Goal: Task Accomplishment & Management: Manage account settings

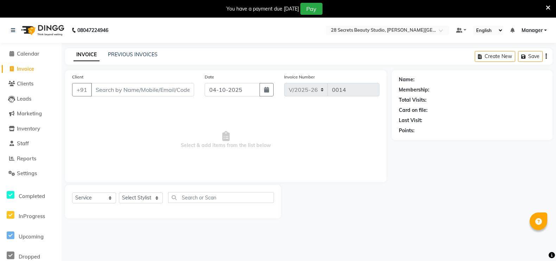
select select "9057"
select select "service"
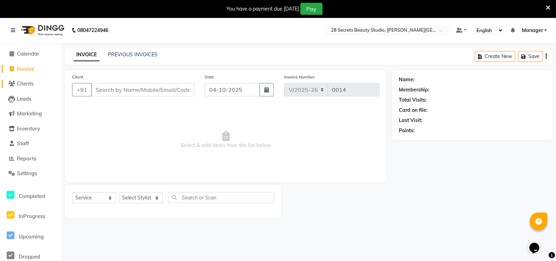
click at [33, 85] on span "Clients" at bounding box center [25, 83] width 17 height 7
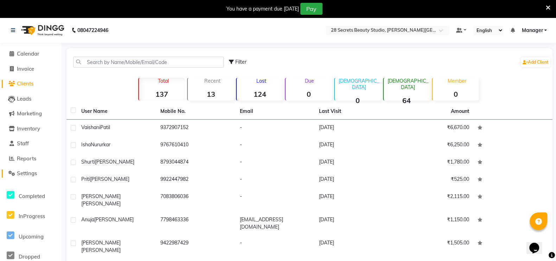
click at [23, 173] on span "Settings" at bounding box center [27, 173] width 20 height 7
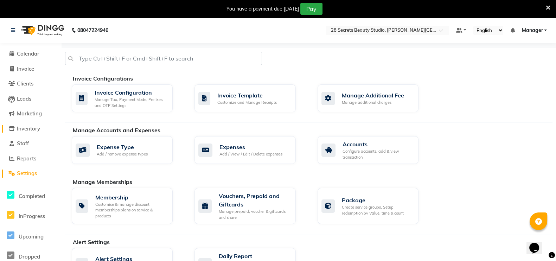
click at [42, 129] on link "Inventory" at bounding box center [31, 129] width 58 height 8
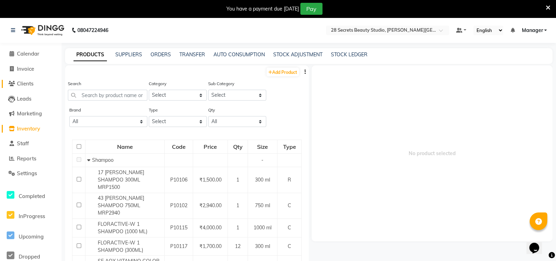
click at [40, 83] on link "Clients" at bounding box center [31, 84] width 58 height 8
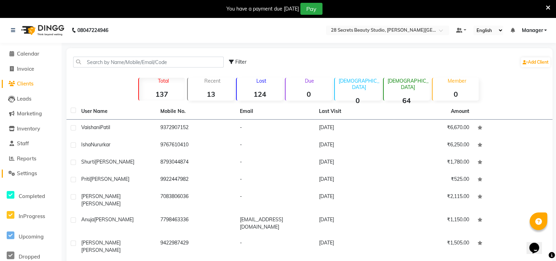
click at [30, 170] on span "Settings" at bounding box center [27, 173] width 20 height 7
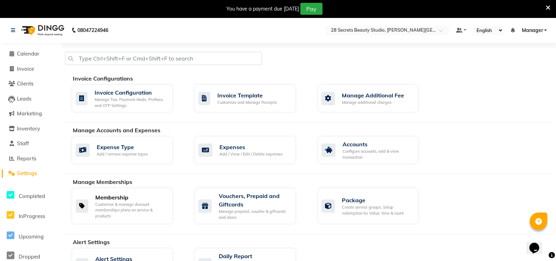
click at [130, 202] on div "Customise & manage discount memberships plans on service & products" at bounding box center [131, 210] width 72 height 18
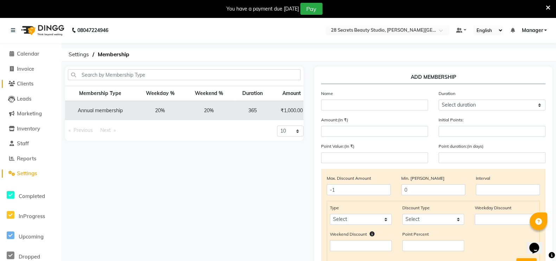
click at [21, 83] on span "Clients" at bounding box center [25, 83] width 17 height 7
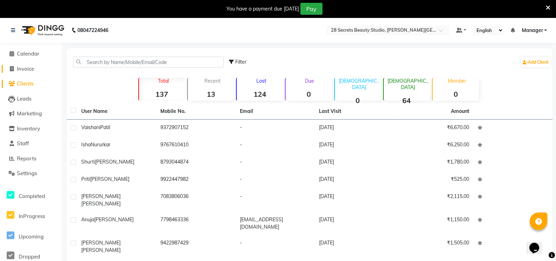
click at [24, 68] on span "Invoice" at bounding box center [25, 68] width 17 height 7
select select "9057"
select select "service"
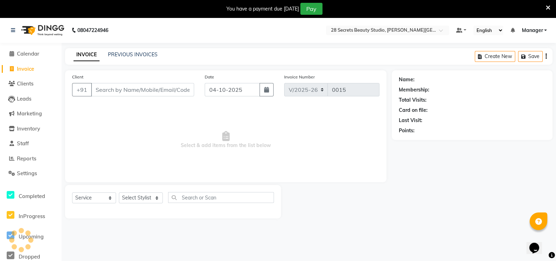
scroll to position [17, 0]
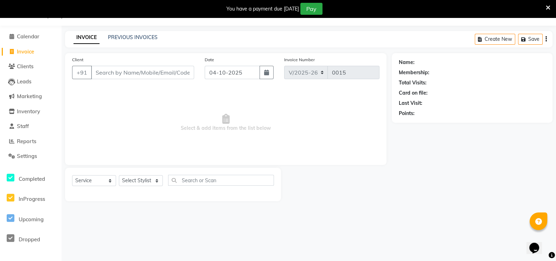
click at [265, 72] on icon "button" at bounding box center [266, 73] width 5 height 6
select select "10"
select select "2025"
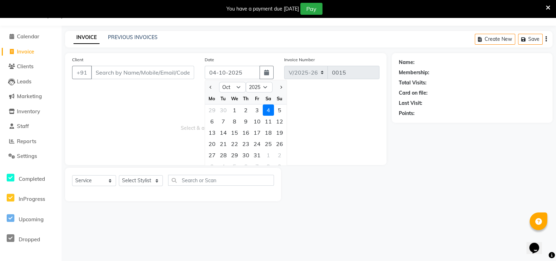
click at [213, 142] on div "20" at bounding box center [211, 143] width 11 height 11
type input "20-10-2025"
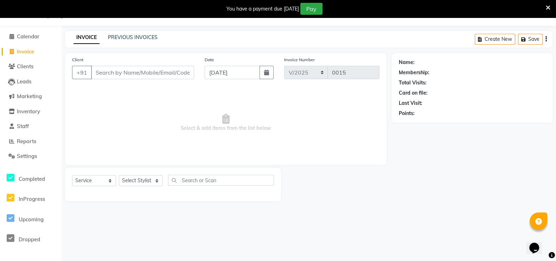
scroll to position [0, 0]
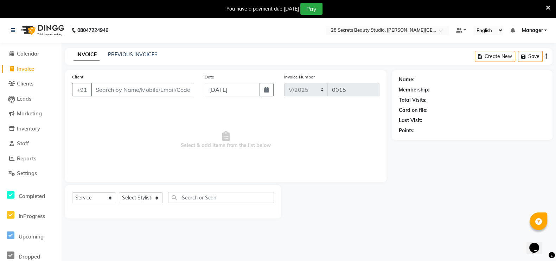
click at [263, 86] on button "button" at bounding box center [266, 89] width 14 height 13
select select "10"
select select "2025"
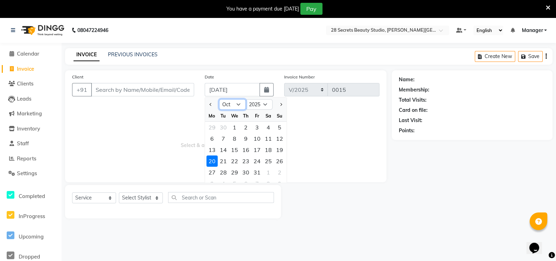
click at [239, 104] on select "Jan Feb Mar Apr May Jun [DATE] Aug Sep Oct Nov Dec" at bounding box center [232, 104] width 27 height 11
select select "7"
click at [219, 99] on select "Jan Feb Mar Apr May Jun [DATE] Aug Sep Oct Nov Dec" at bounding box center [232, 104] width 27 height 11
click at [280, 151] on div "20" at bounding box center [279, 149] width 11 height 11
type input "[DATE]"
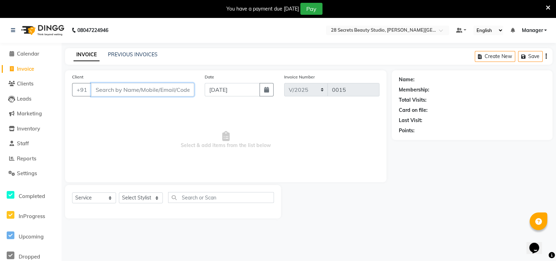
click at [156, 92] on input "Client" at bounding box center [142, 89] width 103 height 13
click at [153, 86] on input "Client" at bounding box center [142, 89] width 103 height 13
paste input "9822118747"
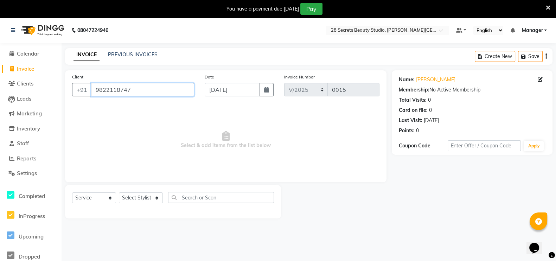
click at [143, 92] on input "9822118747" at bounding box center [142, 89] width 103 height 13
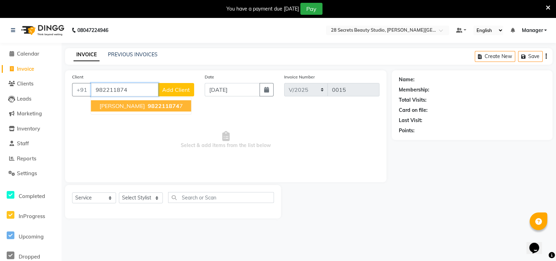
type input "9822118747"
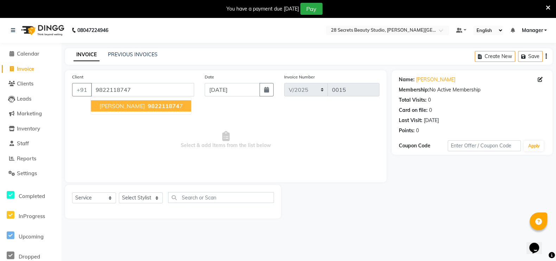
click at [131, 104] on span "Trupti Narurkar" at bounding box center [121, 105] width 45 height 7
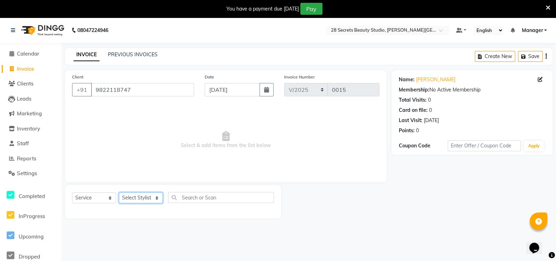
click at [155, 199] on select "Select Stylist [PERSON_NAME] Malaga [GEOGRAPHIC_DATA][PERSON_NAME] [PERSON_NAME…" at bounding box center [141, 197] width 44 height 11
click at [146, 198] on select "Select Stylist [PERSON_NAME] Malaga [GEOGRAPHIC_DATA][PERSON_NAME] [PERSON_NAME…" at bounding box center [141, 197] width 44 height 11
select select "93239"
click at [119, 193] on select "Select Stylist [PERSON_NAME] Malaga [GEOGRAPHIC_DATA][PERSON_NAME] [PERSON_NAME…" at bounding box center [141, 197] width 44 height 11
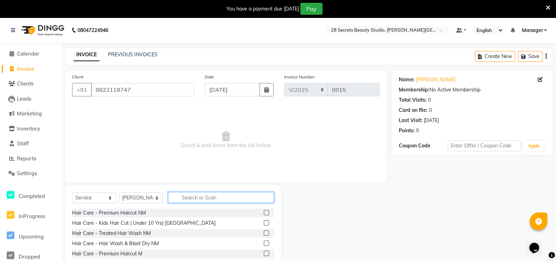
click at [185, 198] on input "text" at bounding box center [221, 197] width 106 height 11
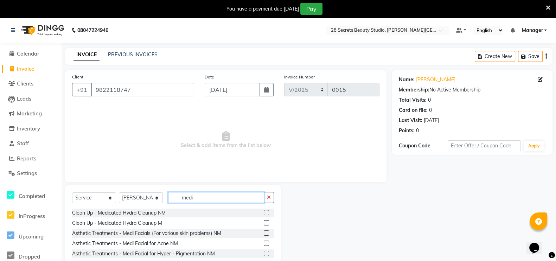
type input "medi"
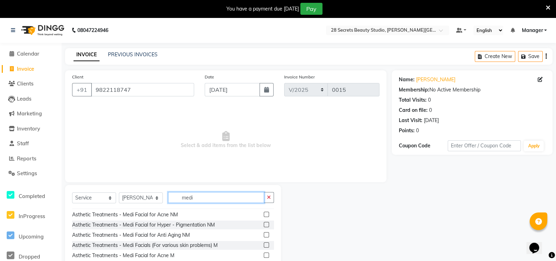
scroll to position [31, 0]
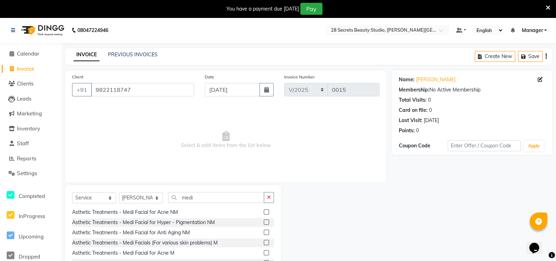
click at [264, 223] on label at bounding box center [266, 221] width 5 height 5
click at [264, 223] on input "checkbox" at bounding box center [266, 222] width 5 height 5
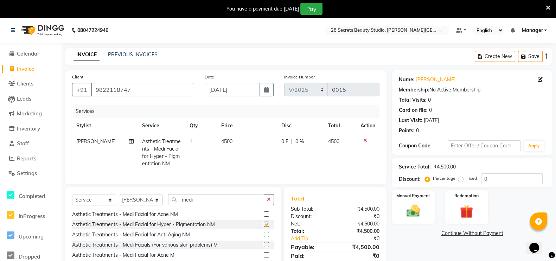
checkbox input "false"
click at [200, 205] on input "medi" at bounding box center [216, 199] width 96 height 11
type input "m"
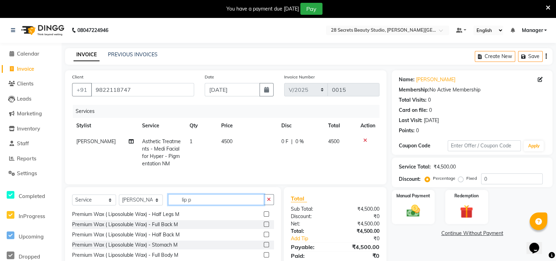
scroll to position [0, 0]
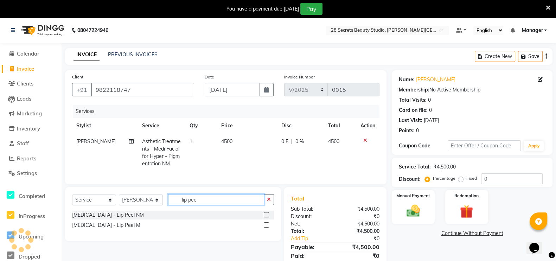
type input "lip pee"
click at [267, 217] on label at bounding box center [266, 214] width 5 height 5
click at [267, 217] on input "checkbox" at bounding box center [266, 215] width 5 height 5
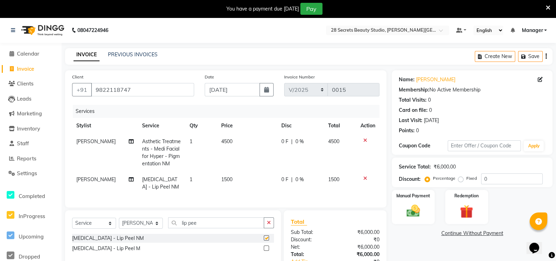
checkbox input "false"
click at [304, 141] on div "0 F | 0 %" at bounding box center [300, 141] width 38 height 7
select select "93239"
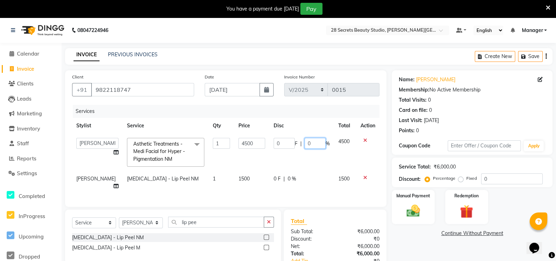
click at [309, 141] on input "0" at bounding box center [314, 143] width 21 height 11
type input "50"
click at [256, 182] on td "1500" at bounding box center [251, 182] width 35 height 23
select select "93239"
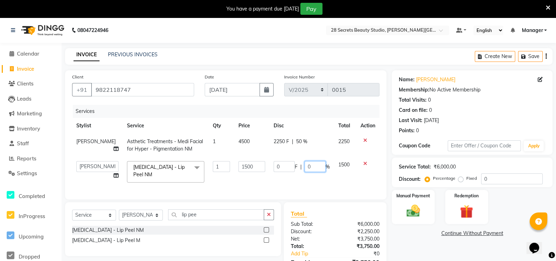
click at [312, 168] on input "0" at bounding box center [314, 166] width 21 height 11
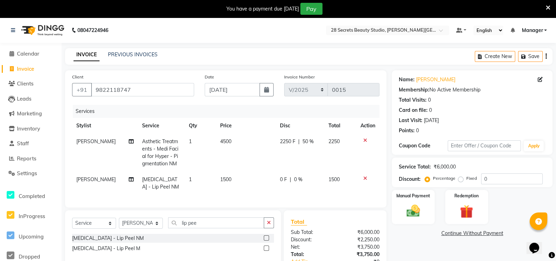
click at [228, 180] on span "1500" at bounding box center [225, 179] width 11 height 6
select select "93239"
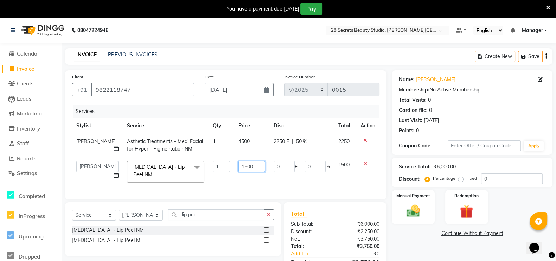
click at [247, 165] on input "1500" at bounding box center [251, 166] width 26 height 11
type input "1000"
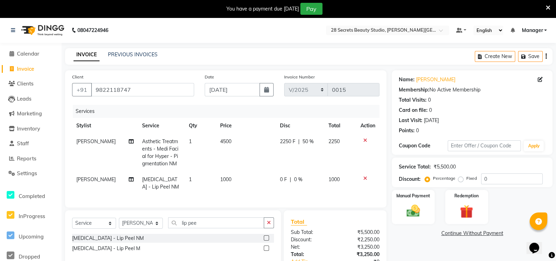
click at [299, 181] on span "0 %" at bounding box center [298, 179] width 8 height 7
select select "93239"
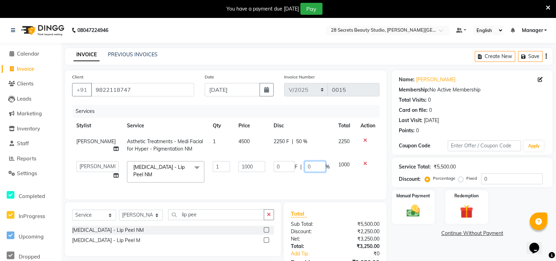
click at [308, 168] on input "0" at bounding box center [314, 166] width 21 height 11
type input "50"
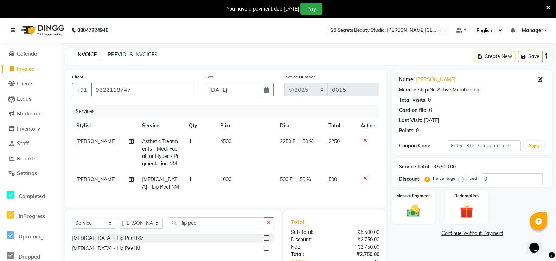
click at [332, 181] on td "500" at bounding box center [340, 183] width 32 height 23
select select "93239"
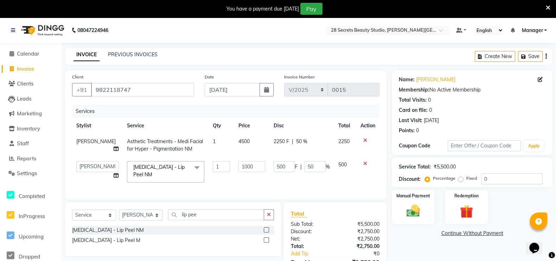
scroll to position [47, 0]
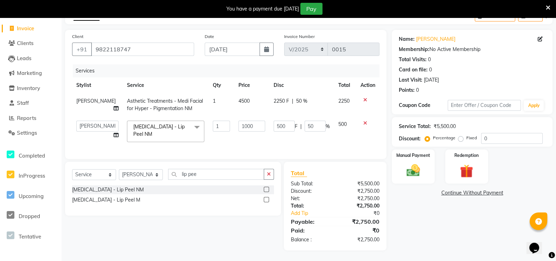
click at [420, 152] on label "Manual Payment" at bounding box center [413, 155] width 34 height 6
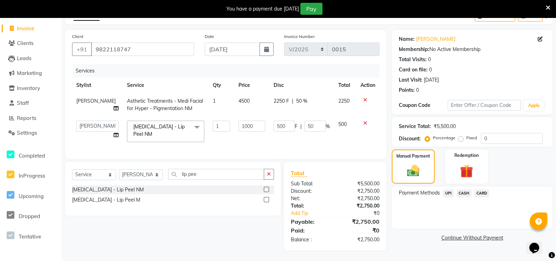
click at [464, 189] on span "CASH" at bounding box center [463, 193] width 15 height 8
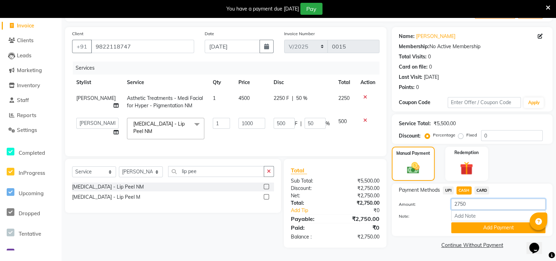
click at [470, 201] on input "2750" at bounding box center [498, 204] width 94 height 11
type input "2000"
click at [479, 222] on button "Add Payment" at bounding box center [498, 227] width 94 height 11
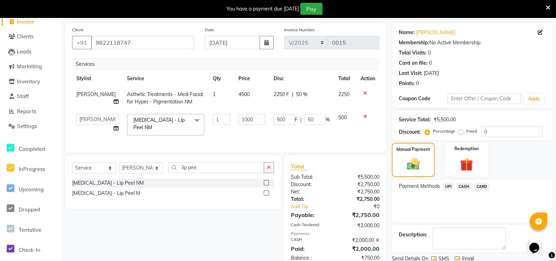
click at [448, 186] on span "UPI" at bounding box center [448, 186] width 11 height 8
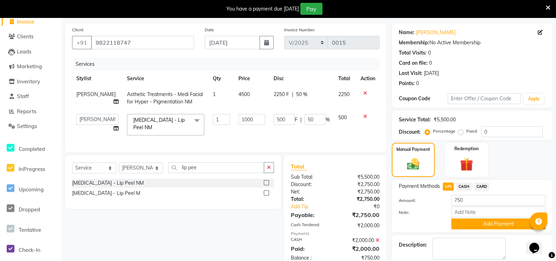
click at [475, 225] on button "Add Payment" at bounding box center [498, 223] width 94 height 11
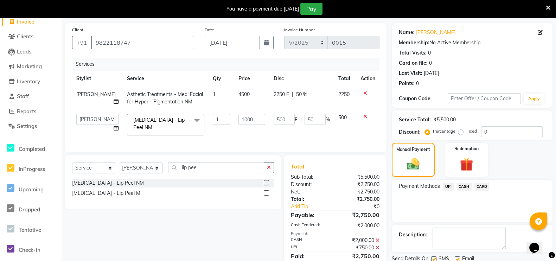
scroll to position [79, 0]
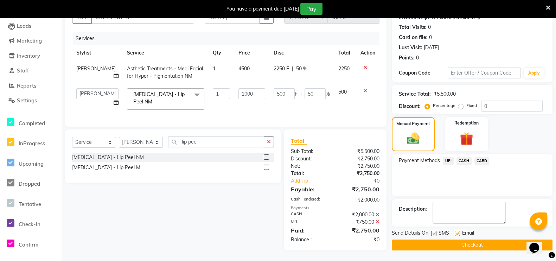
click at [435, 231] on label at bounding box center [433, 233] width 5 height 5
click at [435, 231] on input "checkbox" at bounding box center [433, 233] width 5 height 5
checkbox input "false"
click at [447, 239] on button "Checkout" at bounding box center [472, 244] width 161 height 11
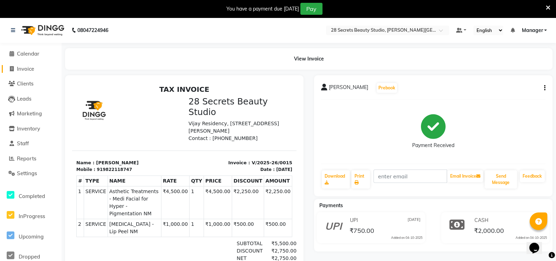
click at [8, 67] on span at bounding box center [11, 69] width 11 height 8
select select "service"
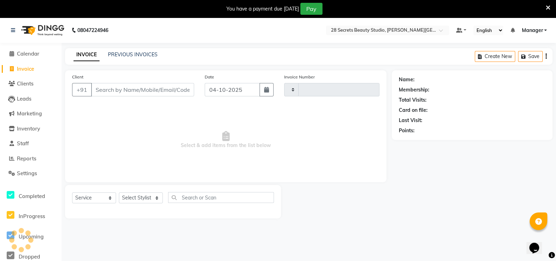
scroll to position [17, 0]
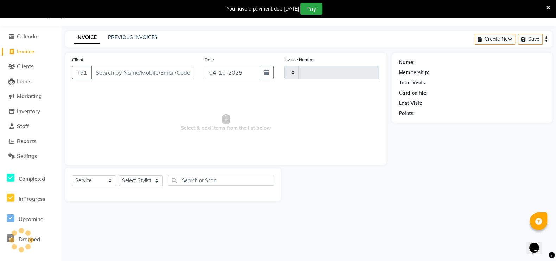
type input "0016"
select select "9057"
click at [272, 71] on button "button" at bounding box center [266, 72] width 14 height 13
select select "10"
select select "2025"
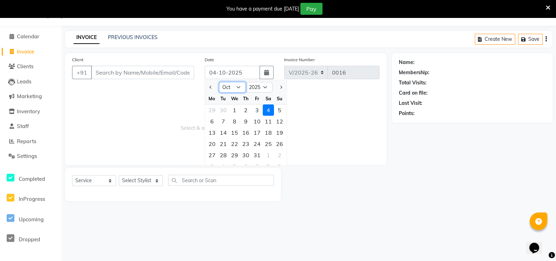
click at [238, 87] on select "Jan Feb Mar Apr May Jun [DATE] Aug Sep Oct Nov Dec" at bounding box center [232, 87] width 27 height 11
select select "7"
click at [219, 82] on select "Jan Feb Mar Apr May Jun [DATE] Aug Sep Oct Nov Dec" at bounding box center [232, 87] width 27 height 11
click at [279, 130] on div "20" at bounding box center [279, 132] width 11 height 11
type input "[DATE]"
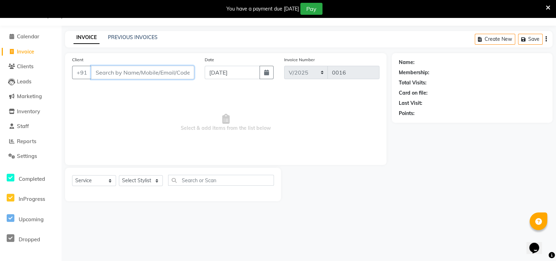
click at [143, 73] on input "Client" at bounding box center [142, 72] width 103 height 13
paste input "9767610410"
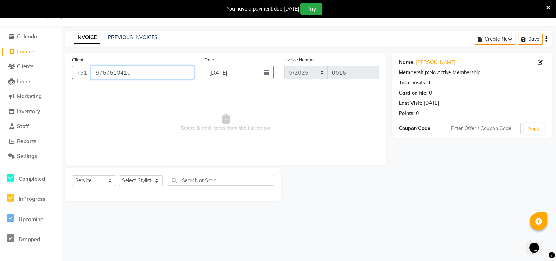
click at [143, 73] on input "9767610410" at bounding box center [142, 72] width 103 height 13
click at [145, 69] on input "9767610410" at bounding box center [142, 72] width 103 height 13
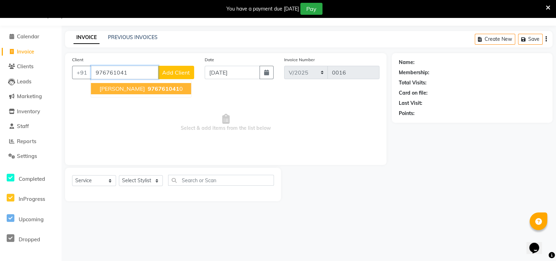
click at [154, 89] on span "976761041" at bounding box center [164, 88] width 32 height 7
type input "9767610410"
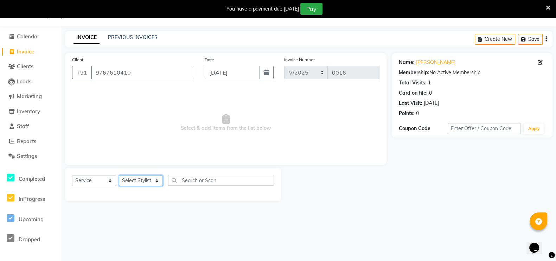
click at [156, 181] on select "Select Stylist [PERSON_NAME] Malaga [GEOGRAPHIC_DATA][PERSON_NAME] [PERSON_NAME…" at bounding box center [141, 180] width 44 height 11
click at [158, 180] on select "Select Stylist [PERSON_NAME] Malaga [GEOGRAPHIC_DATA][PERSON_NAME] [PERSON_NAME…" at bounding box center [141, 180] width 44 height 11
select select "93238"
click at [119, 175] on select "Select Stylist [PERSON_NAME] Malaga [GEOGRAPHIC_DATA][PERSON_NAME] [PERSON_NAME…" at bounding box center [141, 180] width 44 height 11
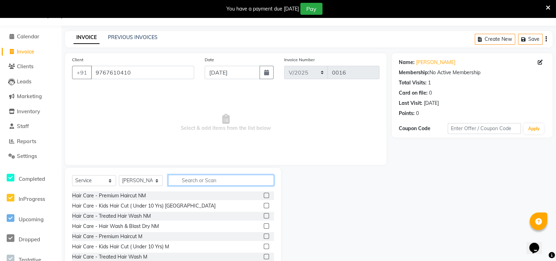
click at [193, 182] on input "text" at bounding box center [221, 180] width 106 height 11
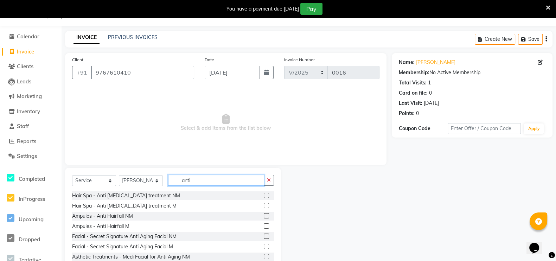
type input "anti"
click at [264, 196] on label at bounding box center [266, 195] width 5 height 5
click at [264, 196] on input "checkbox" at bounding box center [266, 195] width 5 height 5
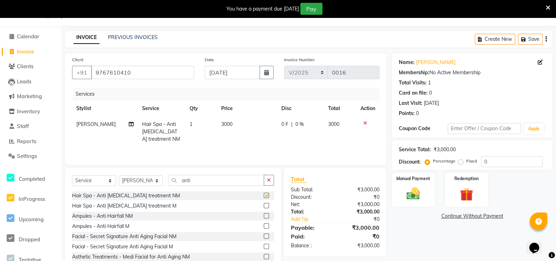
checkbox input "false"
click at [228, 124] on span "3000" at bounding box center [226, 124] width 11 height 6
select select "93238"
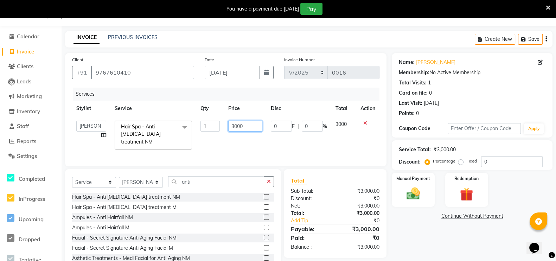
click at [248, 128] on input "3000" at bounding box center [245, 126] width 34 height 11
type input "3"
type input "1250"
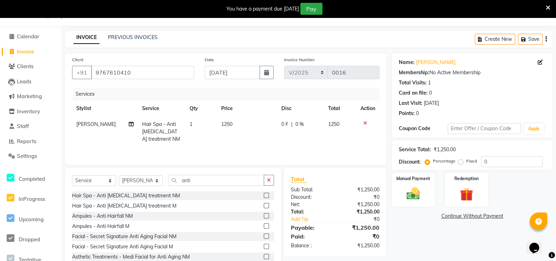
click at [302, 126] on span "0 %" at bounding box center [299, 124] width 8 height 7
select select "93238"
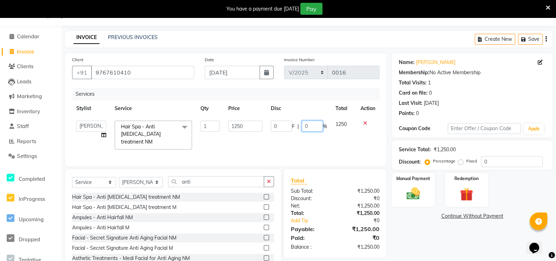
click at [308, 125] on input "0" at bounding box center [312, 126] width 21 height 11
type input "50"
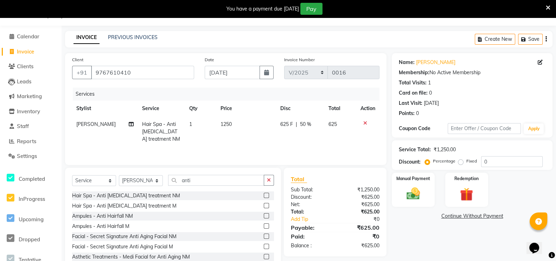
click at [322, 134] on td "625 F | 50 %" at bounding box center [300, 131] width 48 height 31
select select "93238"
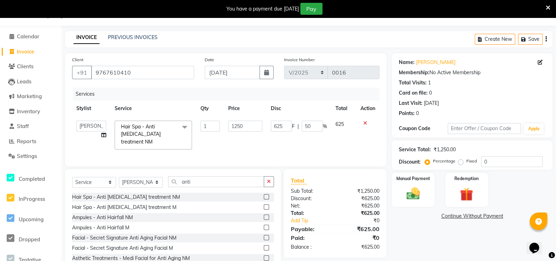
click at [417, 188] on img at bounding box center [412, 193] width 21 height 15
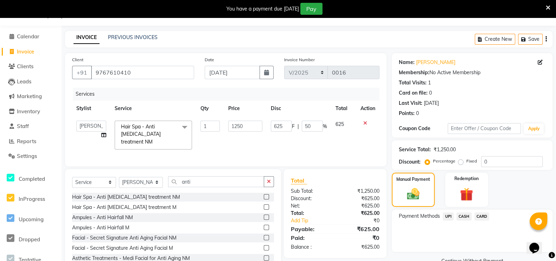
click at [448, 214] on span "UPI" at bounding box center [448, 216] width 11 height 8
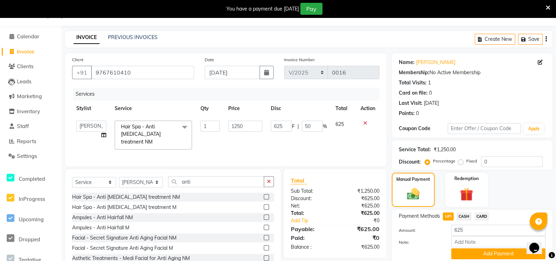
click at [488, 254] on button "Add Payment" at bounding box center [498, 253] width 94 height 11
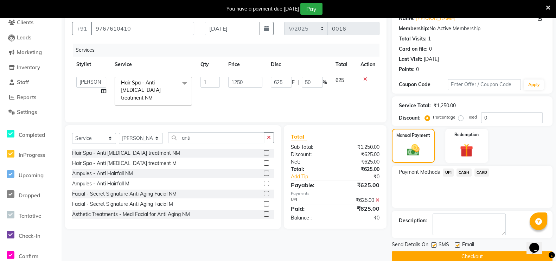
scroll to position [72, 0]
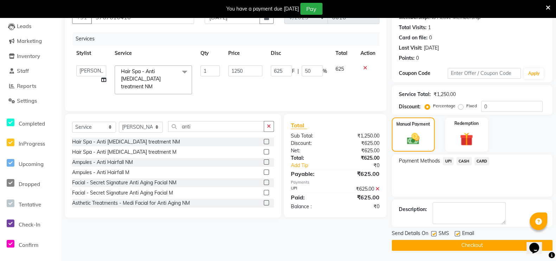
drag, startPoint x: 433, startPoint y: 231, endPoint x: 438, endPoint y: 243, distance: 12.9
click at [434, 233] on label at bounding box center [433, 233] width 5 height 5
click at [434, 233] on input "checkbox" at bounding box center [433, 234] width 5 height 5
checkbox input "false"
click at [442, 244] on button "Checkout" at bounding box center [472, 245] width 161 height 11
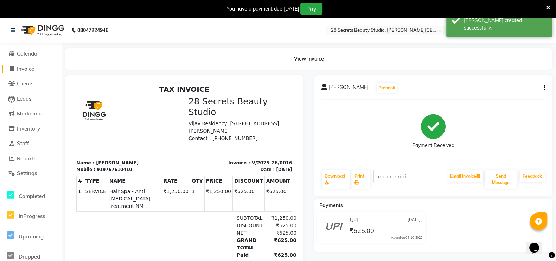
click at [14, 67] on span at bounding box center [11, 69] width 11 height 8
select select "service"
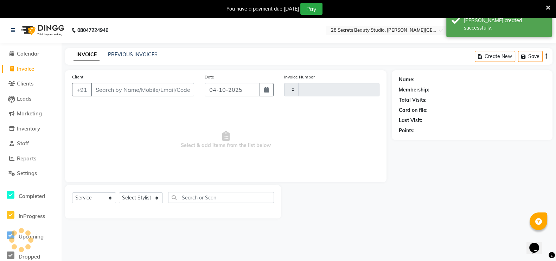
scroll to position [17, 0]
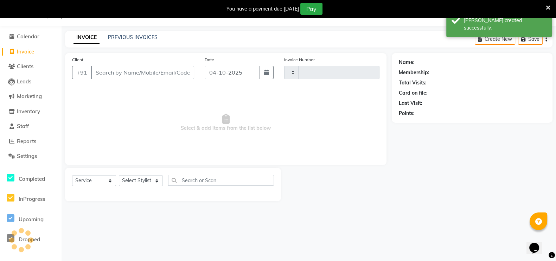
type input "0017"
select select "9057"
click at [267, 75] on button "button" at bounding box center [266, 72] width 14 height 13
select select "10"
select select "2025"
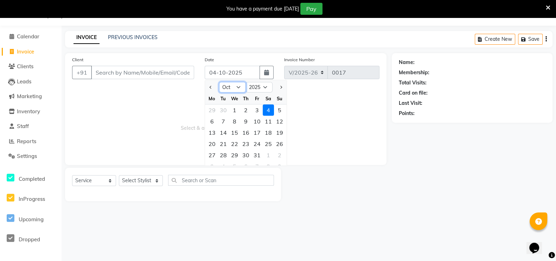
click at [235, 84] on select "Jan Feb Mar Apr May Jun [DATE] Aug Sep Oct Nov Dec" at bounding box center [232, 87] width 27 height 11
select select "7"
click at [219, 82] on select "Jan Feb Mar Apr May Jun [DATE] Aug Sep Oct Nov Dec" at bounding box center [232, 87] width 27 height 11
click at [281, 133] on div "20" at bounding box center [279, 132] width 11 height 11
type input "[DATE]"
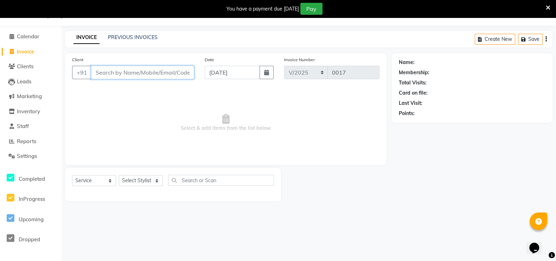
click at [120, 73] on input "Client" at bounding box center [142, 72] width 103 height 13
click at [148, 71] on input "Client" at bounding box center [142, 72] width 103 height 13
paste input "9822118747"
type input "9822118747"
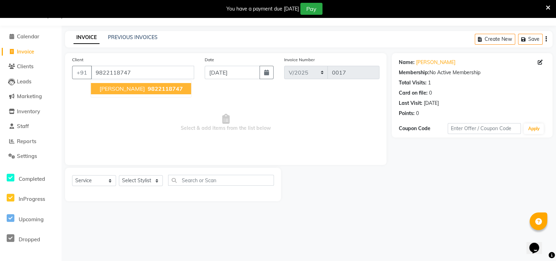
click at [149, 87] on span "9822118747" at bounding box center [165, 88] width 35 height 7
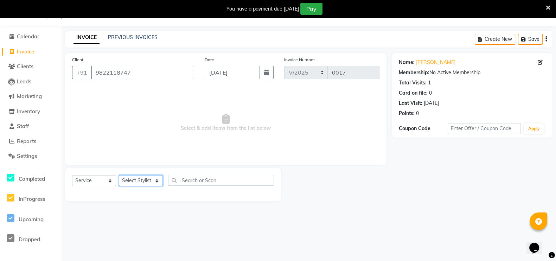
click at [152, 180] on select "Select Stylist [PERSON_NAME] Malaga [GEOGRAPHIC_DATA][PERSON_NAME] [PERSON_NAME…" at bounding box center [141, 180] width 44 height 11
click at [154, 179] on select "Select Stylist [PERSON_NAME] Malaga [GEOGRAPHIC_DATA][PERSON_NAME] [PERSON_NAME…" at bounding box center [141, 180] width 44 height 11
select select "93238"
click at [119, 175] on select "Select Stylist [PERSON_NAME] Malaga [GEOGRAPHIC_DATA][PERSON_NAME] [PERSON_NAME…" at bounding box center [141, 180] width 44 height 11
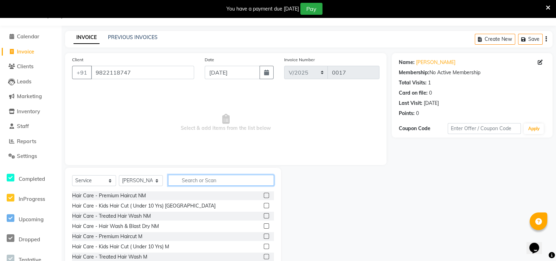
click at [189, 183] on input "text" at bounding box center [221, 180] width 106 height 11
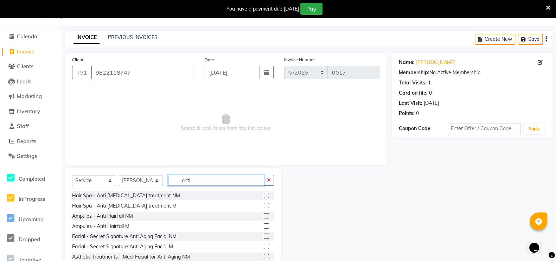
type input "anti"
click at [264, 195] on label at bounding box center [266, 195] width 5 height 5
click at [264, 195] on input "checkbox" at bounding box center [266, 195] width 5 height 5
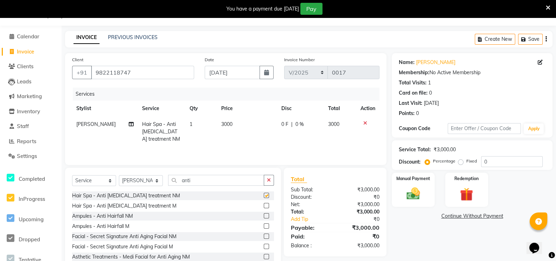
checkbox input "false"
click at [211, 181] on input "anti" at bounding box center [216, 180] width 96 height 11
type input "a"
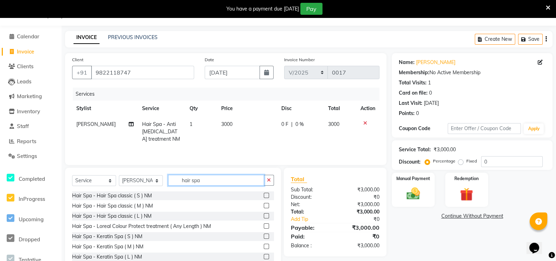
type input "hair spa"
click at [264, 227] on label at bounding box center [266, 225] width 5 height 5
click at [264, 227] on input "checkbox" at bounding box center [266, 226] width 5 height 5
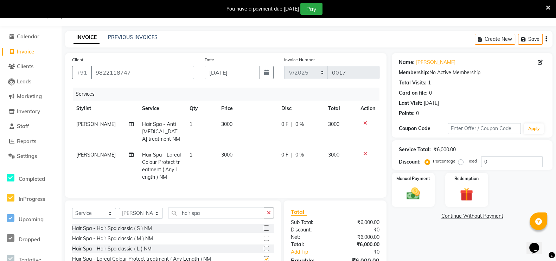
checkbox input "false"
click at [226, 126] on span "3000" at bounding box center [226, 124] width 11 height 6
select select "93238"
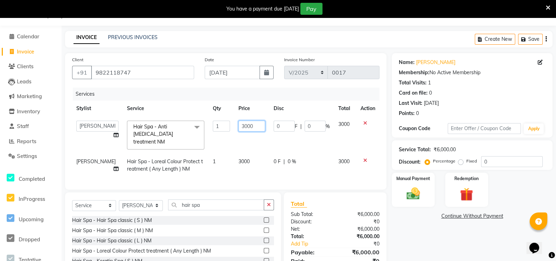
click at [252, 124] on input "3000" at bounding box center [251, 126] width 26 height 11
type input "3"
type input "600"
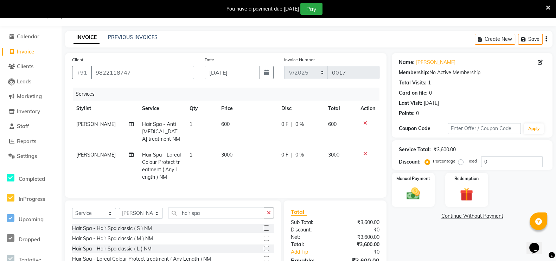
click at [298, 123] on span "0 %" at bounding box center [299, 124] width 8 height 7
select select "93238"
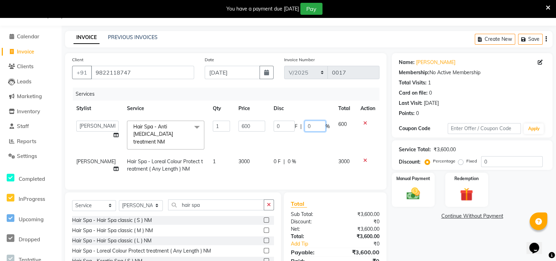
click at [311, 127] on input "0" at bounding box center [314, 126] width 21 height 11
type input "30"
click at [289, 158] on div "0 F | 0 %" at bounding box center [301, 161] width 56 height 7
select select "93238"
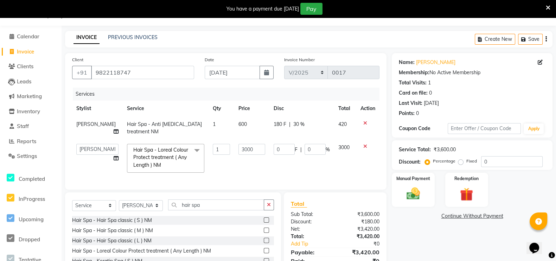
click at [295, 123] on span "30 %" at bounding box center [298, 124] width 11 height 7
select select "93238"
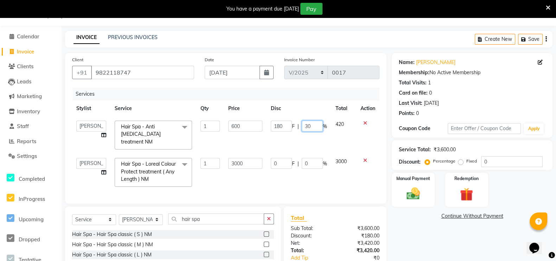
click at [313, 126] on input "30" at bounding box center [312, 126] width 21 height 11
type input "3"
type input "50"
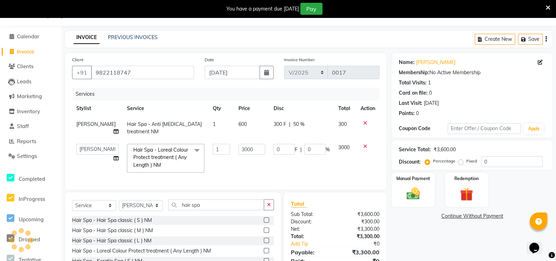
click at [301, 167] on td "0 F | 0 %" at bounding box center [301, 158] width 65 height 37
click at [315, 144] on td "0 F | 0 %" at bounding box center [301, 158] width 65 height 37
click at [314, 147] on input "0" at bounding box center [314, 149] width 21 height 11
type input "50"
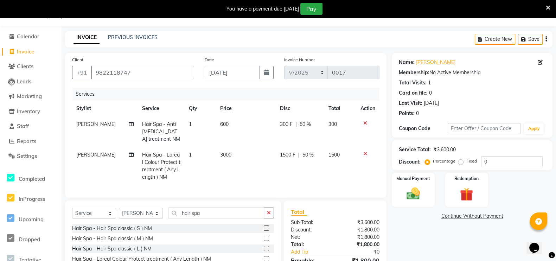
click at [224, 157] on span "3000" at bounding box center [225, 154] width 11 height 6
select select "93238"
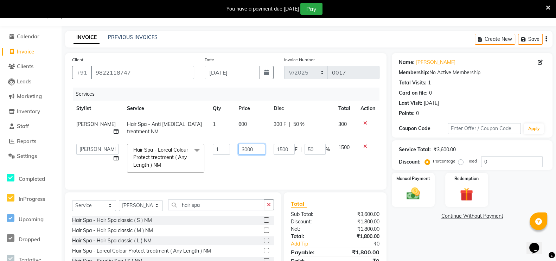
click at [249, 151] on input "3000" at bounding box center [251, 149] width 26 height 11
type input "3"
type input "2400"
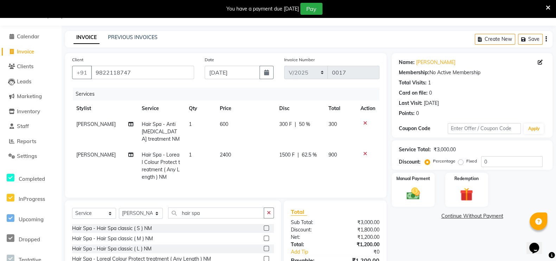
click at [295, 167] on td "1500 F | 62.5 %" at bounding box center [299, 166] width 49 height 38
select select "93238"
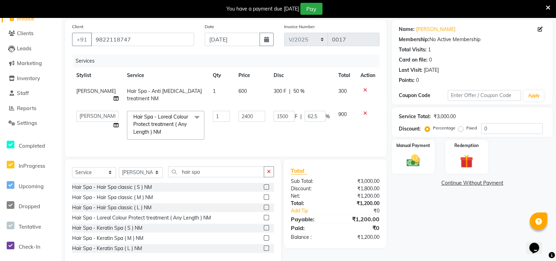
scroll to position [70, 0]
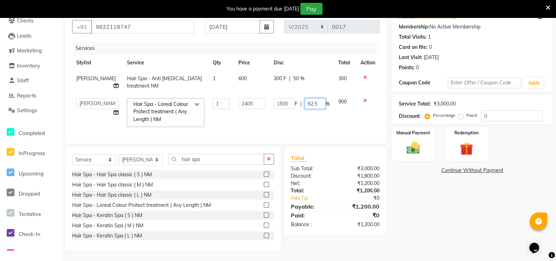
click at [316, 98] on input "62.5" at bounding box center [314, 103] width 21 height 11
type input "6"
type input "50"
click at [315, 123] on td "1500 F | 50 %" at bounding box center [301, 112] width 65 height 37
select select "93238"
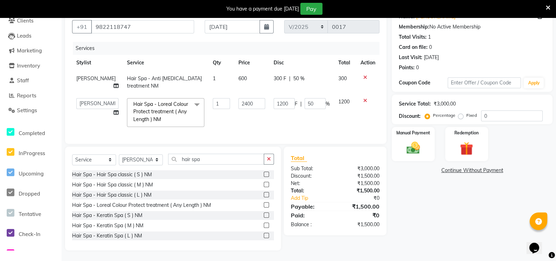
click at [422, 130] on label "Manual Payment" at bounding box center [413, 133] width 34 height 6
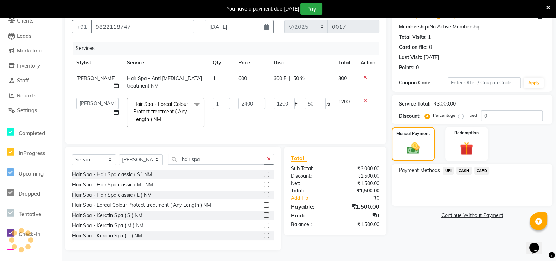
click at [448, 167] on span "UPI" at bounding box center [448, 171] width 11 height 8
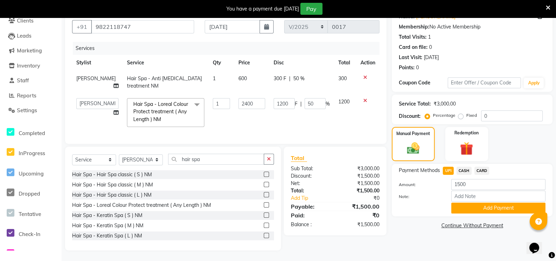
click at [472, 202] on button "Add Payment" at bounding box center [498, 207] width 94 height 11
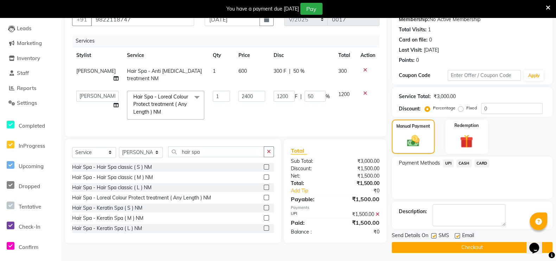
scroll to position [72, 0]
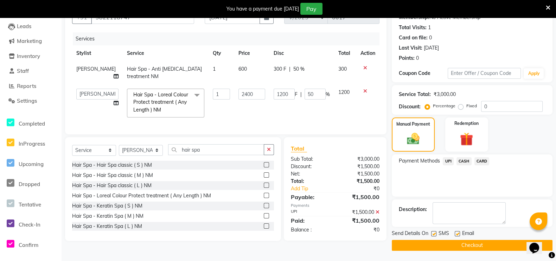
click at [435, 233] on label at bounding box center [433, 233] width 5 height 5
click at [435, 233] on input "checkbox" at bounding box center [433, 234] width 5 height 5
checkbox input "false"
click at [408, 243] on button "Checkout" at bounding box center [472, 245] width 161 height 11
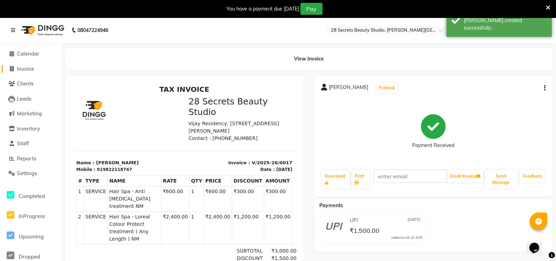
click at [8, 70] on span at bounding box center [11, 69] width 11 height 8
select select "service"
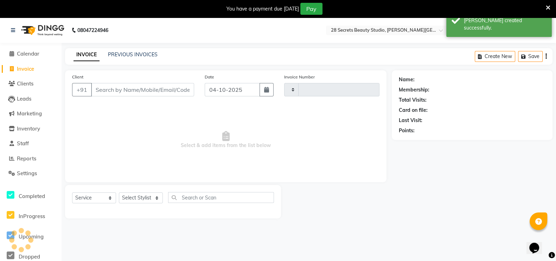
type input "0018"
select select "9057"
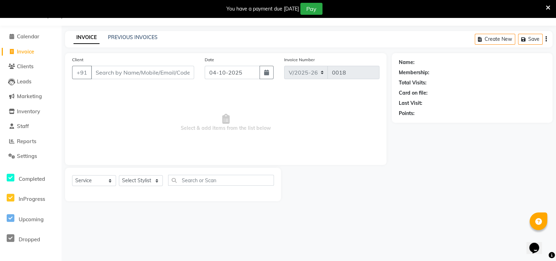
click at [264, 71] on icon "button" at bounding box center [266, 73] width 5 height 6
select select "10"
select select "2025"
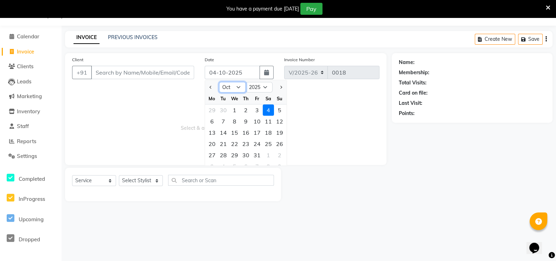
click at [239, 87] on select "Jan Feb Mar Apr May Jun [DATE] Aug Sep Oct Nov Dec" at bounding box center [232, 87] width 27 height 11
select select "7"
click at [219, 82] on select "Jan Feb Mar Apr May Jun [DATE] Aug Sep Oct Nov Dec" at bounding box center [232, 87] width 27 height 11
click at [214, 141] on div "21" at bounding box center [211, 143] width 11 height 11
type input "[DATE]"
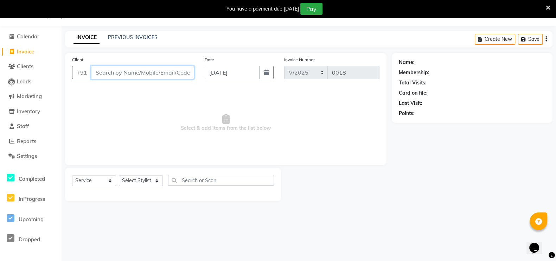
click at [169, 73] on input "Client" at bounding box center [142, 72] width 103 height 13
paste input "7888232426"
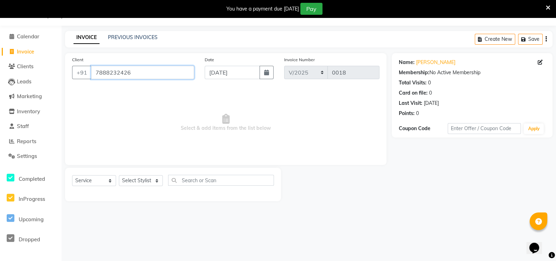
click at [169, 73] on input "7888232426" at bounding box center [142, 72] width 103 height 13
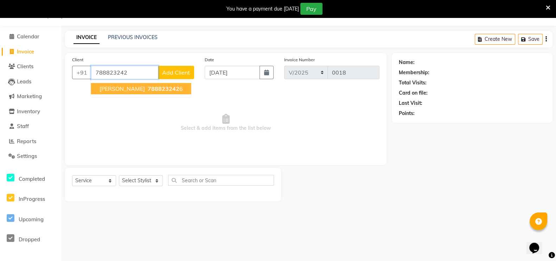
click at [164, 88] on span "788823242" at bounding box center [164, 88] width 32 height 7
type input "7888232426"
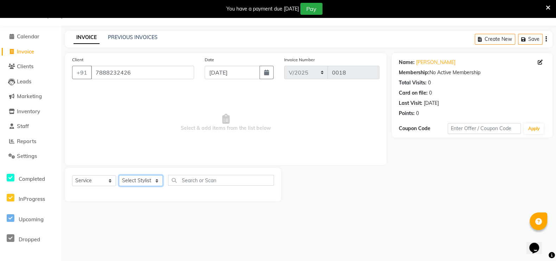
click at [156, 181] on select "Select Stylist [PERSON_NAME] Malaga [GEOGRAPHIC_DATA][PERSON_NAME] [PERSON_NAME…" at bounding box center [141, 180] width 44 height 11
select select "93238"
click at [119, 175] on select "Select Stylist [PERSON_NAME] Malaga [GEOGRAPHIC_DATA][PERSON_NAME] [PERSON_NAME…" at bounding box center [141, 180] width 44 height 11
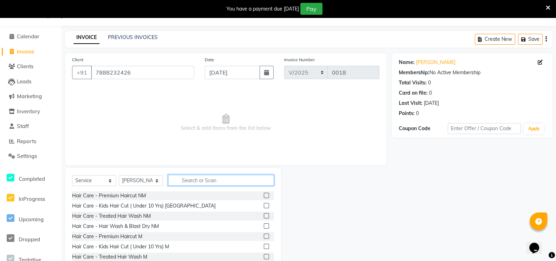
click at [183, 180] on input "text" at bounding box center [221, 180] width 106 height 11
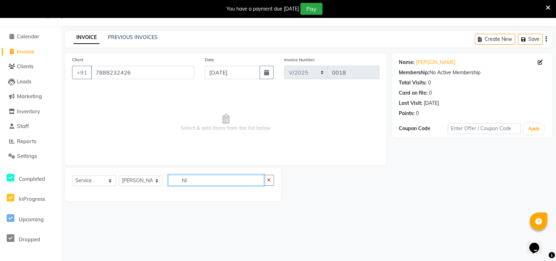
type input "hi"
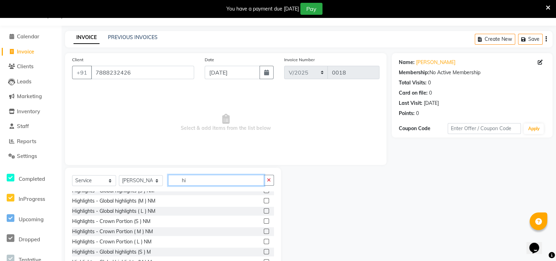
scroll to position [0, 0]
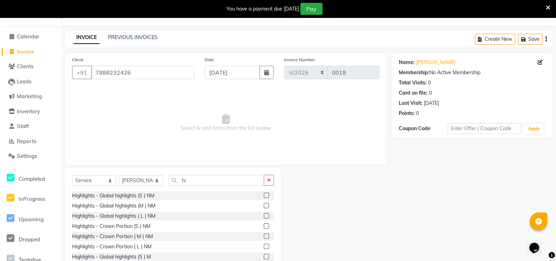
click at [264, 194] on label at bounding box center [266, 195] width 5 height 5
click at [264, 194] on input "checkbox" at bounding box center [266, 195] width 5 height 5
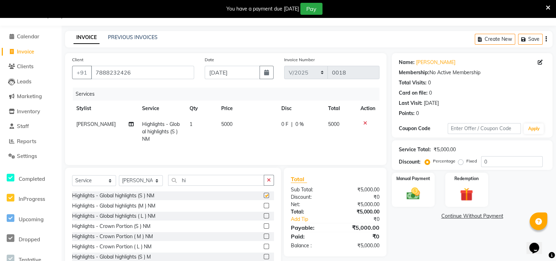
checkbox input "false"
click at [364, 121] on icon at bounding box center [365, 123] width 4 height 5
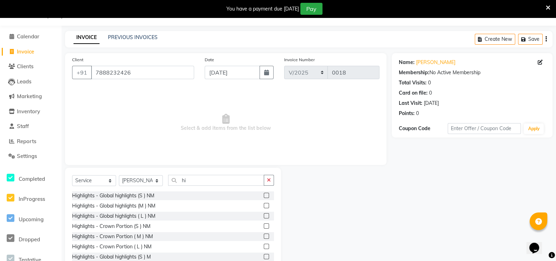
click at [264, 225] on label at bounding box center [266, 225] width 5 height 5
click at [264, 225] on input "checkbox" at bounding box center [266, 226] width 5 height 5
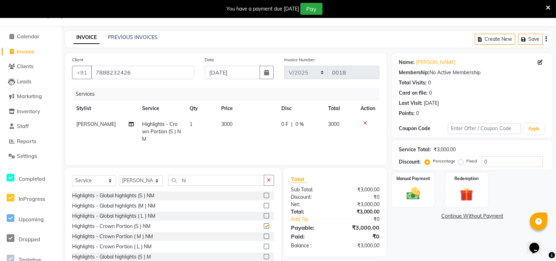
checkbox input "false"
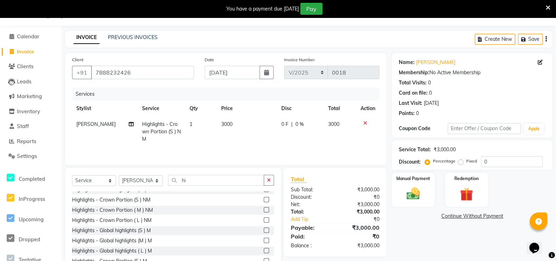
scroll to position [28, 0]
click at [264, 229] on label at bounding box center [266, 228] width 5 height 5
click at [264, 229] on input "checkbox" at bounding box center [266, 229] width 5 height 5
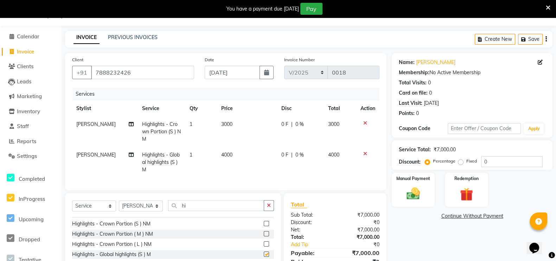
checkbox input "false"
click at [364, 153] on icon at bounding box center [365, 153] width 4 height 5
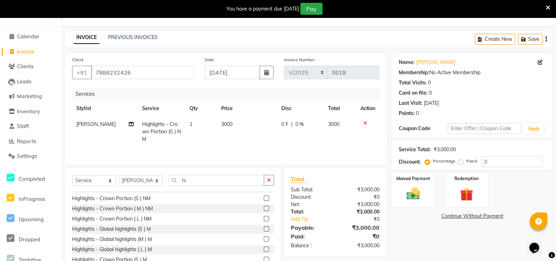
click at [229, 122] on span "3000" at bounding box center [226, 124] width 11 height 6
select select "93238"
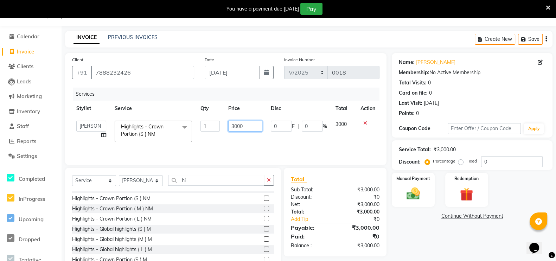
click at [243, 127] on input "3000" at bounding box center [245, 126] width 34 height 11
type input "3500"
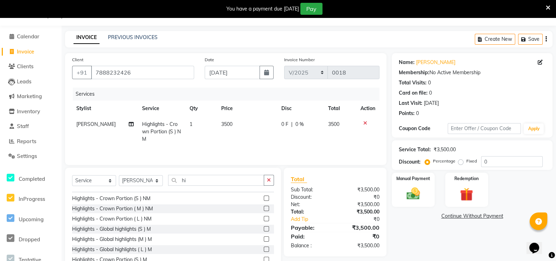
click at [299, 124] on span "0 %" at bounding box center [299, 124] width 8 height 7
select select "93238"
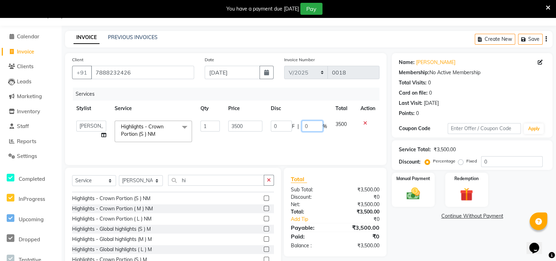
click at [310, 125] on input "0" at bounding box center [312, 126] width 21 height 11
type input "50"
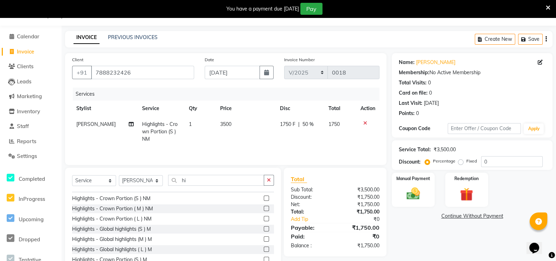
click at [324, 143] on tr "Chinmay Tambe Highlights - Crown Portion (S ) NM 1 3500 1750 F | 50 % 1750" at bounding box center [225, 131] width 307 height 31
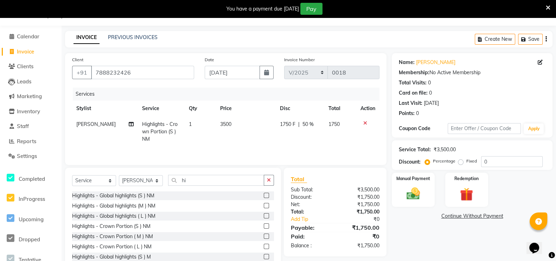
click at [420, 189] on img at bounding box center [412, 193] width 21 height 15
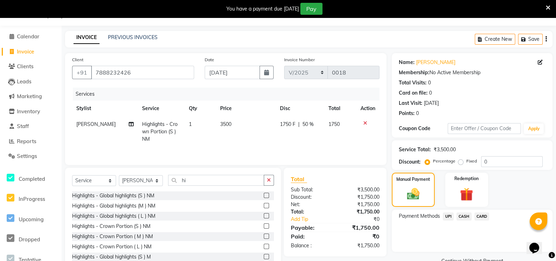
click at [464, 215] on span "CASH" at bounding box center [463, 216] width 15 height 8
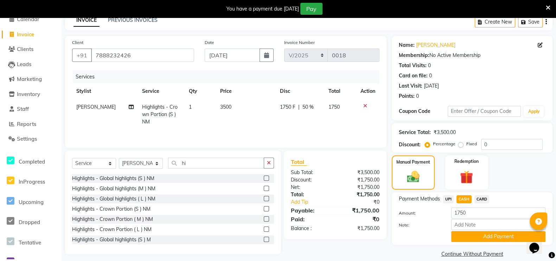
scroll to position [44, 0]
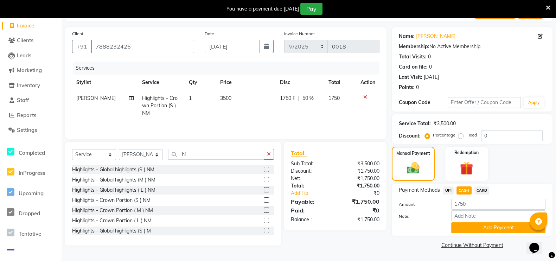
click at [480, 228] on button "Add Payment" at bounding box center [498, 227] width 94 height 11
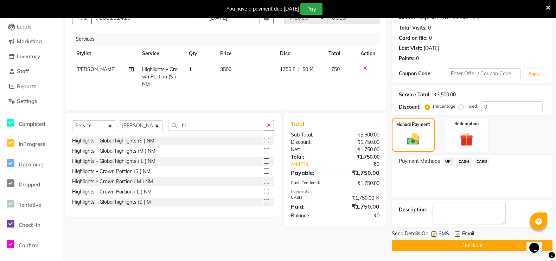
scroll to position [72, 0]
drag, startPoint x: 434, startPoint y: 231, endPoint x: 435, endPoint y: 235, distance: 4.2
click at [434, 231] on label at bounding box center [433, 233] width 5 height 5
click at [434, 232] on input "checkbox" at bounding box center [433, 234] width 5 height 5
checkbox input "false"
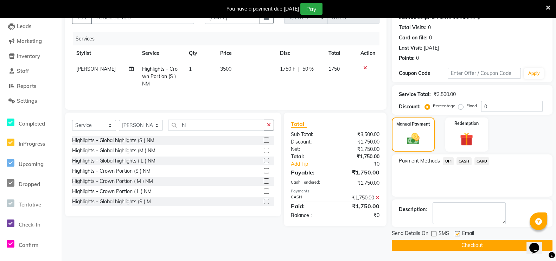
click at [444, 244] on button "Checkout" at bounding box center [472, 245] width 161 height 11
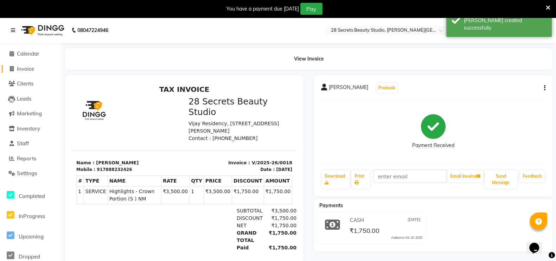
click at [11, 69] on icon at bounding box center [12, 68] width 4 height 5
select select "service"
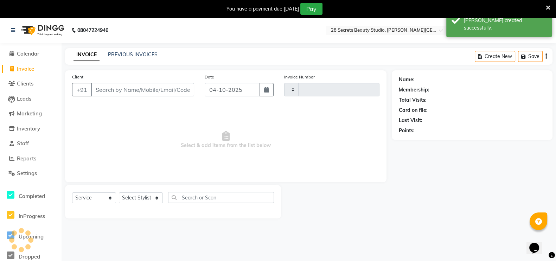
type input "0019"
select select "9057"
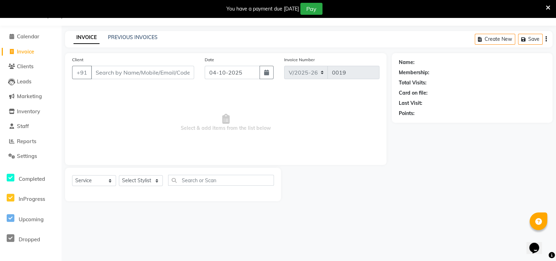
click at [265, 73] on icon "button" at bounding box center [266, 73] width 5 height 6
select select "10"
select select "2025"
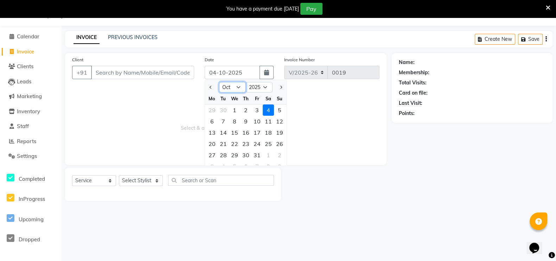
click at [237, 85] on select "Jan Feb Mar Apr May Jun [DATE] Aug Sep Oct Nov Dec" at bounding box center [232, 87] width 27 height 11
select select "7"
click at [219, 82] on select "Jan Feb Mar Apr May Jun [DATE] Aug Sep Oct Nov Dec" at bounding box center [232, 87] width 27 height 11
drag, startPoint x: 215, startPoint y: 142, endPoint x: 211, endPoint y: 139, distance: 5.1
click at [215, 142] on div "21" at bounding box center [211, 143] width 11 height 11
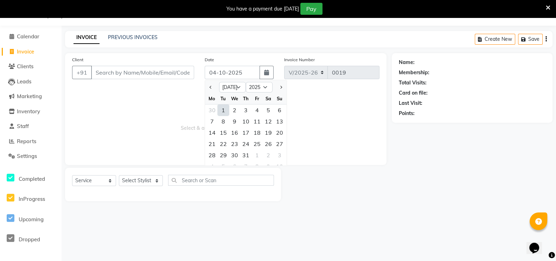
type input "[DATE]"
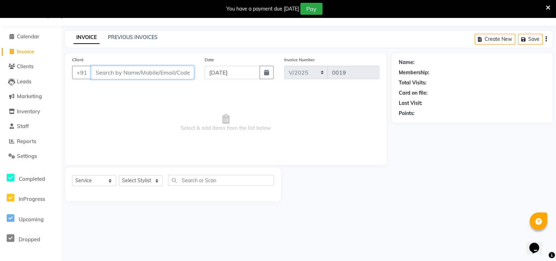
click at [149, 70] on input "Client" at bounding box center [142, 72] width 103 height 13
paste input "9833545601"
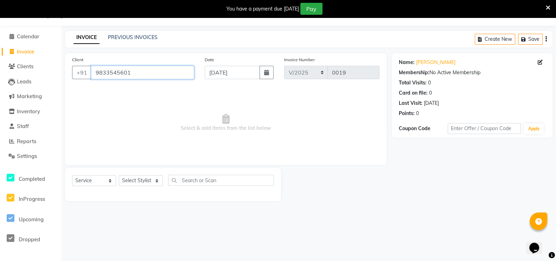
click at [149, 70] on input "9833545601" at bounding box center [142, 72] width 103 height 13
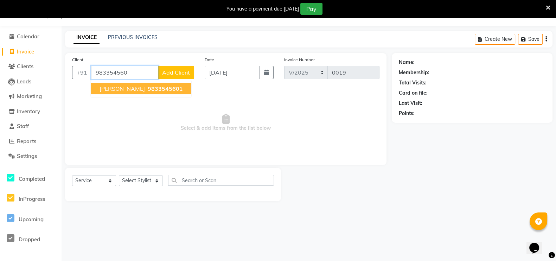
type input "9833545601"
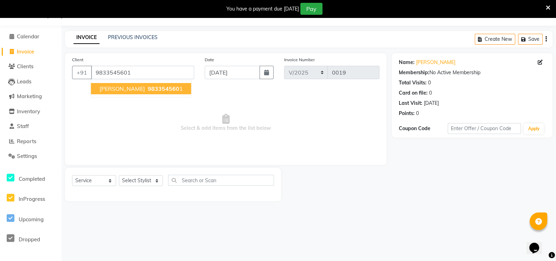
click at [151, 87] on span "983354560" at bounding box center [164, 88] width 32 height 7
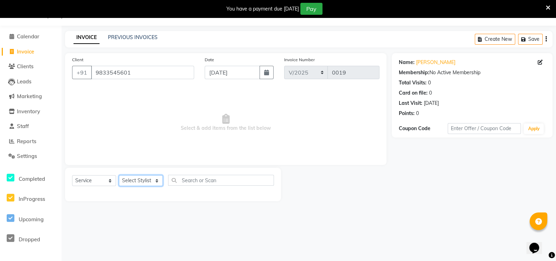
click at [155, 183] on select "Select Stylist [PERSON_NAME] Malaga [GEOGRAPHIC_DATA][PERSON_NAME] [PERSON_NAME…" at bounding box center [141, 180] width 44 height 11
click at [157, 178] on select "Select Stylist [PERSON_NAME] Malaga [GEOGRAPHIC_DATA][PERSON_NAME] [PERSON_NAME…" at bounding box center [141, 180] width 44 height 11
select select "93240"
click at [119, 175] on select "Select Stylist [PERSON_NAME] Malaga [GEOGRAPHIC_DATA][PERSON_NAME] [PERSON_NAME…" at bounding box center [141, 180] width 44 height 11
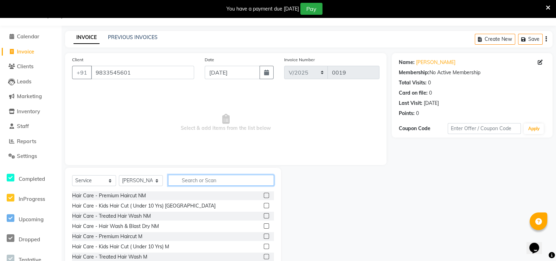
click at [188, 182] on input "text" at bounding box center [221, 180] width 106 height 11
type input "eye"
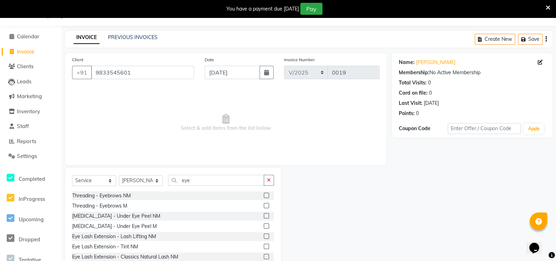
click at [264, 196] on label at bounding box center [266, 195] width 5 height 5
click at [264, 196] on input "checkbox" at bounding box center [266, 195] width 5 height 5
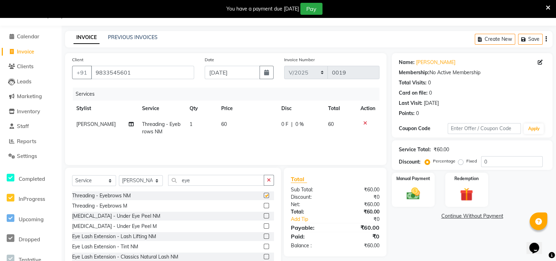
checkbox input "false"
click at [207, 180] on input "eye" at bounding box center [216, 180] width 96 height 11
type input "e"
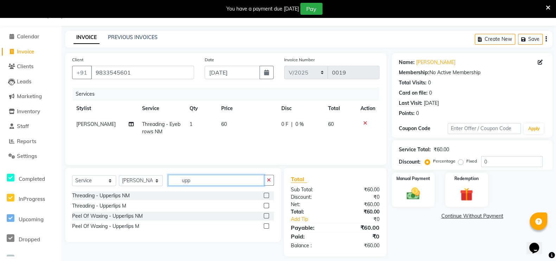
type input "upp"
click at [266, 194] on label at bounding box center [266, 195] width 5 height 5
click at [266, 194] on input "checkbox" at bounding box center [266, 195] width 5 height 5
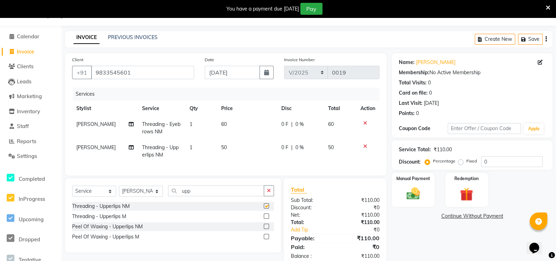
checkbox input "false"
click at [225, 146] on td "50" at bounding box center [247, 151] width 60 height 23
select select "93240"
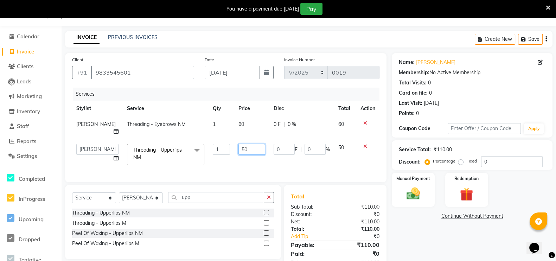
click at [244, 151] on input "50" at bounding box center [251, 149] width 26 height 11
type input "5"
type input "30"
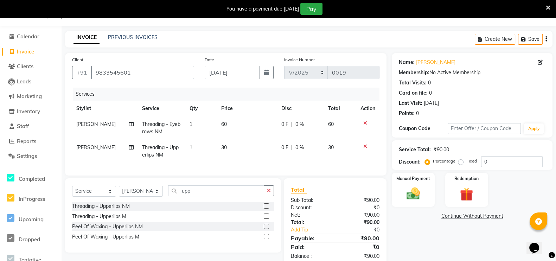
click at [268, 163] on div "Services Stylist Service Qty Price Disc Total Action Pooja Kurangal Threading -…" at bounding box center [225, 128] width 307 height 81
click at [415, 183] on div "Manual Payment" at bounding box center [413, 190] width 43 height 34
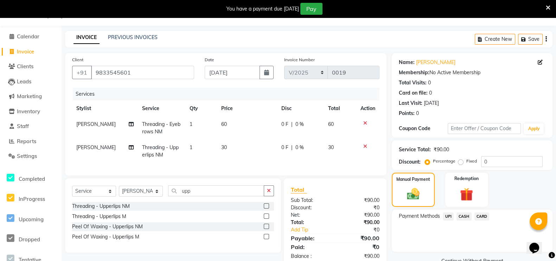
click at [449, 215] on span "UPI" at bounding box center [448, 216] width 11 height 8
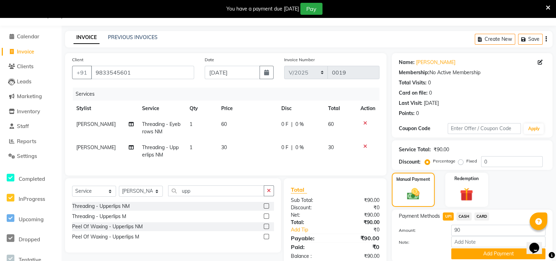
click at [480, 255] on button "Add Payment" at bounding box center [498, 253] width 94 height 11
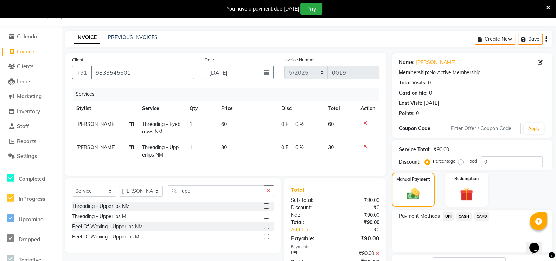
scroll to position [72, 0]
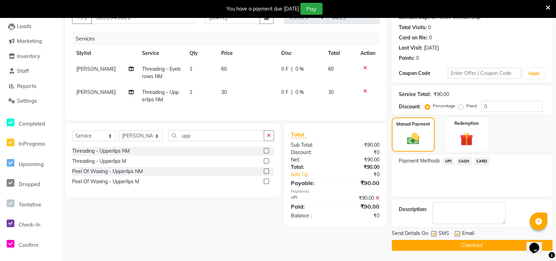
click at [433, 235] on div at bounding box center [433, 234] width 5 height 7
click at [433, 233] on label at bounding box center [433, 233] width 5 height 5
click at [433, 233] on input "checkbox" at bounding box center [433, 234] width 5 height 5
checkbox input "false"
click at [439, 243] on button "Checkout" at bounding box center [472, 245] width 161 height 11
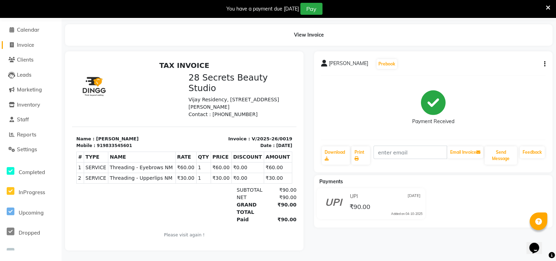
click at [14, 41] on span at bounding box center [11, 45] width 11 height 8
select select "9057"
select select "service"
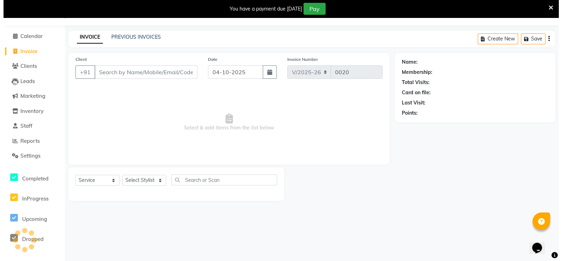
scroll to position [17, 0]
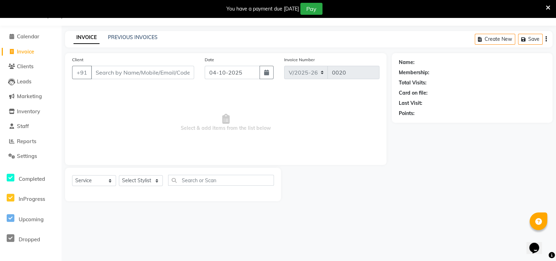
click at [266, 73] on icon "button" at bounding box center [266, 73] width 5 height 6
select select "10"
select select "2025"
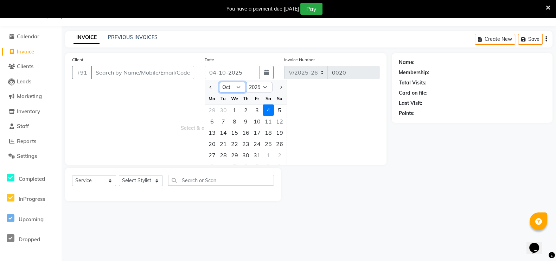
click at [240, 89] on select "Jan Feb Mar Apr May Jun [DATE] Aug Sep Oct Nov Dec" at bounding box center [232, 87] width 27 height 11
select select "7"
click at [219, 82] on select "Jan Feb Mar Apr May Jun [DATE] Aug Sep Oct Nov Dec" at bounding box center [232, 87] width 27 height 11
click at [214, 141] on div "21" at bounding box center [211, 143] width 11 height 11
type input "[DATE]"
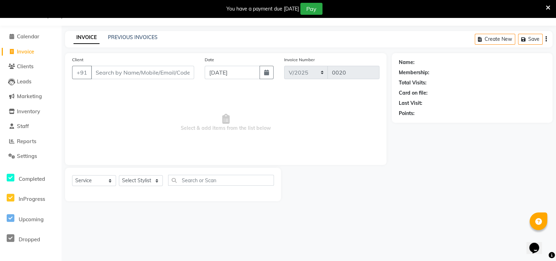
click at [264, 71] on icon "button" at bounding box center [266, 73] width 5 height 6
select select "7"
select select "2025"
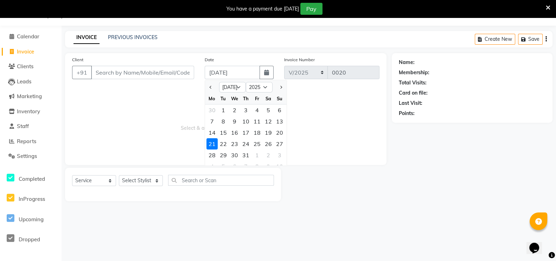
click at [227, 143] on div "22" at bounding box center [223, 143] width 11 height 11
type input "[DATE]"
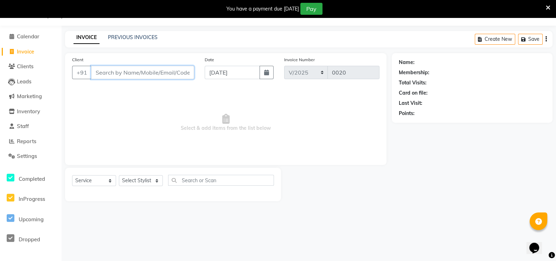
click at [157, 72] on input "Client" at bounding box center [142, 72] width 103 height 13
paste input "7798840011"
click at [157, 72] on input "7798840011" at bounding box center [124, 72] width 67 height 13
click at [132, 76] on input "7798840011" at bounding box center [124, 72] width 67 height 13
type input "7798840011"
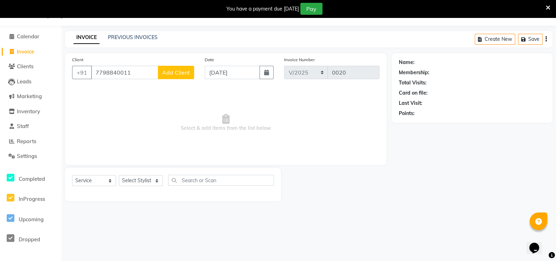
click at [170, 70] on span "Add Client" at bounding box center [176, 72] width 28 height 7
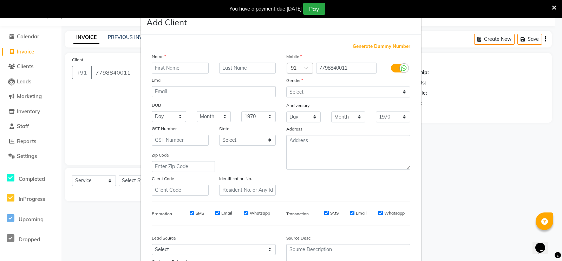
click at [182, 65] on input "text" at bounding box center [180, 68] width 57 height 11
type input "[PERSON_NAME]"
click at [239, 70] on input "text" at bounding box center [247, 68] width 57 height 11
click at [222, 70] on input "sathe" at bounding box center [247, 68] width 57 height 11
type input "[PERSON_NAME]"
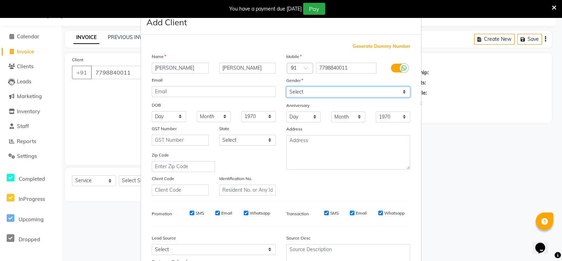
click at [316, 91] on select "Select [DEMOGRAPHIC_DATA] [DEMOGRAPHIC_DATA] Other Prefer Not To Say" at bounding box center [348, 91] width 124 height 11
select select "[DEMOGRAPHIC_DATA]"
click at [286, 87] on select "Select [DEMOGRAPHIC_DATA] [DEMOGRAPHIC_DATA] Other Prefer Not To Say" at bounding box center [348, 91] width 124 height 11
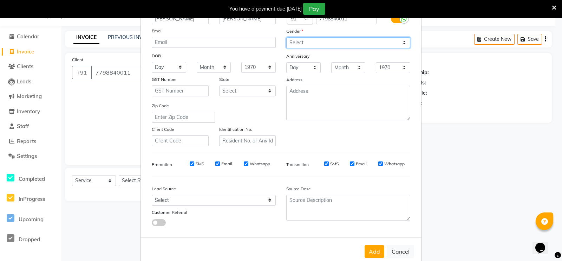
scroll to position [67, 0]
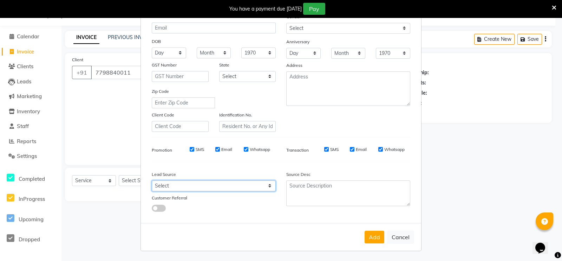
click at [199, 186] on select "Select Walk-in Referral Internet Friend Word of Mouth Advertisement Facebook Ju…" at bounding box center [214, 185] width 124 height 11
select select "57618"
click at [152, 180] on select "Select Walk-in Referral Internet Friend Word of Mouth Advertisement Facebook Ju…" at bounding box center [214, 185] width 124 height 11
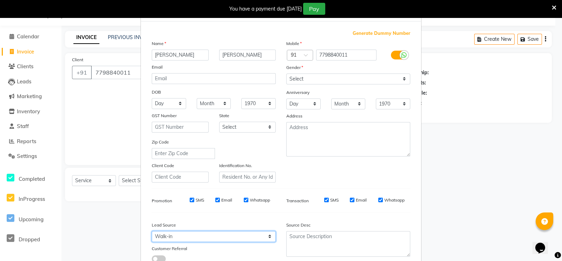
scroll to position [0, 0]
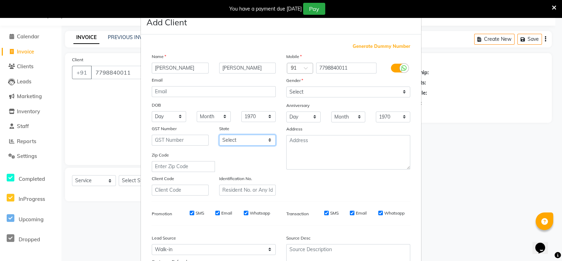
click at [251, 141] on select "Select Andaman and Nicobar Islands Andhra Pradesh Arunachal Pradesh Assam Bihar…" at bounding box center [247, 140] width 57 height 11
click at [250, 157] on div "Zip Code" at bounding box center [214, 161] width 135 height 21
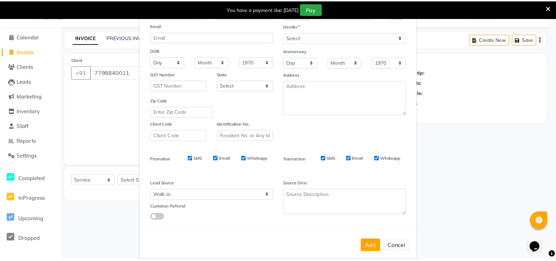
scroll to position [67, 0]
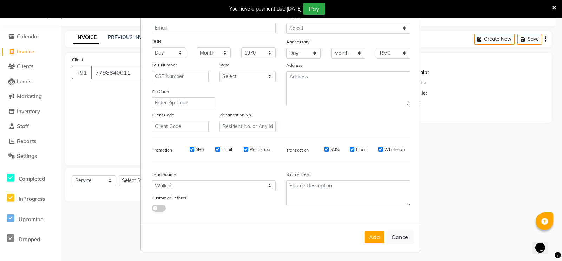
click at [370, 236] on button "Add" at bounding box center [375, 237] width 20 height 13
select select
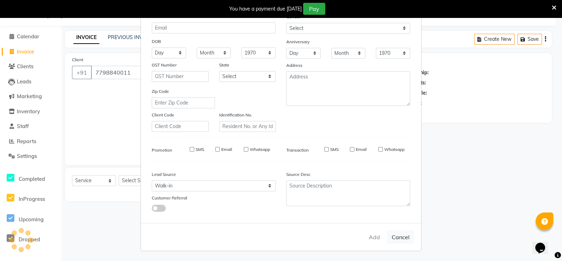
select select
checkbox input "false"
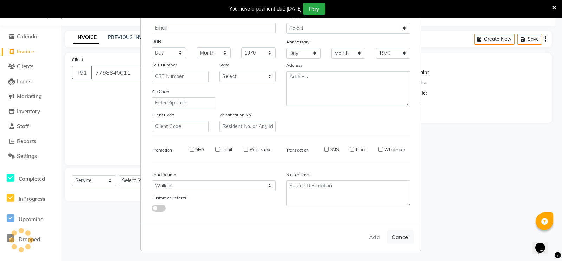
checkbox input "false"
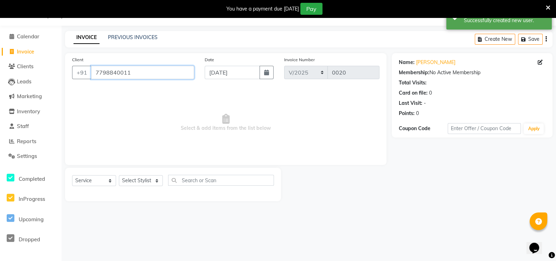
click at [136, 72] on input "7798840011" at bounding box center [142, 72] width 103 height 13
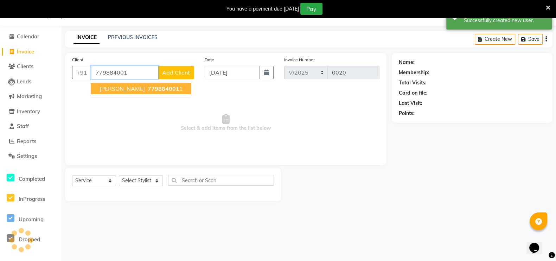
click at [148, 85] on span "779884001" at bounding box center [164, 88] width 32 height 7
type input "7798840011"
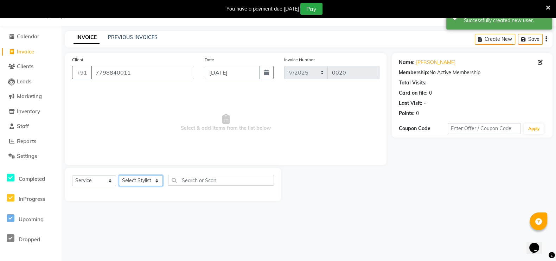
click at [156, 177] on select "Select Stylist [PERSON_NAME] Malaga [GEOGRAPHIC_DATA][PERSON_NAME] [PERSON_NAME…" at bounding box center [141, 180] width 44 height 11
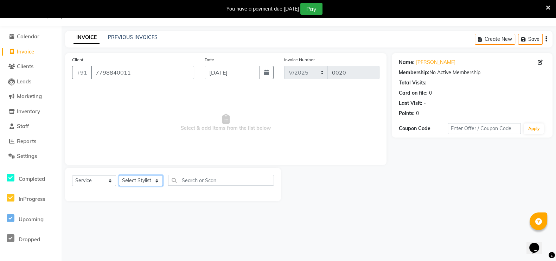
click at [157, 177] on select "Select Stylist [PERSON_NAME] Malaga [GEOGRAPHIC_DATA][PERSON_NAME] [PERSON_NAME…" at bounding box center [141, 180] width 44 height 11
select select "93238"
click at [119, 175] on select "Select Stylist [PERSON_NAME] Malaga [GEOGRAPHIC_DATA][PERSON_NAME] [PERSON_NAME…" at bounding box center [141, 180] width 44 height 11
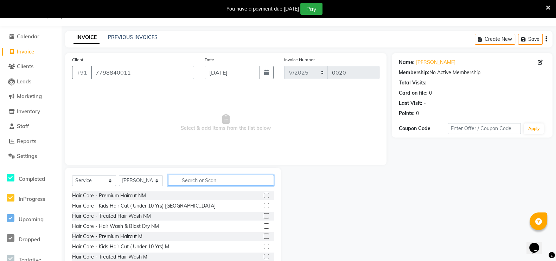
click at [179, 178] on input "text" at bounding box center [221, 180] width 106 height 11
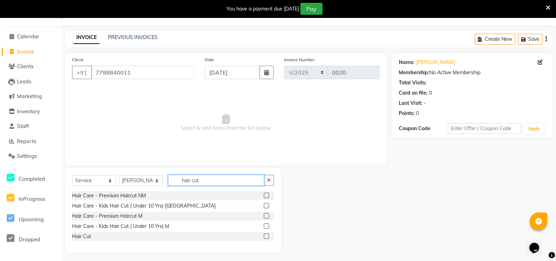
type input "hair cut"
click at [266, 196] on label at bounding box center [266, 195] width 5 height 5
click at [266, 196] on input "checkbox" at bounding box center [266, 195] width 5 height 5
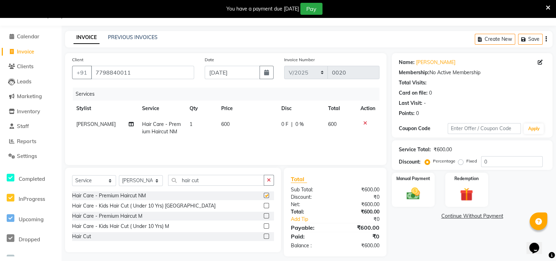
checkbox input "false"
click at [222, 178] on input "hair cut" at bounding box center [216, 180] width 96 height 11
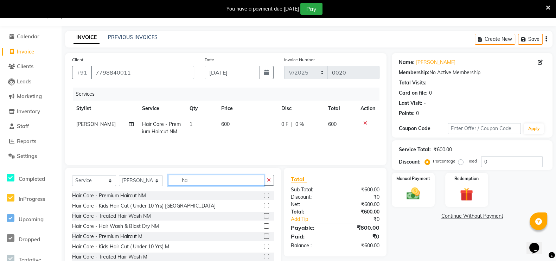
type input "h"
click at [157, 178] on select "Select Stylist [PERSON_NAME] Malaga [GEOGRAPHIC_DATA][PERSON_NAME] [PERSON_NAME…" at bounding box center [141, 180] width 44 height 11
select select "93239"
click at [119, 175] on select "Select Stylist [PERSON_NAME] Malaga [GEOGRAPHIC_DATA][PERSON_NAME] [PERSON_NAME…" at bounding box center [141, 180] width 44 height 11
click at [185, 181] on input "text" at bounding box center [221, 180] width 106 height 11
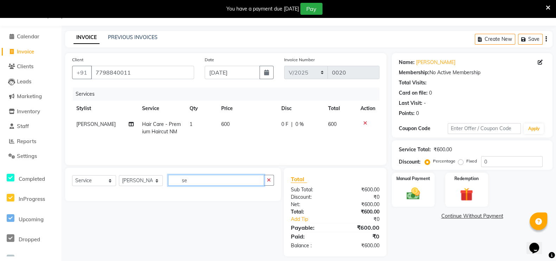
type input "s"
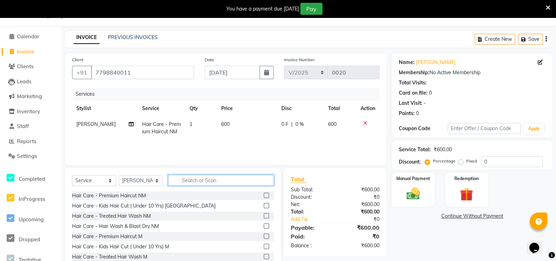
click at [212, 179] on input "text" at bounding box center [221, 180] width 106 height 11
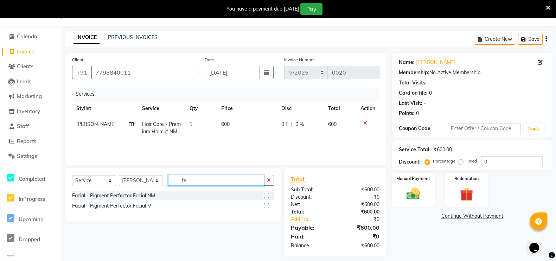
type input "f"
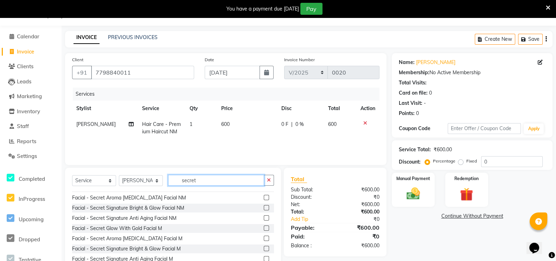
scroll to position [217, 0]
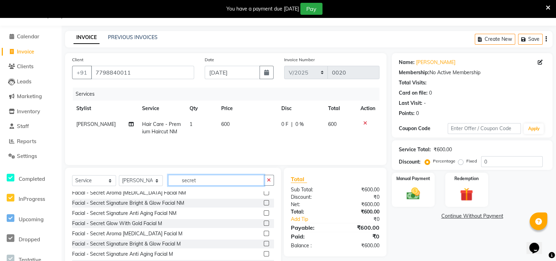
type input "secret"
click at [264, 204] on label at bounding box center [266, 202] width 5 height 5
click at [264, 204] on input "checkbox" at bounding box center [266, 203] width 5 height 5
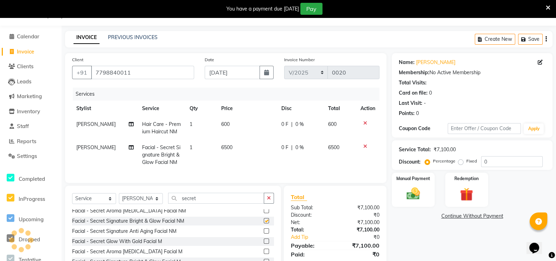
checkbox input "false"
click at [193, 204] on input "secret" at bounding box center [216, 198] width 96 height 11
click at [203, 204] on input "secret" at bounding box center [216, 198] width 96 height 11
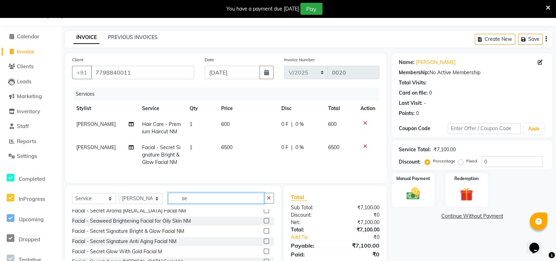
type input "s"
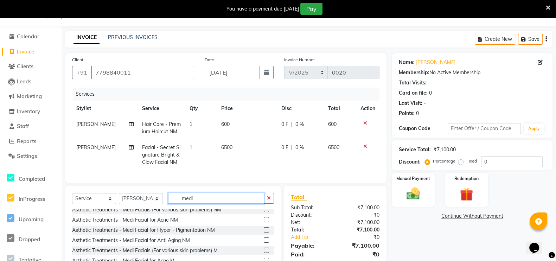
scroll to position [32, 0]
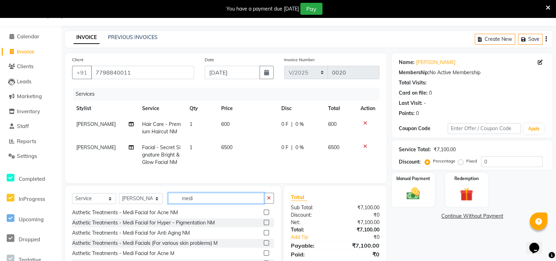
type input "medi"
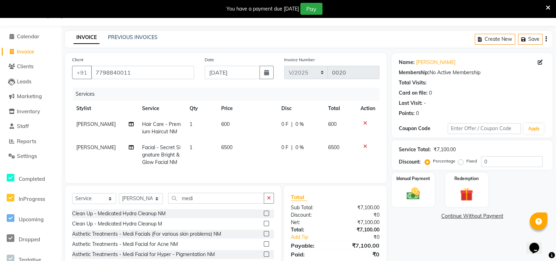
click at [264, 236] on label at bounding box center [266, 233] width 5 height 5
click at [264, 236] on input "checkbox" at bounding box center [266, 234] width 5 height 5
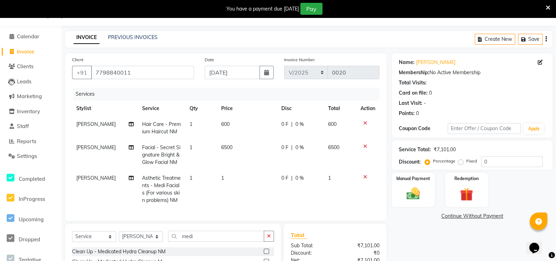
checkbox input "false"
click at [366, 178] on icon at bounding box center [365, 176] width 4 height 5
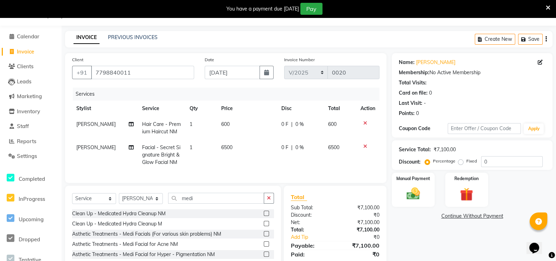
click at [264, 246] on label at bounding box center [266, 243] width 5 height 5
click at [264, 246] on input "checkbox" at bounding box center [266, 244] width 5 height 5
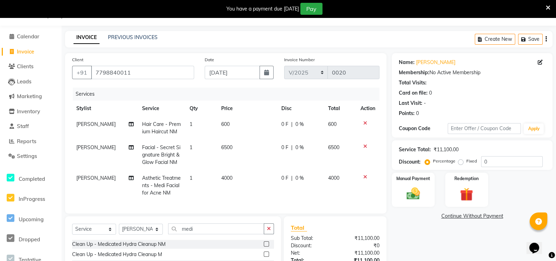
checkbox input "false"
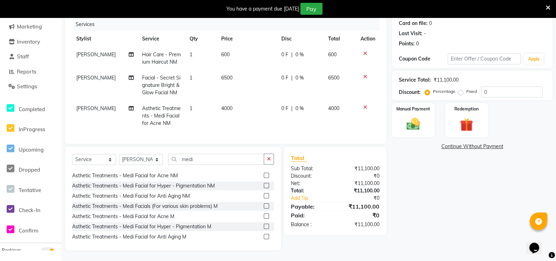
scroll to position [32, 0]
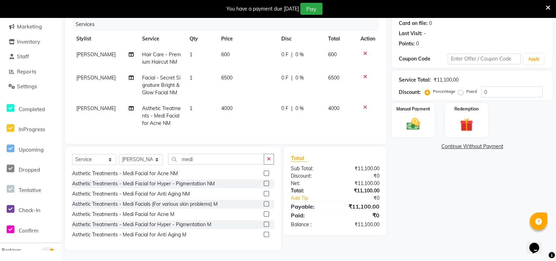
click at [363, 105] on icon at bounding box center [365, 107] width 4 height 5
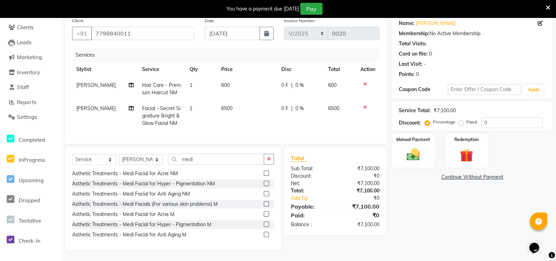
click at [366, 105] on div at bounding box center [367, 107] width 15 height 5
click at [264, 194] on label at bounding box center [266, 193] width 5 height 5
click at [264, 194] on input "checkbox" at bounding box center [266, 194] width 5 height 5
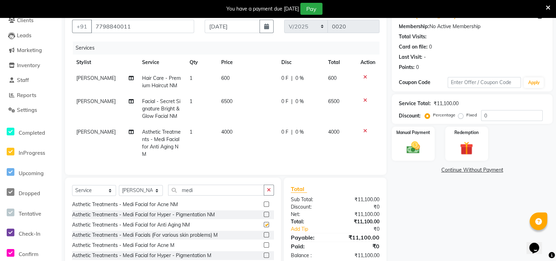
scroll to position [94, 0]
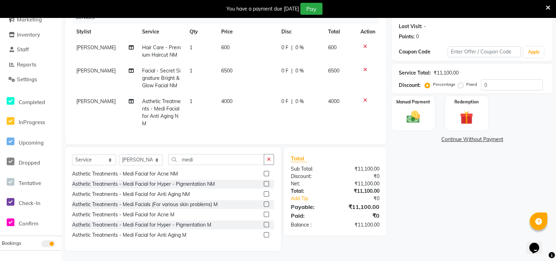
checkbox input "false"
click at [364, 101] on icon at bounding box center [365, 100] width 4 height 5
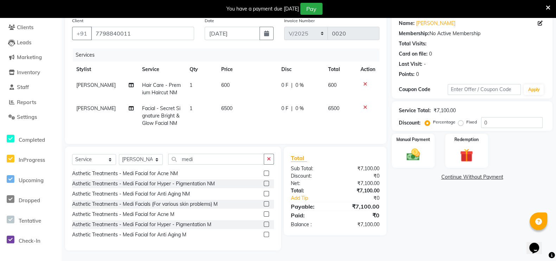
click at [264, 173] on label at bounding box center [266, 172] width 5 height 5
click at [264, 173] on input "checkbox" at bounding box center [266, 173] width 5 height 5
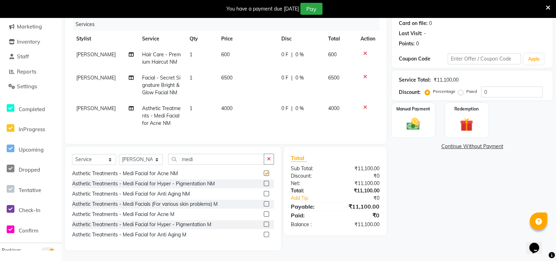
checkbox input "false"
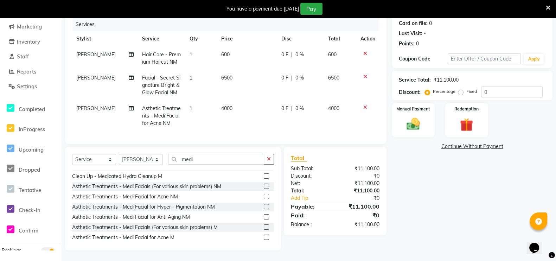
scroll to position [8, 0]
click at [364, 105] on icon at bounding box center [365, 107] width 4 height 5
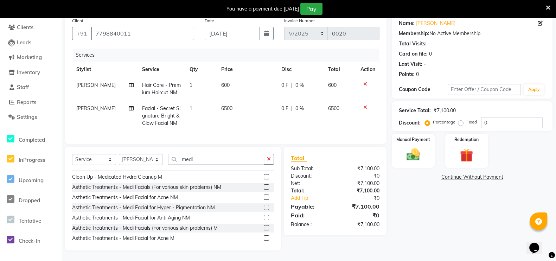
click at [264, 187] on label at bounding box center [266, 186] width 5 height 5
click at [264, 187] on input "checkbox" at bounding box center [266, 187] width 5 height 5
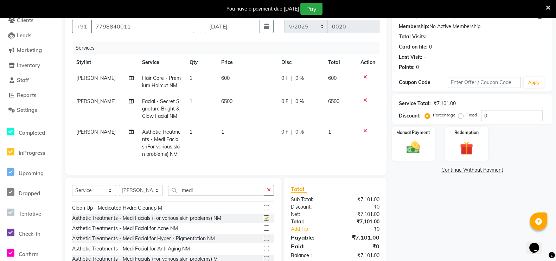
scroll to position [94, 0]
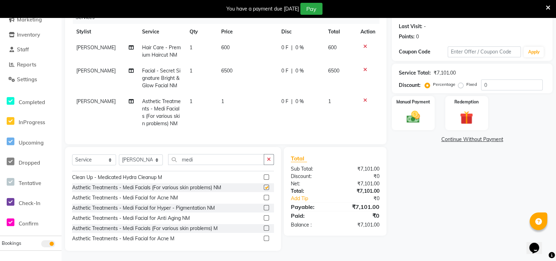
checkbox input "false"
click at [366, 99] on icon at bounding box center [365, 100] width 4 height 5
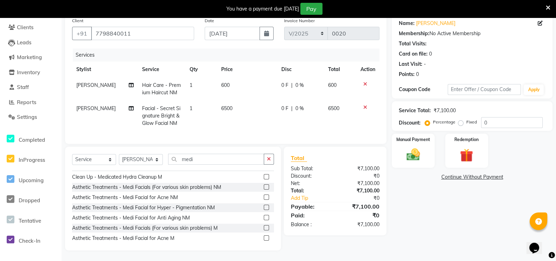
scroll to position [63, 0]
click at [264, 216] on label at bounding box center [266, 217] width 5 height 5
click at [264, 216] on input "checkbox" at bounding box center [266, 217] width 5 height 5
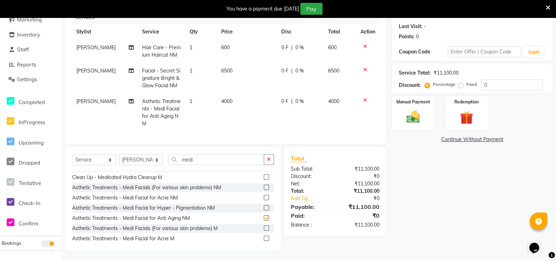
checkbox input "false"
click at [159, 165] on select "Select Stylist [PERSON_NAME] Malaga [GEOGRAPHIC_DATA][PERSON_NAME] [PERSON_NAME…" at bounding box center [141, 159] width 44 height 11
select select "93238"
click at [119, 161] on select "Select Stylist [PERSON_NAME] Malaga [GEOGRAPHIC_DATA][PERSON_NAME] [PERSON_NAME…" at bounding box center [141, 159] width 44 height 11
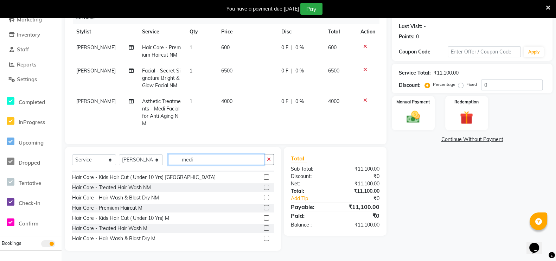
click at [203, 165] on input "medi" at bounding box center [216, 159] width 96 height 11
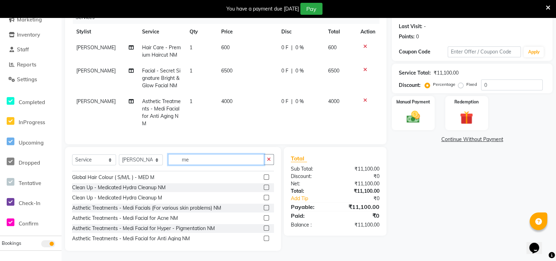
type input "m"
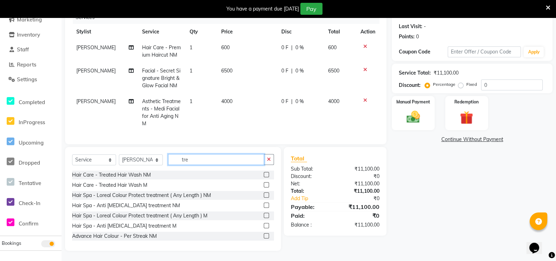
type input "tre"
click at [264, 198] on label at bounding box center [266, 194] width 5 height 5
click at [264, 198] on input "checkbox" at bounding box center [266, 195] width 5 height 5
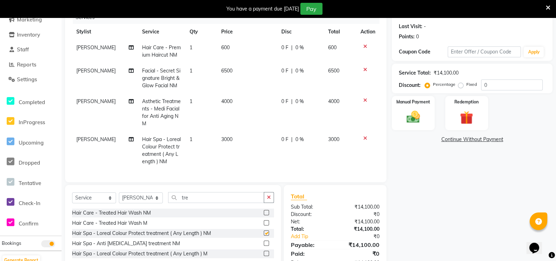
checkbox input "false"
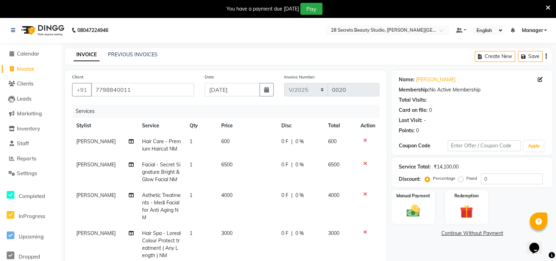
click at [230, 141] on td "600" at bounding box center [247, 145] width 60 height 23
select select "93238"
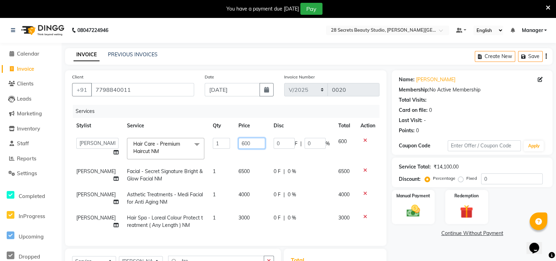
click at [246, 144] on input "600" at bounding box center [251, 143] width 26 height 11
type input "6"
type input "450"
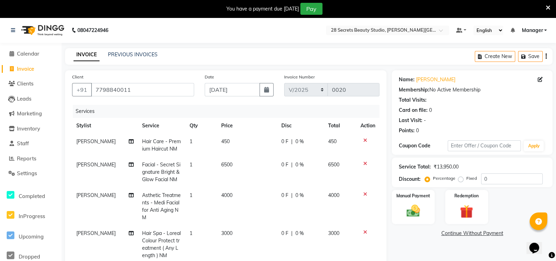
click at [297, 141] on span "0 %" at bounding box center [299, 141] width 8 height 7
select select "93238"
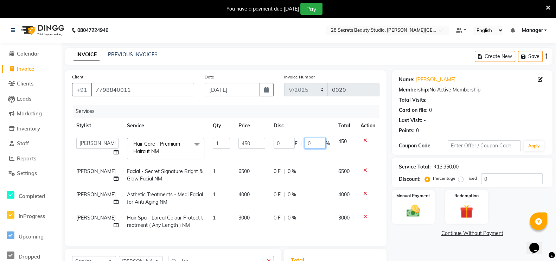
click at [313, 145] on input "0" at bounding box center [314, 143] width 21 height 11
type input "50"
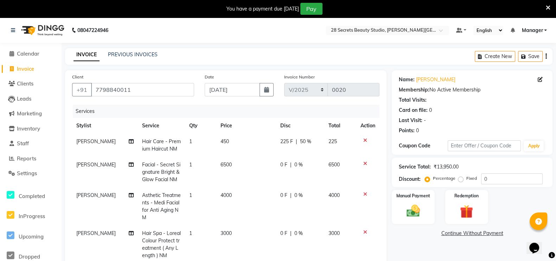
click at [236, 174] on td "6500" at bounding box center [246, 172] width 60 height 31
select select "93239"
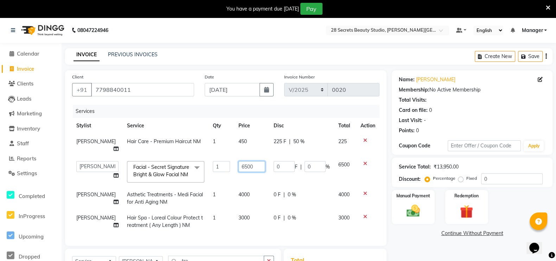
click at [248, 169] on input "6500" at bounding box center [251, 166] width 26 height 11
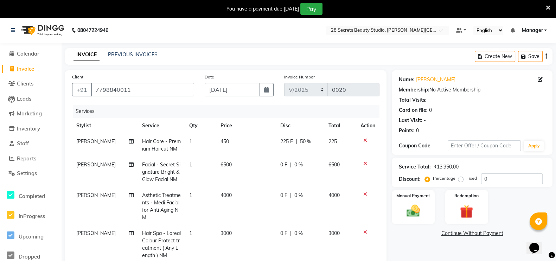
click at [228, 164] on span "6500" at bounding box center [225, 164] width 11 height 6
select select "93239"
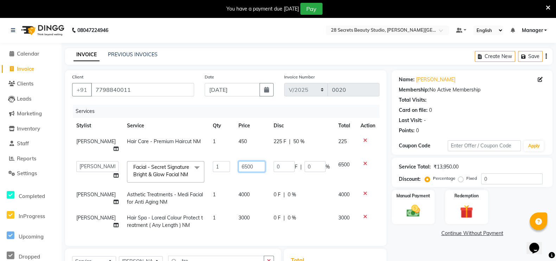
click at [248, 167] on input "6500" at bounding box center [251, 166] width 26 height 11
type input "6"
type input "3500"
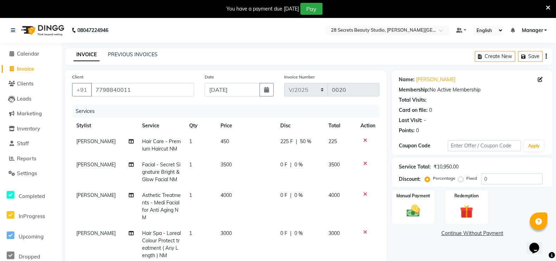
click at [299, 164] on span "0 %" at bounding box center [298, 164] width 8 height 7
select select "93239"
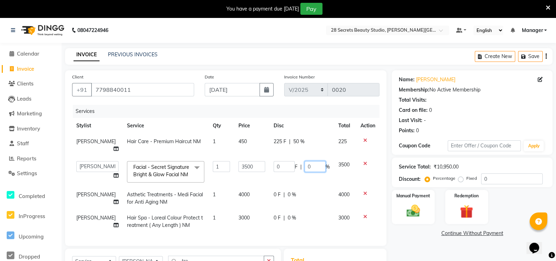
click at [310, 168] on input "0" at bounding box center [314, 166] width 21 height 11
type input "50"
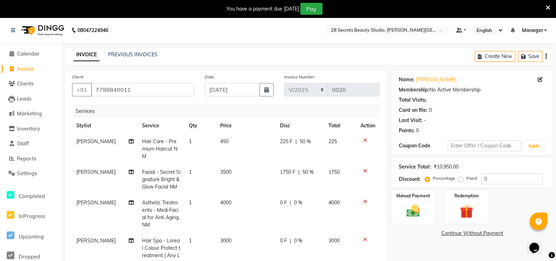
click at [240, 205] on td "4000" at bounding box center [246, 214] width 60 height 38
select select "93239"
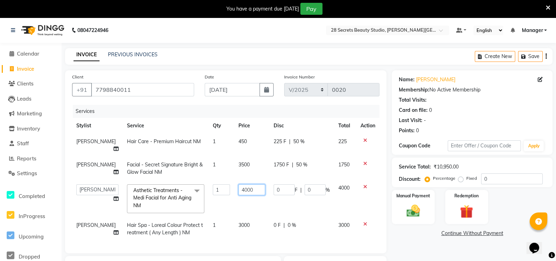
click at [254, 189] on input "4000" at bounding box center [251, 189] width 26 height 11
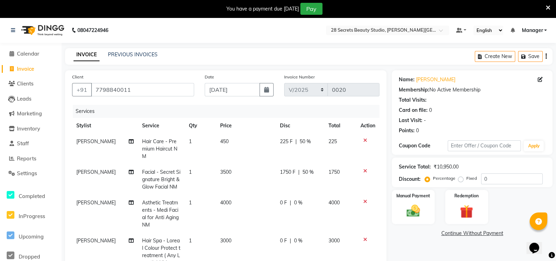
click at [230, 195] on td "4000" at bounding box center [246, 214] width 60 height 38
select select "93239"
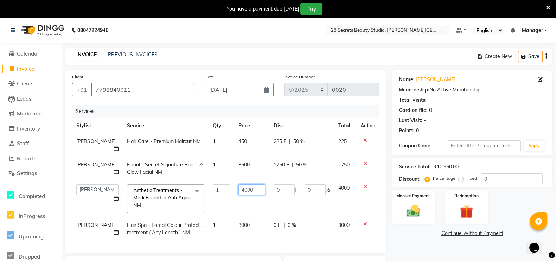
click at [250, 188] on input "4000" at bounding box center [251, 189] width 26 height 11
type input "4"
type input "3000"
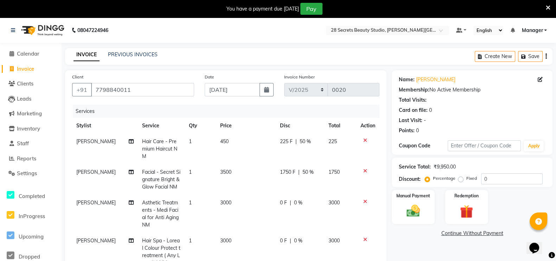
click at [296, 199] on span "0 %" at bounding box center [298, 202] width 8 height 7
select select "93239"
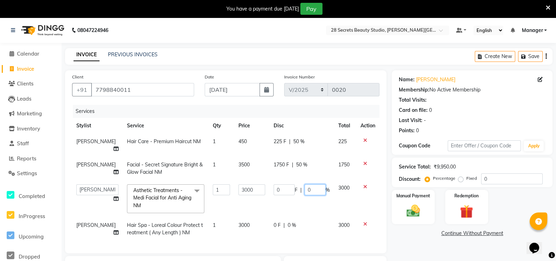
click at [310, 190] on input "0" at bounding box center [314, 189] width 21 height 11
type input "50"
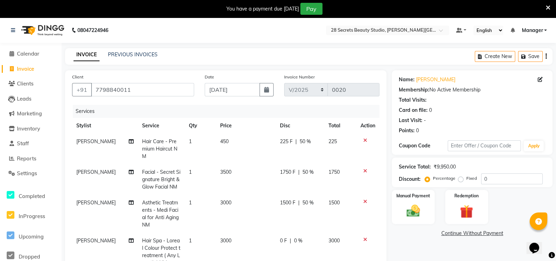
click at [293, 224] on tbody "Chinmay Tambe Hair Care - Premium Haircut NM 1 450 225 F | 50 % 225 Siddhi Maha…" at bounding box center [225, 202] width 307 height 137
click at [299, 237] on span "0 %" at bounding box center [298, 240] width 8 height 7
select select "93238"
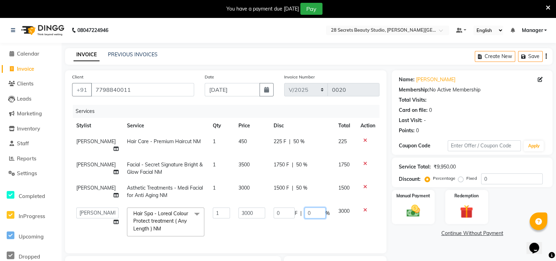
click at [311, 215] on input "0" at bounding box center [314, 212] width 21 height 11
type input "50"
click at [313, 223] on tbody "Chinmay Tambe Hair Care - Premium Haircut NM 1 450 225 F | 50 % 225 Siddhi Maha…" at bounding box center [225, 187] width 307 height 107
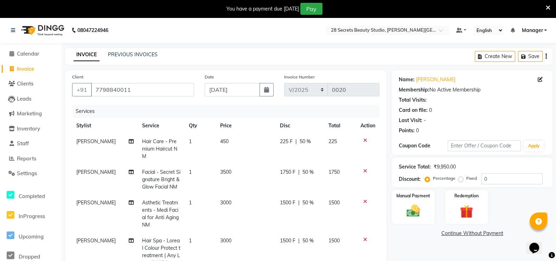
click at [305, 143] on span "50 %" at bounding box center [304, 141] width 11 height 7
select select "93238"
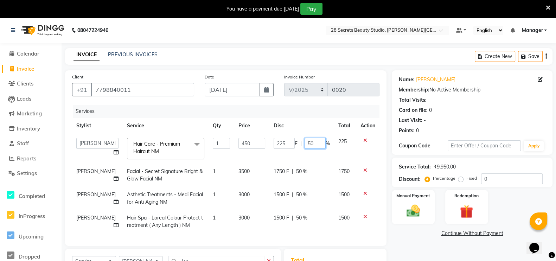
click at [312, 143] on input "50" at bounding box center [314, 143] width 21 height 11
type input "5"
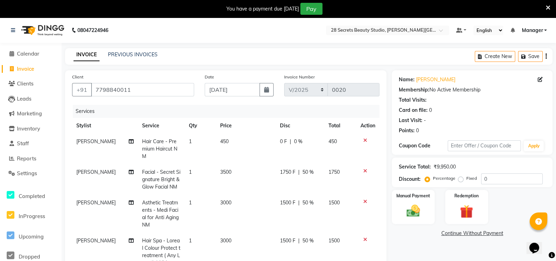
click at [303, 171] on td "1750 F | 50 %" at bounding box center [300, 179] width 49 height 31
select select "93239"
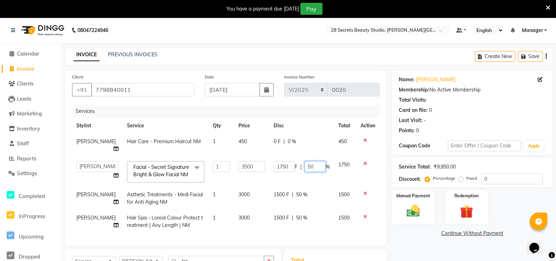
click at [312, 167] on input "50" at bounding box center [314, 166] width 21 height 11
type input "5"
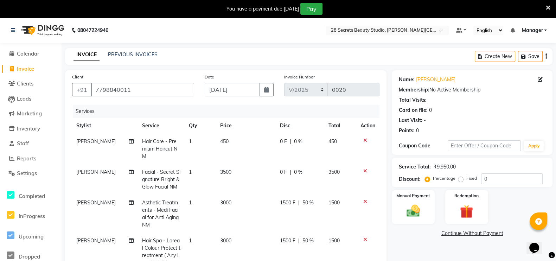
click at [302, 202] on td "1500 F | 50 %" at bounding box center [300, 214] width 49 height 38
select select "93239"
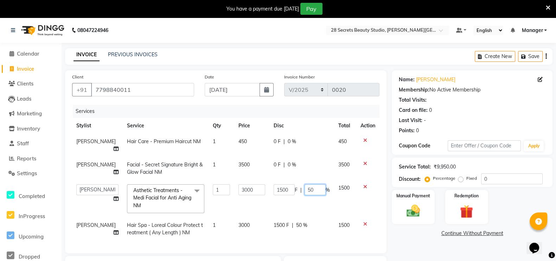
click at [314, 189] on input "50" at bounding box center [314, 189] width 21 height 11
type input "5"
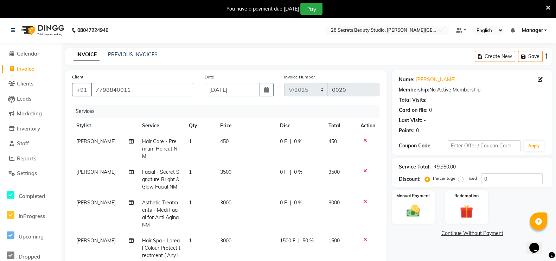
click at [299, 233] on td "1500 F | 50 %" at bounding box center [300, 252] width 49 height 38
select select "93238"
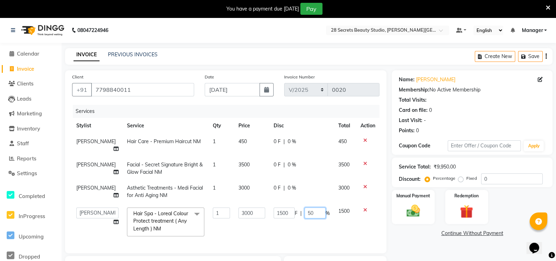
click at [313, 213] on input "50" at bounding box center [314, 212] width 21 height 11
type input "5"
click at [318, 235] on td "1500 F | %" at bounding box center [301, 221] width 65 height 37
select select "93238"
click at [327, 232] on td "0 F | 0 %" at bounding box center [301, 221] width 65 height 37
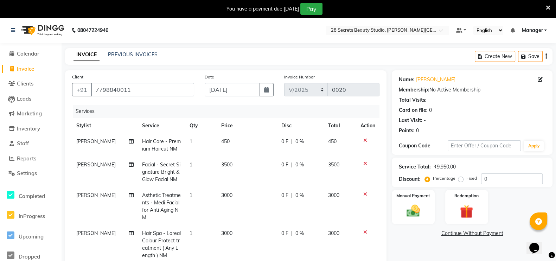
click at [343, 226] on td "3000" at bounding box center [340, 244] width 32 height 38
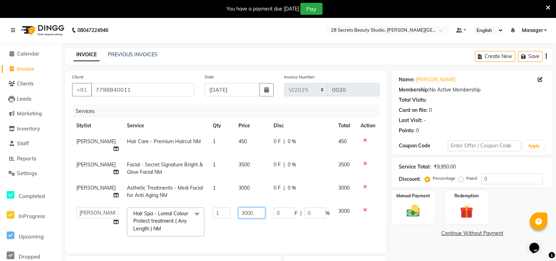
click at [250, 213] on input "3000" at bounding box center [251, 212] width 26 height 11
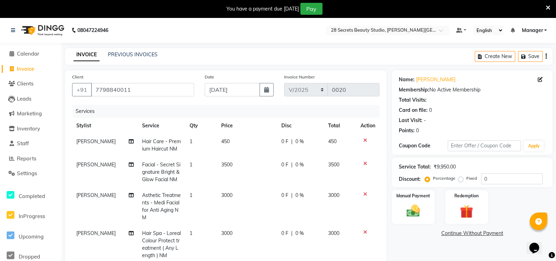
click at [304, 234] on div "0 F | 0 %" at bounding box center [300, 233] width 38 height 7
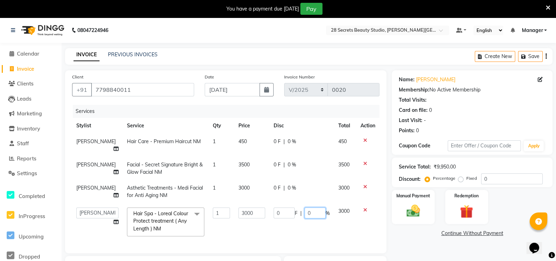
click at [314, 215] on input "0" at bounding box center [314, 212] width 21 height 11
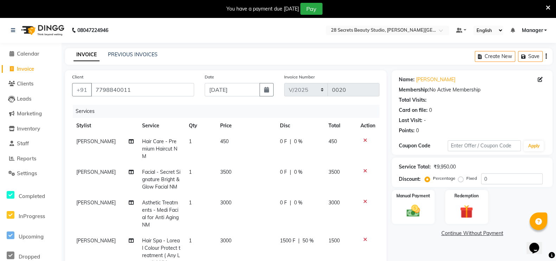
click at [326, 233] on tr "Chinmay Tambe Hair Spa - Loreal Colour Protect treatment ( Any Length ) NM 1 30…" at bounding box center [225, 252] width 307 height 38
click at [297, 143] on span "0 %" at bounding box center [298, 141] width 8 height 7
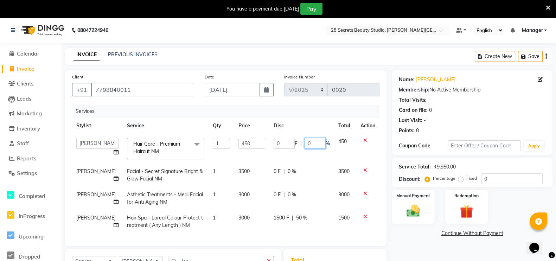
click at [311, 143] on input "0" at bounding box center [314, 143] width 21 height 11
click at [331, 233] on div "Services Stylist Service Qty Price Disc Total Action Ambika Malaga Chinmay Tamb…" at bounding box center [225, 172] width 307 height 134
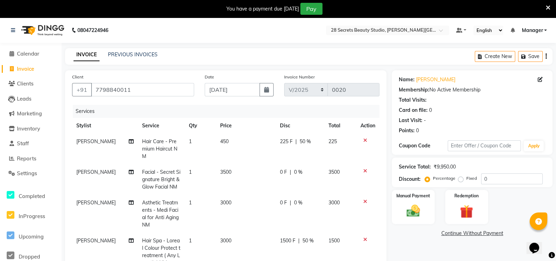
click at [422, 204] on img at bounding box center [412, 210] width 21 height 15
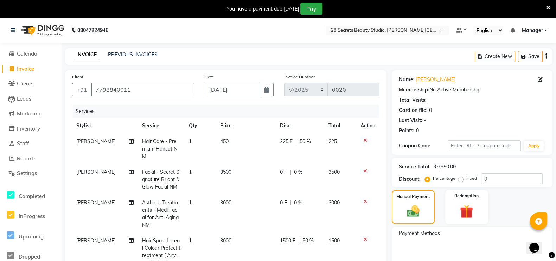
scroll to position [139, 0]
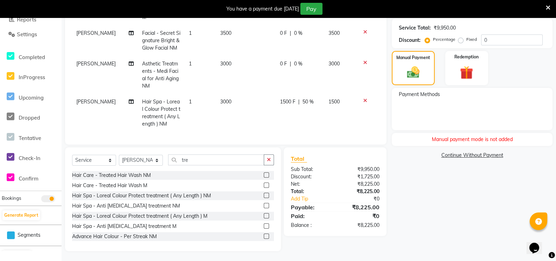
click at [426, 74] on div "Manual Payment" at bounding box center [413, 68] width 43 height 34
click at [430, 67] on div "Manual Payment" at bounding box center [413, 68] width 43 height 34
click at [319, 111] on td "1500 F | 50 %" at bounding box center [300, 113] width 49 height 38
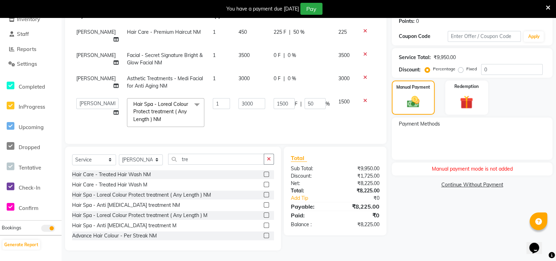
click at [414, 95] on img at bounding box center [413, 102] width 20 height 14
click at [447, 127] on div "Payment Methods" at bounding box center [472, 138] width 161 height 42
click at [467, 163] on div "Manual payment mode is not added" at bounding box center [472, 168] width 161 height 13
click at [398, 87] on div "Manual Payment" at bounding box center [413, 97] width 43 height 34
click at [334, 107] on td "1500" at bounding box center [345, 112] width 22 height 37
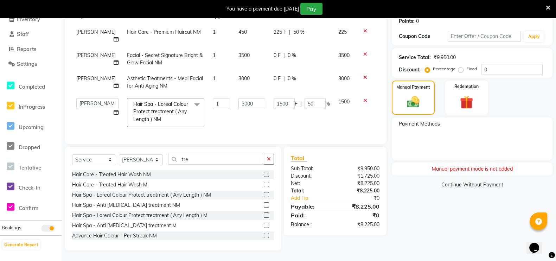
click at [363, 98] on icon at bounding box center [365, 100] width 4 height 5
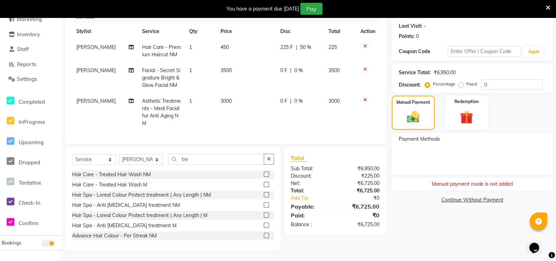
scroll to position [101, 0]
click at [264, 215] on label at bounding box center [266, 214] width 5 height 5
click at [264, 215] on input "checkbox" at bounding box center [266, 215] width 5 height 5
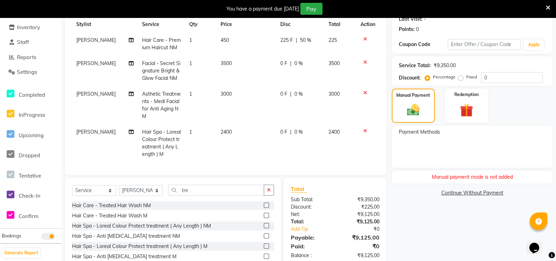
click at [233, 130] on td "2400" at bounding box center [246, 143] width 60 height 38
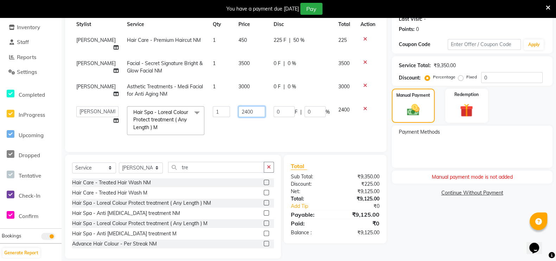
click at [249, 110] on input "2400" at bounding box center [251, 111] width 26 height 11
drag, startPoint x: 334, startPoint y: 121, endPoint x: 328, endPoint y: 124, distance: 6.3
click at [333, 121] on tbody "Chinmay Tambe Hair Care - Premium Haircut NM 1 450 225 F | 50 % 225 Siddhi Maha…" at bounding box center [225, 85] width 307 height 107
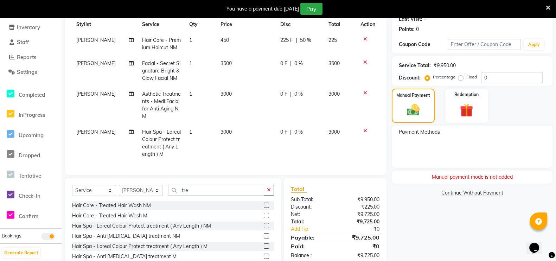
click at [295, 133] on span "0 %" at bounding box center [298, 131] width 8 height 7
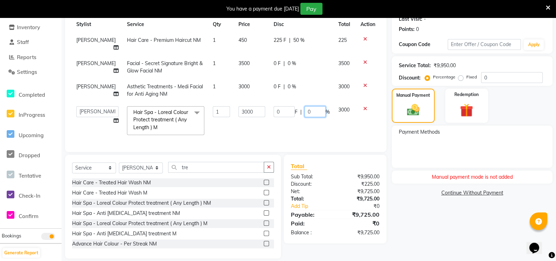
click at [315, 110] on input "0" at bounding box center [314, 111] width 21 height 11
click at [321, 126] on td "0 F | 50 %" at bounding box center [301, 120] width 65 height 37
click at [399, 103] on div "Manual Payment" at bounding box center [413, 106] width 43 height 34
click at [408, 108] on img at bounding box center [413, 110] width 20 height 14
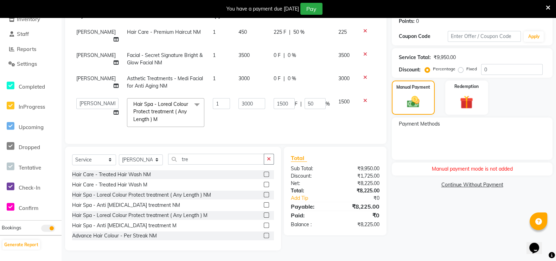
scroll to position [0, 0]
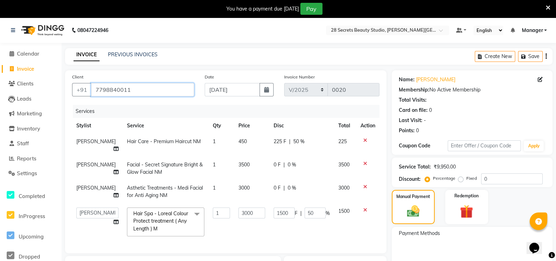
click at [139, 92] on input "7798840011" at bounding box center [142, 89] width 103 height 13
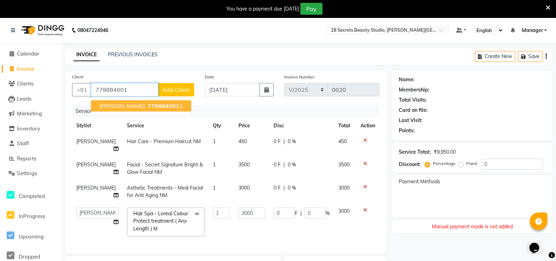
click at [148, 107] on span "779884001" at bounding box center [164, 105] width 32 height 7
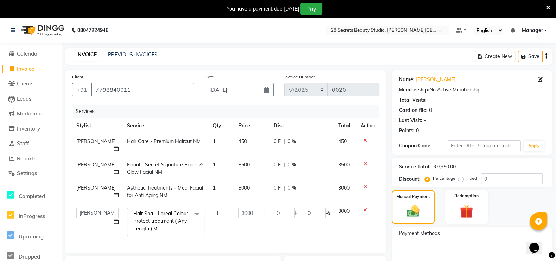
click at [418, 204] on img at bounding box center [413, 211] width 20 height 14
click at [312, 215] on input "0" at bounding box center [314, 212] width 21 height 11
click at [326, 228] on tr "Ambika Malaga Chinmay Tambe Kamini Wagh Manager Pooja Kurangal Sheetal kharat S…" at bounding box center [225, 221] width 307 height 37
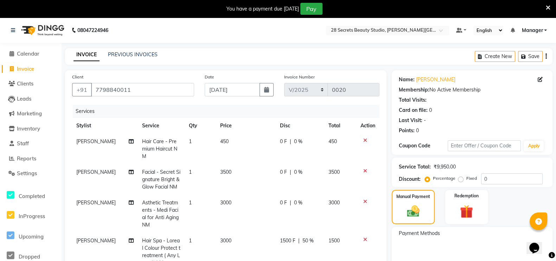
click at [298, 141] on span "0 %" at bounding box center [298, 141] width 8 height 7
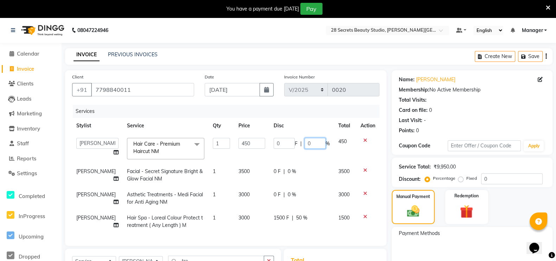
click at [313, 144] on input "0" at bounding box center [314, 143] width 21 height 11
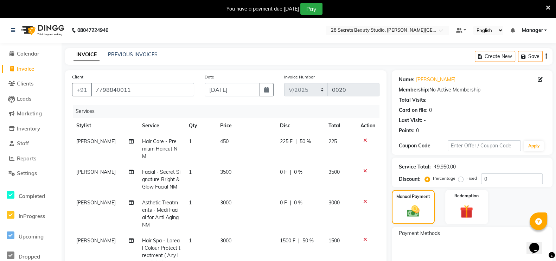
click at [321, 233] on td "1500 F | 50 %" at bounding box center [300, 252] width 49 height 38
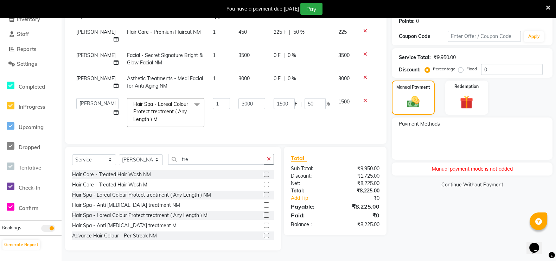
scroll to position [116, 0]
click at [417, 102] on img at bounding box center [413, 102] width 20 height 14
click at [423, 95] on img at bounding box center [413, 102] width 20 height 14
click at [483, 162] on div "Manual payment mode is not added" at bounding box center [472, 168] width 161 height 13
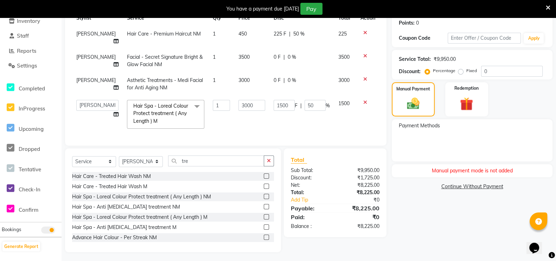
scroll to position [114, 0]
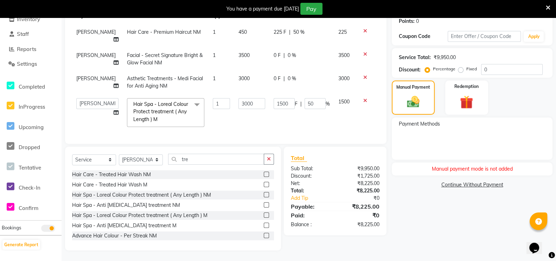
click at [415, 101] on img at bounding box center [413, 102] width 20 height 14
click at [453, 135] on div "Payment Methods" at bounding box center [472, 138] width 161 height 42
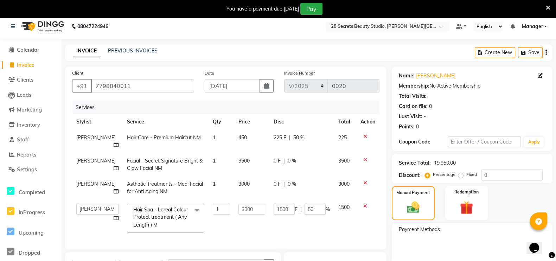
scroll to position [0, 0]
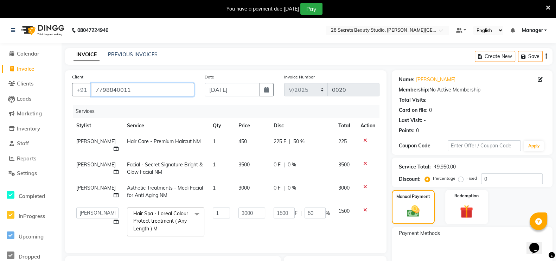
click at [130, 90] on input "7798840011" at bounding box center [142, 89] width 103 height 13
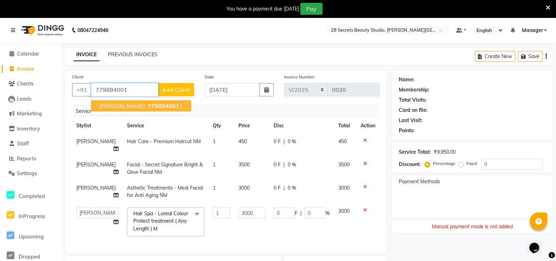
click at [153, 102] on span "779884001" at bounding box center [164, 105] width 32 height 7
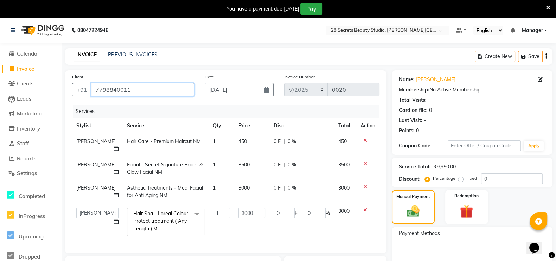
click at [155, 89] on input "7798840011" at bounding box center [142, 89] width 103 height 13
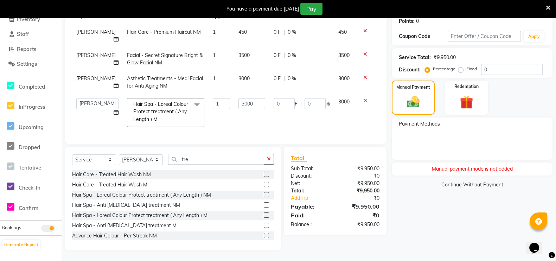
scroll to position [116, 0]
click at [549, 6] on icon at bounding box center [548, 8] width 5 height 6
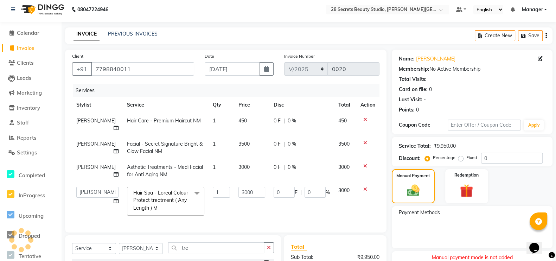
scroll to position [0, 0]
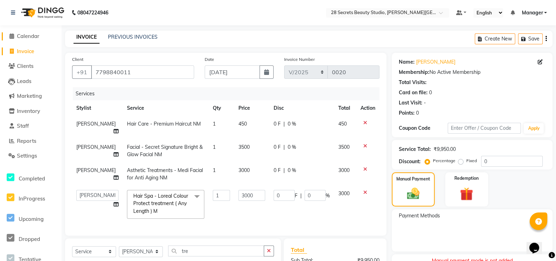
click at [11, 35] on icon at bounding box center [11, 35] width 5 height 5
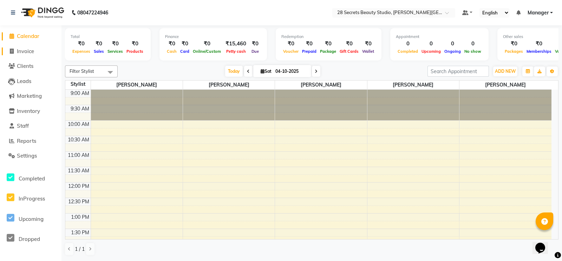
click at [11, 51] on icon at bounding box center [12, 51] width 4 height 5
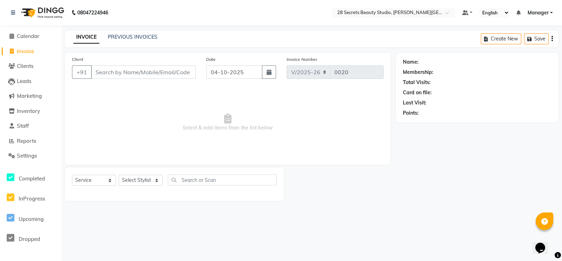
click at [270, 74] on icon "button" at bounding box center [269, 72] width 5 height 6
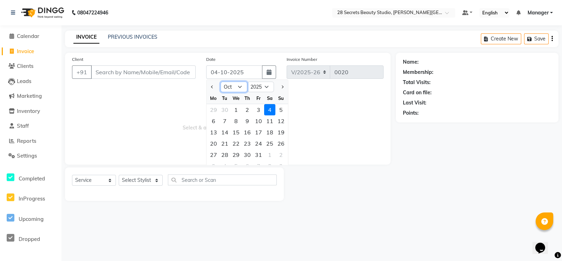
click at [235, 86] on select "Jan Feb Mar Apr May Jun [DATE] Aug Sep Oct Nov Dec" at bounding box center [234, 87] width 27 height 11
click at [221, 82] on select "Jan Feb Mar Apr May Jun [DATE] Aug Sep Oct Nov Dec" at bounding box center [234, 87] width 27 height 11
click at [224, 142] on div "22" at bounding box center [224, 143] width 11 height 11
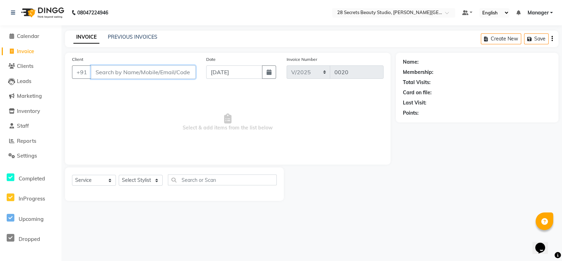
click at [153, 73] on input "Client" at bounding box center [143, 71] width 105 height 13
click at [152, 73] on input "Client" at bounding box center [143, 71] width 105 height 13
paste input "7798840011"
click at [152, 73] on input "7798840011" at bounding box center [143, 71] width 105 height 13
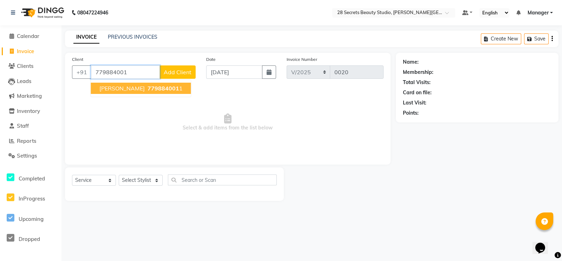
click at [168, 87] on ngb-highlight "779884001 1" at bounding box center [164, 88] width 37 height 7
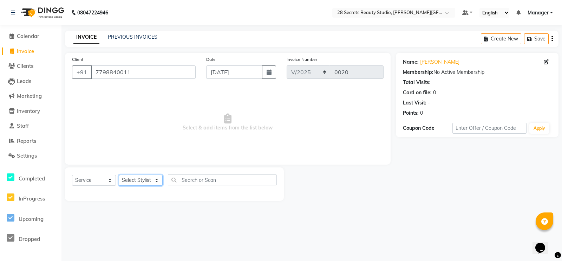
click at [159, 179] on select "Select Stylist [PERSON_NAME] Malaga [GEOGRAPHIC_DATA][PERSON_NAME] [PERSON_NAME…" at bounding box center [141, 180] width 44 height 11
click at [119, 175] on select "Select Stylist [PERSON_NAME] Malaga [GEOGRAPHIC_DATA][PERSON_NAME] [PERSON_NAME…" at bounding box center [141, 180] width 44 height 11
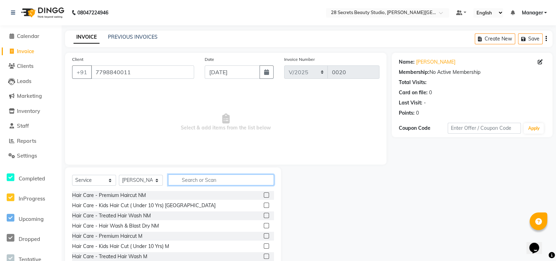
click at [183, 182] on input "text" at bounding box center [221, 179] width 106 height 11
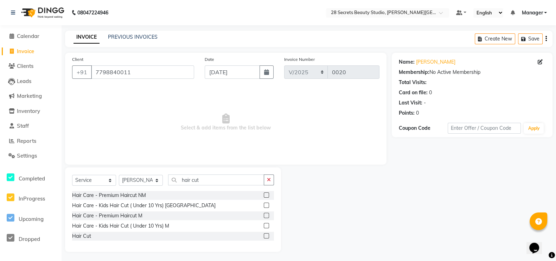
click at [268, 194] on label at bounding box center [266, 194] width 5 height 5
click at [268, 194] on input "checkbox" at bounding box center [266, 195] width 5 height 5
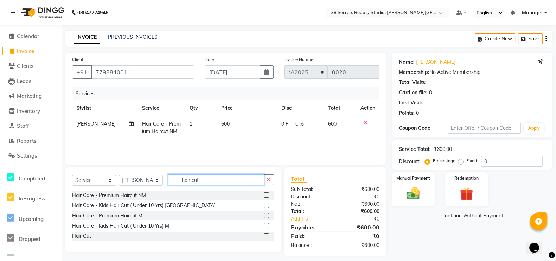
click at [213, 181] on input "hair cut" at bounding box center [216, 179] width 96 height 11
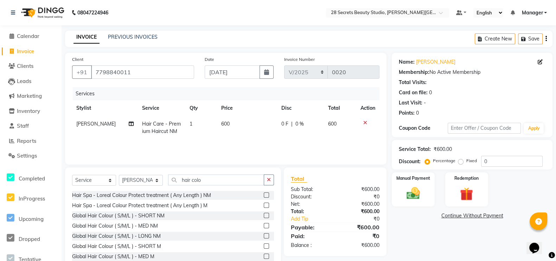
click at [264, 194] on label at bounding box center [266, 194] width 5 height 5
click at [264, 194] on input "checkbox" at bounding box center [266, 195] width 5 height 5
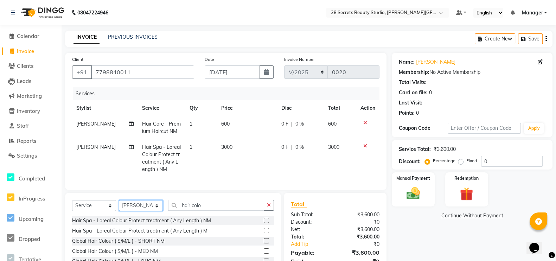
click at [157, 211] on select "Select Stylist [PERSON_NAME] Malaga [GEOGRAPHIC_DATA][PERSON_NAME] [PERSON_NAME…" at bounding box center [141, 205] width 44 height 11
click at [119, 207] on select "Select Stylist [PERSON_NAME] Malaga [GEOGRAPHIC_DATA][PERSON_NAME] [PERSON_NAME…" at bounding box center [141, 205] width 44 height 11
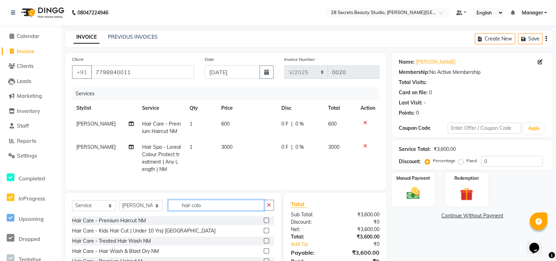
click at [221, 210] on input "hair colo" at bounding box center [216, 205] width 96 height 11
click at [200, 211] on input "text" at bounding box center [221, 205] width 106 height 11
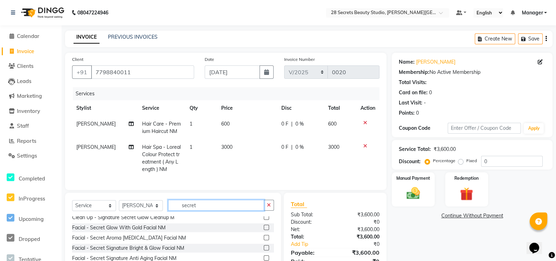
scroll to position [206, 0]
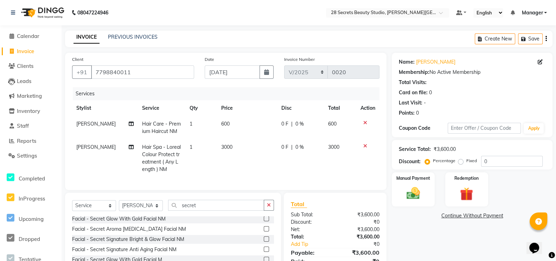
click at [264, 241] on label at bounding box center [266, 238] width 5 height 5
click at [264, 241] on input "checkbox" at bounding box center [266, 239] width 5 height 5
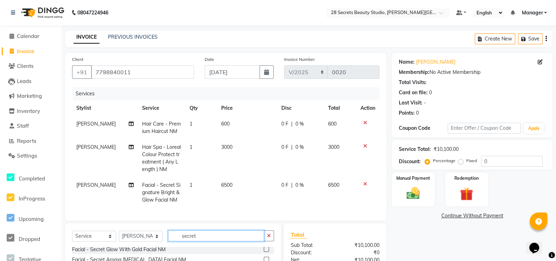
click at [206, 241] on input "secret" at bounding box center [216, 235] width 96 height 11
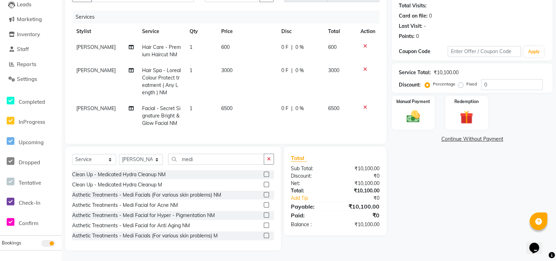
click at [264, 212] on label at bounding box center [266, 214] width 5 height 5
click at [264, 213] on input "checkbox" at bounding box center [266, 215] width 5 height 5
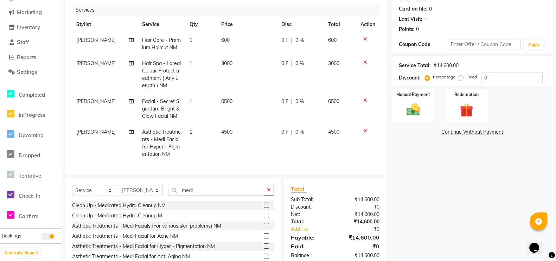
click at [232, 133] on td "4500" at bounding box center [247, 143] width 60 height 38
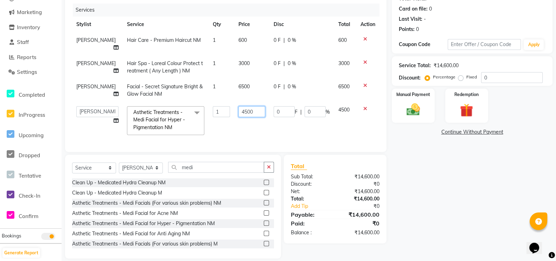
click at [250, 112] on input "4500" at bounding box center [251, 111] width 26 height 11
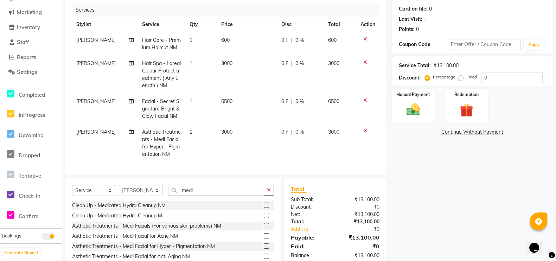
click at [241, 87] on tbody "Chinmay Tambe Hair Care - Premium Haircut NM 1 600 0 F | 0 % 600 Chinmay Tambe …" at bounding box center [225, 97] width 307 height 130
click at [225, 102] on span "6500" at bounding box center [226, 101] width 11 height 6
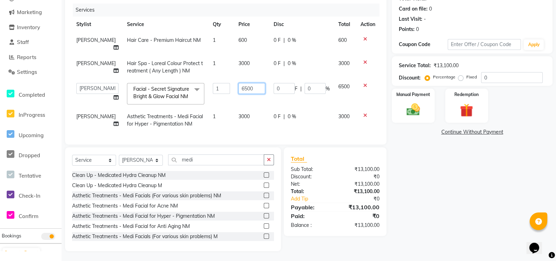
click at [246, 88] on input "6500" at bounding box center [251, 88] width 26 height 11
click at [291, 64] on div "0 F | 0 %" at bounding box center [301, 63] width 56 height 7
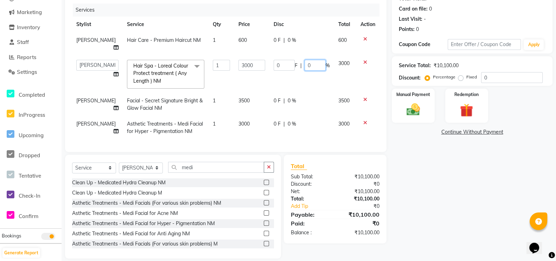
click at [313, 63] on input "0" at bounding box center [314, 65] width 21 height 11
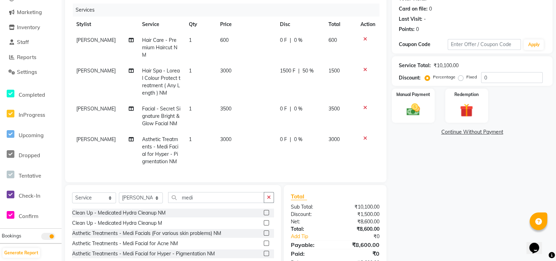
click at [236, 40] on td "600" at bounding box center [246, 47] width 60 height 31
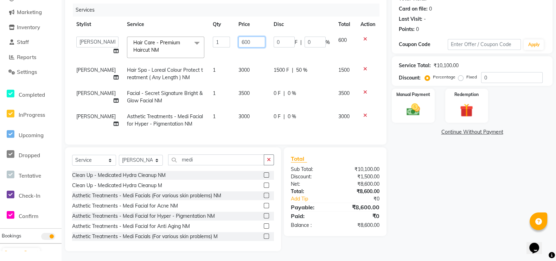
click at [247, 42] on input "600" at bounding box center [251, 42] width 26 height 11
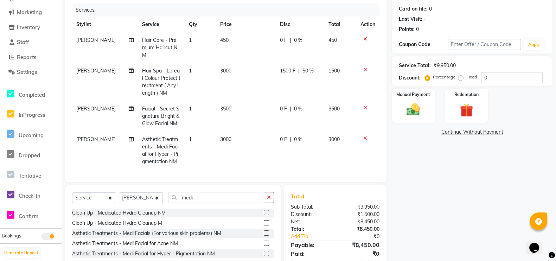
click at [298, 39] on span "0 %" at bounding box center [298, 40] width 8 height 7
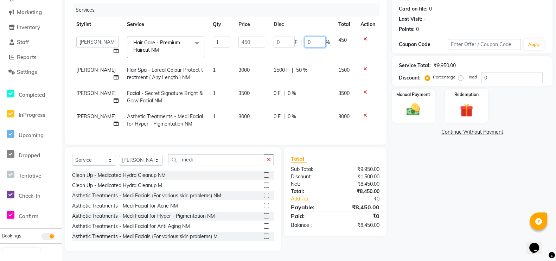
click at [309, 42] on input "0" at bounding box center [314, 42] width 21 height 11
click at [302, 128] on td "0 F | 0 %" at bounding box center [301, 120] width 65 height 23
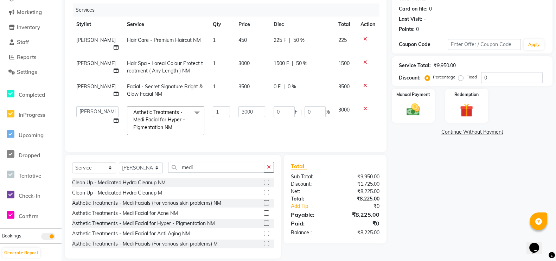
click at [423, 101] on div "Manual Payment" at bounding box center [413, 106] width 43 height 34
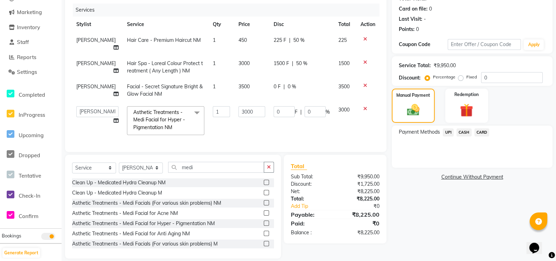
click at [446, 132] on span "UPI" at bounding box center [448, 132] width 11 height 8
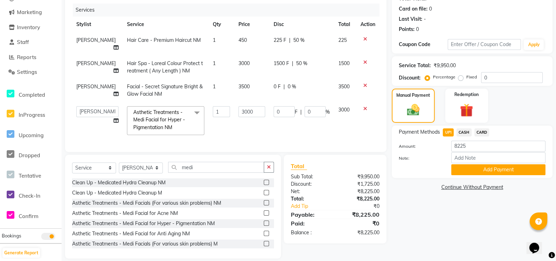
click at [469, 174] on button "Add Payment" at bounding box center [498, 169] width 94 height 11
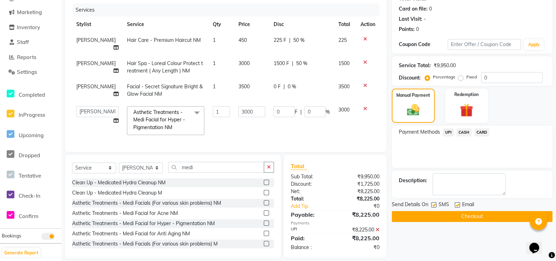
click at [432, 204] on label at bounding box center [433, 204] width 5 height 5
click at [432, 204] on input "checkbox" at bounding box center [433, 205] width 5 height 5
click at [442, 217] on button "Checkout" at bounding box center [472, 216] width 161 height 11
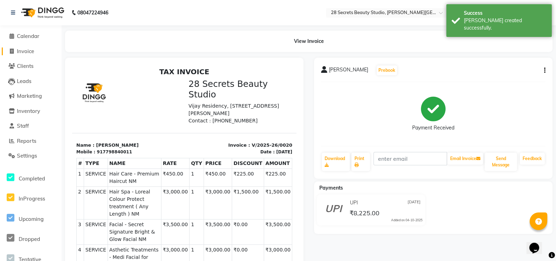
click at [11, 47] on span at bounding box center [11, 51] width 11 height 8
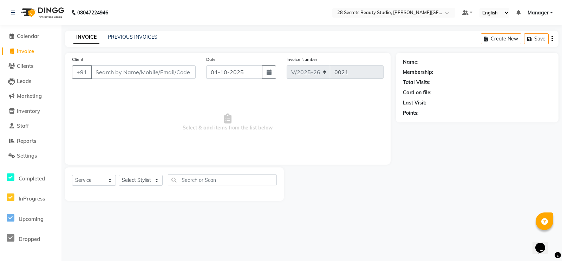
click at [272, 72] on button "button" at bounding box center [269, 71] width 14 height 13
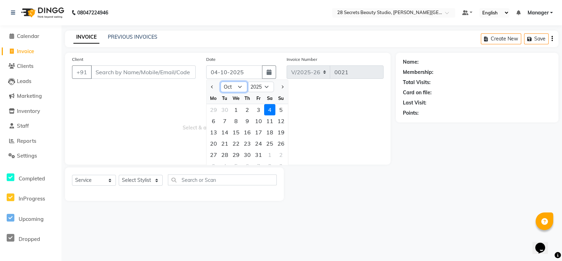
click at [239, 88] on select "Jan Feb Mar Apr May Jun [DATE] Aug Sep Oct Nov Dec" at bounding box center [234, 87] width 27 height 11
click at [221, 82] on select "Jan Feb Mar Apr May Jun [DATE] Aug Sep Oct Nov Dec" at bounding box center [234, 87] width 27 height 11
click at [245, 143] on div "24" at bounding box center [247, 143] width 11 height 11
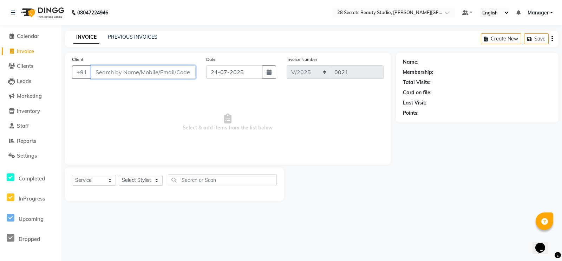
click at [144, 72] on input "Client" at bounding box center [143, 71] width 105 height 13
paste input "9422020261"
click at [143, 73] on input "9422020261" at bounding box center [125, 71] width 69 height 13
click at [11, 64] on icon at bounding box center [11, 65] width 7 height 5
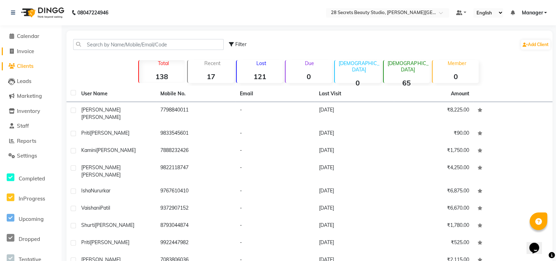
click at [8, 49] on span at bounding box center [11, 51] width 11 height 8
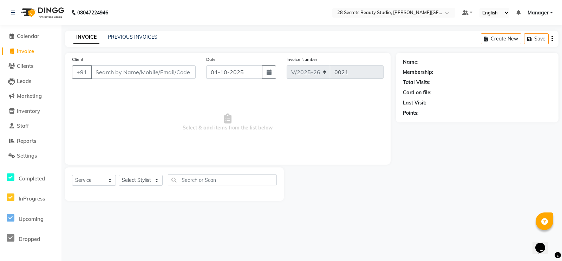
click at [353, 188] on div at bounding box center [340, 183] width 112 height 33
click at [160, 73] on input "Client" at bounding box center [143, 71] width 105 height 13
click at [271, 70] on icon "button" at bounding box center [269, 72] width 5 height 6
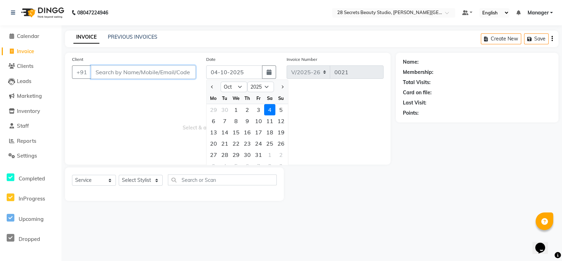
click at [173, 73] on input "Client" at bounding box center [143, 71] width 105 height 13
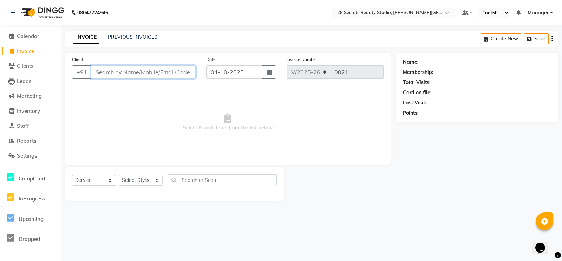
click at [173, 73] on input "Client" at bounding box center [143, 71] width 105 height 13
paste input "9422020261"
click at [171, 72] on span "Add Client" at bounding box center [178, 72] width 28 height 7
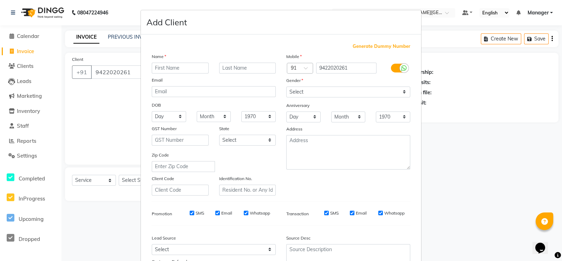
click at [177, 67] on input "text" at bounding box center [180, 68] width 57 height 11
click at [227, 68] on input "text" at bounding box center [247, 68] width 57 height 11
click at [312, 92] on select "Select [DEMOGRAPHIC_DATA] [DEMOGRAPHIC_DATA] Other Prefer Not To Say" at bounding box center [348, 91] width 124 height 11
click at [286, 87] on select "Select [DEMOGRAPHIC_DATA] [DEMOGRAPHIC_DATA] Other Prefer Not To Say" at bounding box center [348, 91] width 124 height 11
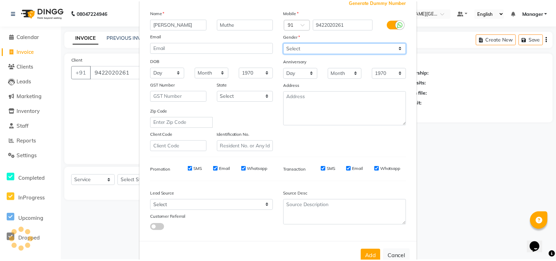
scroll to position [67, 0]
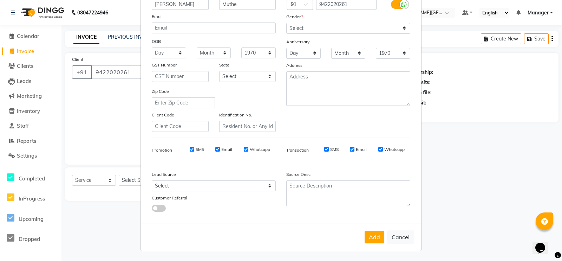
click at [369, 239] on button "Add" at bounding box center [375, 237] width 20 height 13
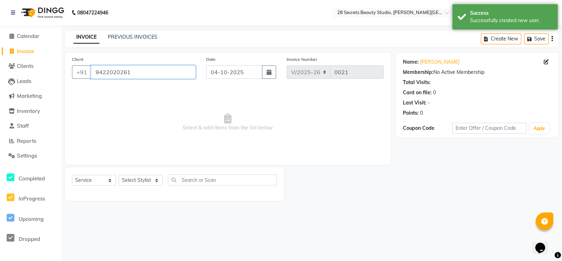
click at [134, 75] on input "9422020261" at bounding box center [143, 71] width 105 height 13
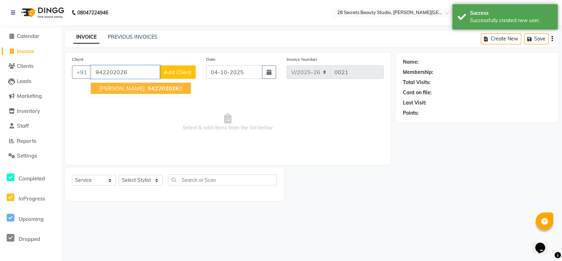
click at [148, 89] on span "942202026" at bounding box center [164, 88] width 32 height 7
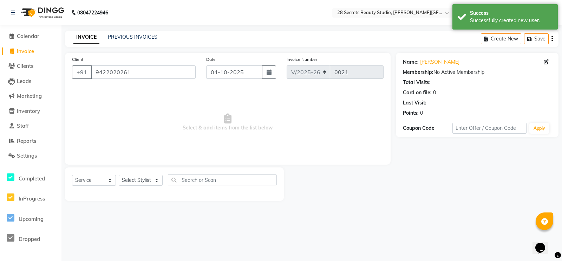
click at [269, 69] on button "button" at bounding box center [269, 71] width 14 height 13
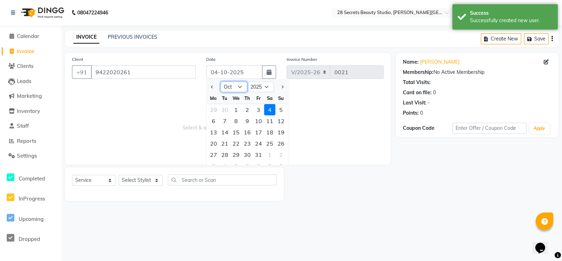
click at [243, 87] on select "Jan Feb Mar Apr May Jun [DATE] Aug Sep Oct Nov Dec" at bounding box center [234, 87] width 27 height 11
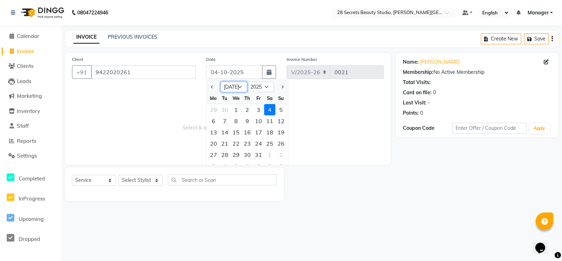
click at [221, 82] on select "Jan Feb Mar Apr May Jun [DATE] Aug Sep Oct Nov Dec" at bounding box center [234, 87] width 27 height 11
click at [249, 145] on div "24" at bounding box center [247, 143] width 11 height 11
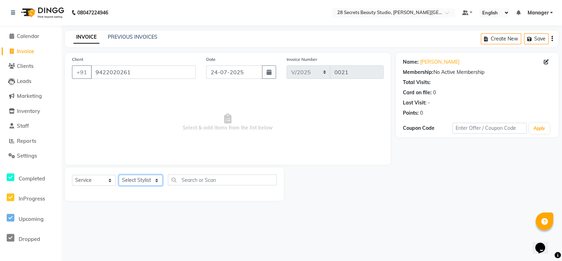
click at [142, 179] on select "Select Stylist [PERSON_NAME] Malaga [GEOGRAPHIC_DATA][PERSON_NAME] [PERSON_NAME…" at bounding box center [141, 180] width 44 height 11
click at [153, 177] on select "Select Stylist [PERSON_NAME] Malaga [GEOGRAPHIC_DATA][PERSON_NAME] [PERSON_NAME…" at bounding box center [141, 180] width 44 height 11
click at [119, 175] on select "Select Stylist [PERSON_NAME] Malaga [GEOGRAPHIC_DATA][PERSON_NAME] [PERSON_NAME…" at bounding box center [141, 180] width 44 height 11
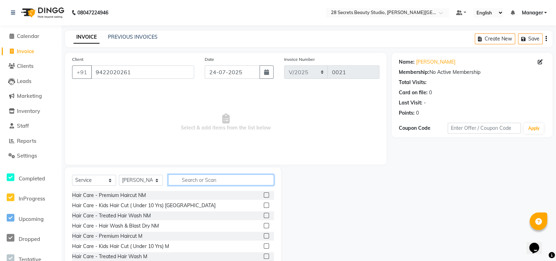
click at [181, 182] on input "text" at bounding box center [221, 179] width 106 height 11
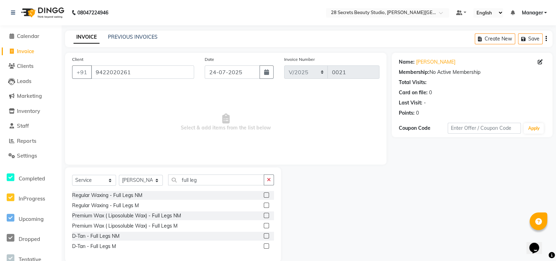
click at [268, 215] on label at bounding box center [266, 215] width 5 height 5
click at [268, 215] on input "checkbox" at bounding box center [266, 215] width 5 height 5
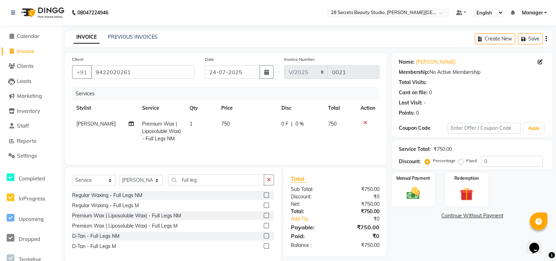
click at [267, 195] on label at bounding box center [266, 194] width 5 height 5
click at [267, 195] on input "checkbox" at bounding box center [266, 195] width 5 height 5
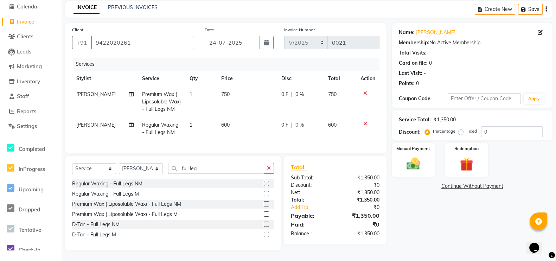
scroll to position [37, 0]
click at [209, 168] on input "full leg" at bounding box center [216, 168] width 96 height 11
click at [267, 205] on label at bounding box center [266, 203] width 5 height 5
click at [267, 205] on input "checkbox" at bounding box center [266, 204] width 5 height 5
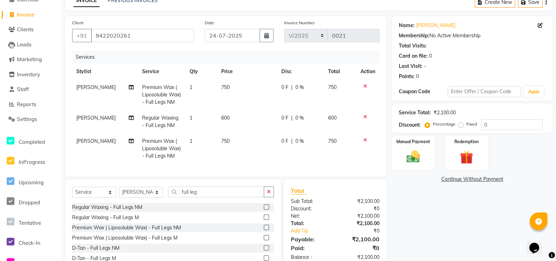
click at [364, 115] on icon at bounding box center [365, 116] width 4 height 5
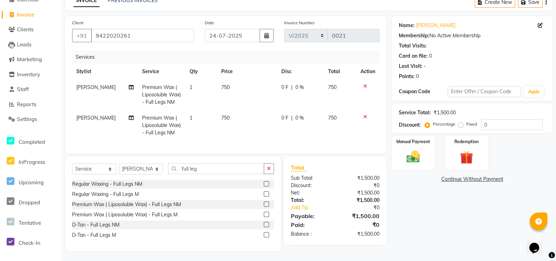
click at [365, 118] on icon at bounding box center [365, 116] width 4 height 5
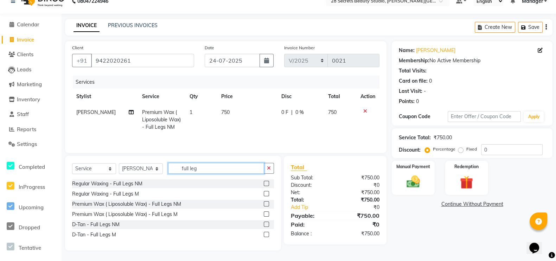
click at [206, 167] on input "full leg" at bounding box center [216, 168] width 96 height 11
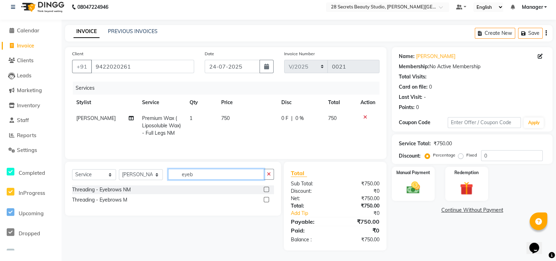
scroll to position [7, 0]
click at [265, 188] on label at bounding box center [266, 189] width 5 height 5
click at [265, 188] on input "checkbox" at bounding box center [266, 189] width 5 height 5
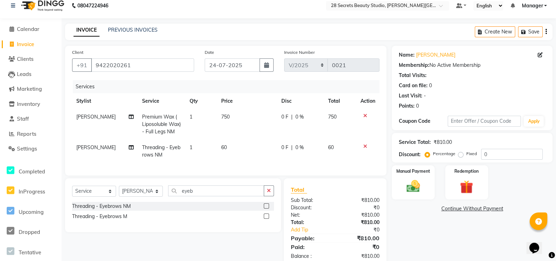
click at [189, 148] on span "1" at bounding box center [190, 147] width 3 height 6
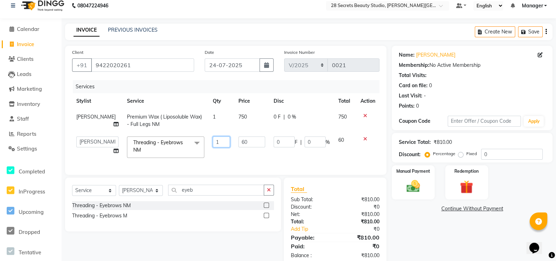
click at [213, 142] on input "1" at bounding box center [221, 141] width 17 height 11
click at [234, 152] on td "60" at bounding box center [251, 147] width 35 height 30
click at [199, 195] on input "eyeb" at bounding box center [216, 190] width 96 height 11
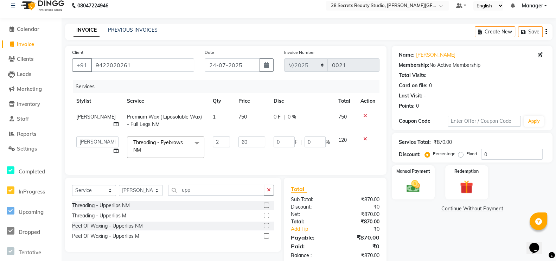
click at [267, 208] on label at bounding box center [266, 204] width 5 height 5
click at [267, 208] on input "checkbox" at bounding box center [266, 205] width 5 height 5
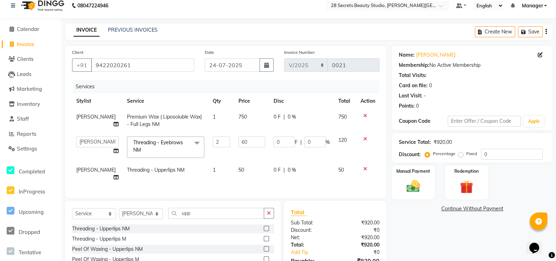
click at [213, 169] on span "1" at bounding box center [214, 170] width 3 height 6
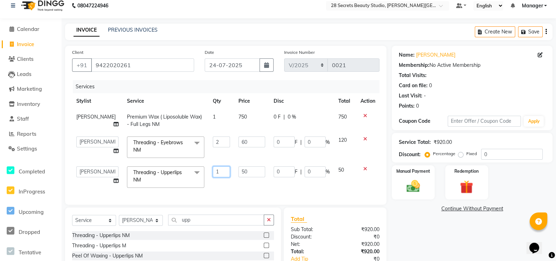
click at [213, 172] on input "1" at bounding box center [221, 171] width 17 height 11
click at [274, 185] on td "0 F | 0 %" at bounding box center [301, 177] width 65 height 30
click at [193, 225] on input "upp" at bounding box center [216, 219] width 96 height 11
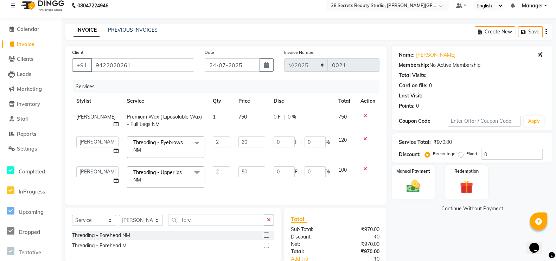
click at [266, 238] on label at bounding box center [266, 234] width 5 height 5
click at [266, 238] on input "checkbox" at bounding box center [266, 235] width 5 height 5
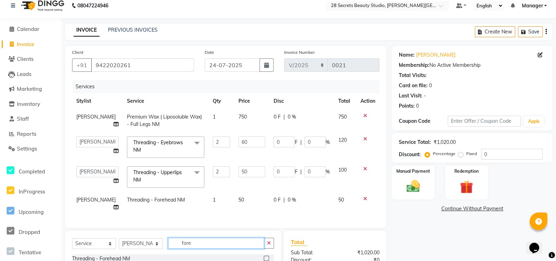
click at [197, 248] on input "fore" at bounding box center [216, 243] width 96 height 11
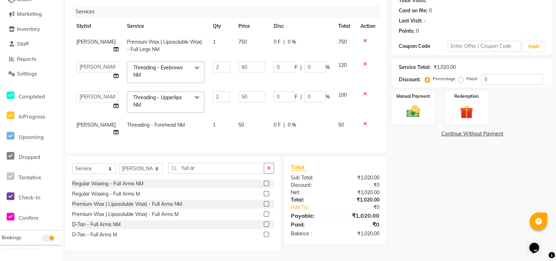
click at [266, 203] on label at bounding box center [266, 203] width 5 height 5
click at [266, 203] on input "checkbox" at bounding box center [266, 204] width 5 height 5
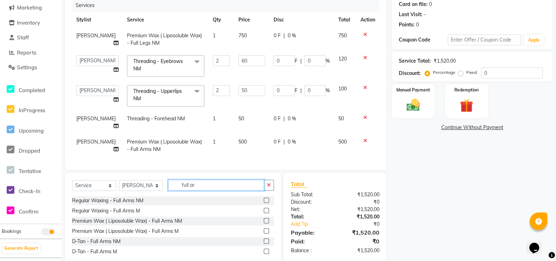
click at [197, 189] on input "full ar" at bounding box center [216, 185] width 96 height 11
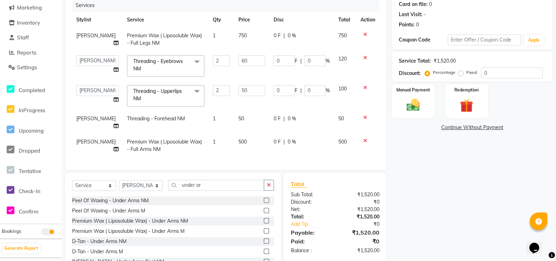
click at [264, 223] on label at bounding box center [266, 220] width 5 height 5
click at [264, 223] on input "checkbox" at bounding box center [266, 221] width 5 height 5
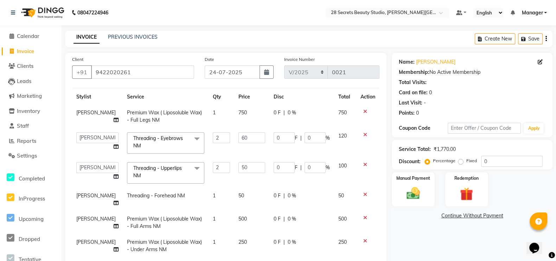
scroll to position [0, 0]
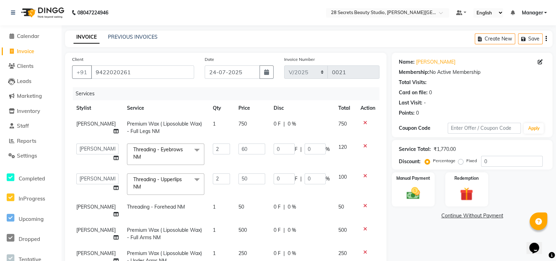
click at [238, 123] on span "750" at bounding box center [242, 124] width 8 height 6
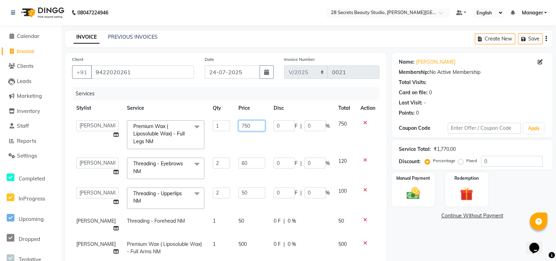
click at [243, 126] on input "750" at bounding box center [251, 125] width 26 height 11
click at [257, 142] on tbody "Ambika Malaga Chinmay Tambe Kamini Wagh Manager Pooja Kurangal Sheetal kharat S…" at bounding box center [225, 199] width 307 height 167
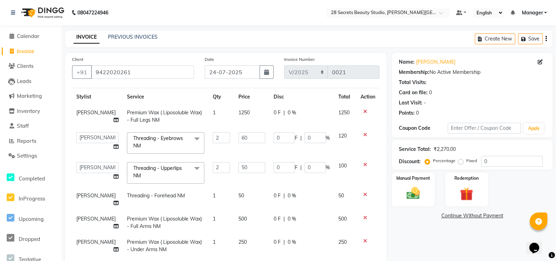
click at [238, 192] on span "50" at bounding box center [241, 195] width 6 height 6
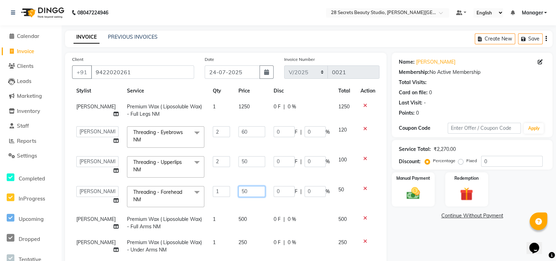
click at [239, 192] on input "50" at bounding box center [251, 191] width 26 height 11
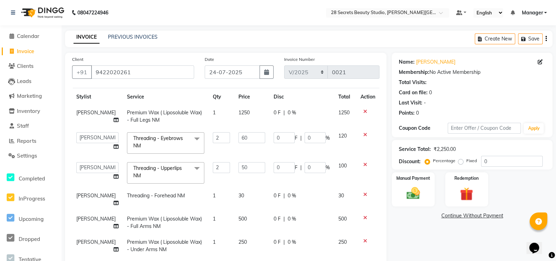
click at [246, 209] on tbody "Pooja Kurangal Premium Wax ( Liposoluble Wax) - Full Legs NM 1 1250 0 F | 0 % 1…" at bounding box center [225, 181] width 307 height 153
click at [243, 162] on input "50" at bounding box center [251, 167] width 26 height 11
click at [243, 191] on td "30" at bounding box center [251, 199] width 35 height 23
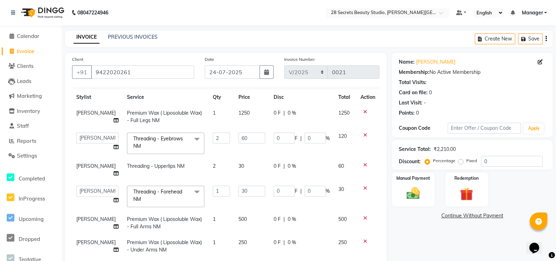
scroll to position [17, 0]
click at [238, 215] on span "500" at bounding box center [242, 218] width 8 height 6
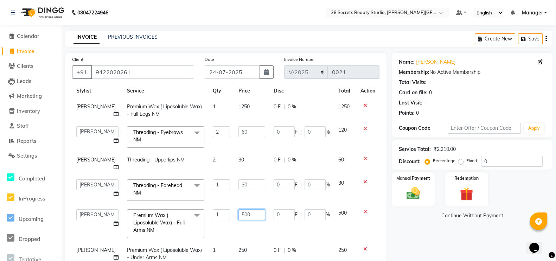
click at [250, 215] on input "500" at bounding box center [251, 214] width 26 height 11
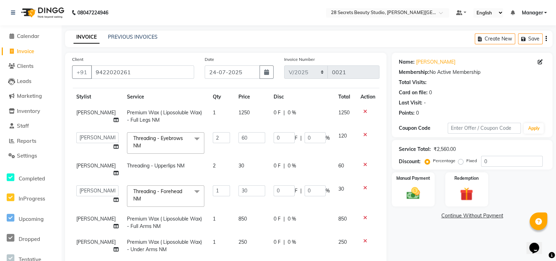
click at [234, 250] on td "250" at bounding box center [251, 245] width 35 height 23
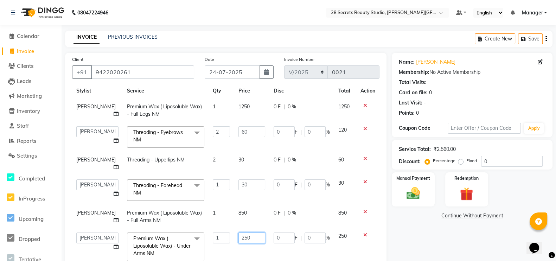
click at [244, 238] on input "250" at bounding box center [251, 237] width 26 height 11
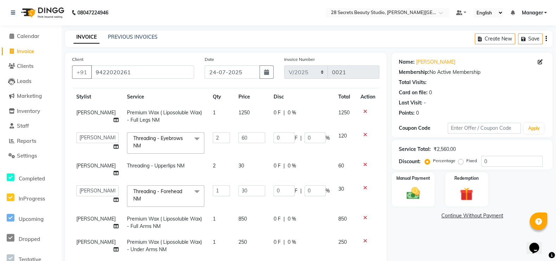
click at [244, 238] on td "250" at bounding box center [251, 245] width 35 height 23
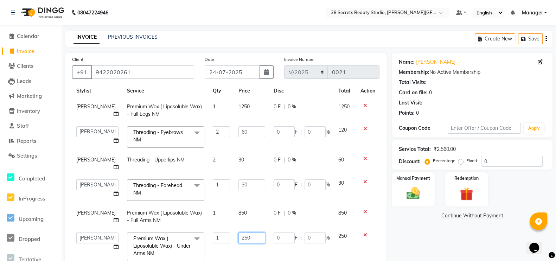
click at [241, 239] on input "250" at bounding box center [251, 237] width 26 height 11
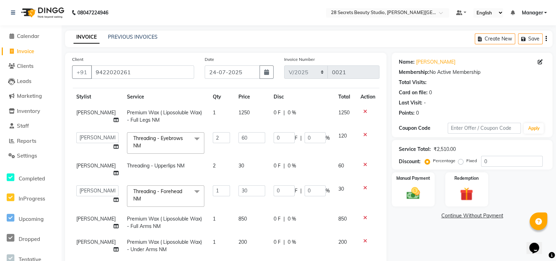
click at [334, 247] on td "200" at bounding box center [345, 245] width 22 height 23
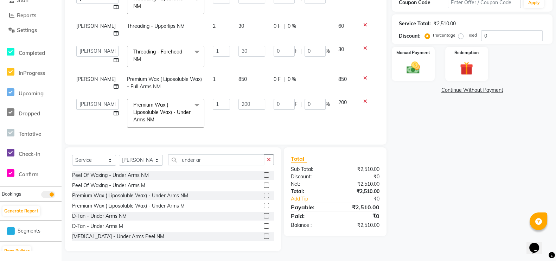
scroll to position [127, 0]
click at [410, 59] on img at bounding box center [412, 66] width 21 height 15
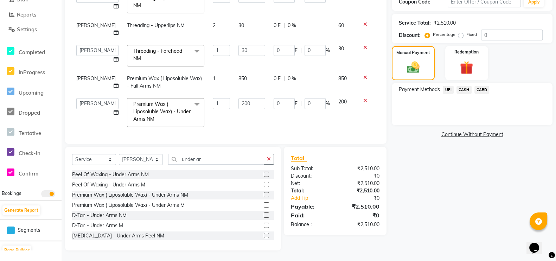
click at [447, 90] on span "UPI" at bounding box center [448, 90] width 11 height 8
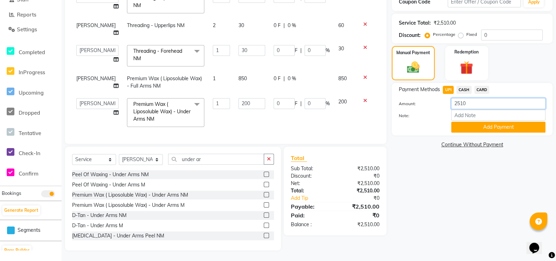
click at [475, 101] on input "2510" at bounding box center [498, 103] width 94 height 11
click at [488, 126] on button "Add Payment" at bounding box center [498, 127] width 94 height 11
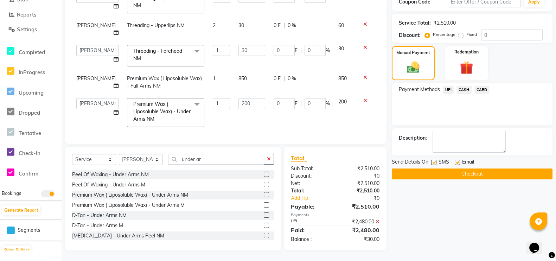
click at [462, 89] on span "CASH" at bounding box center [463, 90] width 15 height 8
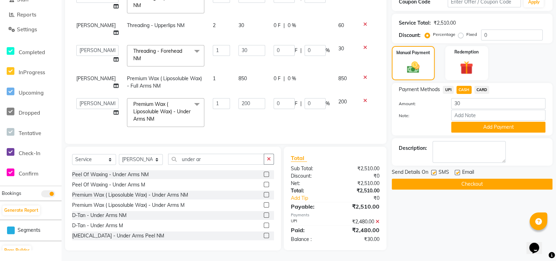
click at [488, 125] on button "Add Payment" at bounding box center [498, 127] width 94 height 11
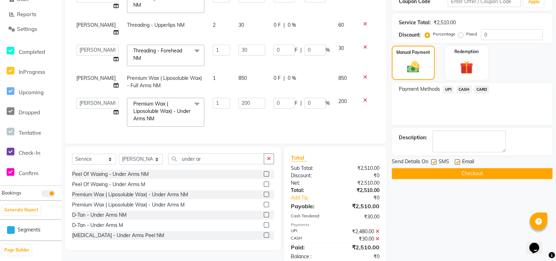
click at [434, 160] on label at bounding box center [433, 161] width 5 height 5
click at [434, 160] on input "checkbox" at bounding box center [433, 162] width 5 height 5
click at [450, 171] on button "Checkout" at bounding box center [472, 173] width 161 height 11
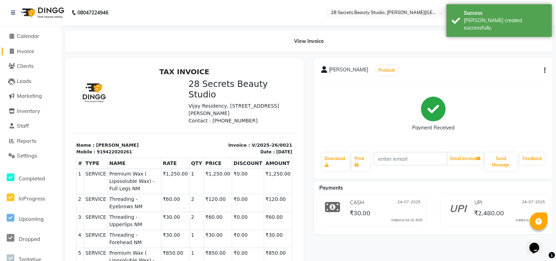
click at [10, 54] on span at bounding box center [11, 51] width 11 height 8
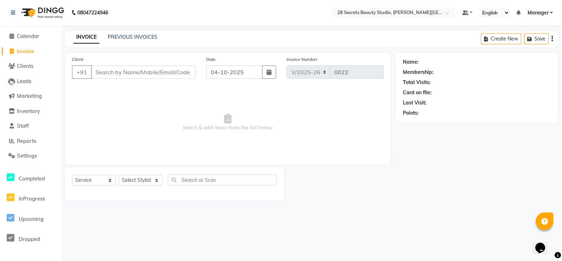
click at [272, 73] on button "button" at bounding box center [269, 71] width 14 height 13
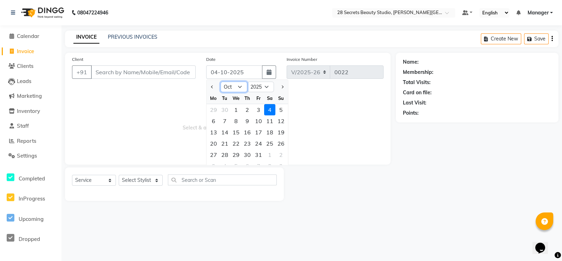
click at [242, 87] on select "Jan Feb Mar Apr May Jun [DATE] Aug Sep Oct Nov Dec" at bounding box center [234, 87] width 27 height 11
click at [221, 82] on select "Jan Feb Mar Apr May Jun [DATE] Aug Sep Oct Nov Dec" at bounding box center [234, 87] width 27 height 11
click at [247, 142] on div "24" at bounding box center [247, 143] width 11 height 11
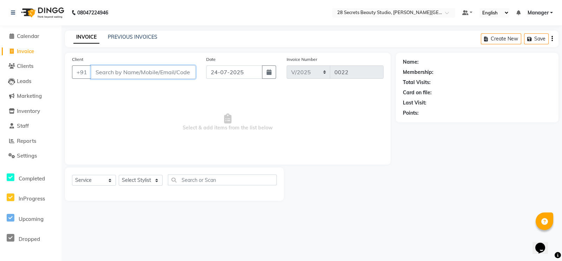
click at [142, 71] on input "Client" at bounding box center [143, 71] width 105 height 13
paste input "7798463336"
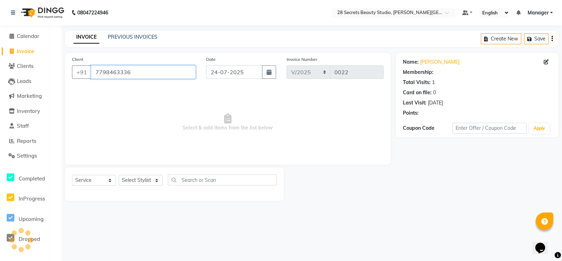
click at [142, 71] on input "7798463336" at bounding box center [143, 71] width 105 height 13
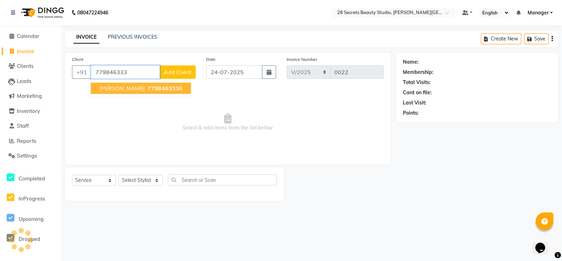
click at [149, 89] on span "779846333" at bounding box center [164, 88] width 32 height 7
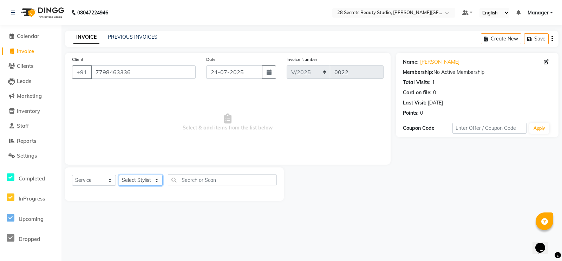
click at [157, 180] on select "Select Stylist [PERSON_NAME] Malaga [GEOGRAPHIC_DATA][PERSON_NAME] [PERSON_NAME…" at bounding box center [141, 180] width 44 height 11
click at [119, 175] on select "Select Stylist [PERSON_NAME] Malaga [GEOGRAPHIC_DATA][PERSON_NAME] [PERSON_NAME…" at bounding box center [141, 180] width 44 height 11
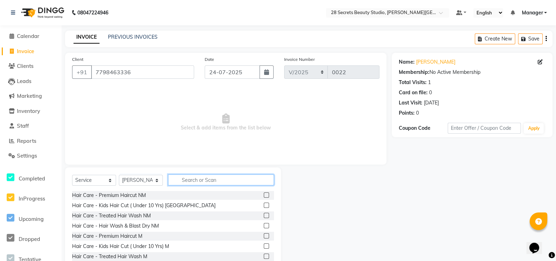
click at [187, 178] on input "text" at bounding box center [221, 179] width 106 height 11
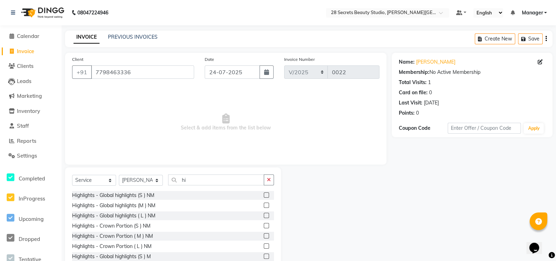
click at [264, 197] on label at bounding box center [266, 194] width 5 height 5
click at [264, 197] on input "checkbox" at bounding box center [266, 195] width 5 height 5
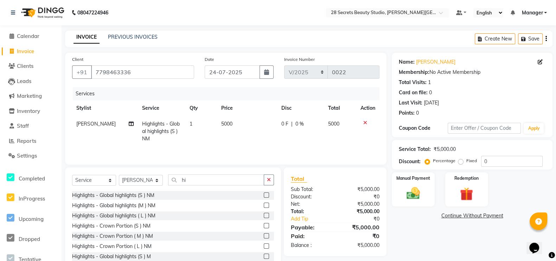
click at [264, 205] on label at bounding box center [266, 204] width 5 height 5
click at [264, 205] on input "checkbox" at bounding box center [266, 205] width 5 height 5
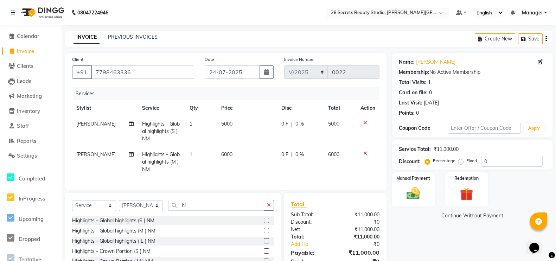
click at [264, 233] on label at bounding box center [266, 230] width 5 height 5
click at [264, 233] on input "checkbox" at bounding box center [266, 230] width 5 height 5
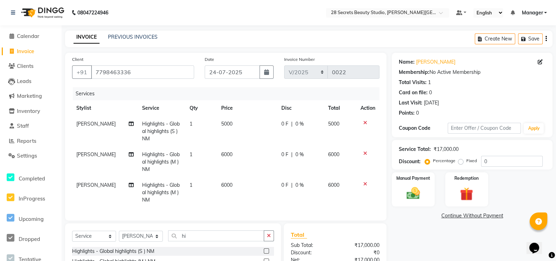
click at [365, 182] on icon at bounding box center [365, 183] width 4 height 5
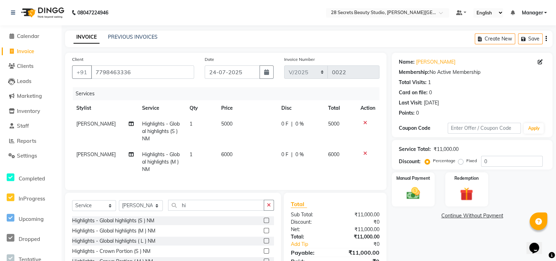
click at [264, 243] on label at bounding box center [266, 240] width 5 height 5
click at [264, 243] on input "checkbox" at bounding box center [266, 241] width 5 height 5
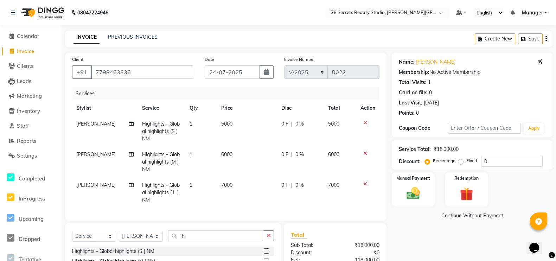
drag, startPoint x: 363, startPoint y: 183, endPoint x: 367, endPoint y: 163, distance: 19.9
click at [363, 181] on td at bounding box center [367, 192] width 23 height 31
click at [364, 153] on icon at bounding box center [365, 153] width 4 height 5
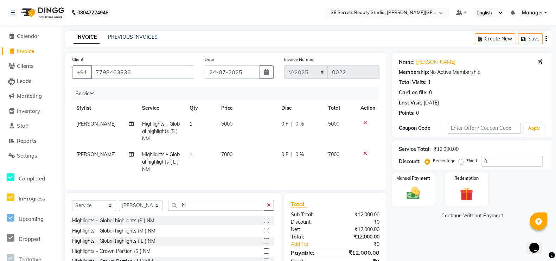
click at [366, 153] on icon at bounding box center [365, 153] width 4 height 5
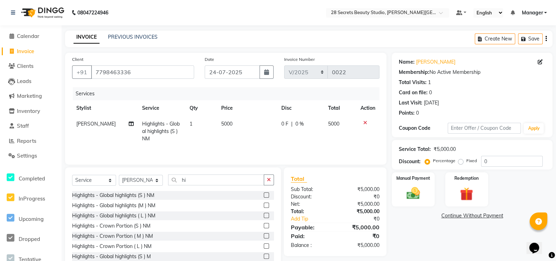
click at [228, 125] on span "5000" at bounding box center [226, 124] width 11 height 6
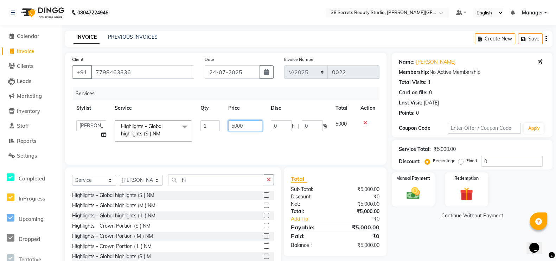
click at [244, 124] on input "5000" at bounding box center [245, 125] width 34 height 11
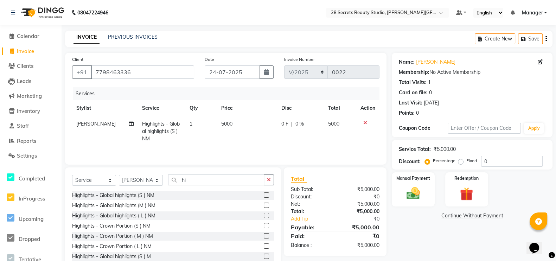
click at [221, 122] on span "5000" at bounding box center [226, 124] width 11 height 6
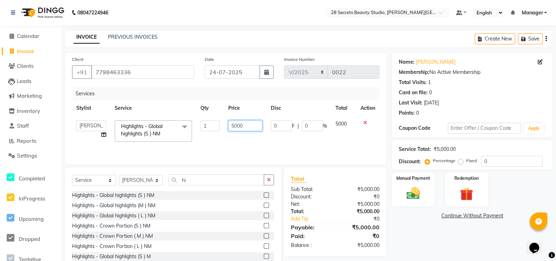
click at [248, 123] on input "5000" at bounding box center [245, 125] width 34 height 11
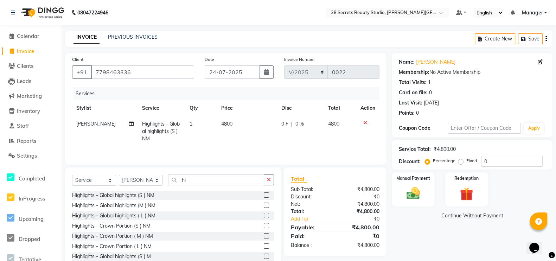
click at [285, 135] on td "0 F | 0 %" at bounding box center [300, 131] width 47 height 31
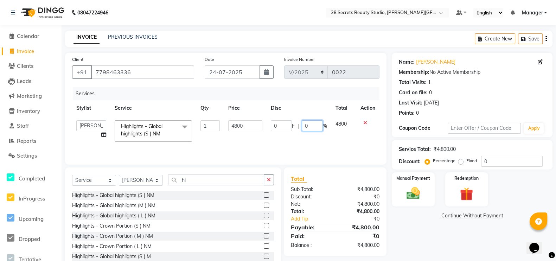
click at [314, 127] on input "0" at bounding box center [312, 125] width 21 height 11
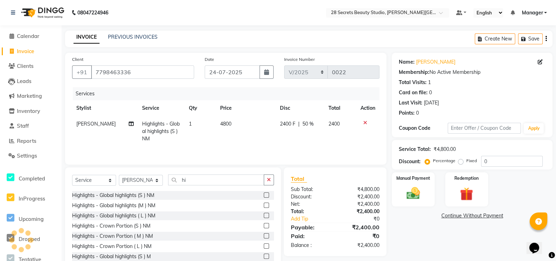
click at [328, 176] on div "Total" at bounding box center [335, 178] width 89 height 8
click at [417, 183] on div "Manual Payment" at bounding box center [413, 189] width 43 height 34
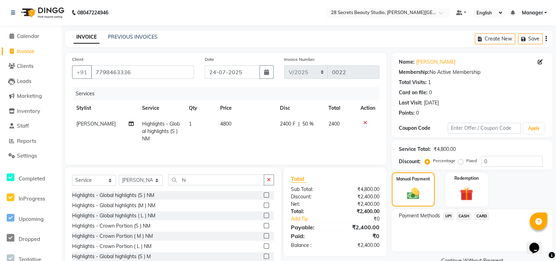
click at [446, 215] on span "UPI" at bounding box center [448, 216] width 11 height 8
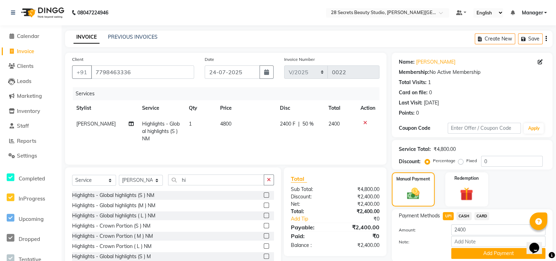
scroll to position [26, 0]
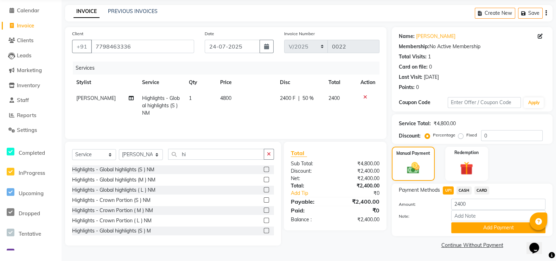
click at [463, 231] on button "Add Payment" at bounding box center [498, 227] width 94 height 11
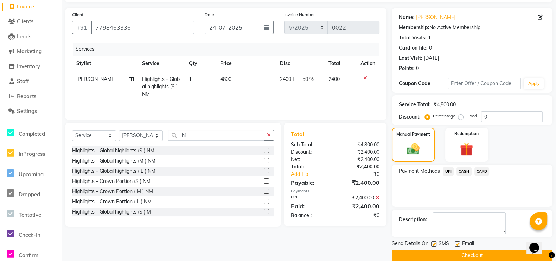
scroll to position [55, 0]
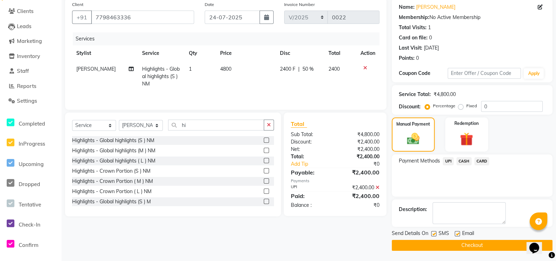
click at [436, 232] on label at bounding box center [433, 233] width 5 height 5
click at [435, 232] on input "checkbox" at bounding box center [433, 234] width 5 height 5
click at [444, 244] on button "Checkout" at bounding box center [472, 245] width 161 height 11
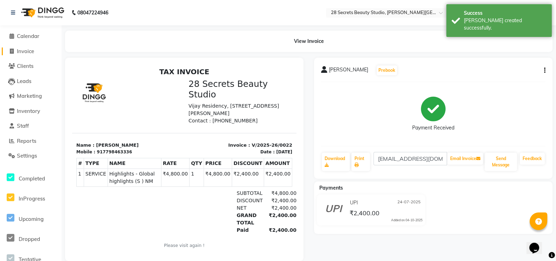
click at [10, 50] on icon at bounding box center [12, 51] width 4 height 5
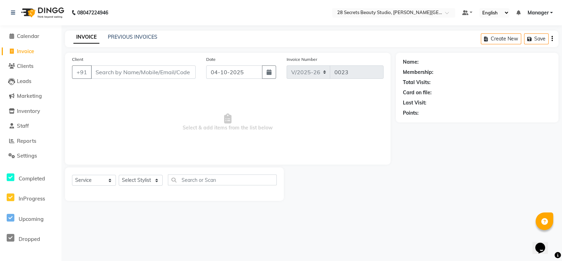
click at [269, 74] on icon "button" at bounding box center [269, 72] width 5 height 6
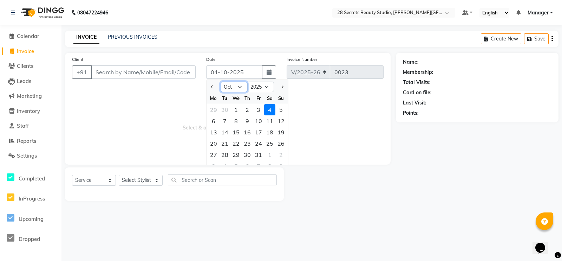
click at [242, 85] on select "Jan Feb Mar Apr May Jun [DATE] Aug Sep Oct Nov Dec" at bounding box center [234, 87] width 27 height 11
click at [221, 82] on select "Jan Feb Mar Apr May Jun [DATE] Aug Sep Oct Nov Dec" at bounding box center [234, 87] width 27 height 11
click at [246, 143] on div "24" at bounding box center [247, 143] width 11 height 11
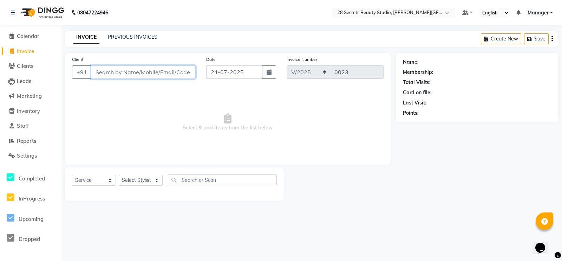
click at [165, 74] on input "Client" at bounding box center [143, 71] width 105 height 13
paste input "9881247372"
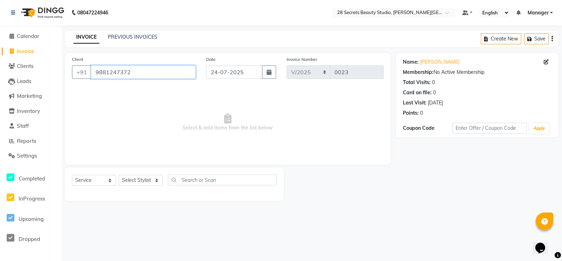
click at [165, 74] on input "9881247372" at bounding box center [143, 71] width 105 height 13
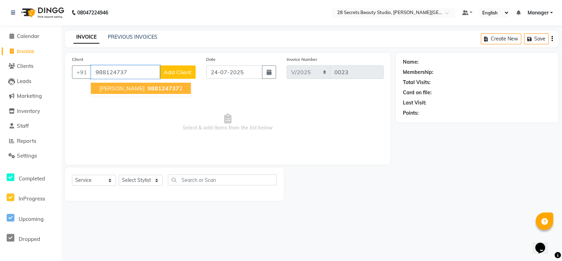
click at [157, 89] on span "988124737" at bounding box center [164, 88] width 32 height 7
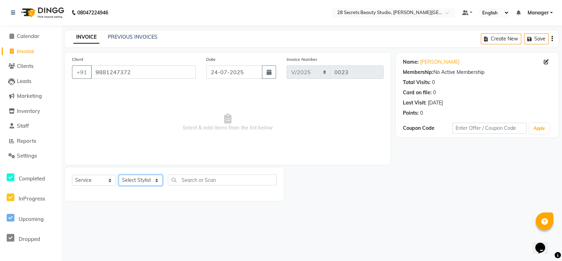
click at [148, 180] on select "Select Stylist [PERSON_NAME] Malaga [GEOGRAPHIC_DATA][PERSON_NAME] [PERSON_NAME…" at bounding box center [141, 180] width 44 height 11
click at [119, 175] on select "Select Stylist [PERSON_NAME] Malaga [GEOGRAPHIC_DATA][PERSON_NAME] [PERSON_NAME…" at bounding box center [141, 180] width 44 height 11
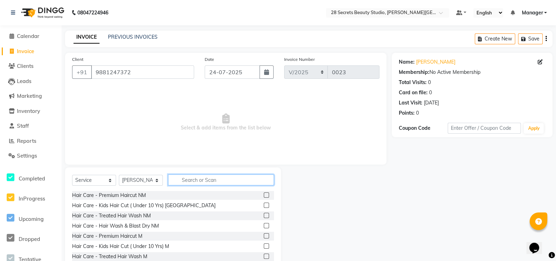
click at [180, 182] on input "text" at bounding box center [221, 179] width 106 height 11
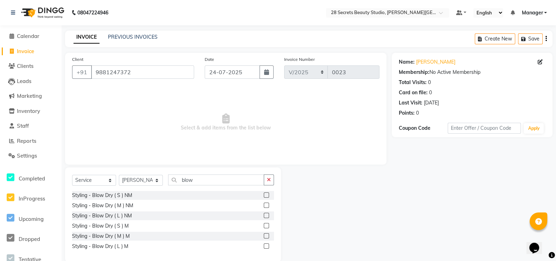
click at [267, 206] on label at bounding box center [266, 204] width 5 height 5
click at [267, 206] on input "checkbox" at bounding box center [266, 205] width 5 height 5
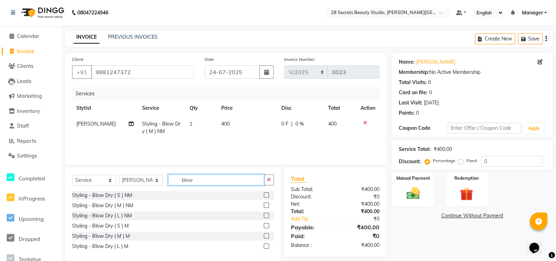
click at [196, 179] on input "blow" at bounding box center [216, 179] width 96 height 11
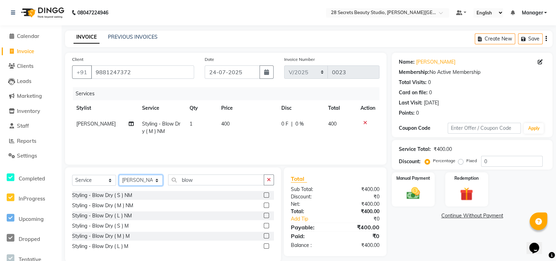
click at [154, 181] on select "Select Stylist [PERSON_NAME] Malaga [GEOGRAPHIC_DATA][PERSON_NAME] [PERSON_NAME…" at bounding box center [141, 180] width 44 height 11
click at [119, 175] on select "Select Stylist [PERSON_NAME] Malaga [GEOGRAPHIC_DATA][PERSON_NAME] [PERSON_NAME…" at bounding box center [141, 180] width 44 height 11
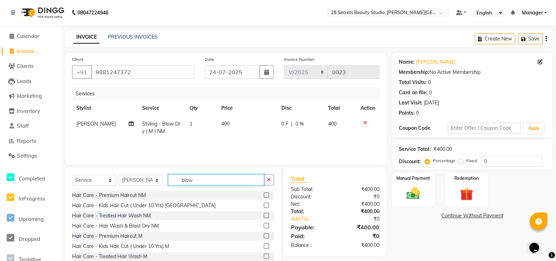
click at [202, 180] on input "blow" at bounding box center [216, 179] width 96 height 11
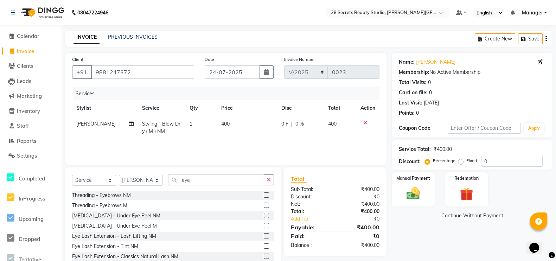
click at [264, 194] on label at bounding box center [266, 194] width 5 height 5
click at [264, 194] on input "checkbox" at bounding box center [266, 195] width 5 height 5
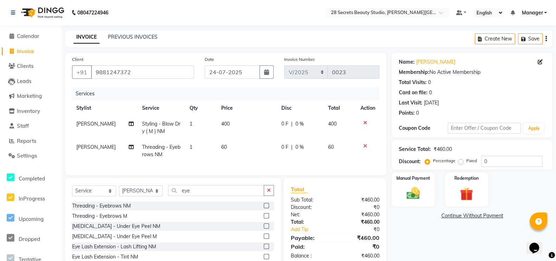
click at [228, 123] on td "400" at bounding box center [247, 127] width 60 height 23
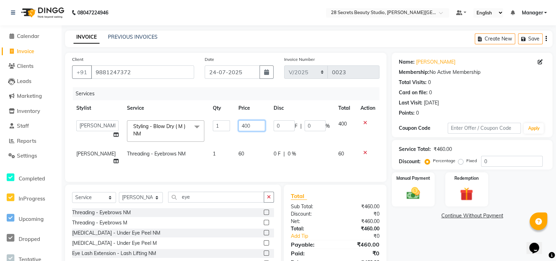
click at [246, 123] on input "400" at bounding box center [251, 125] width 26 height 11
click at [241, 157] on td "60" at bounding box center [251, 157] width 35 height 23
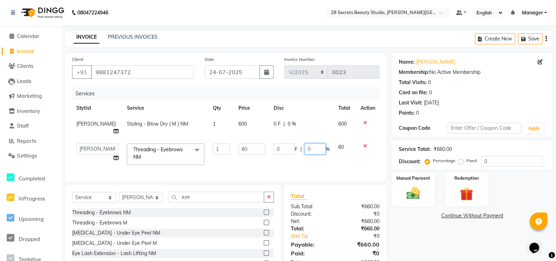
click at [312, 149] on input "0" at bounding box center [314, 148] width 21 height 11
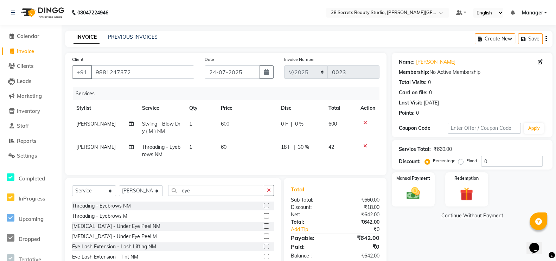
click at [295, 122] on div "0 F | 0 %" at bounding box center [300, 123] width 39 height 7
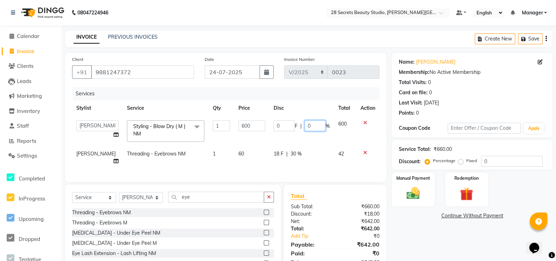
click at [314, 125] on input "0" at bounding box center [314, 125] width 21 height 11
click at [296, 154] on td "18 F | 30 %" at bounding box center [301, 157] width 65 height 23
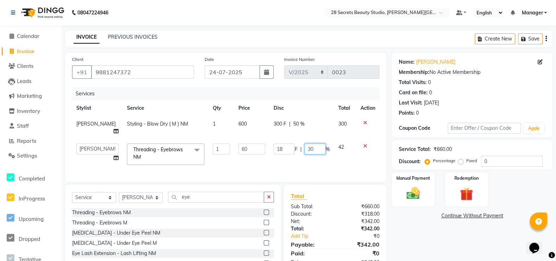
click at [315, 151] on input "30" at bounding box center [314, 148] width 21 height 11
click at [328, 158] on tr "Ambika Malaga Chinmay Tambe Kamini Wagh Manager Pooja Kurangal Sheetal kharat S…" at bounding box center [225, 154] width 307 height 30
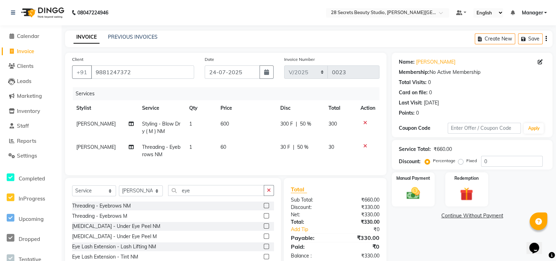
scroll to position [38, 0]
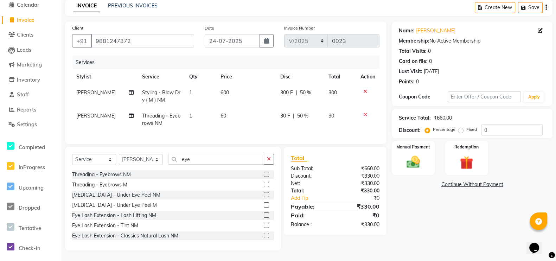
click at [306, 89] on span "50 %" at bounding box center [305, 92] width 11 height 7
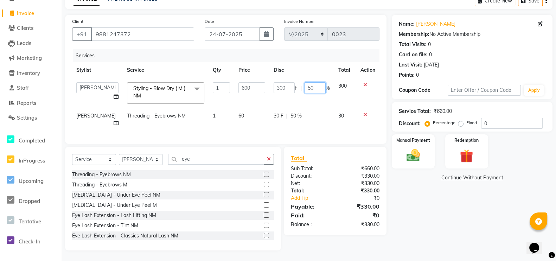
click at [313, 89] on input "50" at bounding box center [314, 87] width 21 height 11
click at [301, 118] on td "30 F | 50 %" at bounding box center [301, 119] width 65 height 23
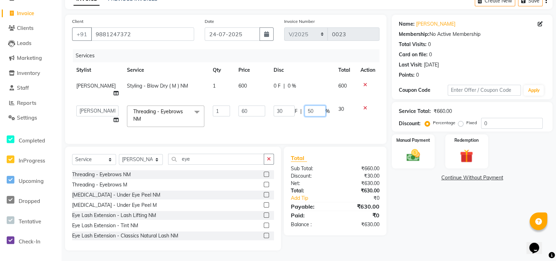
click at [311, 110] on input "50" at bounding box center [314, 110] width 21 height 11
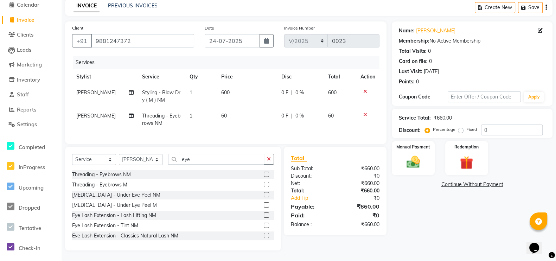
click at [335, 122] on td "60" at bounding box center [340, 119] width 32 height 23
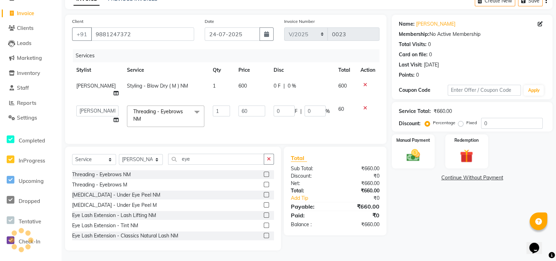
click at [417, 160] on img at bounding box center [412, 155] width 21 height 15
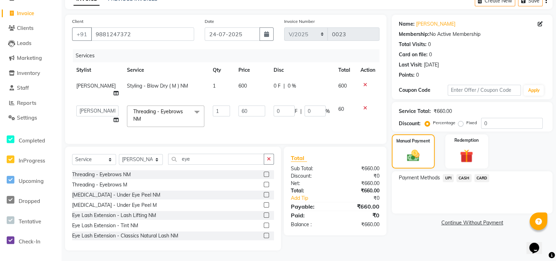
click at [450, 178] on span "UPI" at bounding box center [448, 178] width 11 height 8
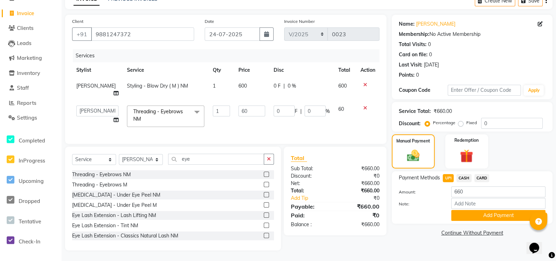
click at [482, 215] on button "Add Payment" at bounding box center [498, 215] width 94 height 11
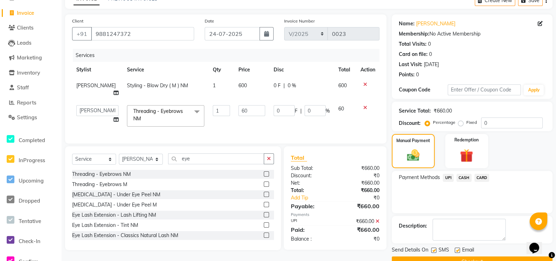
scroll to position [55, 0]
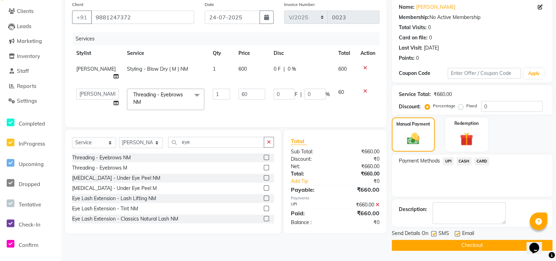
click at [436, 234] on label at bounding box center [433, 233] width 5 height 5
click at [435, 234] on input "checkbox" at bounding box center [433, 234] width 5 height 5
click at [461, 242] on button "Checkout" at bounding box center [472, 245] width 161 height 11
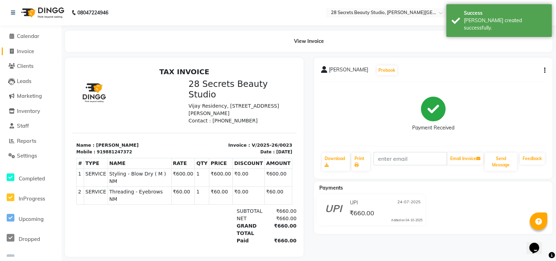
click at [10, 48] on span at bounding box center [11, 51] width 11 height 8
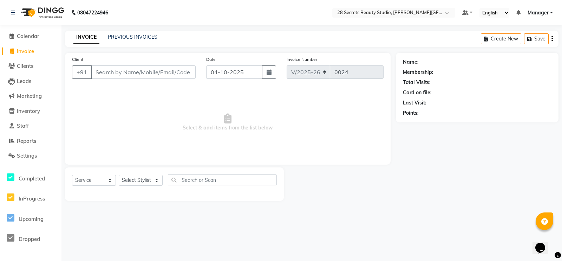
click at [265, 71] on button "button" at bounding box center [269, 71] width 14 height 13
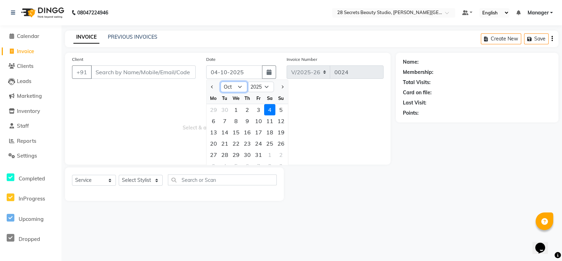
click at [240, 87] on select "Jan Feb Mar Apr May Jun [DATE] Aug Sep Oct Nov Dec" at bounding box center [234, 87] width 27 height 11
click at [221, 82] on select "Jan Feb Mar Apr May Jun [DATE] Aug Sep Oct Nov Dec" at bounding box center [234, 87] width 27 height 11
click at [248, 141] on div "24" at bounding box center [247, 143] width 11 height 11
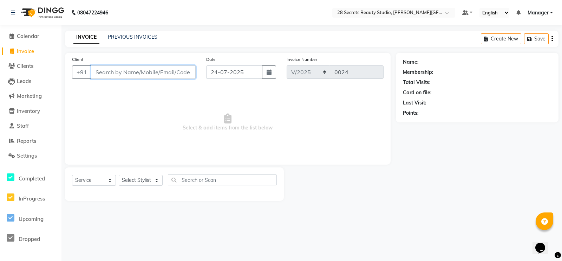
click at [173, 75] on input "Client" at bounding box center [143, 71] width 105 height 13
paste input "9049462001"
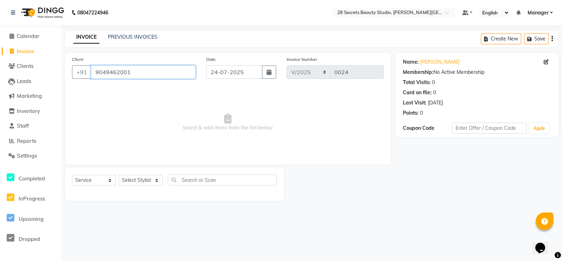
click at [173, 75] on input "9049462001" at bounding box center [143, 71] width 105 height 13
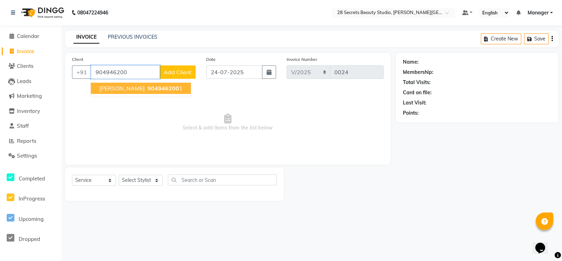
click at [160, 85] on span "904946200" at bounding box center [164, 88] width 32 height 7
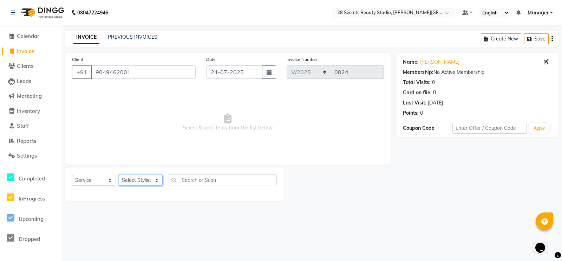
click at [158, 180] on select "Select Stylist [PERSON_NAME] Malaga [GEOGRAPHIC_DATA][PERSON_NAME] [PERSON_NAME…" at bounding box center [141, 180] width 44 height 11
click at [160, 181] on select "Select Stylist [PERSON_NAME] Malaga [GEOGRAPHIC_DATA][PERSON_NAME] [PERSON_NAME…" at bounding box center [141, 180] width 44 height 11
click at [119, 175] on select "Select Stylist [PERSON_NAME] Malaga [GEOGRAPHIC_DATA][PERSON_NAME] [PERSON_NAME…" at bounding box center [141, 180] width 44 height 11
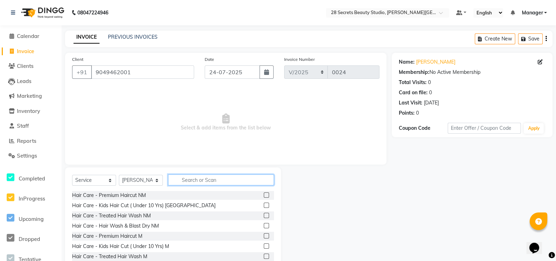
click at [185, 181] on input "text" at bounding box center [221, 179] width 106 height 11
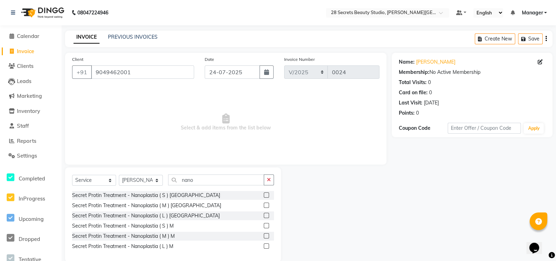
click at [267, 202] on label at bounding box center [266, 204] width 5 height 5
click at [267, 203] on input "checkbox" at bounding box center [266, 205] width 5 height 5
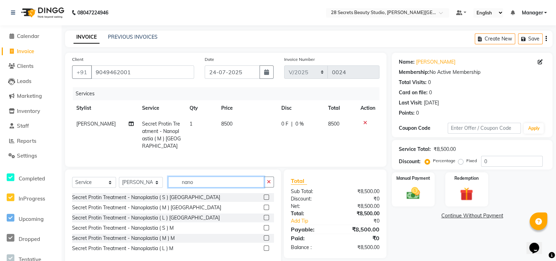
click at [198, 182] on input "nano" at bounding box center [216, 181] width 96 height 11
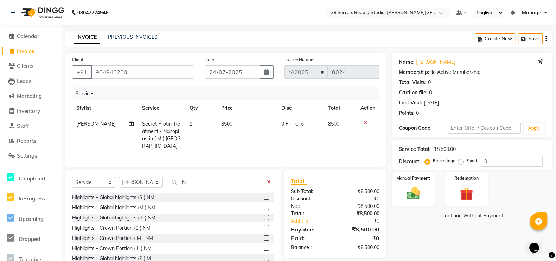
click at [264, 205] on label at bounding box center [266, 207] width 5 height 5
click at [264, 205] on input "checkbox" at bounding box center [266, 207] width 5 height 5
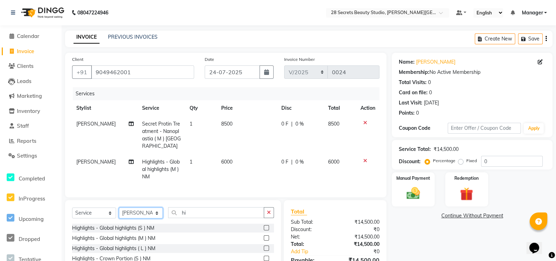
click at [158, 211] on select "Select Stylist [PERSON_NAME] Malaga [GEOGRAPHIC_DATA][PERSON_NAME] [PERSON_NAME…" at bounding box center [141, 212] width 44 height 11
click at [119, 207] on select "Select Stylist [PERSON_NAME] Malaga [GEOGRAPHIC_DATA][PERSON_NAME] [PERSON_NAME…" at bounding box center [141, 212] width 44 height 11
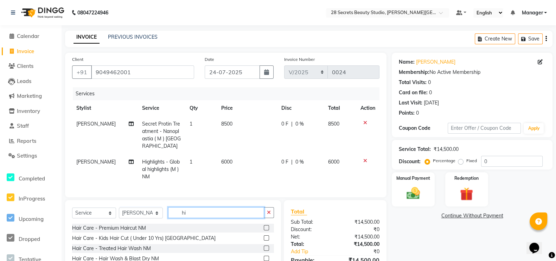
click at [199, 212] on input "hi" at bounding box center [216, 212] width 96 height 11
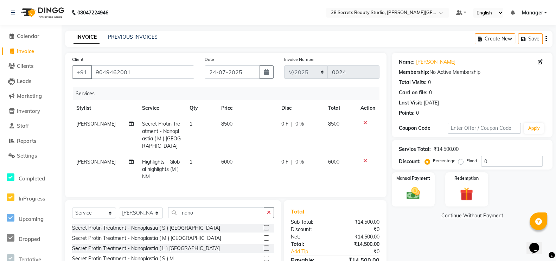
click at [265, 237] on label at bounding box center [266, 237] width 5 height 5
click at [265, 237] on input "checkbox" at bounding box center [266, 238] width 5 height 5
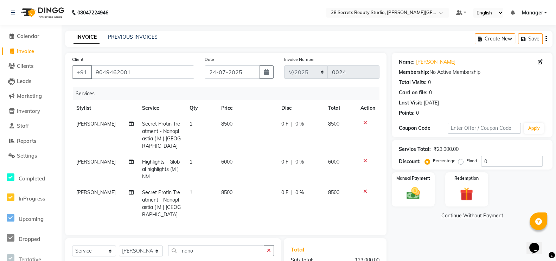
click at [232, 155] on td "6000" at bounding box center [247, 169] width 60 height 31
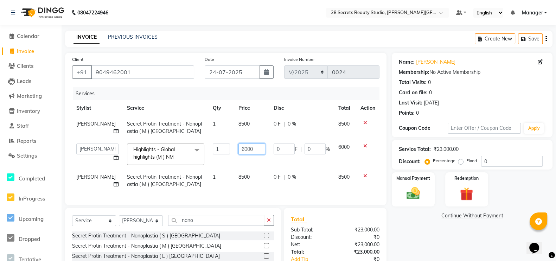
click at [252, 148] on input "6000" at bounding box center [251, 148] width 26 height 11
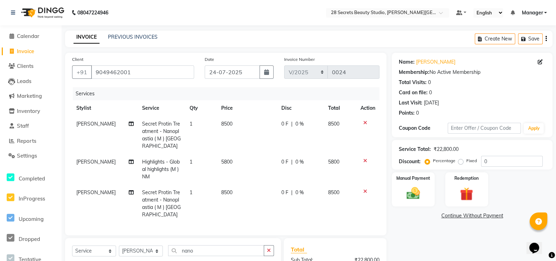
click at [318, 171] on tbody "Chinmay Tambe Secret Protin Treatment - Nanoplastia ( M ) NM 1 8500 0 F | 0 % 8…" at bounding box center [225, 169] width 307 height 106
click at [299, 123] on span "0 %" at bounding box center [299, 123] width 8 height 7
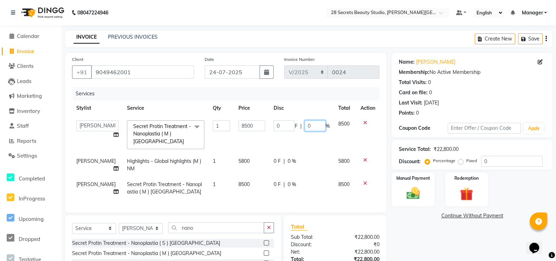
click at [314, 127] on input "0" at bounding box center [314, 125] width 21 height 11
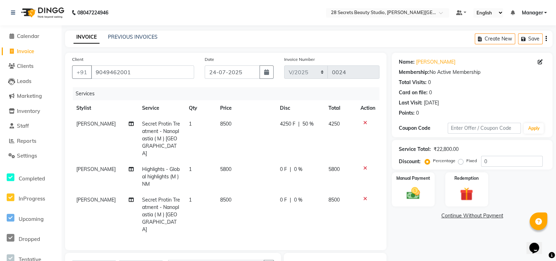
click at [290, 166] on div "0 F | 0 %" at bounding box center [300, 169] width 40 height 7
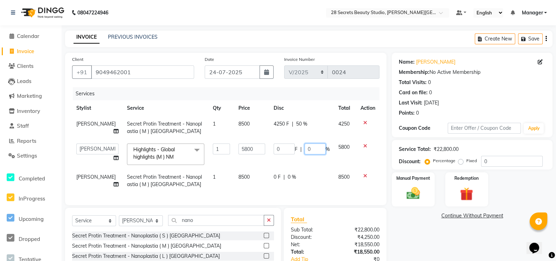
click at [310, 150] on input "0" at bounding box center [314, 148] width 21 height 11
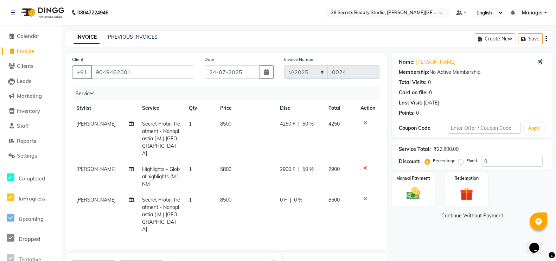
click at [303, 192] on td "0 F | 0 %" at bounding box center [300, 214] width 49 height 45
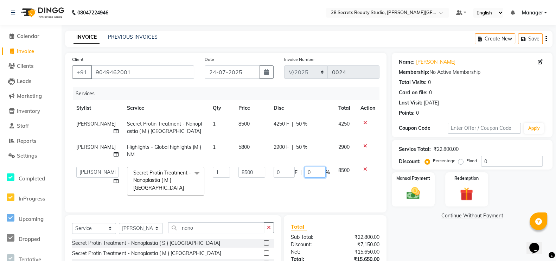
click at [313, 172] on input "0" at bounding box center [314, 172] width 21 height 11
click at [339, 188] on td "8500" at bounding box center [345, 180] width 22 height 37
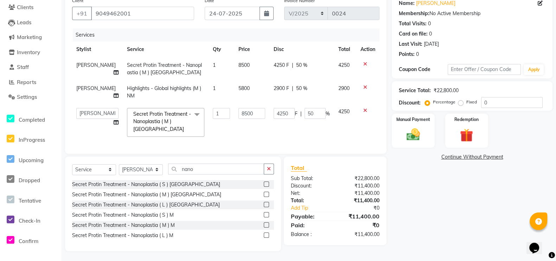
click at [426, 133] on div "Manual Payment" at bounding box center [413, 131] width 43 height 34
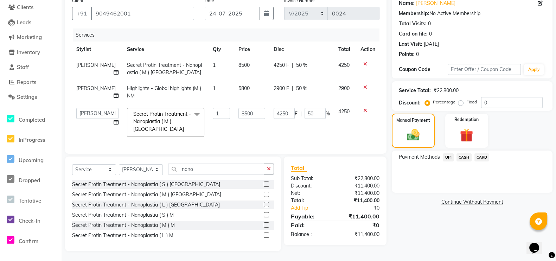
click at [466, 156] on span "CASH" at bounding box center [463, 157] width 15 height 8
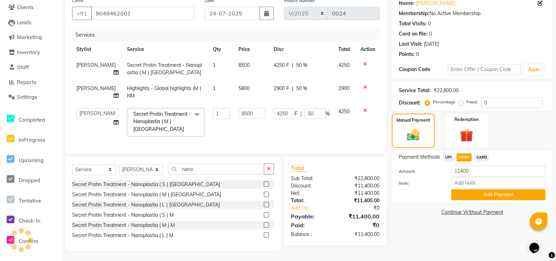
click at [475, 194] on button "Add Payment" at bounding box center [498, 194] width 94 height 11
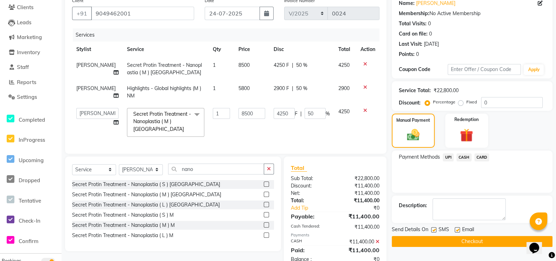
click at [433, 229] on label at bounding box center [433, 229] width 5 height 5
click at [433, 229] on input "checkbox" at bounding box center [433, 230] width 5 height 5
click at [440, 240] on button "Checkout" at bounding box center [472, 241] width 161 height 11
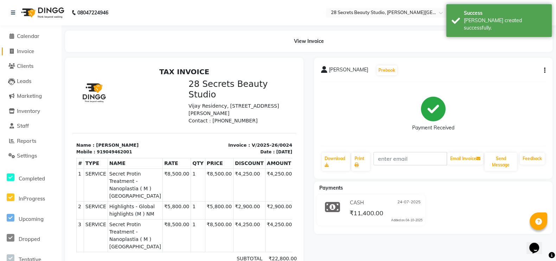
click at [12, 53] on icon at bounding box center [12, 51] width 4 height 5
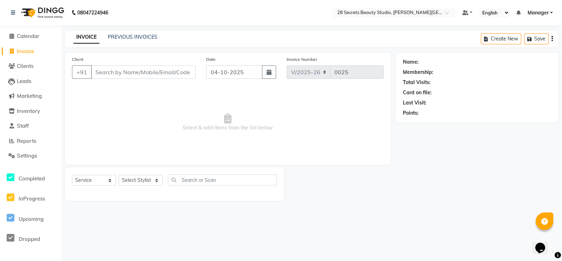
click at [267, 73] on icon "button" at bounding box center [269, 72] width 5 height 6
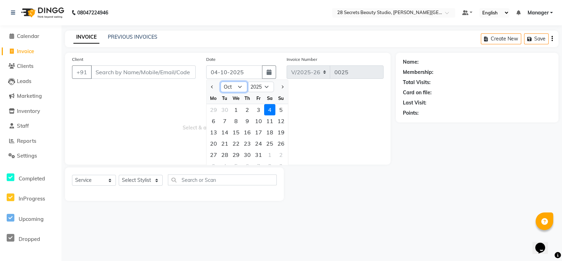
click at [241, 87] on select "Jan Feb Mar Apr May Jun [DATE] Aug Sep Oct Nov Dec" at bounding box center [234, 87] width 27 height 11
click at [221, 82] on select "Jan Feb Mar Apr May Jun [DATE] Aug Sep Oct Nov Dec" at bounding box center [234, 87] width 27 height 11
click at [267, 141] on div "26" at bounding box center [269, 143] width 11 height 11
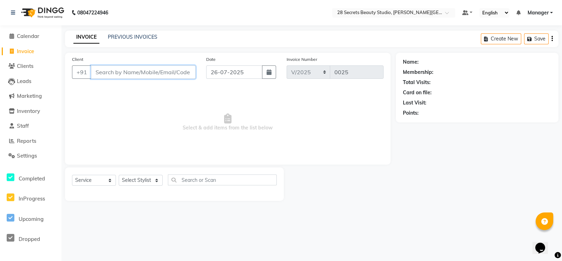
click at [131, 72] on input "Client" at bounding box center [143, 71] width 105 height 13
paste input "9819720555"
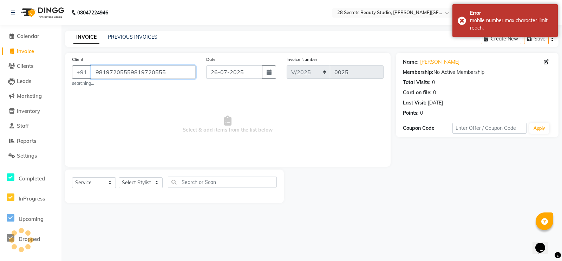
click at [168, 72] on input "98197205559819720555" at bounding box center [143, 71] width 105 height 13
click at [140, 73] on input "9819720" at bounding box center [125, 71] width 69 height 13
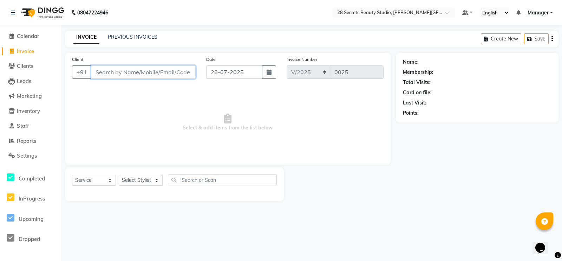
click at [122, 75] on input "Client" at bounding box center [143, 71] width 105 height 13
paste input "9819720555"
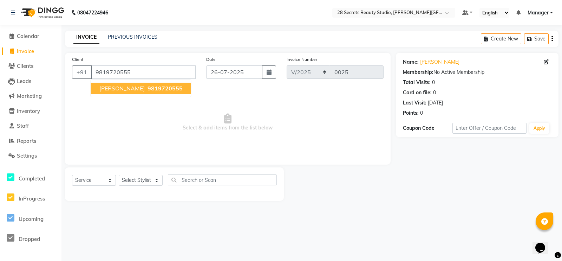
click at [148, 89] on span "9819720555" at bounding box center [165, 88] width 35 height 7
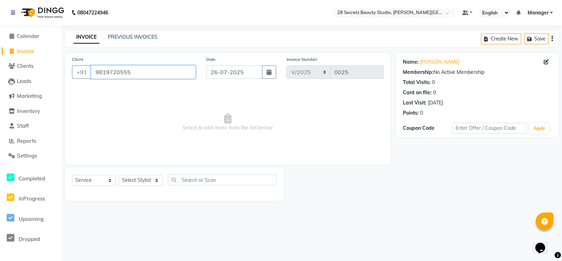
click at [147, 70] on input "9819720555" at bounding box center [143, 71] width 105 height 13
click at [138, 73] on input "9819720555" at bounding box center [143, 71] width 105 height 13
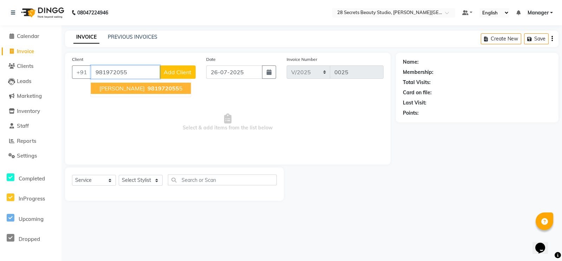
click at [138, 89] on span "Ishwari Kulkarni" at bounding box center [121, 88] width 45 height 7
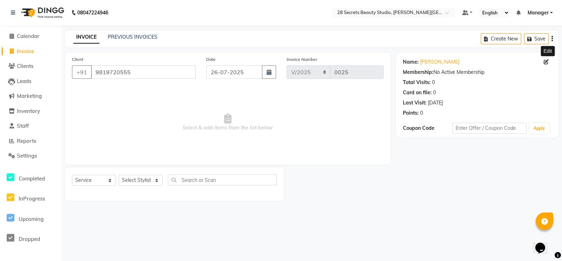
click at [545, 60] on icon at bounding box center [546, 61] width 5 height 5
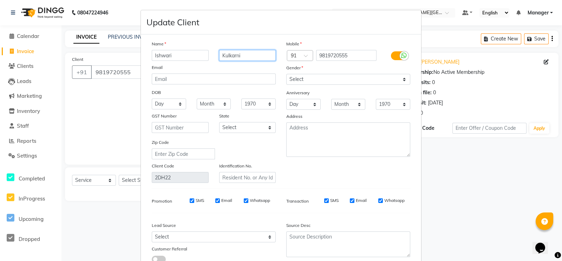
click at [244, 56] on input "Kulkarni" at bounding box center [247, 55] width 57 height 11
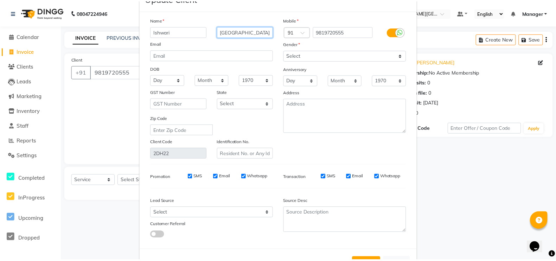
scroll to position [55, 0]
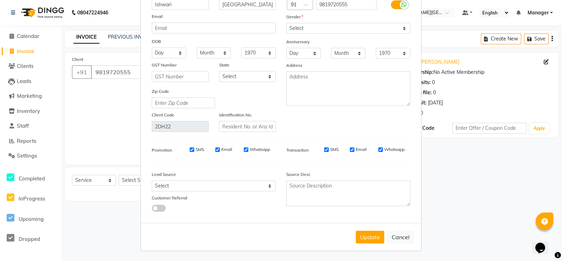
click at [362, 233] on button "Update" at bounding box center [370, 237] width 28 height 13
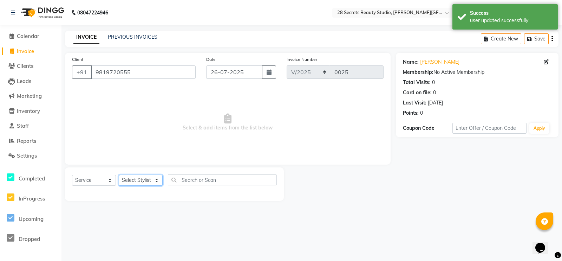
click at [153, 180] on select "Select Stylist [PERSON_NAME] Malaga [GEOGRAPHIC_DATA][PERSON_NAME] [PERSON_NAME…" at bounding box center [141, 180] width 44 height 11
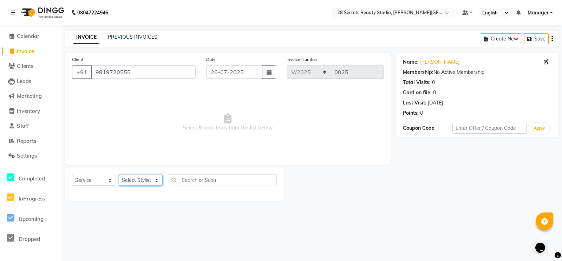
click at [143, 180] on select "Select Stylist [PERSON_NAME] Malaga [GEOGRAPHIC_DATA][PERSON_NAME] [PERSON_NAME…" at bounding box center [141, 180] width 44 height 11
click at [119, 175] on select "Select Stylist [PERSON_NAME] Malaga [GEOGRAPHIC_DATA][PERSON_NAME] [PERSON_NAME…" at bounding box center [141, 180] width 44 height 11
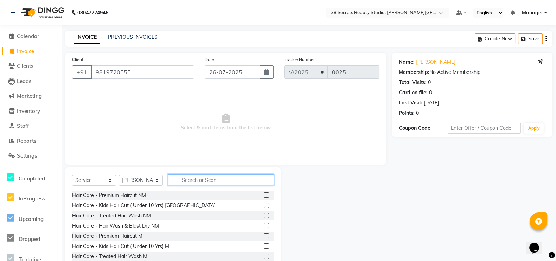
click at [190, 180] on input "text" at bounding box center [221, 179] width 106 height 11
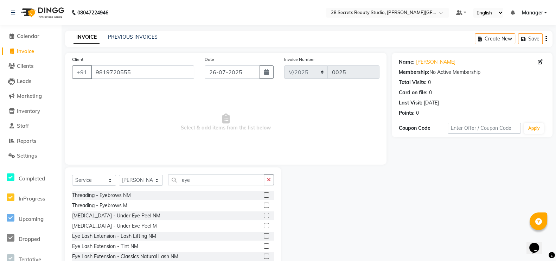
click at [264, 192] on label at bounding box center [266, 194] width 5 height 5
click at [264, 193] on input "checkbox" at bounding box center [266, 195] width 5 height 5
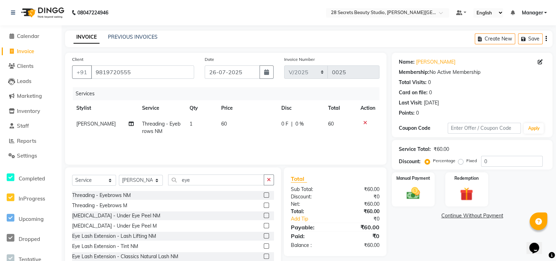
click at [190, 123] on td "1" at bounding box center [201, 127] width 32 height 23
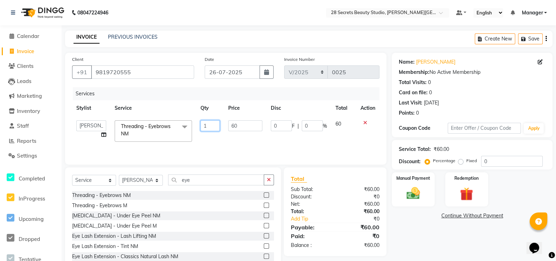
click at [217, 128] on input "1" at bounding box center [209, 125] width 19 height 11
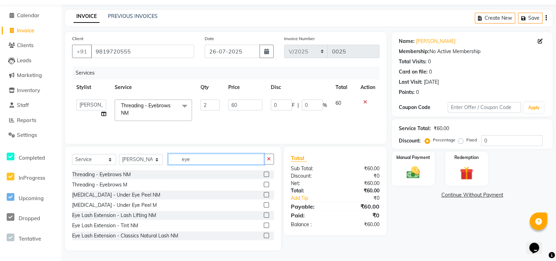
scroll to position [21, 0]
click at [203, 160] on input "eye" at bounding box center [216, 159] width 96 height 11
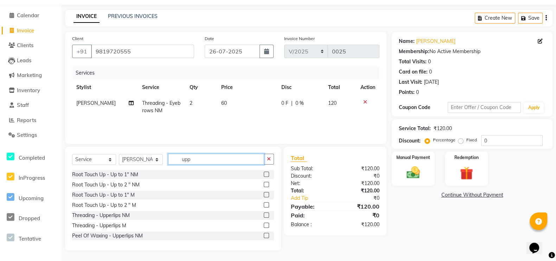
scroll to position [6, 0]
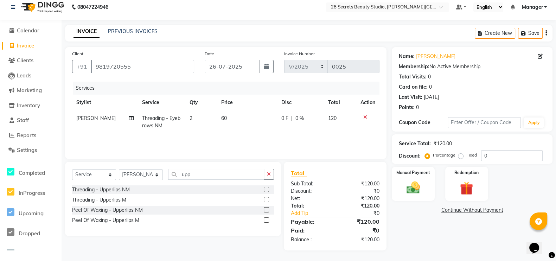
click at [266, 189] on label at bounding box center [266, 189] width 5 height 5
click at [266, 189] on input "checkbox" at bounding box center [266, 189] width 5 height 5
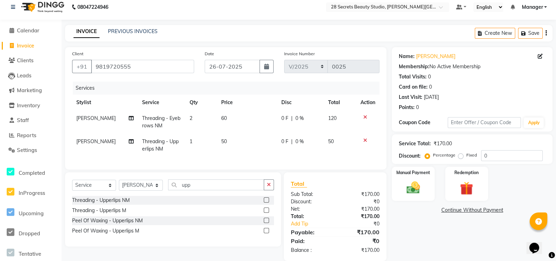
click at [221, 142] on span "50" at bounding box center [224, 141] width 6 height 6
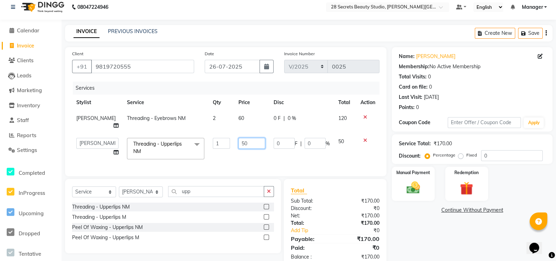
click at [247, 141] on input "50" at bounding box center [251, 143] width 26 height 11
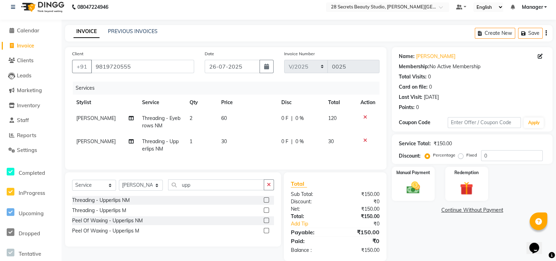
click at [262, 155] on td "30" at bounding box center [247, 145] width 60 height 23
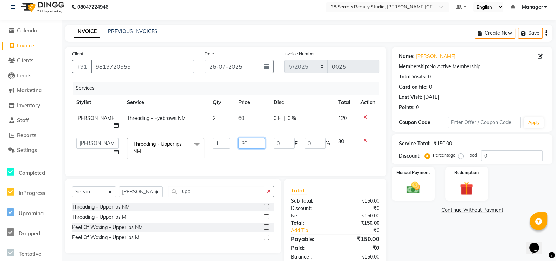
click at [247, 142] on input "30" at bounding box center [251, 143] width 26 height 11
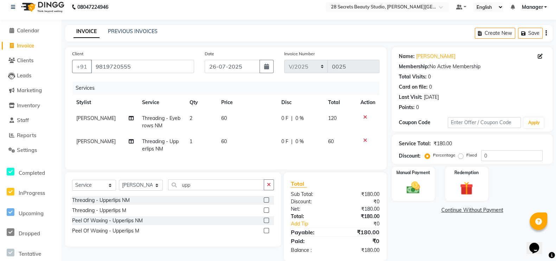
click at [282, 161] on div "Services Stylist Service Qty Price Disc Total Action Pooja Kurangal Threading -…" at bounding box center [225, 122] width 307 height 81
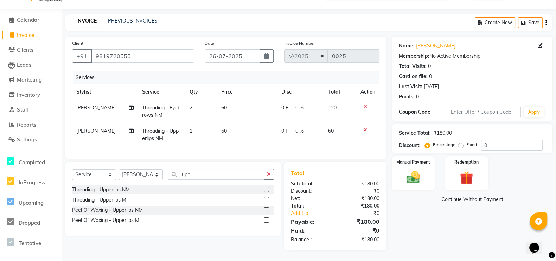
click at [422, 169] on img at bounding box center [412, 176] width 21 height 15
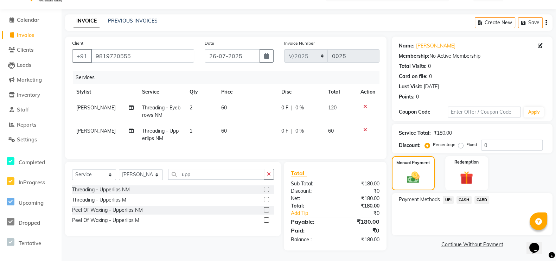
click at [450, 196] on span "UPI" at bounding box center [448, 200] width 11 height 8
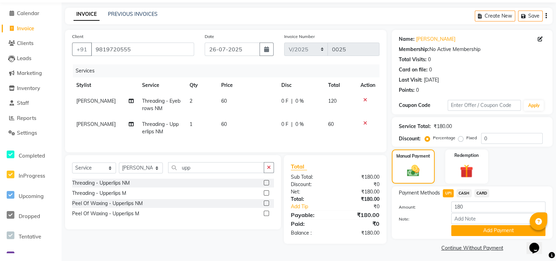
click at [473, 232] on button "Add Payment" at bounding box center [498, 230] width 94 height 11
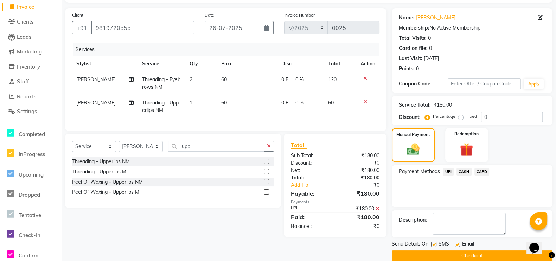
scroll to position [55, 0]
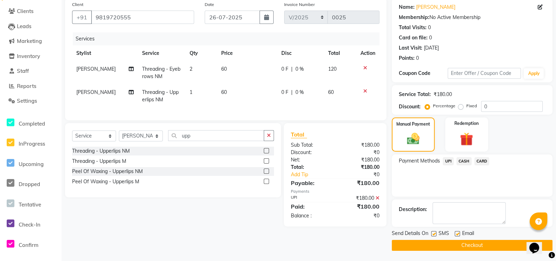
click at [436, 233] on label at bounding box center [433, 233] width 5 height 5
click at [435, 233] on input "checkbox" at bounding box center [433, 234] width 5 height 5
click at [443, 243] on button "Checkout" at bounding box center [472, 245] width 161 height 11
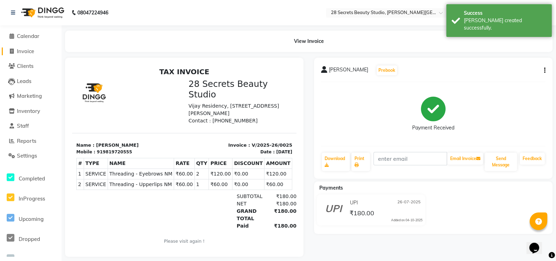
click at [10, 53] on icon at bounding box center [12, 51] width 4 height 5
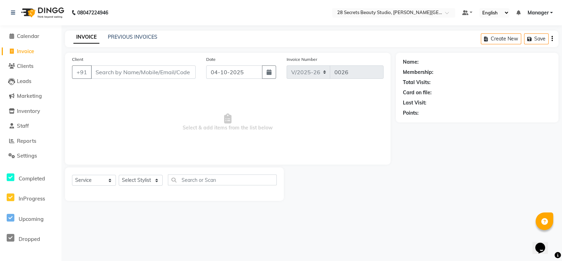
click at [267, 73] on icon "button" at bounding box center [269, 72] width 5 height 6
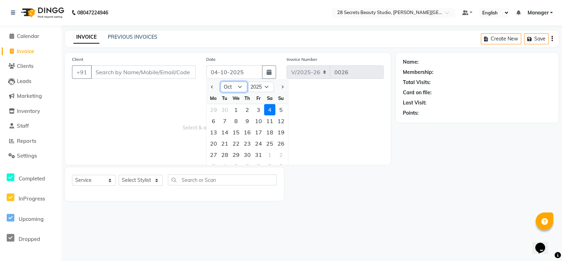
click at [241, 87] on select "Jan Feb Mar Apr May Jun [DATE] Aug Sep Oct Nov Dec" at bounding box center [234, 87] width 27 height 11
click at [221, 82] on select "Jan Feb Mar Apr May Jun [DATE] Aug Sep Oct Nov Dec" at bounding box center [234, 87] width 27 height 11
click at [269, 141] on div "26" at bounding box center [269, 143] width 11 height 11
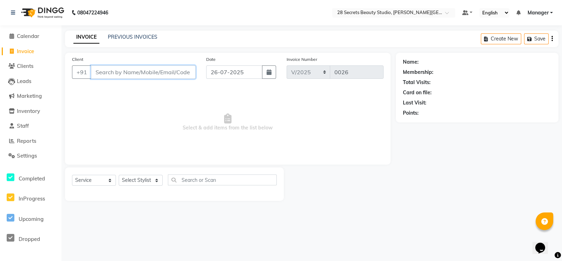
click at [176, 71] on input "Client" at bounding box center [143, 71] width 105 height 13
paste input "8888505678"
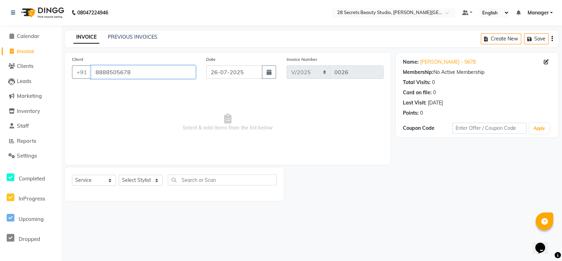
click at [165, 72] on input "8888505678" at bounding box center [143, 71] width 105 height 13
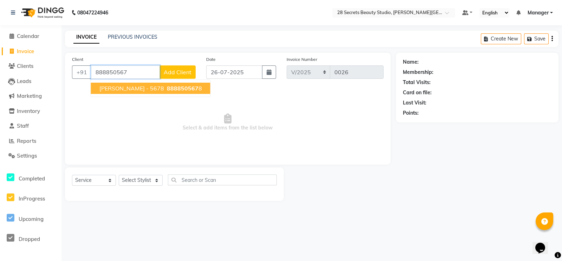
click at [175, 89] on span "888850567" at bounding box center [183, 88] width 32 height 7
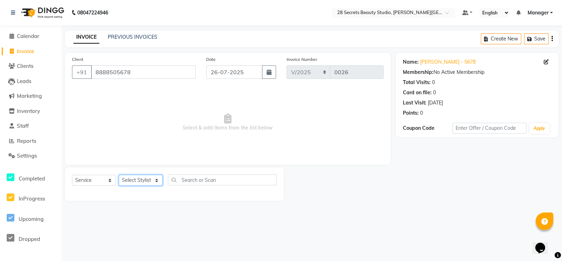
click at [156, 178] on select "Select Stylist [PERSON_NAME] Malaga [GEOGRAPHIC_DATA][PERSON_NAME] [PERSON_NAME…" at bounding box center [141, 180] width 44 height 11
click at [119, 175] on select "Select Stylist [PERSON_NAME] Malaga [GEOGRAPHIC_DATA][PERSON_NAME] [PERSON_NAME…" at bounding box center [141, 180] width 44 height 11
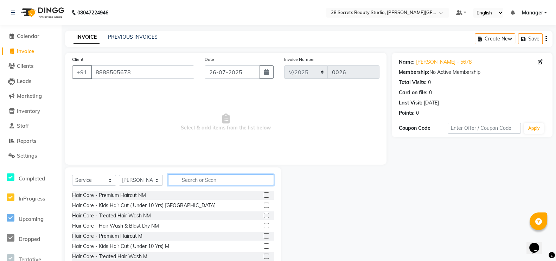
click at [181, 181] on input "text" at bounding box center [221, 179] width 106 height 11
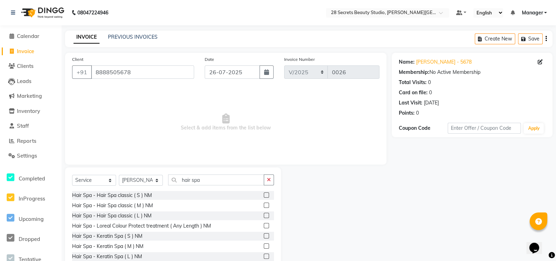
click at [264, 193] on label at bounding box center [266, 194] width 5 height 5
click at [264, 193] on input "checkbox" at bounding box center [266, 195] width 5 height 5
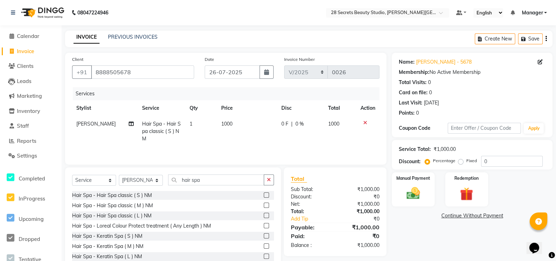
click at [366, 123] on icon at bounding box center [365, 122] width 4 height 5
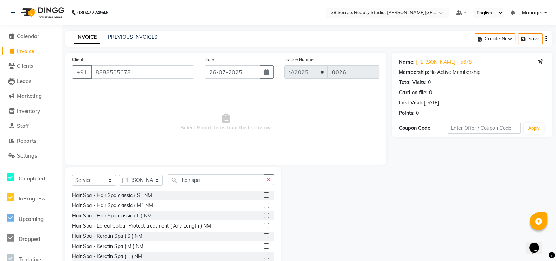
click at [264, 224] on label at bounding box center [266, 225] width 5 height 5
click at [264, 224] on input "checkbox" at bounding box center [266, 226] width 5 height 5
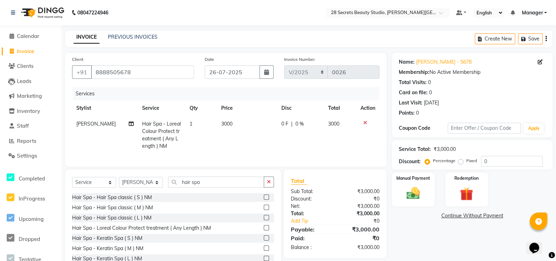
click at [264, 200] on label at bounding box center [266, 196] width 5 height 5
click at [264, 200] on input "checkbox" at bounding box center [266, 197] width 5 height 5
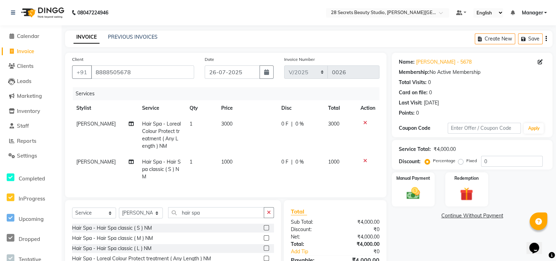
click at [364, 121] on icon at bounding box center [365, 122] width 4 height 5
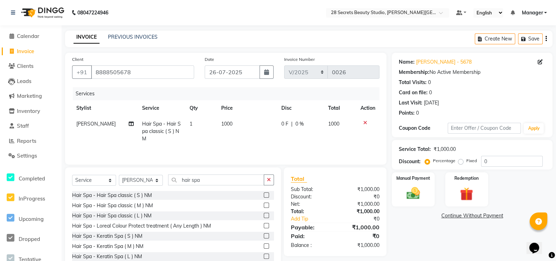
click at [425, 186] on div "Manual Payment" at bounding box center [413, 189] width 43 height 34
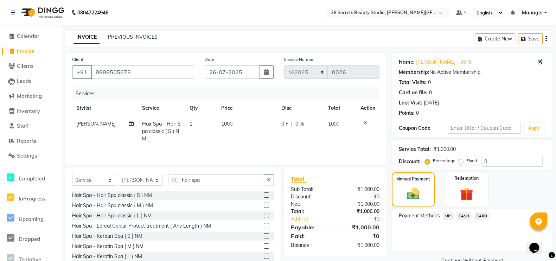
click at [447, 213] on span "UPI" at bounding box center [448, 216] width 11 height 8
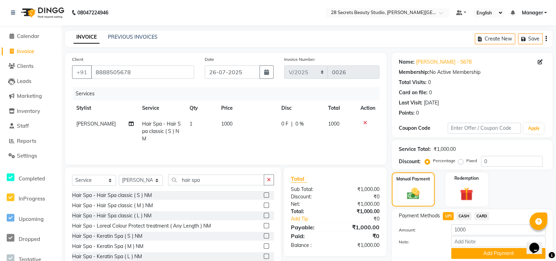
click at [470, 256] on button "Add Payment" at bounding box center [498, 253] width 94 height 11
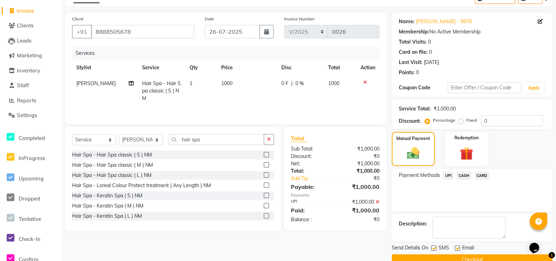
scroll to position [55, 0]
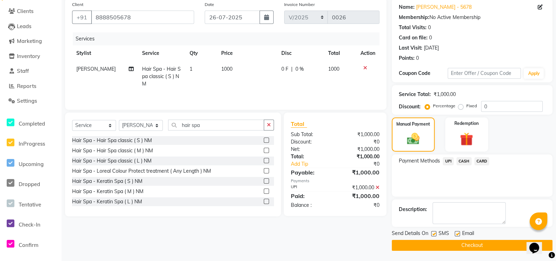
click at [432, 231] on label at bounding box center [433, 233] width 5 height 5
click at [432, 232] on input "checkbox" at bounding box center [433, 234] width 5 height 5
click at [433, 241] on button "Checkout" at bounding box center [472, 245] width 161 height 11
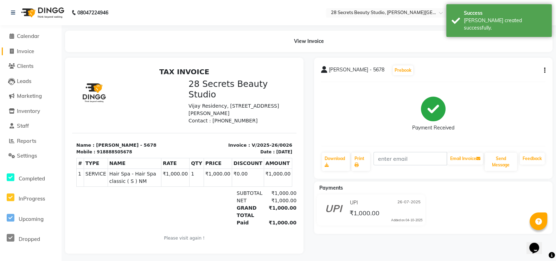
click at [11, 50] on icon at bounding box center [12, 51] width 4 height 5
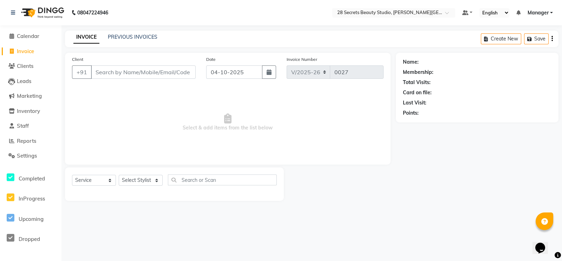
click at [270, 74] on icon "button" at bounding box center [269, 72] width 5 height 6
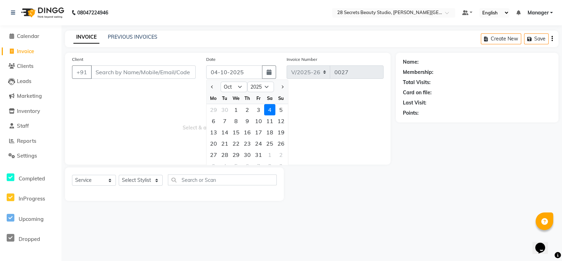
click at [270, 74] on icon "button" at bounding box center [269, 72] width 5 height 6
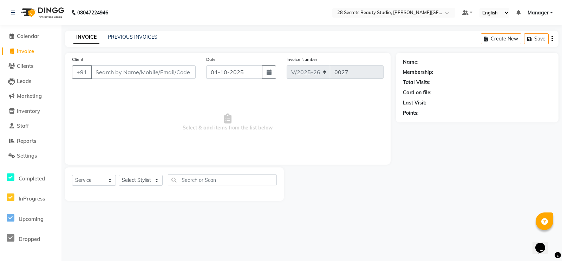
click at [270, 74] on icon "button" at bounding box center [269, 72] width 5 height 6
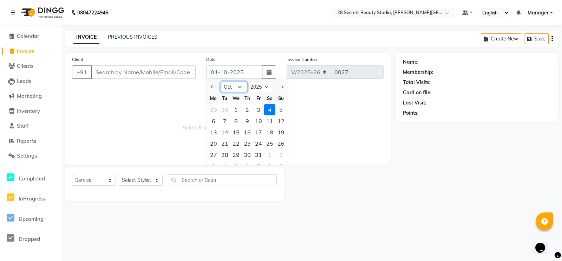
click at [242, 87] on select "Jan Feb Mar Apr May Jun [DATE] Aug Sep Oct Nov Dec" at bounding box center [234, 87] width 27 height 11
click at [221, 82] on select "Jan Feb Mar Apr May Jun [DATE] Aug Sep Oct Nov Dec" at bounding box center [234, 87] width 27 height 11
click at [269, 145] on div "26" at bounding box center [269, 143] width 11 height 11
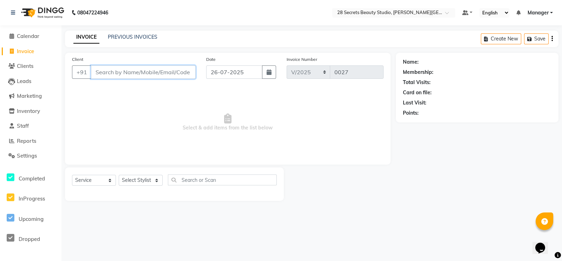
click at [105, 74] on input "Client" at bounding box center [143, 71] width 105 height 13
paste input "7798463336"
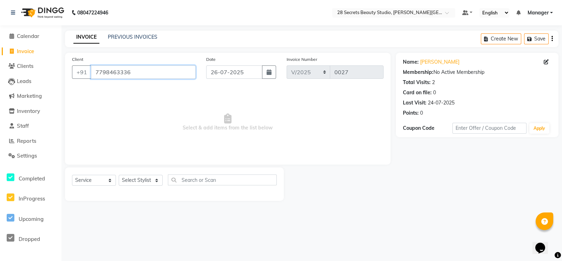
click at [132, 72] on input "7798463336" at bounding box center [143, 71] width 105 height 13
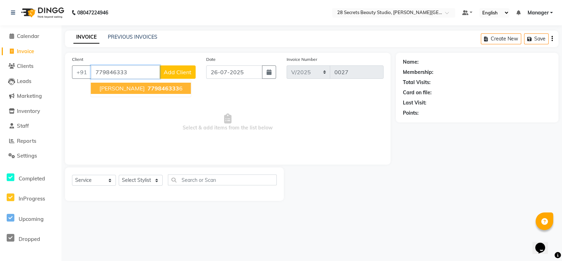
click at [155, 87] on span "779846333" at bounding box center [164, 88] width 32 height 7
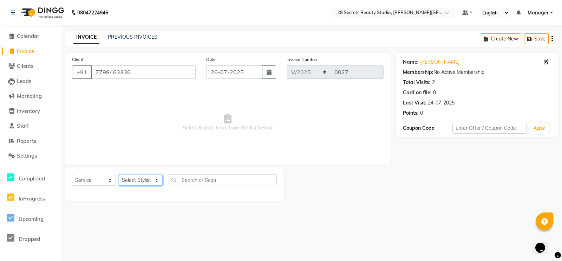
click at [144, 179] on select "Select Stylist [PERSON_NAME] Malaga [GEOGRAPHIC_DATA][PERSON_NAME] [PERSON_NAME…" at bounding box center [141, 180] width 44 height 11
click at [119, 175] on select "Select Stylist [PERSON_NAME] Malaga [GEOGRAPHIC_DATA][PERSON_NAME] [PERSON_NAME…" at bounding box center [141, 180] width 44 height 11
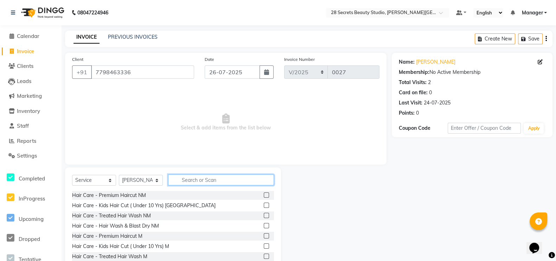
click at [190, 181] on input "text" at bounding box center [221, 179] width 106 height 11
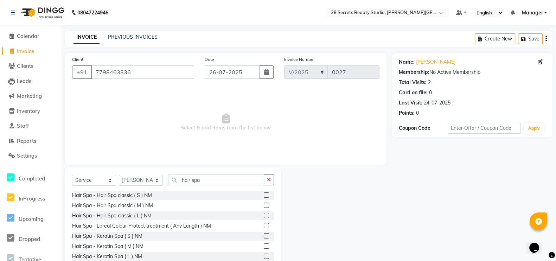
click at [264, 194] on label at bounding box center [266, 194] width 5 height 5
click at [264, 194] on input "checkbox" at bounding box center [266, 195] width 5 height 5
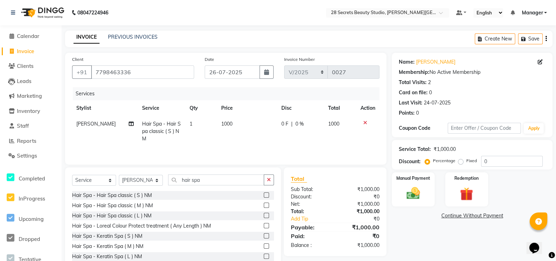
click at [413, 188] on img at bounding box center [412, 193] width 21 height 15
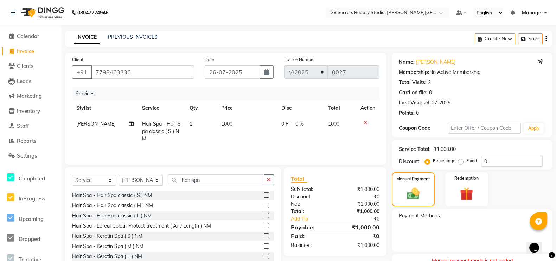
click at [422, 193] on img at bounding box center [413, 193] width 20 height 14
click at [423, 193] on img at bounding box center [413, 193] width 20 height 14
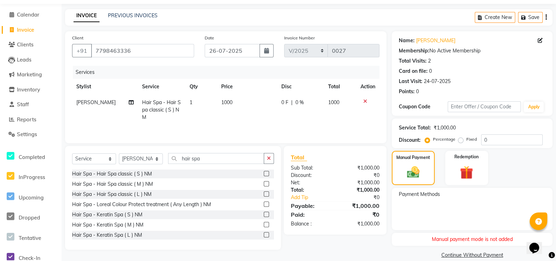
scroll to position [31, 0]
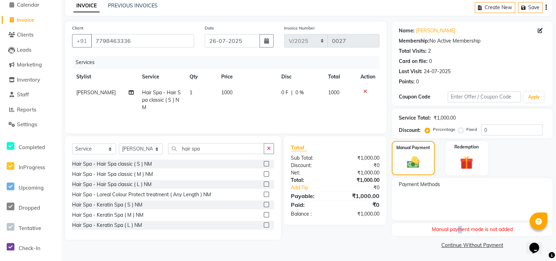
click at [459, 229] on div "Manual payment mode is not added" at bounding box center [472, 229] width 161 height 13
click at [425, 154] on div "Manual Payment" at bounding box center [413, 158] width 43 height 34
click at [365, 90] on icon at bounding box center [365, 91] width 4 height 5
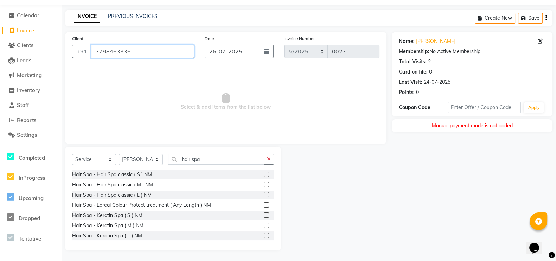
click at [152, 48] on input "7798463336" at bounding box center [142, 51] width 103 height 13
click at [209, 159] on input "hair spa" at bounding box center [216, 159] width 96 height 11
click at [264, 174] on label at bounding box center [266, 174] width 5 height 5
click at [264, 174] on input "checkbox" at bounding box center [266, 174] width 5 height 5
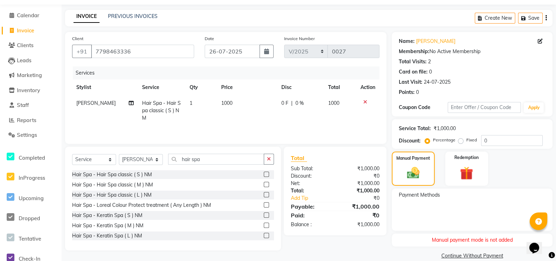
click at [429, 177] on div "Manual Payment" at bounding box center [413, 168] width 43 height 34
click at [9, 17] on icon at bounding box center [11, 15] width 5 height 5
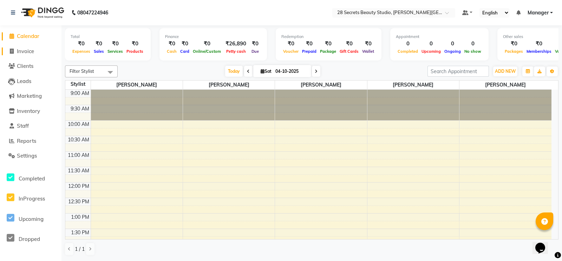
click at [9, 47] on span at bounding box center [11, 51] width 11 height 8
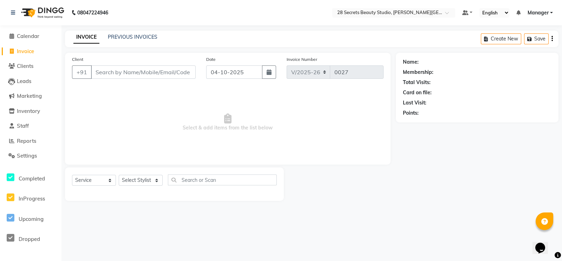
click at [272, 70] on button "button" at bounding box center [269, 71] width 14 height 13
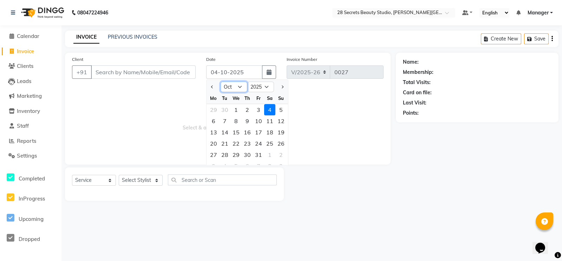
click at [241, 86] on select "Jan Feb Mar Apr May Jun [DATE] Aug Sep Oct Nov Dec" at bounding box center [234, 87] width 27 height 11
click at [221, 82] on select "Jan Feb Mar Apr May Jun [DATE] Aug Sep Oct Nov Dec" at bounding box center [234, 87] width 27 height 11
click at [270, 144] on div "26" at bounding box center [269, 143] width 11 height 11
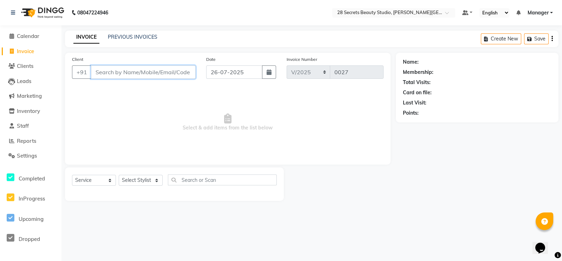
click at [183, 72] on input "Client" at bounding box center [143, 71] width 105 height 13
paste input "7798463336"
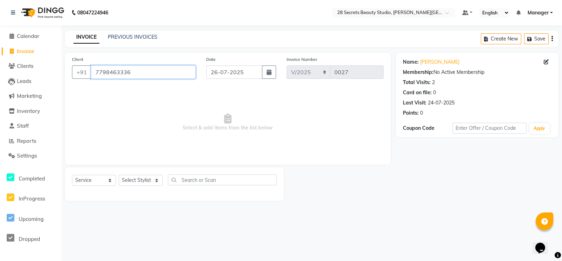
click at [150, 73] on input "7798463336" at bounding box center [143, 71] width 105 height 13
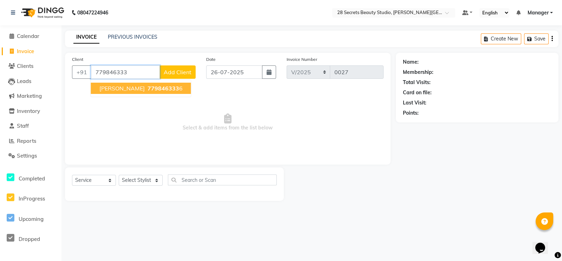
click at [157, 85] on span "779846333" at bounding box center [164, 88] width 32 height 7
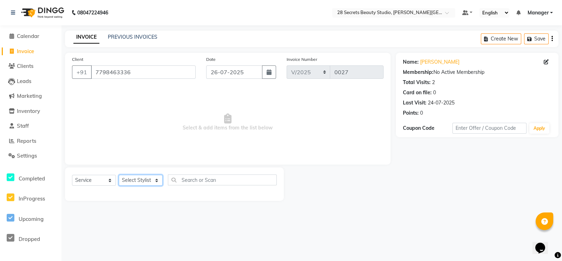
click at [151, 182] on select "Select Stylist [PERSON_NAME] Malaga [GEOGRAPHIC_DATA][PERSON_NAME] [PERSON_NAME…" at bounding box center [141, 180] width 44 height 11
click at [119, 175] on select "Select Stylist [PERSON_NAME] Malaga [GEOGRAPHIC_DATA][PERSON_NAME] [PERSON_NAME…" at bounding box center [141, 180] width 44 height 11
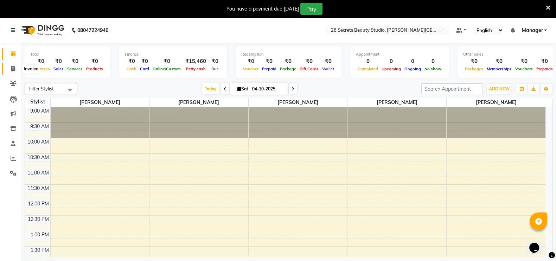
click at [14, 69] on icon at bounding box center [13, 68] width 4 height 5
select select "service"
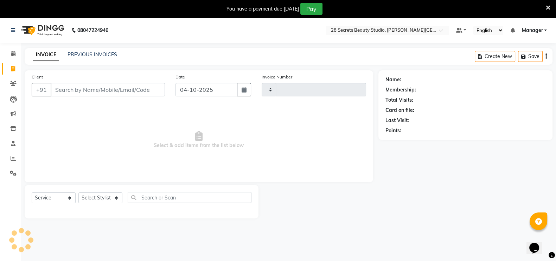
type input "0020"
select select "9057"
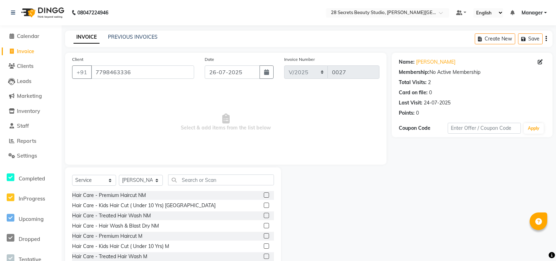
select select "service"
select select "93238"
type input "hair sp"
click at [264, 194] on label at bounding box center [266, 194] width 5 height 5
click at [264, 194] on input "checkbox" at bounding box center [266, 195] width 5 height 5
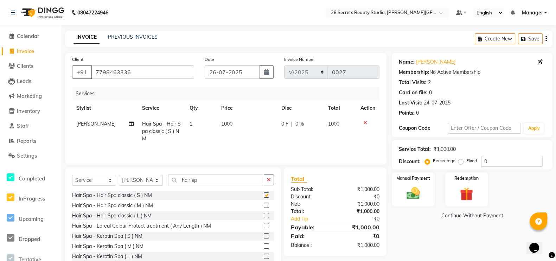
checkbox input "false"
click at [406, 181] on label "Manual Payment" at bounding box center [413, 178] width 34 height 6
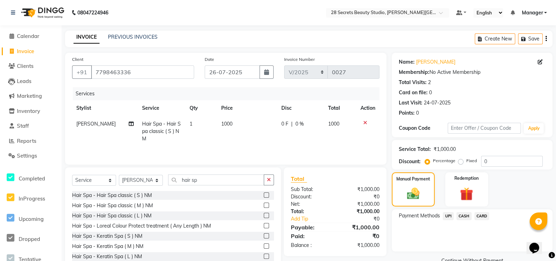
click at [447, 214] on span "UPI" at bounding box center [448, 216] width 11 height 8
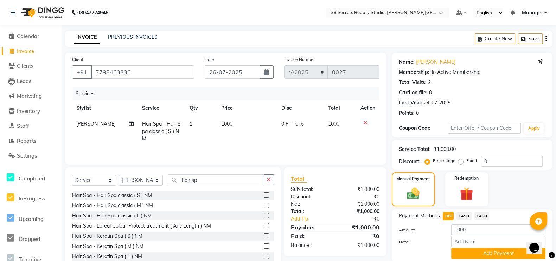
click at [462, 254] on button "Add Payment" at bounding box center [498, 253] width 94 height 11
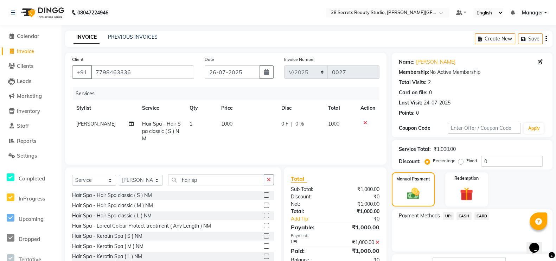
scroll to position [55, 0]
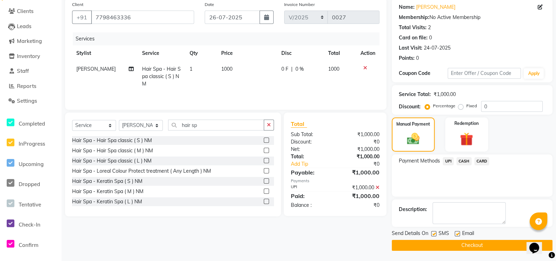
click at [436, 234] on label at bounding box center [433, 233] width 5 height 5
click at [435, 234] on input "checkbox" at bounding box center [433, 234] width 5 height 5
checkbox input "false"
click at [440, 244] on button "Checkout" at bounding box center [472, 245] width 161 height 11
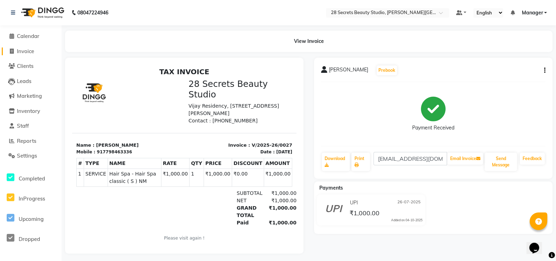
click at [11, 49] on icon at bounding box center [12, 51] width 4 height 5
select select "service"
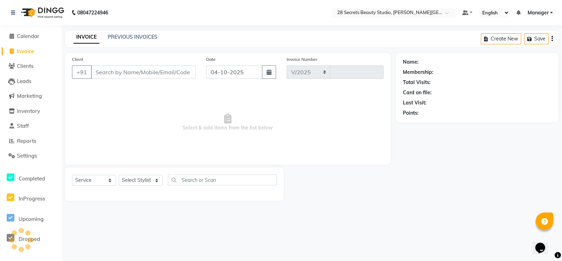
select select "9057"
type input "0028"
click at [269, 70] on icon "button" at bounding box center [269, 72] width 5 height 6
select select "10"
select select "2025"
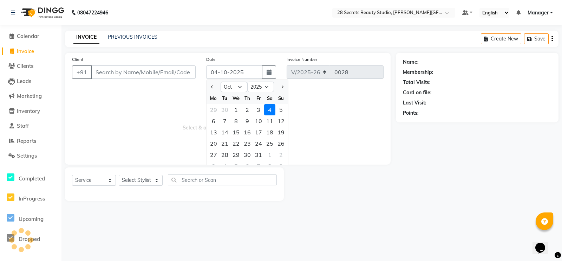
click at [257, 154] on div "31" at bounding box center [258, 154] width 11 height 11
type input "[DATE]"
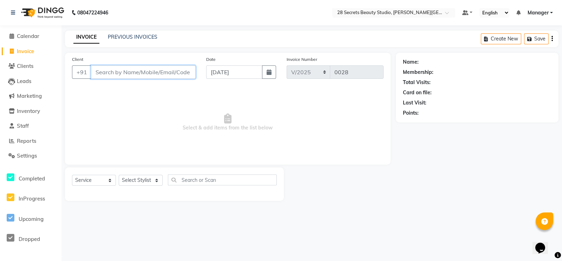
click at [126, 69] on input "Client" at bounding box center [143, 71] width 105 height 13
paste input "8796854458"
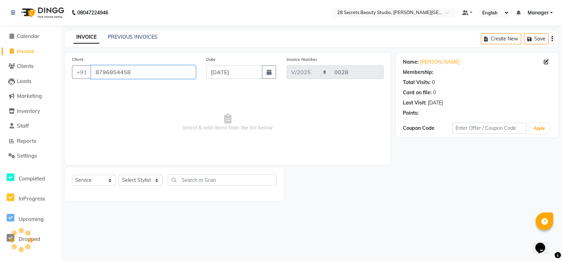
click at [139, 70] on input "8796854458" at bounding box center [143, 71] width 105 height 13
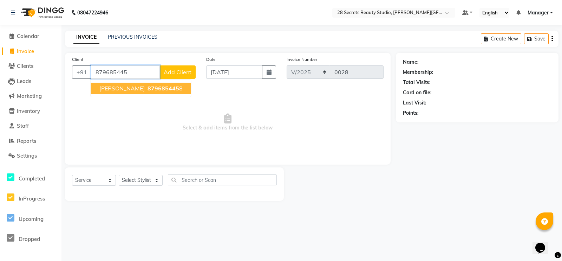
click at [148, 89] on span "879685445" at bounding box center [164, 88] width 32 height 7
type input "8796854458"
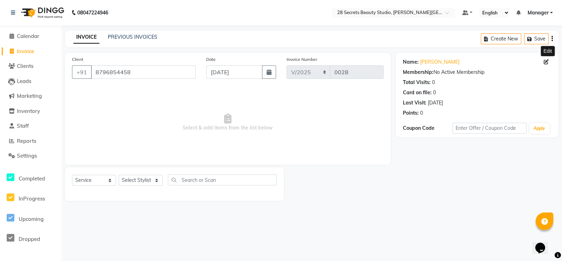
click at [546, 60] on icon at bounding box center [546, 61] width 5 height 5
select select "[DEMOGRAPHIC_DATA]"
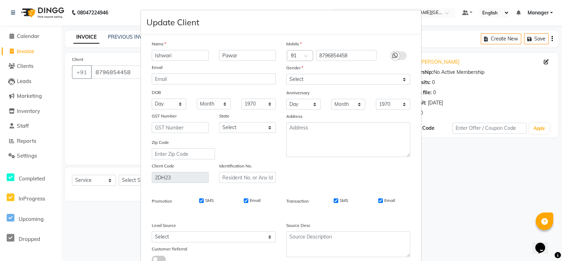
click at [179, 51] on input "Ishwari" at bounding box center [180, 55] width 57 height 11
type input "I"
type input "a"
click at [154, 54] on input "Ashwini" at bounding box center [180, 55] width 57 height 11
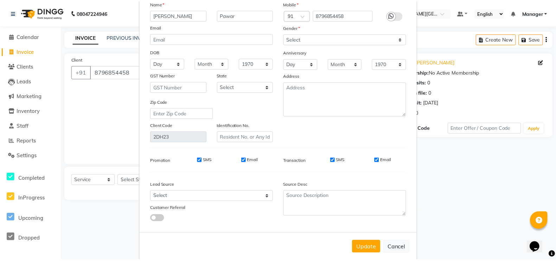
scroll to position [55, 0]
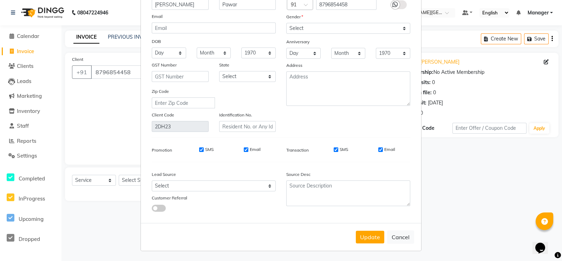
type input "[PERSON_NAME]"
click at [366, 236] on button "Update" at bounding box center [370, 237] width 28 height 13
select select
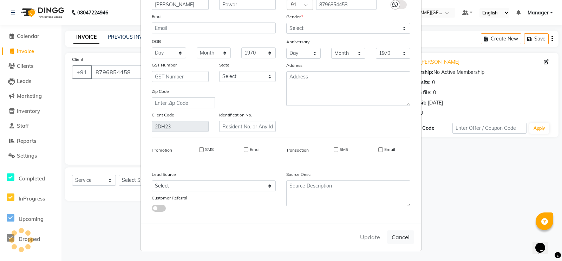
select select
checkbox input "false"
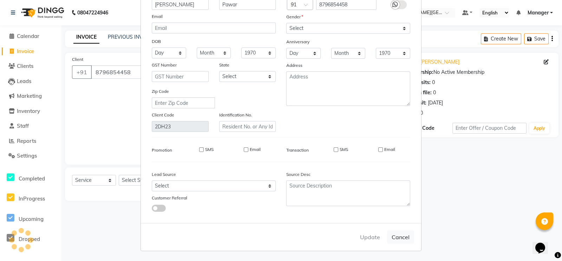
checkbox input "false"
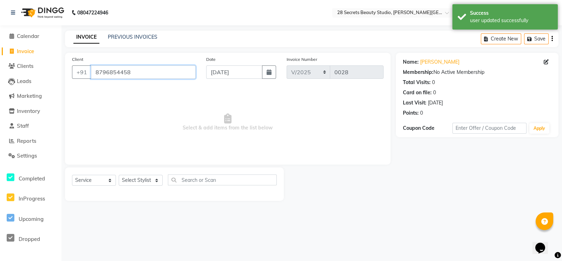
click at [157, 71] on input "8796854458" at bounding box center [143, 71] width 105 height 13
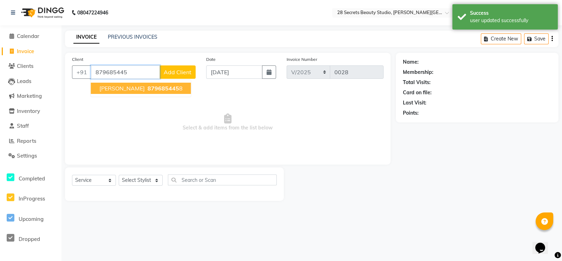
click at [156, 86] on span "879685445" at bounding box center [164, 88] width 32 height 7
type input "8796854458"
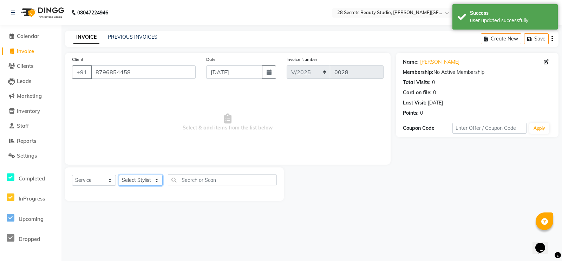
click at [156, 180] on select "Select Stylist [PERSON_NAME] Malaga [GEOGRAPHIC_DATA][PERSON_NAME] [PERSON_NAME…" at bounding box center [141, 180] width 44 height 11
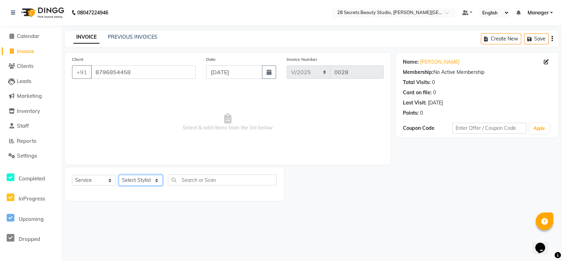
click at [157, 180] on select "Select Stylist [PERSON_NAME] Malaga [GEOGRAPHIC_DATA][PERSON_NAME] [PERSON_NAME…" at bounding box center [141, 180] width 44 height 11
select select "93238"
click at [119, 175] on select "Select Stylist [PERSON_NAME] Malaga [GEOGRAPHIC_DATA][PERSON_NAME] [PERSON_NAME…" at bounding box center [141, 180] width 44 height 11
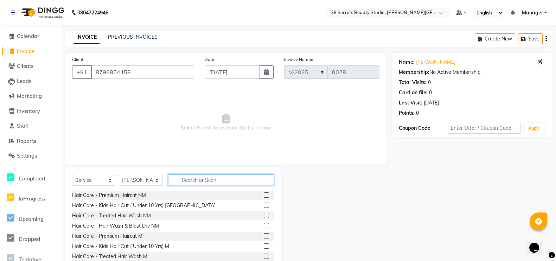
click at [180, 179] on input "text" at bounding box center [221, 179] width 106 height 11
click at [269, 69] on button "button" at bounding box center [266, 71] width 14 height 13
select select "10"
select select "2025"
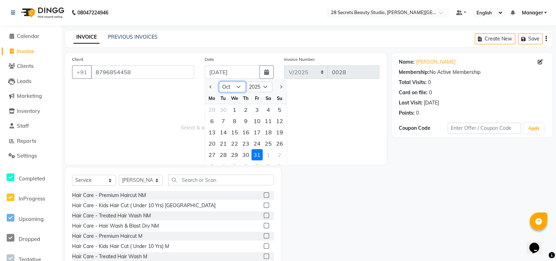
click at [235, 88] on select "Jan Feb Mar Apr May Jun [DATE] Aug Sep Oct Nov Dec" at bounding box center [232, 87] width 27 height 11
select select "7"
click at [219, 82] on select "Jan Feb Mar Apr May Jun [DATE] Aug Sep Oct Nov Dec" at bounding box center [232, 87] width 27 height 11
click at [246, 152] on div "31" at bounding box center [245, 154] width 11 height 11
type input "[DATE]"
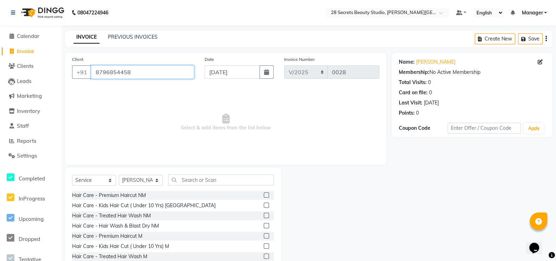
click at [153, 72] on input "8796854458" at bounding box center [142, 71] width 103 height 13
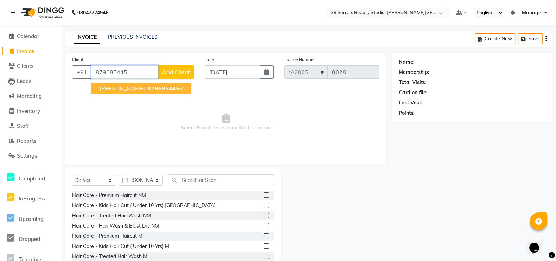
click at [153, 88] on span "879685445" at bounding box center [164, 88] width 32 height 7
type input "8796854458"
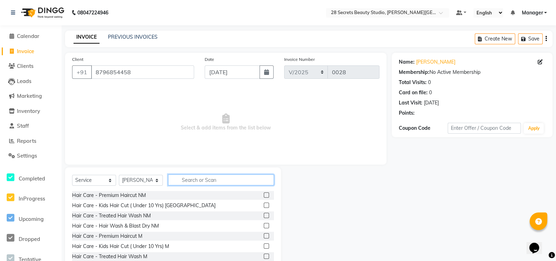
click at [196, 179] on input "text" at bounding box center [221, 179] width 106 height 11
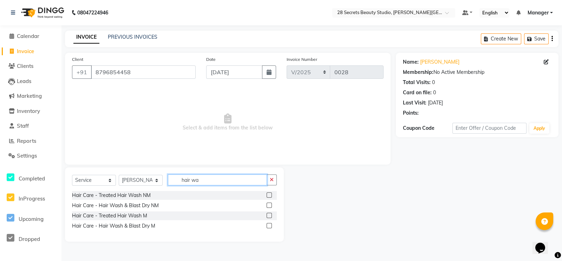
type input "hair wa"
click at [270, 195] on label at bounding box center [269, 194] width 5 height 5
click at [270, 195] on input "checkbox" at bounding box center [269, 195] width 5 height 5
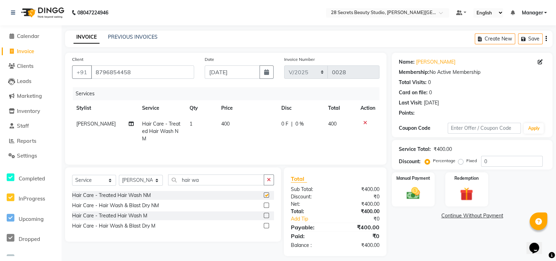
checkbox input "false"
click at [266, 217] on label at bounding box center [266, 215] width 5 height 5
click at [266, 217] on input "checkbox" at bounding box center [266, 215] width 5 height 5
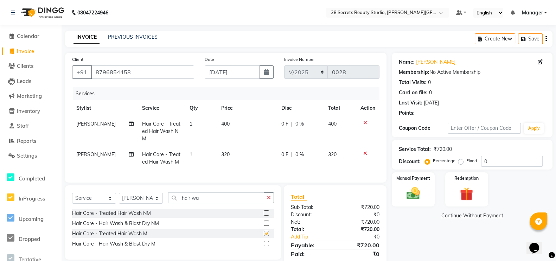
checkbox input "false"
click at [366, 152] on icon at bounding box center [365, 153] width 4 height 5
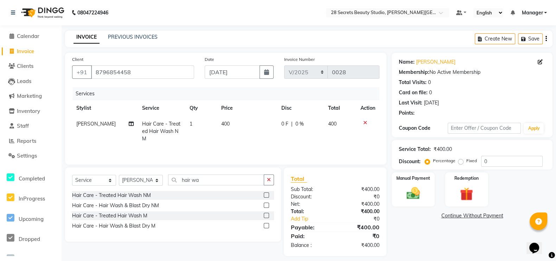
click at [229, 126] on td "400" at bounding box center [247, 131] width 60 height 31
select select "93238"
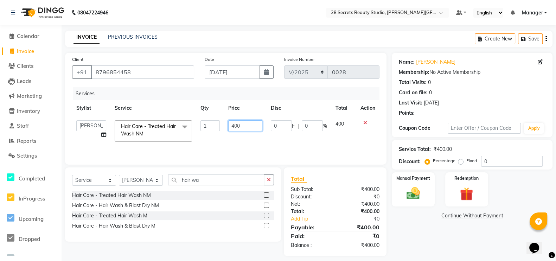
click at [245, 121] on input "400" at bounding box center [245, 125] width 34 height 11
type input "4"
type input "600"
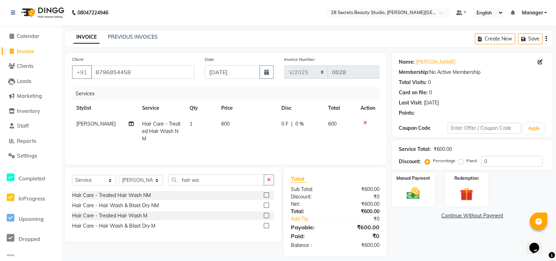
click at [283, 145] on td "0 F | 0 %" at bounding box center [300, 131] width 47 height 31
select select "93238"
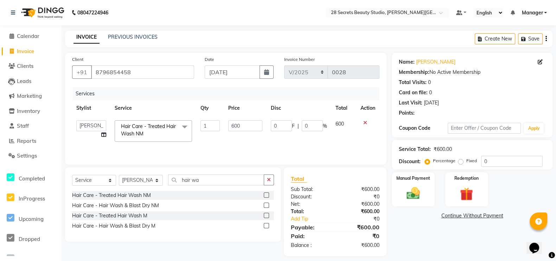
scroll to position [6, 0]
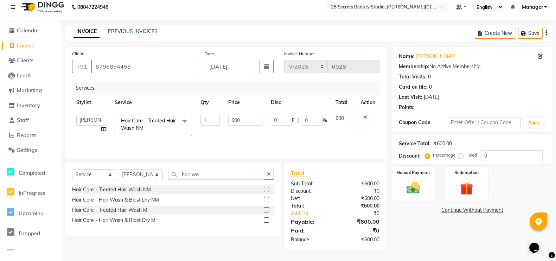
click at [419, 181] on img at bounding box center [412, 187] width 21 height 15
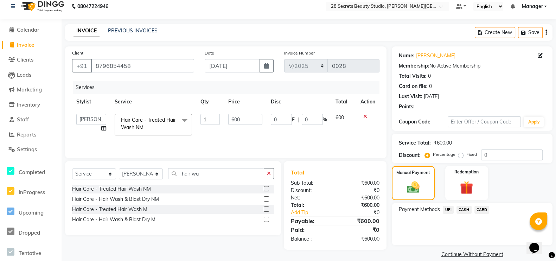
click at [449, 211] on span "UPI" at bounding box center [448, 210] width 11 height 8
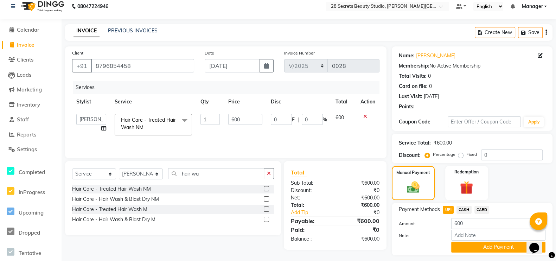
click at [493, 250] on button "Add Payment" at bounding box center [498, 246] width 94 height 11
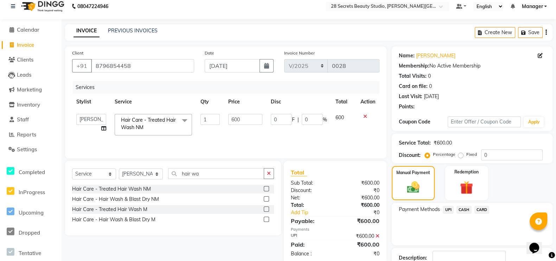
scroll to position [55, 0]
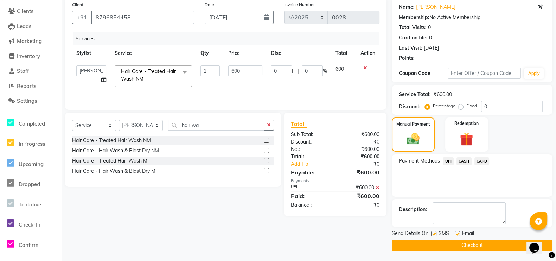
drag, startPoint x: 432, startPoint y: 231, endPoint x: 438, endPoint y: 241, distance: 12.0
click at [432, 232] on label at bounding box center [433, 233] width 5 height 5
click at [432, 232] on input "checkbox" at bounding box center [433, 234] width 5 height 5
checkbox input "false"
click at [450, 244] on button "Checkout" at bounding box center [472, 245] width 161 height 11
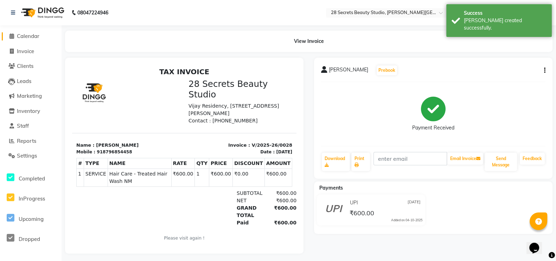
click at [12, 36] on icon at bounding box center [11, 35] width 5 height 5
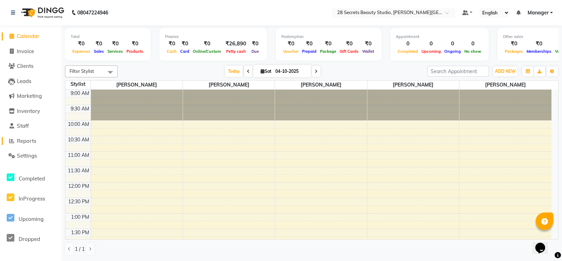
click at [9, 142] on icon at bounding box center [11, 140] width 5 height 5
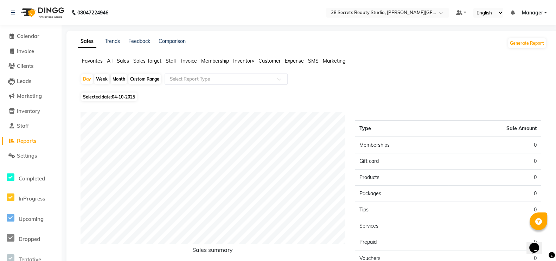
click at [117, 76] on div "Month" at bounding box center [119, 79] width 16 height 10
select select "10"
select select "2025"
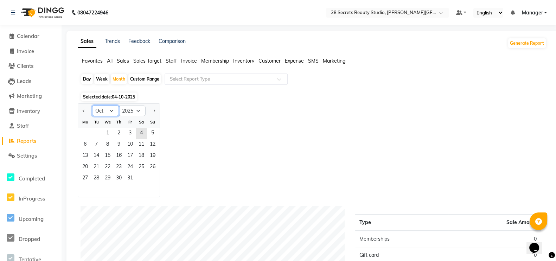
click at [112, 109] on select "Jan Feb Mar Apr May Jun [DATE] Aug Sep Oct Nov Dec" at bounding box center [105, 110] width 27 height 11
select select "7"
click at [92, 105] on select "Jan Feb Mar Apr May Jun [DATE] Aug Sep Oct Nov Dec" at bounding box center [105, 110] width 27 height 11
click at [139, 140] on span "12" at bounding box center [141, 144] width 11 height 11
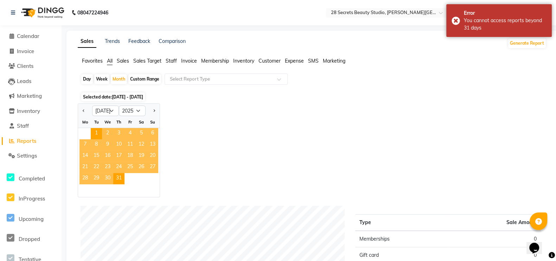
click at [221, 121] on div "Jan Feb Mar Apr May Jun [DATE] Aug Sep Oct Nov [DATE] 2016 2017 2018 2019 2020 …" at bounding box center [312, 150] width 469 height 94
click at [95, 131] on span "1" at bounding box center [96, 133] width 11 height 11
click at [225, 142] on div "Jan Feb Mar Apr May Jun [DATE] Aug Sep Oct Nov [DATE] 2016 2017 2018 2019 2020 …" at bounding box center [312, 150] width 469 height 94
click at [140, 109] on select "2015 2016 2017 2018 2019 2020 2021 2022 2023 2024 2025 2026 2027 2028 2029 2030…" at bounding box center [132, 110] width 27 height 11
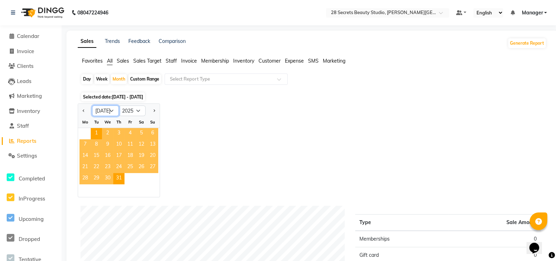
click at [109, 112] on select "Jan Feb Mar Apr May Jun [DATE] Aug Sep Oct Nov Dec" at bounding box center [105, 110] width 27 height 11
click at [145, 78] on div "Custom Range" at bounding box center [144, 79] width 33 height 10
select select "7"
select select "2025"
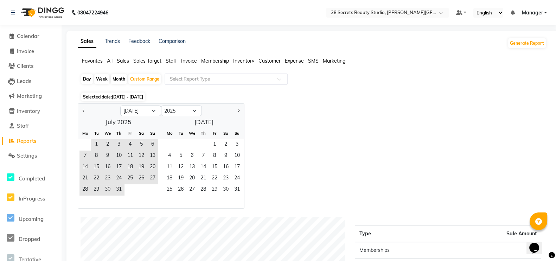
click at [122, 95] on span "[DATE] - [DATE]" at bounding box center [127, 96] width 31 height 5
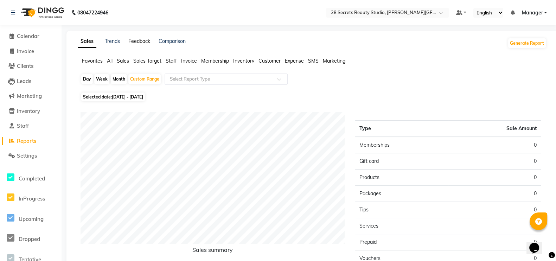
click at [142, 41] on link "Feedback" at bounding box center [139, 41] width 22 height 6
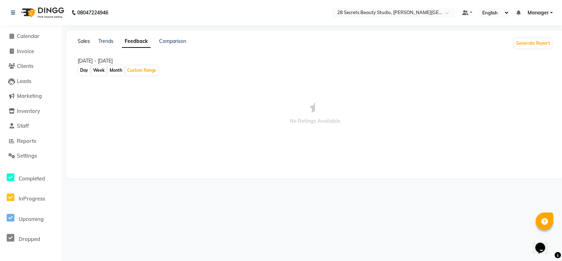
click at [85, 39] on link "Sales" at bounding box center [84, 41] width 12 height 6
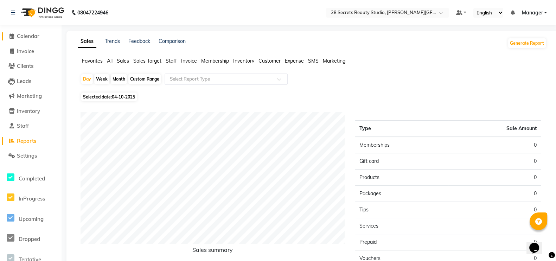
click at [12, 35] on icon at bounding box center [11, 35] width 5 height 5
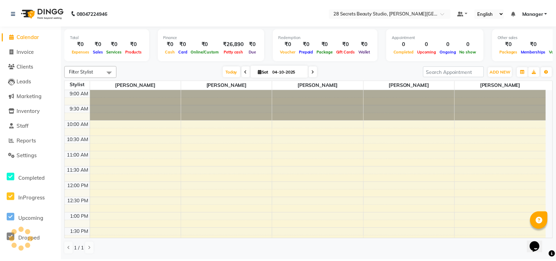
scroll to position [205, 0]
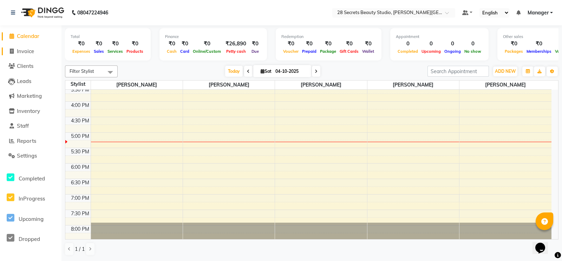
click at [11, 53] on icon at bounding box center [12, 51] width 4 height 5
select select "9057"
select select "service"
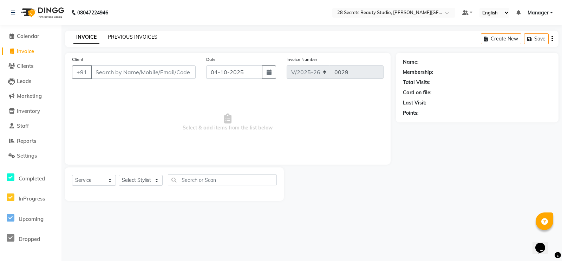
click at [137, 38] on link "PREVIOUS INVOICES" at bounding box center [133, 37] width 50 height 6
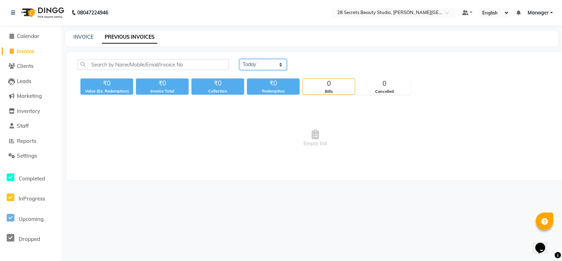
click at [280, 63] on select "[DATE] [DATE] Custom Range" at bounding box center [263, 64] width 47 height 11
select select "range"
click at [240, 59] on select "[DATE] [DATE] Custom Range" at bounding box center [263, 64] width 47 height 11
click at [333, 63] on input "04-10-2025" at bounding box center [320, 65] width 49 height 10
select select "10"
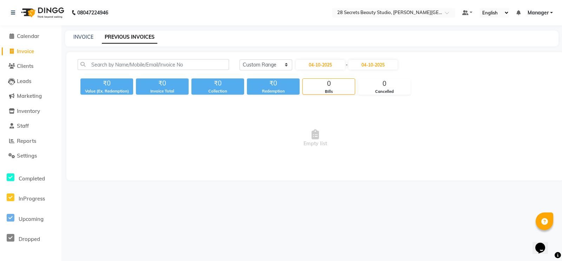
select select "2025"
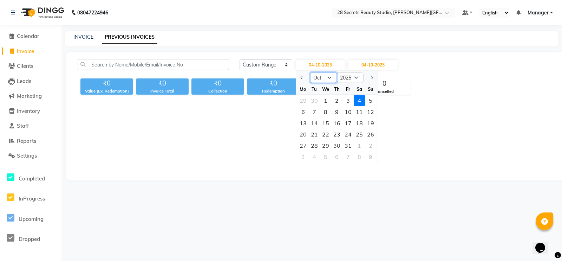
click at [329, 76] on select "Jan Feb Mar Apr May Jun [DATE] Aug Sep Oct Nov Dec" at bounding box center [323, 77] width 27 height 11
select select "7"
click at [310, 72] on select "Jan Feb Mar Apr May Jun [DATE] Aug Sep Oct Nov Dec" at bounding box center [323, 77] width 27 height 11
click at [374, 60] on input "04-10-2025" at bounding box center [373, 65] width 49 height 10
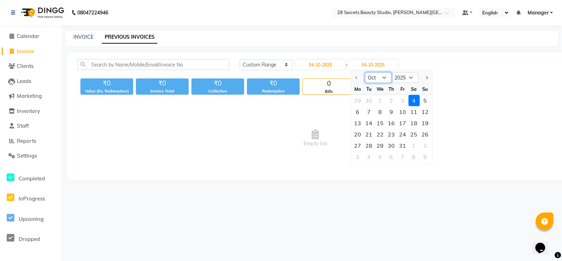
click at [385, 77] on select "Oct Nov Dec" at bounding box center [378, 77] width 27 height 11
click at [383, 74] on select "Oct Nov Dec" at bounding box center [378, 77] width 27 height 11
click at [383, 76] on select "Oct Nov Dec" at bounding box center [378, 77] width 27 height 11
click at [373, 64] on input "04-10-2025" at bounding box center [373, 65] width 49 height 10
click at [318, 64] on input "04-10-2025" at bounding box center [320, 65] width 49 height 10
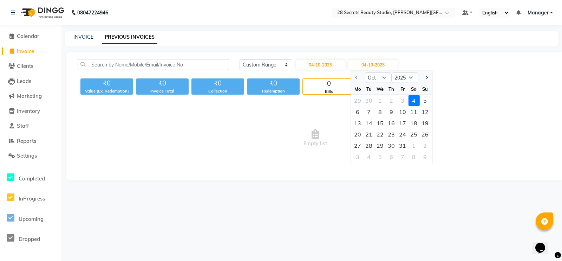
select select "10"
select select "2025"
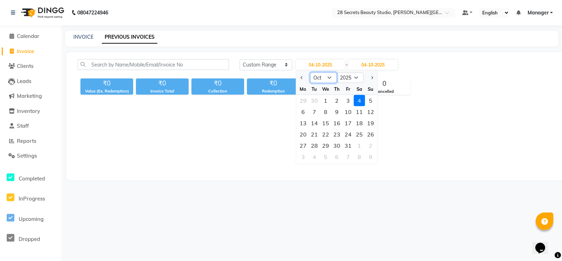
click at [328, 76] on select "Jan Feb Mar Apr May Jun [DATE] Aug Sep Oct Nov Dec" at bounding box center [323, 77] width 27 height 11
select select "7"
click at [310, 72] on select "Jan Feb Mar Apr May Jun [DATE] Aug Sep Oct Nov Dec" at bounding box center [323, 77] width 27 height 11
click at [316, 99] on div "1" at bounding box center [314, 100] width 11 height 11
type input "[DATE]"
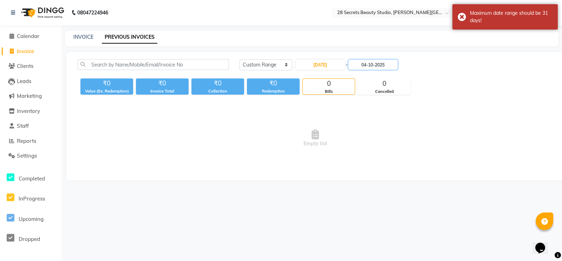
click at [388, 63] on input "04-10-2025" at bounding box center [373, 65] width 49 height 10
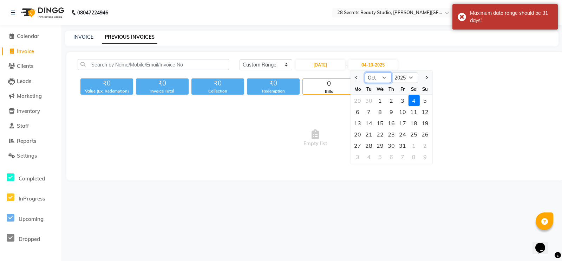
click at [385, 76] on select "[DATE] Aug Sep Oct Nov Dec" at bounding box center [378, 77] width 27 height 11
select select "7"
click at [365, 72] on select "[DATE] Aug Sep Oct Nov Dec" at bounding box center [378, 77] width 27 height 11
click at [393, 146] on div "31" at bounding box center [391, 145] width 11 height 11
type input "[DATE]"
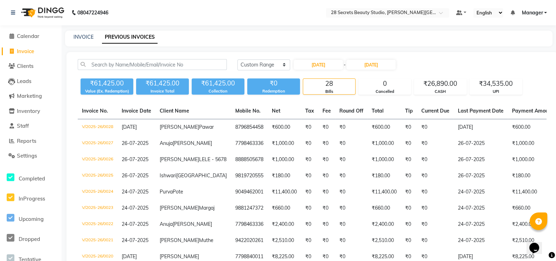
click at [8, 49] on span at bounding box center [11, 51] width 11 height 8
select select "service"
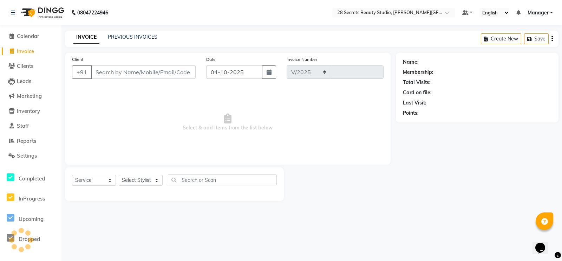
select select "9057"
type input "0029"
click at [270, 74] on icon "button" at bounding box center [269, 72] width 5 height 6
select select "10"
select select "2025"
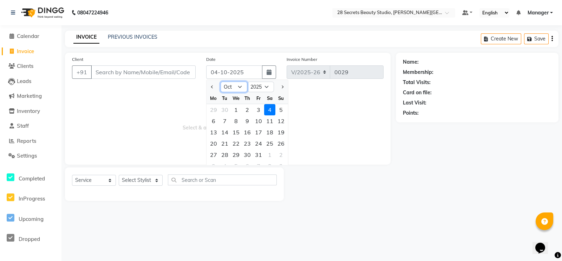
click at [242, 86] on select "Jan Feb Mar Apr May Jun [DATE] Aug Sep Oct Nov Dec" at bounding box center [234, 87] width 27 height 11
select select "8"
click at [221, 82] on select "Jan Feb Mar Apr May Jun [DATE] Aug Sep Oct Nov Dec" at bounding box center [234, 87] width 27 height 11
click at [283, 108] on div "3" at bounding box center [281, 109] width 11 height 11
type input "03-08-2025"
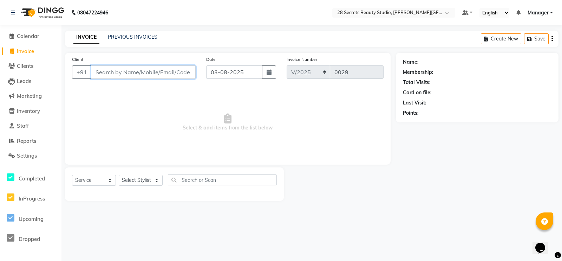
click at [126, 74] on input "Client" at bounding box center [143, 71] width 105 height 13
paste input "9822916649"
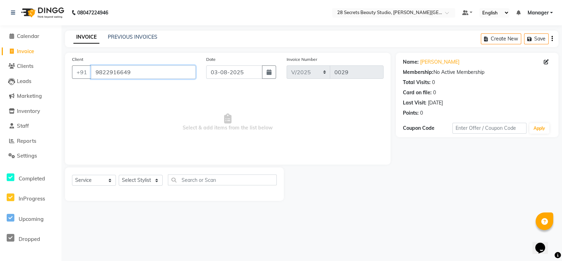
click at [140, 75] on input "9822916649" at bounding box center [143, 71] width 105 height 13
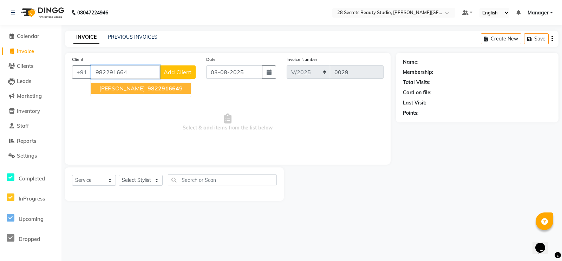
click at [158, 85] on span "982291664" at bounding box center [164, 88] width 32 height 7
type input "9822916649"
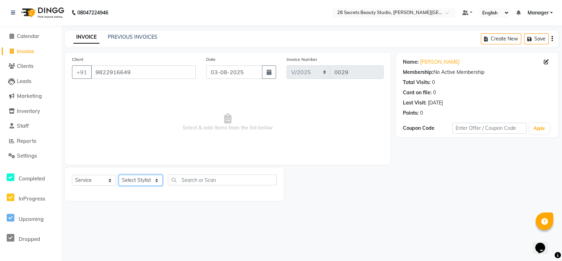
click at [158, 179] on select "Select Stylist [PERSON_NAME] Malaga [GEOGRAPHIC_DATA][PERSON_NAME] [PERSON_NAME…" at bounding box center [141, 180] width 44 height 11
select select "93238"
click at [119, 175] on select "Select Stylist [PERSON_NAME] Malaga [GEOGRAPHIC_DATA][PERSON_NAME] [PERSON_NAME…" at bounding box center [141, 180] width 44 height 11
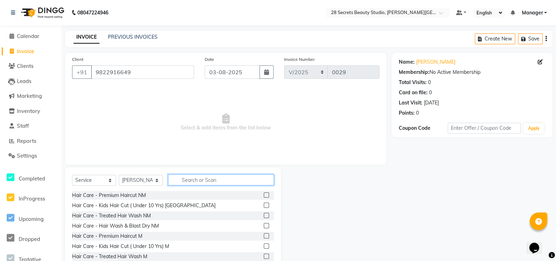
click at [202, 181] on input "text" at bounding box center [221, 179] width 106 height 11
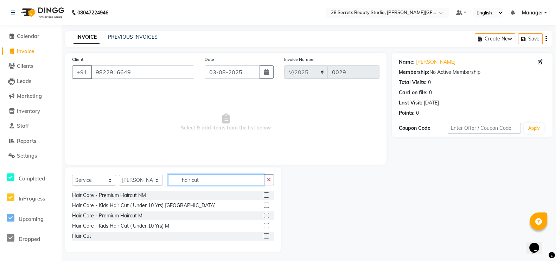
type input "hair cut"
click at [267, 194] on label at bounding box center [266, 194] width 5 height 5
click at [267, 194] on input "checkbox" at bounding box center [266, 195] width 5 height 5
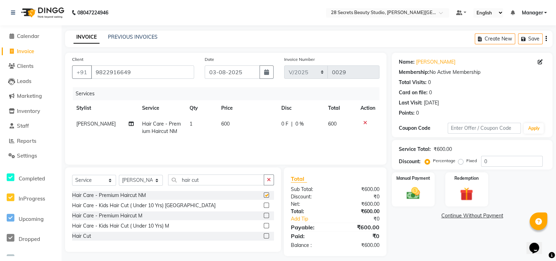
checkbox input "false"
click at [417, 195] on img at bounding box center [412, 193] width 21 height 15
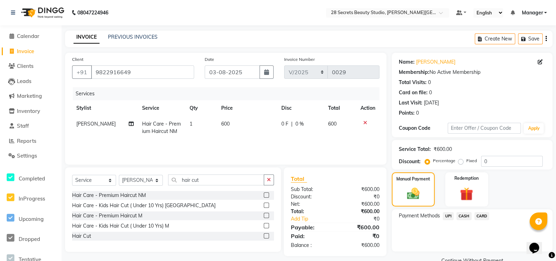
click at [447, 215] on span "UPI" at bounding box center [448, 216] width 11 height 8
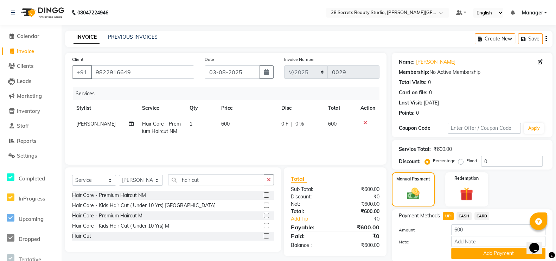
click at [478, 252] on button "Add Payment" at bounding box center [498, 253] width 94 height 11
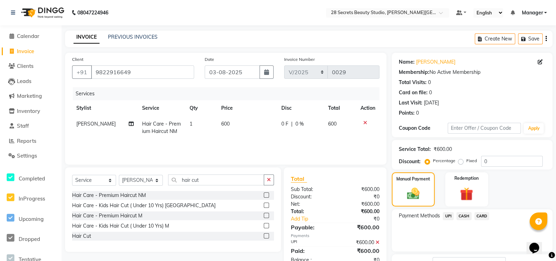
scroll to position [55, 0]
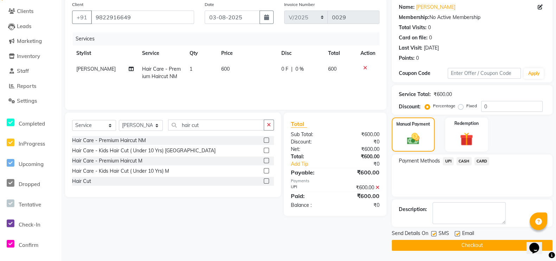
click at [432, 232] on label at bounding box center [433, 233] width 5 height 5
click at [432, 232] on input "checkbox" at bounding box center [433, 234] width 5 height 5
checkbox input "false"
click at [437, 240] on button "Checkout" at bounding box center [472, 245] width 161 height 11
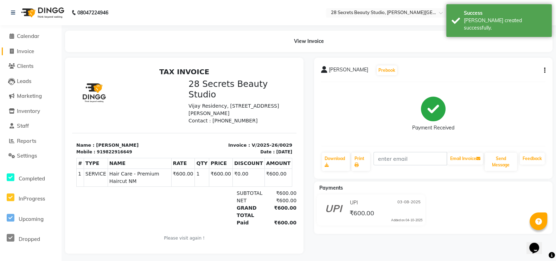
click at [12, 49] on icon at bounding box center [12, 51] width 4 height 5
select select "9057"
select select "service"
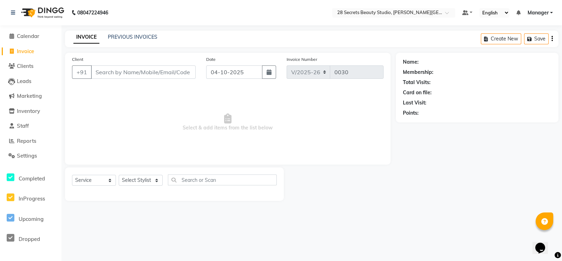
click at [267, 73] on icon "button" at bounding box center [269, 72] width 5 height 6
select select "10"
select select "2025"
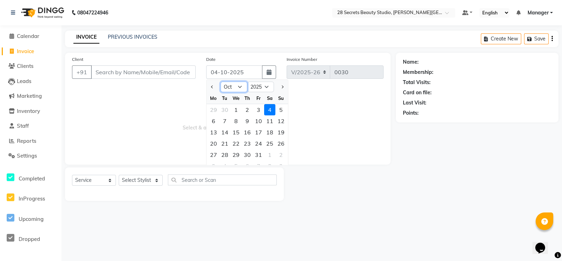
click at [240, 84] on select "Jan Feb Mar Apr May Jun [DATE] Aug Sep Oct Nov Dec" at bounding box center [234, 87] width 27 height 11
select select "8"
click at [221, 82] on select "Jan Feb Mar Apr May Jun [DATE] Aug Sep Oct Nov Dec" at bounding box center [234, 87] width 27 height 11
click at [228, 121] on div "5" at bounding box center [224, 120] width 11 height 11
type input "05-08-2025"
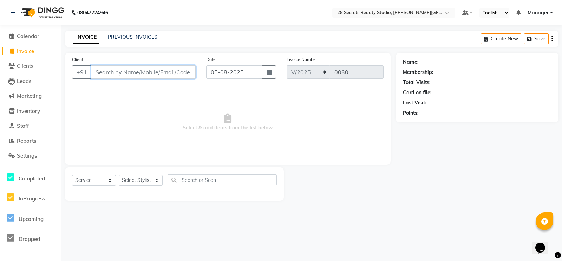
click at [142, 73] on input "Client" at bounding box center [143, 71] width 105 height 13
paste input "7798463336"
type input "7798463336"
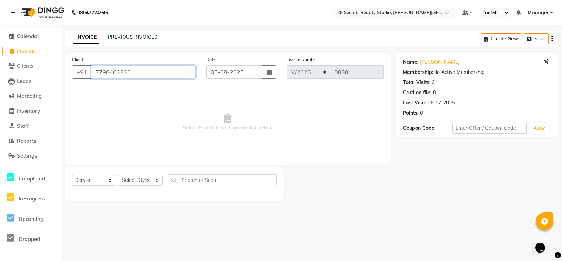
click at [142, 73] on input "7798463336" at bounding box center [143, 71] width 105 height 13
click at [156, 180] on select "Select Stylist [PERSON_NAME] Malaga [GEOGRAPHIC_DATA][PERSON_NAME] [PERSON_NAME…" at bounding box center [141, 180] width 44 height 11
select select "93238"
click at [119, 175] on select "Select Stylist [PERSON_NAME] Malaga [GEOGRAPHIC_DATA][PERSON_NAME] [PERSON_NAME…" at bounding box center [141, 180] width 44 height 11
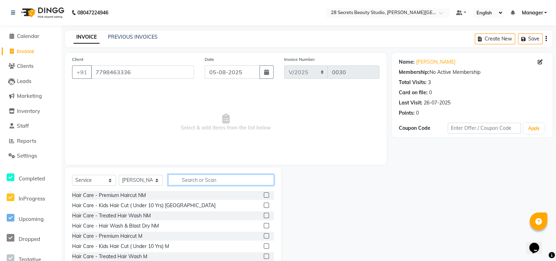
click at [190, 183] on input "text" at bounding box center [221, 179] width 106 height 11
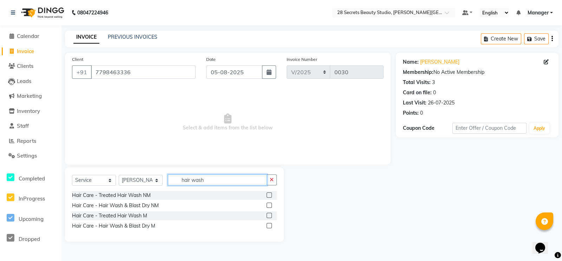
type input "hair wash"
click at [268, 192] on label at bounding box center [269, 194] width 5 height 5
click at [268, 193] on input "checkbox" at bounding box center [269, 195] width 5 height 5
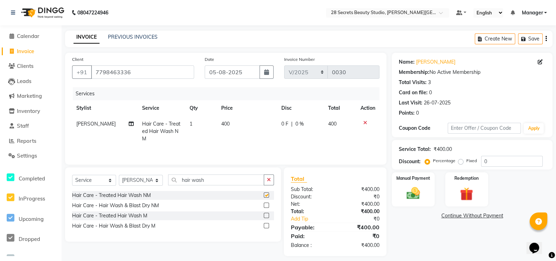
checkbox input "false"
click at [267, 216] on label at bounding box center [266, 215] width 5 height 5
click at [267, 216] on input "checkbox" at bounding box center [266, 215] width 5 height 5
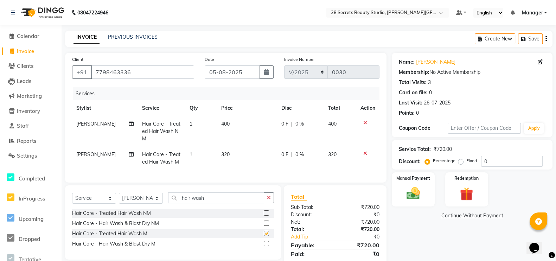
checkbox input "false"
click at [365, 153] on icon at bounding box center [365, 153] width 4 height 5
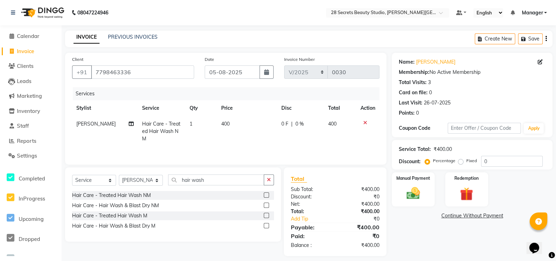
click at [224, 122] on span "400" at bounding box center [225, 124] width 8 height 6
select select "93238"
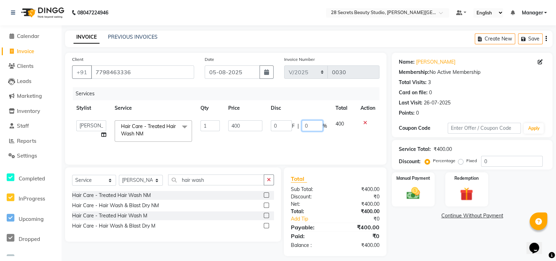
click at [311, 124] on input "0" at bounding box center [312, 125] width 21 height 11
type input "50"
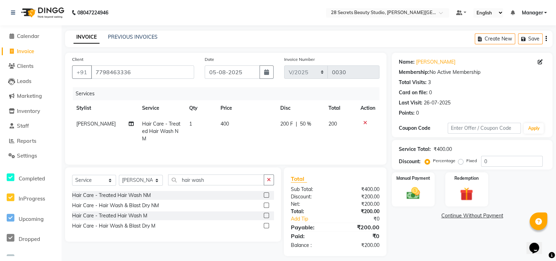
click at [316, 141] on td "200 F | 50 %" at bounding box center [300, 131] width 48 height 31
select select "93238"
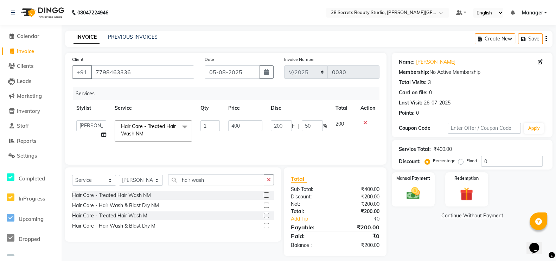
click at [424, 183] on div "Manual Payment" at bounding box center [413, 189] width 43 height 34
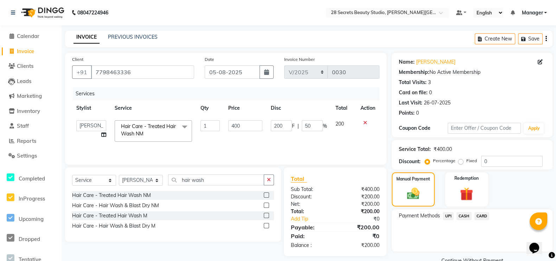
click at [462, 217] on span "CASH" at bounding box center [463, 216] width 15 height 8
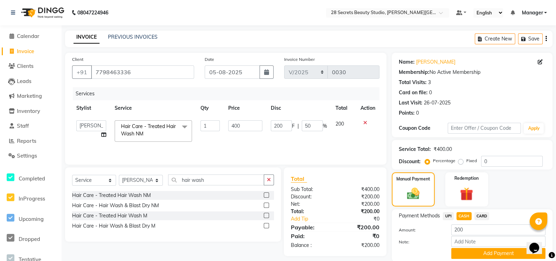
click at [490, 254] on button "Add Payment" at bounding box center [498, 253] width 94 height 11
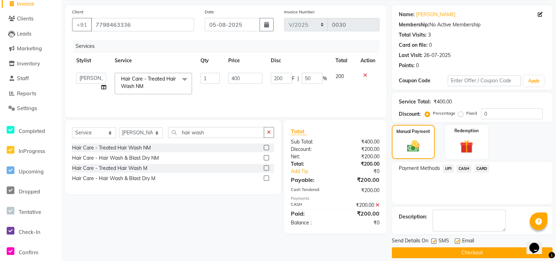
scroll to position [55, 0]
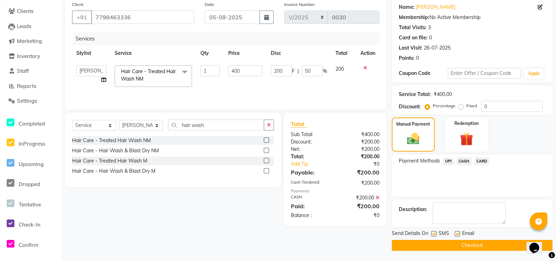
click at [432, 235] on label at bounding box center [433, 233] width 5 height 5
click at [432, 235] on input "checkbox" at bounding box center [433, 234] width 5 height 5
checkbox input "false"
click at [438, 245] on button "Checkout" at bounding box center [472, 245] width 161 height 11
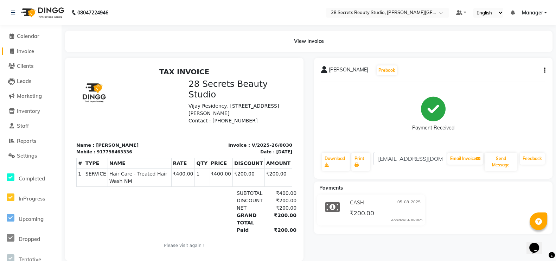
click at [13, 50] on icon at bounding box center [12, 51] width 4 height 5
select select "9057"
select select "service"
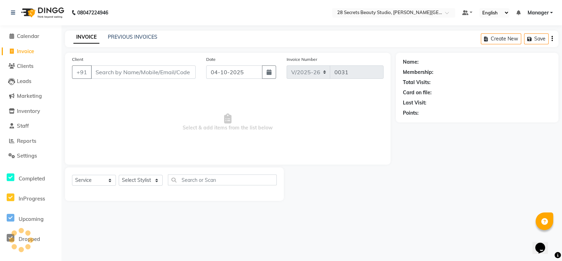
click at [266, 72] on button "button" at bounding box center [269, 71] width 14 height 13
select select "10"
select select "2025"
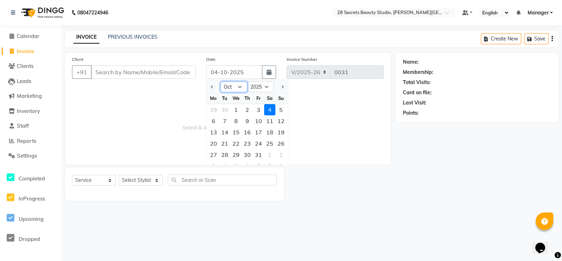
click at [241, 85] on select "Jan Feb Mar Apr May Jun [DATE] Aug Sep Oct Nov Dec" at bounding box center [234, 87] width 27 height 11
select select "8"
click at [221, 82] on select "Jan Feb Mar Apr May Jun [DATE] Aug Sep Oct Nov Dec" at bounding box center [234, 87] width 27 height 11
click at [227, 120] on div "5" at bounding box center [224, 120] width 11 height 11
type input "05-08-2025"
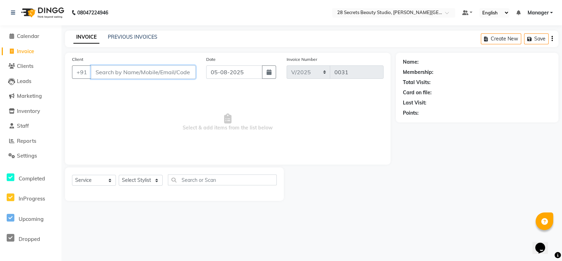
click at [151, 75] on input "Client" at bounding box center [143, 71] width 105 height 13
paste input "9822333127"
type input "9822333127"
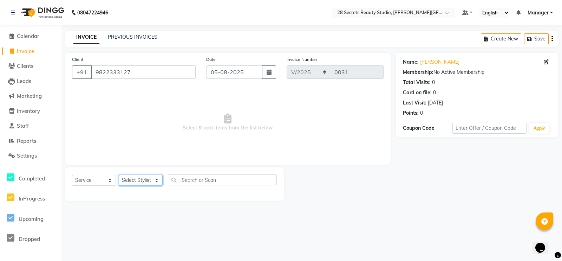
click at [154, 181] on select "Select Stylist [PERSON_NAME] Malaga [GEOGRAPHIC_DATA][PERSON_NAME] [PERSON_NAME…" at bounding box center [141, 180] width 44 height 11
click at [155, 181] on select "Select Stylist [PERSON_NAME] Malaga [GEOGRAPHIC_DATA][PERSON_NAME] [PERSON_NAME…" at bounding box center [141, 180] width 44 height 11
select select "93240"
click at [119, 175] on select "Select Stylist [PERSON_NAME] Malaga [GEOGRAPHIC_DATA][PERSON_NAME] [PERSON_NAME…" at bounding box center [141, 180] width 44 height 11
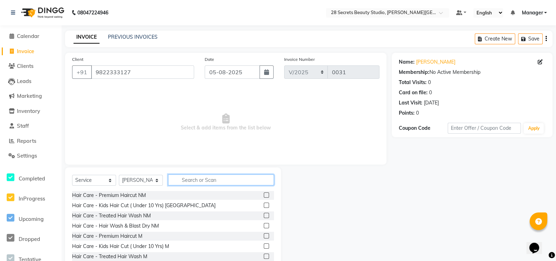
click at [192, 182] on input "text" at bounding box center [221, 179] width 106 height 11
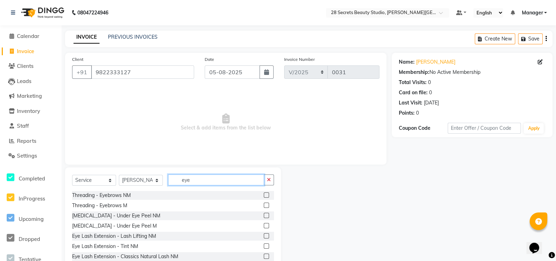
type input "eye"
click at [264, 193] on label at bounding box center [266, 194] width 5 height 5
click at [264, 193] on input "checkbox" at bounding box center [266, 195] width 5 height 5
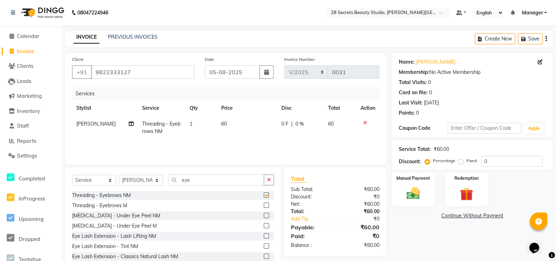
checkbox input "false"
click at [203, 181] on input "eye" at bounding box center [216, 179] width 96 height 11
type input "e"
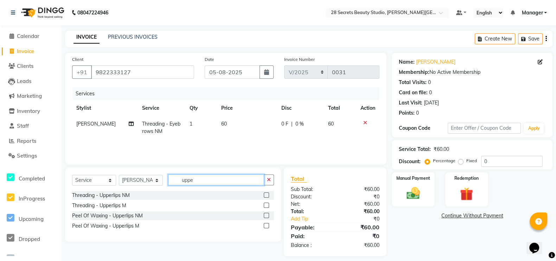
type input "uppe"
click at [266, 194] on label at bounding box center [266, 194] width 5 height 5
click at [266, 194] on input "checkbox" at bounding box center [266, 195] width 5 height 5
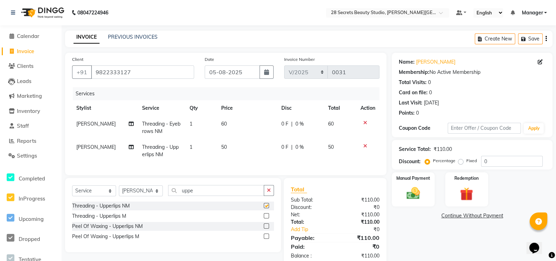
checkbox input "false"
click at [223, 148] on span "50" at bounding box center [224, 147] width 6 height 6
select select "93240"
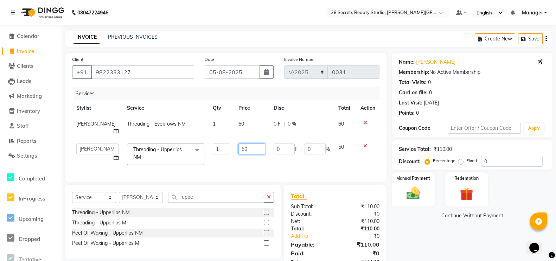
click at [242, 151] on input "50" at bounding box center [251, 148] width 26 height 11
type input "5"
type input "30"
click at [293, 171] on div "Services Stylist Service Qty Price Disc Total Action Pooja Kurangal Threading -…" at bounding box center [225, 131] width 307 height 88
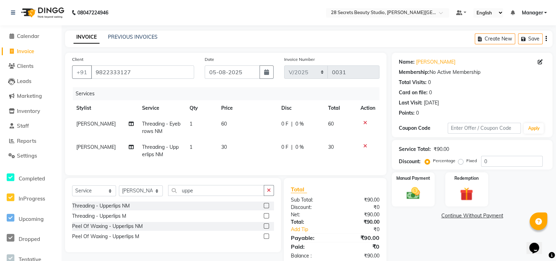
click at [419, 192] on img at bounding box center [412, 193] width 21 height 15
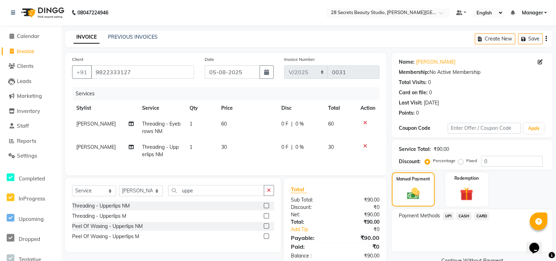
click at [450, 217] on span "UPI" at bounding box center [448, 216] width 11 height 8
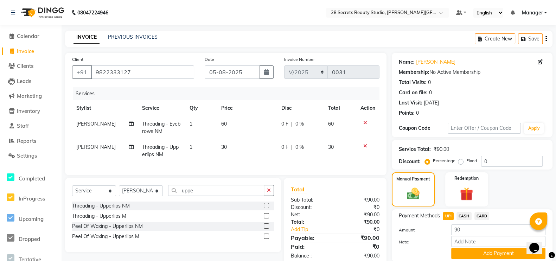
click at [498, 255] on button "Add Payment" at bounding box center [498, 253] width 94 height 11
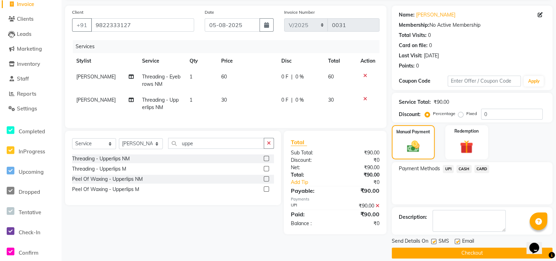
scroll to position [55, 0]
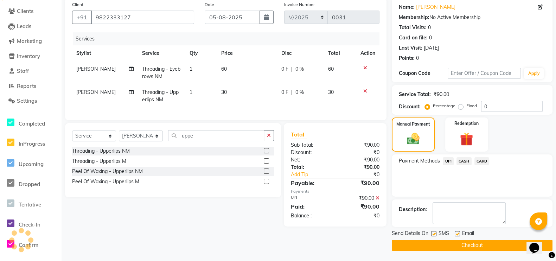
click at [435, 233] on label at bounding box center [433, 233] width 5 height 5
click at [435, 233] on input "checkbox" at bounding box center [433, 234] width 5 height 5
checkbox input "false"
click at [443, 245] on button "Checkout" at bounding box center [472, 245] width 161 height 11
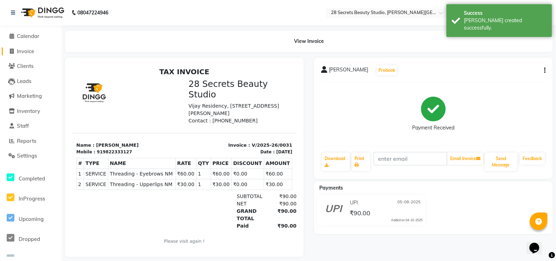
click at [11, 49] on icon at bounding box center [12, 51] width 4 height 5
select select "9057"
select select "service"
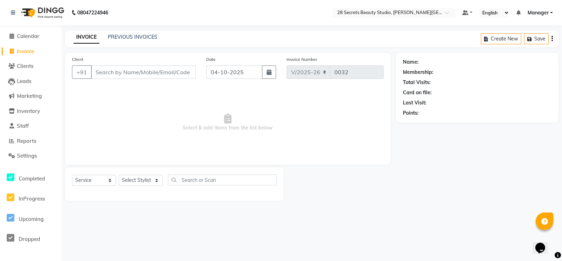
click at [267, 73] on icon "button" at bounding box center [269, 72] width 5 height 6
select select "10"
select select "2025"
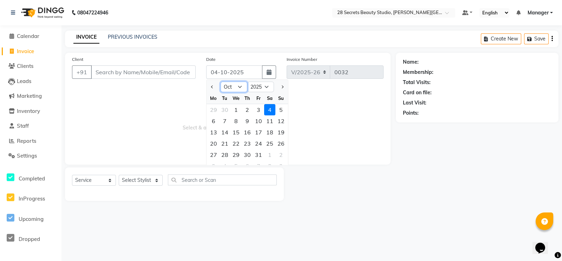
click at [241, 84] on select "Jan Feb Mar Apr May Jun [DATE] Aug Sep Oct Nov Dec" at bounding box center [234, 87] width 27 height 11
select select "8"
click at [221, 82] on select "Jan Feb Mar Apr May Jun [DATE] Aug Sep Oct Nov Dec" at bounding box center [234, 87] width 27 height 11
click at [224, 122] on div "5" at bounding box center [224, 120] width 11 height 11
type input "05-08-2025"
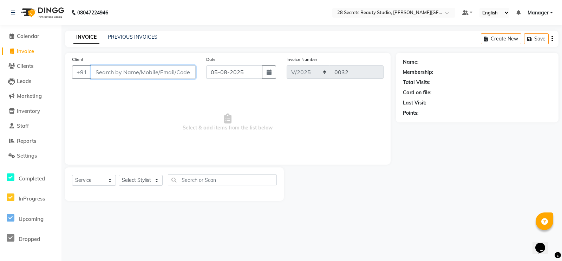
click at [163, 71] on input "Client" at bounding box center [143, 71] width 105 height 13
paste input "9380517832"
type input "9380517832"
click at [172, 74] on span "Add Client" at bounding box center [178, 72] width 28 height 7
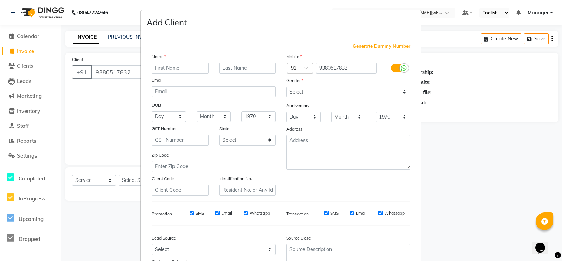
click at [176, 67] on input "text" at bounding box center [180, 68] width 57 height 11
type input "Mitali"
click at [223, 69] on input "text" at bounding box center [247, 68] width 57 height 11
type input "[PERSON_NAME]"
click at [327, 90] on select "Select [DEMOGRAPHIC_DATA] [DEMOGRAPHIC_DATA] Other Prefer Not To Say" at bounding box center [348, 91] width 124 height 11
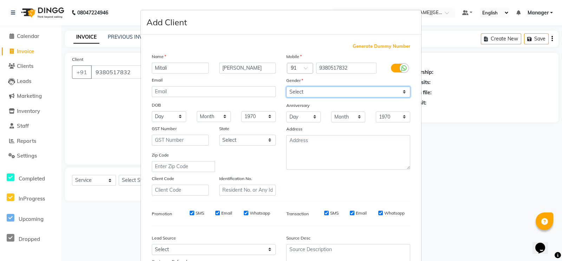
select select "[DEMOGRAPHIC_DATA]"
click at [286, 87] on select "Select [DEMOGRAPHIC_DATA] [DEMOGRAPHIC_DATA] Other Prefer Not To Say" at bounding box center [348, 91] width 124 height 11
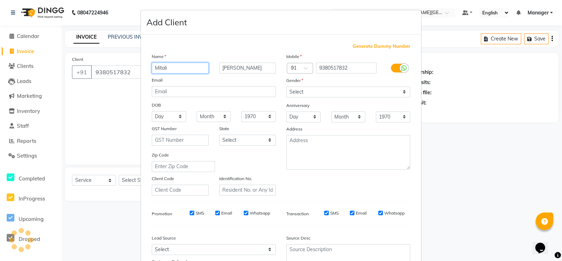
click at [156, 70] on input "Mitali" at bounding box center [180, 68] width 57 height 11
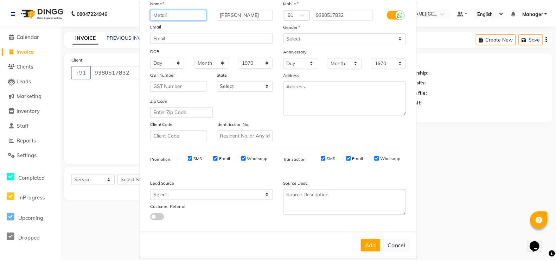
scroll to position [67, 0]
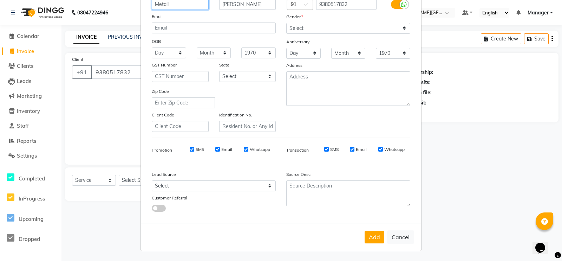
type input "Metali"
click at [369, 235] on button "Add" at bounding box center [375, 237] width 20 height 13
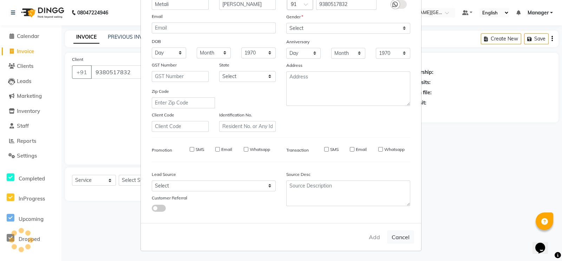
select select
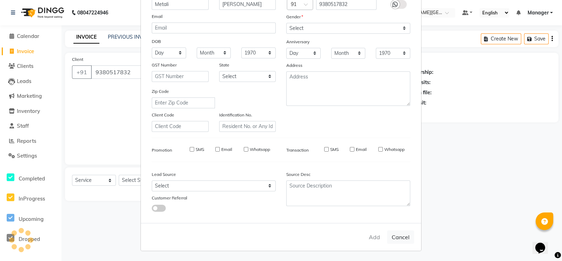
select select
checkbox input "false"
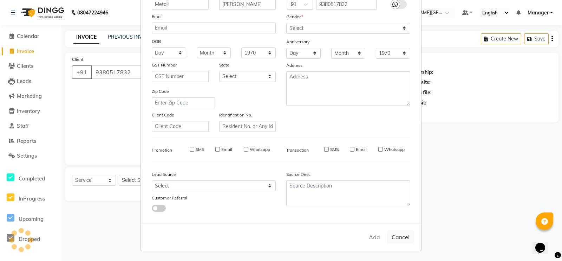
checkbox input "false"
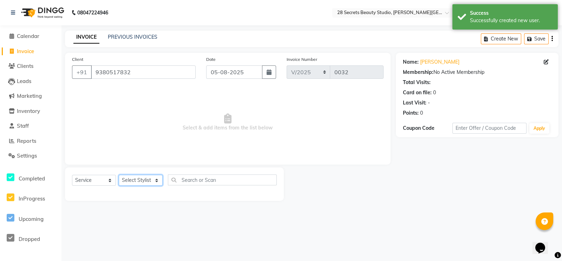
click at [158, 179] on select "Select Stylist [PERSON_NAME] Malaga [GEOGRAPHIC_DATA][PERSON_NAME] [PERSON_NAME…" at bounding box center [141, 180] width 44 height 11
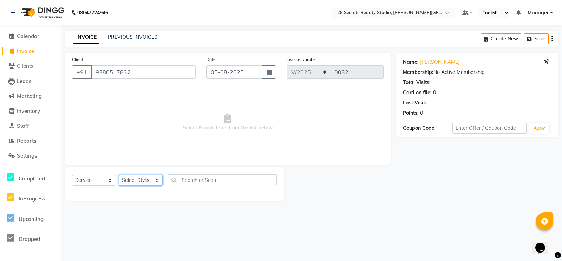
select select "93239"
click at [119, 175] on select "Select Stylist [PERSON_NAME] Malaga [GEOGRAPHIC_DATA][PERSON_NAME] [PERSON_NAME…" at bounding box center [141, 180] width 44 height 11
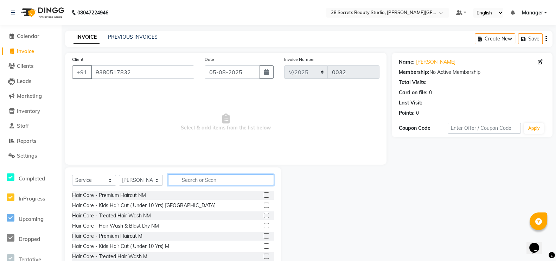
click at [179, 181] on input "text" at bounding box center [221, 179] width 106 height 11
click at [180, 182] on input "text" at bounding box center [221, 179] width 106 height 11
click at [207, 179] on input "text" at bounding box center [221, 179] width 106 height 11
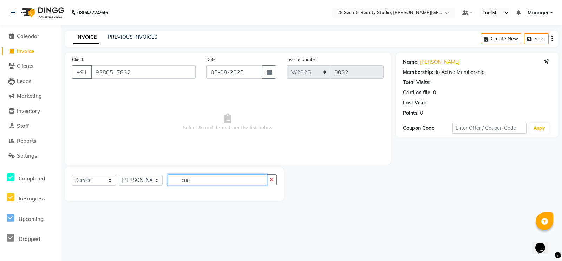
type input "con"
click at [273, 178] on icon "button" at bounding box center [272, 179] width 4 height 5
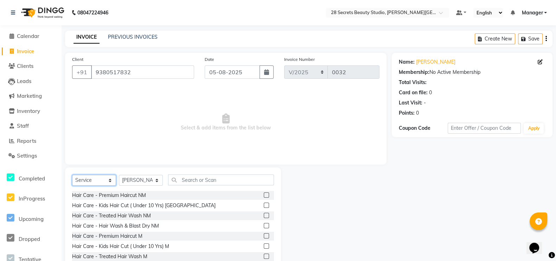
click at [110, 177] on select "Select Service Product Membership Package Voucher Prepaid Gift Card" at bounding box center [94, 180] width 44 height 11
select select "product"
click at [72, 175] on select "Select Service Product Membership Package Voucher Prepaid Gift Card" at bounding box center [94, 180] width 44 height 11
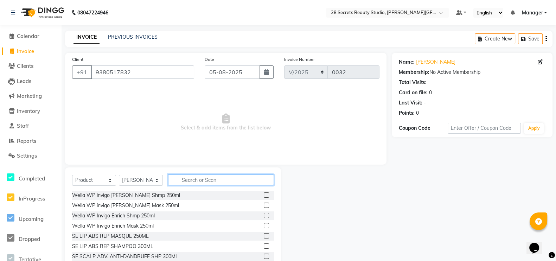
click at [192, 180] on input "text" at bounding box center [221, 179] width 106 height 11
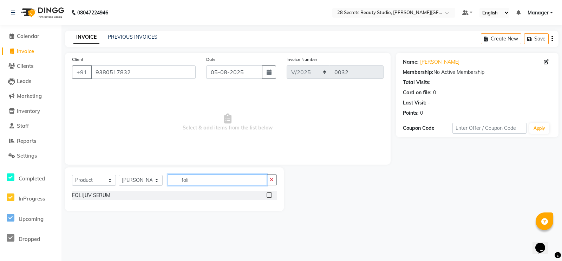
type input "foli"
click at [270, 194] on label at bounding box center [269, 194] width 5 height 5
click at [270, 194] on input "checkbox" at bounding box center [269, 195] width 5 height 5
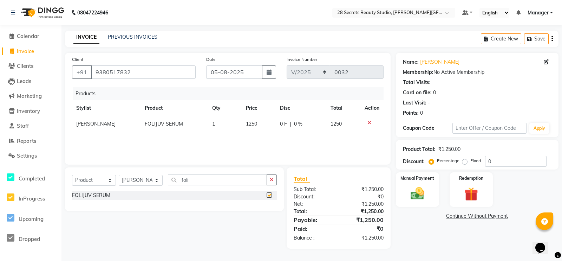
checkbox input "false"
click at [212, 181] on input "foli" at bounding box center [217, 179] width 99 height 11
type input "f"
type input "trik"
click at [270, 194] on label at bounding box center [269, 194] width 5 height 5
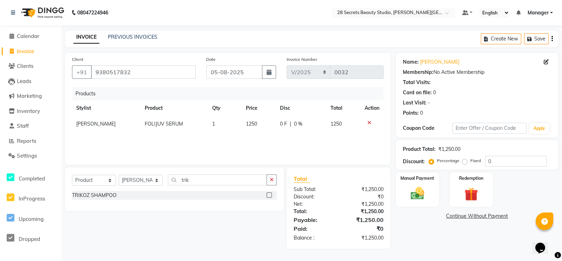
click at [270, 194] on input "checkbox" at bounding box center [269, 195] width 5 height 5
checkbox input "false"
click at [251, 140] on span "450" at bounding box center [247, 139] width 8 height 6
select select "93239"
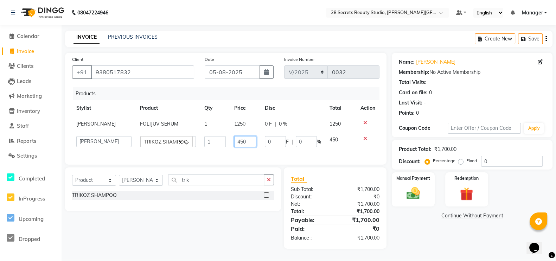
click at [249, 144] on input "450" at bounding box center [245, 141] width 22 height 11
type input "4"
type input "700"
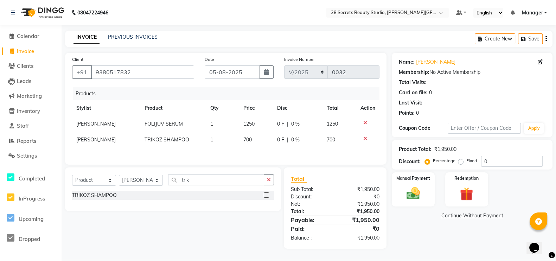
click at [281, 155] on div "Products Stylist Product Qty Price Disc Total Action [PERSON_NAME] FOLIJUV SERU…" at bounding box center [225, 122] width 307 height 70
click at [422, 184] on div "Manual Payment" at bounding box center [413, 189] width 43 height 34
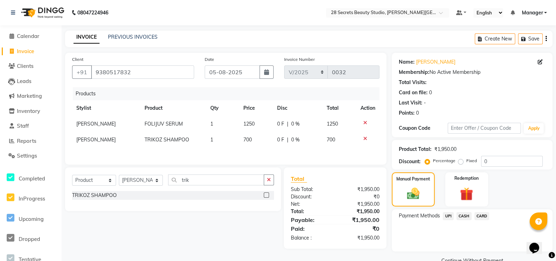
click at [450, 215] on span "UPI" at bounding box center [448, 216] width 11 height 8
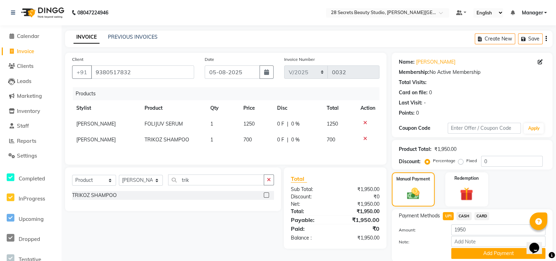
scroll to position [26, 0]
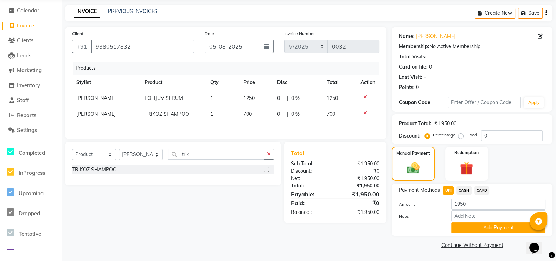
click at [479, 227] on button "Add Payment" at bounding box center [498, 227] width 94 height 11
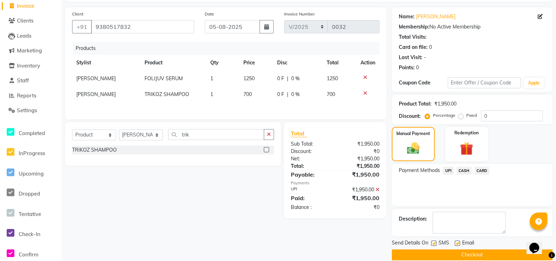
scroll to position [55, 0]
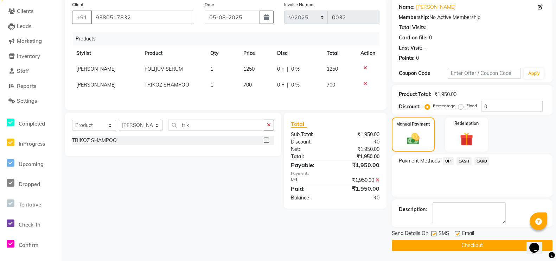
click at [432, 234] on label at bounding box center [433, 233] width 5 height 5
click at [432, 234] on input "checkbox" at bounding box center [433, 234] width 5 height 5
checkbox input "false"
click at [442, 241] on button "Checkout" at bounding box center [472, 245] width 161 height 11
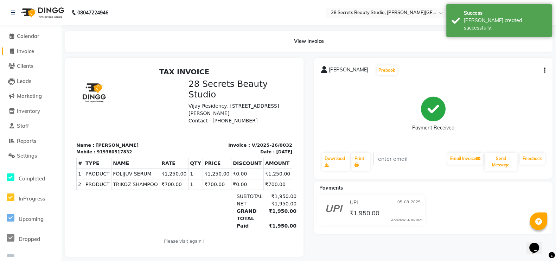
click at [11, 47] on span at bounding box center [11, 51] width 11 height 8
select select "9057"
select select "service"
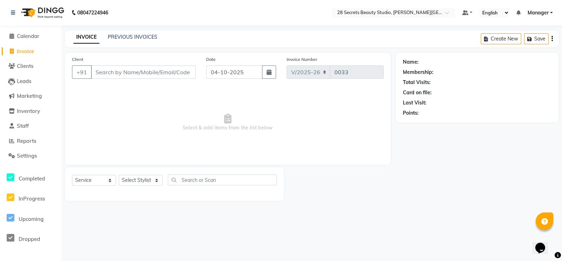
click at [269, 72] on icon "button" at bounding box center [269, 72] width 5 height 6
select select "10"
select select "2025"
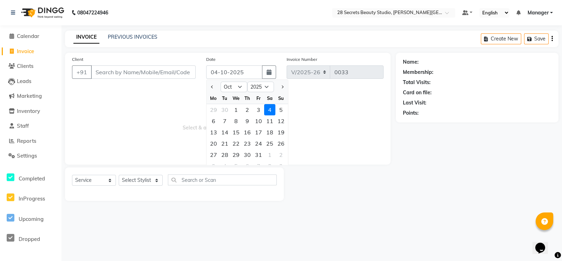
click at [227, 121] on div "7" at bounding box center [224, 120] width 11 height 11
type input "[DATE]"
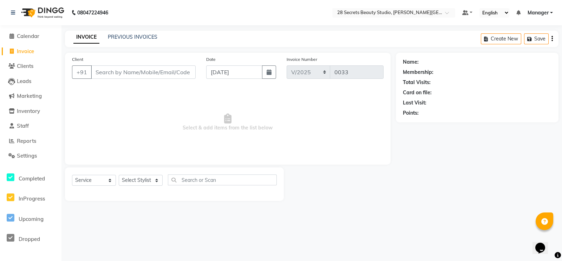
click at [271, 68] on button "button" at bounding box center [269, 71] width 14 height 13
select select "10"
select select "2025"
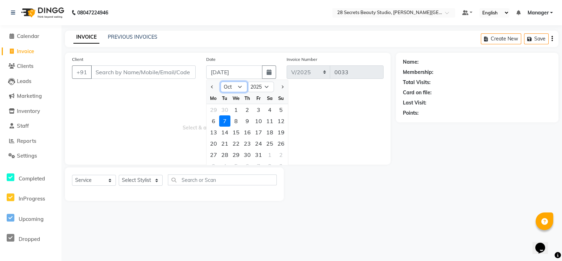
click at [241, 85] on select "Jan Feb Mar Apr May Jun [DATE] Aug Sep Oct Nov Dec" at bounding box center [234, 87] width 27 height 11
select select "8"
click at [221, 82] on select "Jan Feb Mar Apr May Jun [DATE] Aug Sep Oct Nov Dec" at bounding box center [234, 87] width 27 height 11
click at [251, 118] on div "7" at bounding box center [247, 120] width 11 height 11
type input "[DATE]"
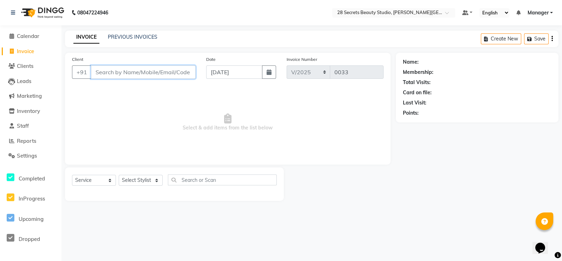
click at [106, 72] on input "Client" at bounding box center [143, 71] width 105 height 13
paste input "7767813146"
type input "7767813146"
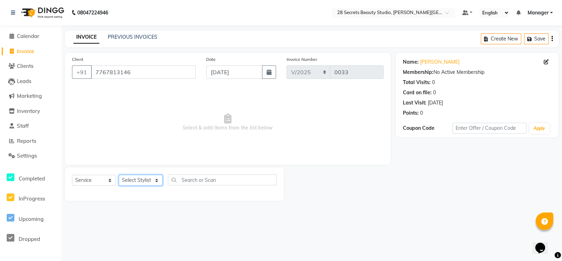
click at [157, 180] on select "Select Stylist [PERSON_NAME] Malaga [GEOGRAPHIC_DATA][PERSON_NAME] [PERSON_NAME…" at bounding box center [141, 180] width 44 height 11
click at [156, 179] on select "Select Stylist [PERSON_NAME] Malaga [GEOGRAPHIC_DATA][PERSON_NAME] [PERSON_NAME…" at bounding box center [141, 180] width 44 height 11
select select "93240"
click at [119, 175] on select "Select Stylist [PERSON_NAME] Malaga [GEOGRAPHIC_DATA][PERSON_NAME] [PERSON_NAME…" at bounding box center [141, 180] width 44 height 11
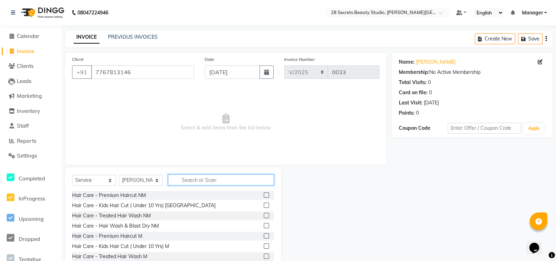
click at [181, 182] on input "text" at bounding box center [221, 179] width 106 height 11
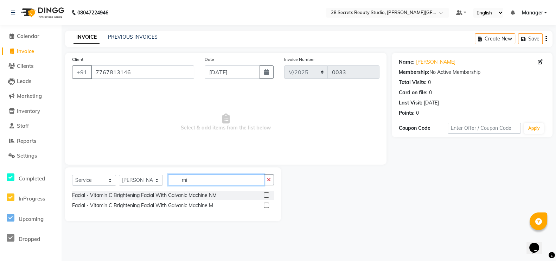
type input "m"
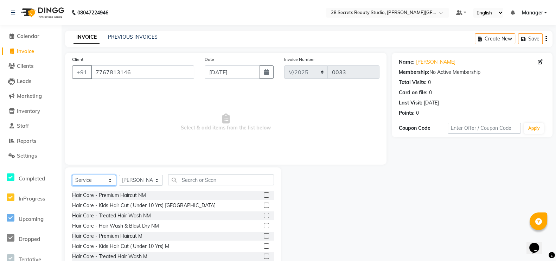
click at [106, 176] on select "Select Service Product Membership Package Voucher Prepaid Gift Card" at bounding box center [94, 180] width 44 height 11
select select "package"
click at [72, 175] on select "Select Service Product Membership Package Voucher Prepaid Gift Card" at bounding box center [94, 180] width 44 height 11
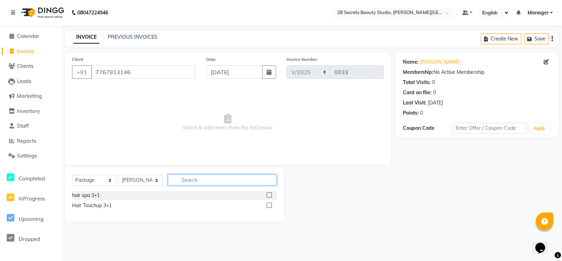
click at [208, 178] on input "text" at bounding box center [222, 179] width 109 height 11
click at [12, 155] on icon at bounding box center [11, 155] width 7 height 5
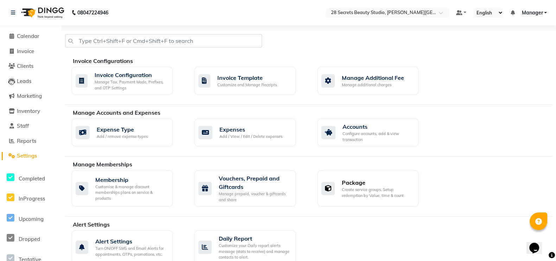
click at [362, 192] on div "Create service groups, Setup redemption by Value, time & count" at bounding box center [377, 193] width 71 height 12
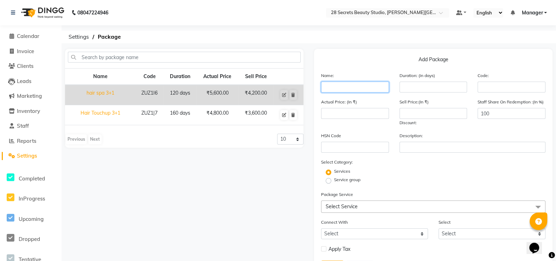
click at [330, 88] on input "text" at bounding box center [355, 87] width 68 height 11
type input "Mini Package"
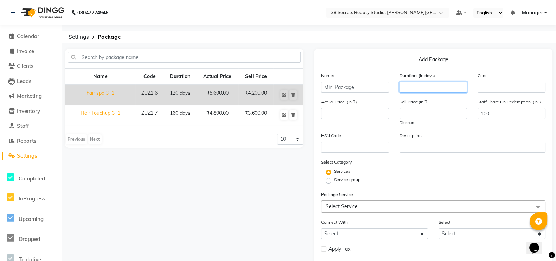
click at [410, 86] on input "number" at bounding box center [433, 87] width 68 height 11
type input "1"
type input "3"
type input "120"
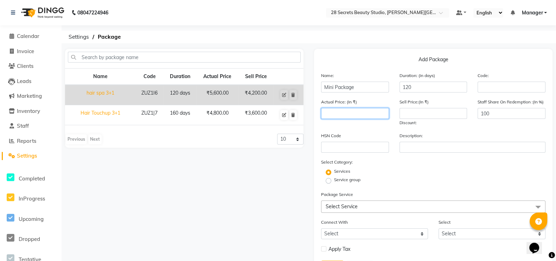
click at [337, 111] on input "number" at bounding box center [355, 113] width 68 height 11
click at [421, 114] on input "number" at bounding box center [433, 113] width 68 height 11
type input "999"
click at [346, 112] on input "number" at bounding box center [355, 113] width 68 height 11
type input "1500"
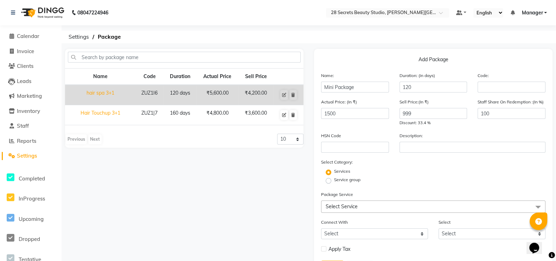
click at [367, 208] on span "Select Service" at bounding box center [433, 206] width 224 height 12
click at [399, 188] on form "Name: Mini Package Duration: (in days) 120 Code: Actual Price: (In ₹) 1500 Sell…" at bounding box center [433, 228] width 224 height 313
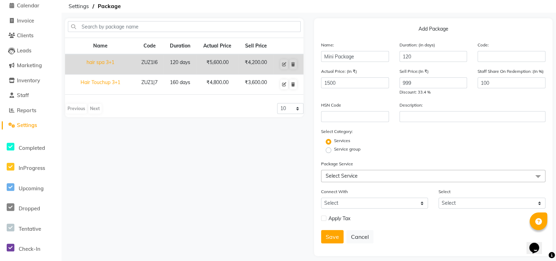
scroll to position [39, 0]
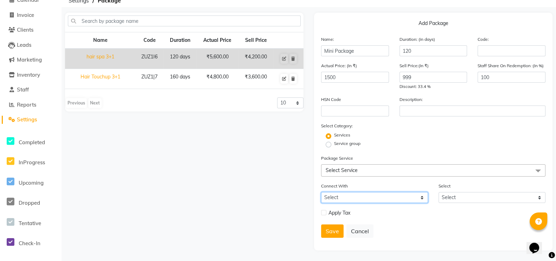
click at [380, 199] on select "Select Membership Prepaid Voucher" at bounding box center [374, 197] width 107 height 11
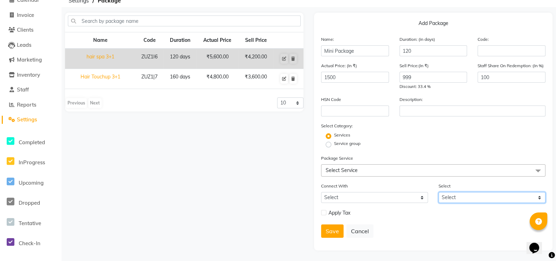
click at [466, 199] on select "Select" at bounding box center [491, 197] width 107 height 11
click at [382, 225] on div "Save Cancel" at bounding box center [433, 230] width 224 height 13
click at [335, 233] on button "Save" at bounding box center [332, 230] width 22 height 13
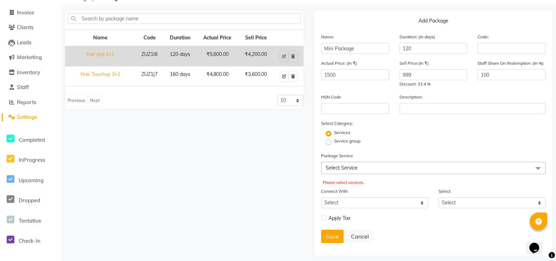
click at [341, 168] on span "Select Service" at bounding box center [341, 167] width 32 height 6
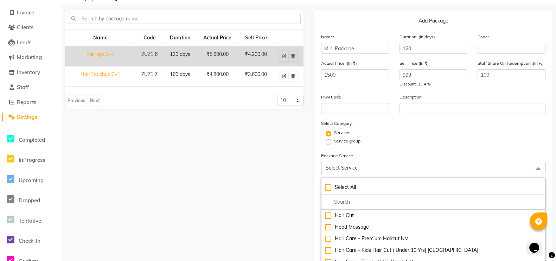
click at [343, 168] on span "Select Service" at bounding box center [341, 167] width 32 height 6
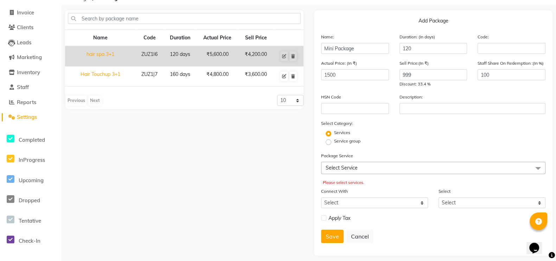
click at [343, 168] on span "Select Service" at bounding box center [341, 167] width 32 height 6
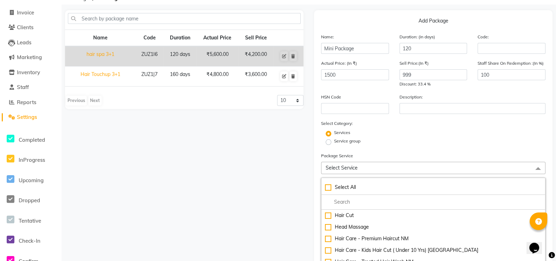
click at [360, 205] on input "multiselect-search" at bounding box center [433, 201] width 217 height 7
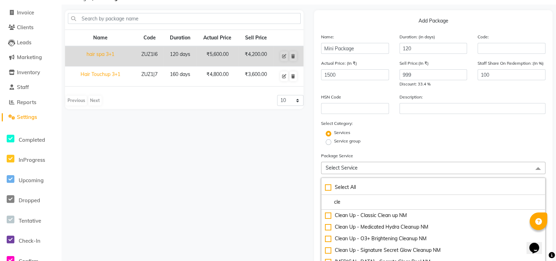
type input "cle"
click at [374, 218] on div "Clean Up - Classic Clean up NM" at bounding box center [433, 215] width 217 height 7
checkbox input "true"
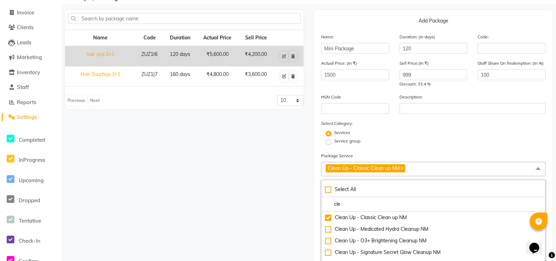
click at [343, 206] on input "cle" at bounding box center [433, 203] width 217 height 7
type input "c"
type input "regu"
click at [382, 220] on div "Regular Waxing - Full Arms NM" at bounding box center [433, 217] width 217 height 7
checkbox input "true"
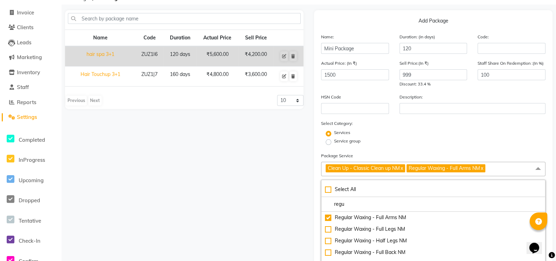
click at [348, 204] on input "regu" at bounding box center [433, 203] width 217 height 7
type input "r"
type input "half"
click at [369, 220] on div "Regular Waxing - Half Legs NM" at bounding box center [433, 217] width 217 height 7
checkbox input "true"
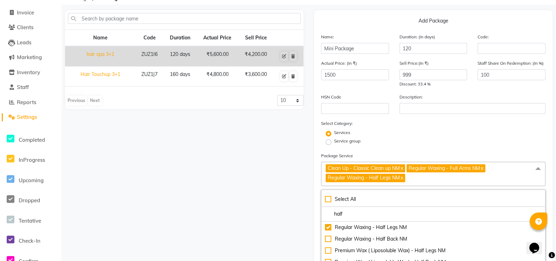
click at [355, 217] on input "half" at bounding box center [433, 213] width 217 height 7
type input "h"
type input "eye"
click at [382, 227] on div "Threading - Eyebrows NM" at bounding box center [433, 227] width 217 height 7
click at [369, 227] on div "Threading - Eyebrows NM" at bounding box center [433, 227] width 217 height 7
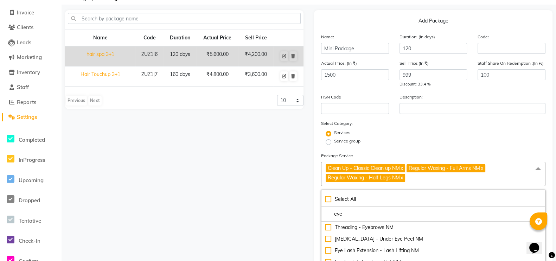
click at [369, 227] on div "Threading - Eyebrows NM" at bounding box center [433, 227] width 217 height 7
checkbox input "true"
click at [329, 198] on div "Select All" at bounding box center [433, 198] width 217 height 7
checkbox input "true"
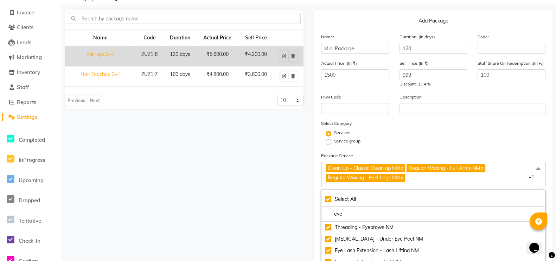
checkbox input "true"
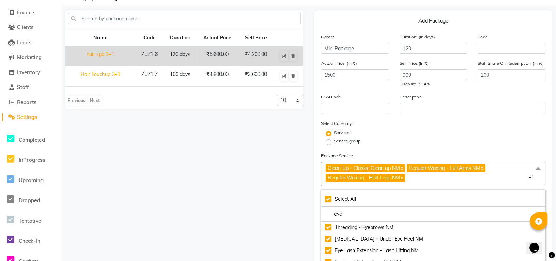
checkbox input "true"
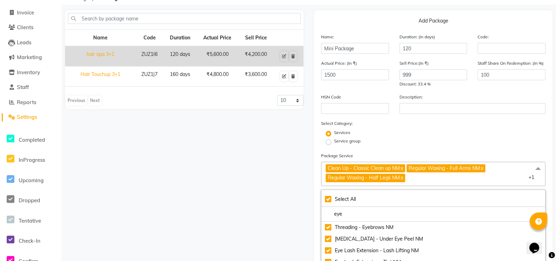
checkbox input "true"
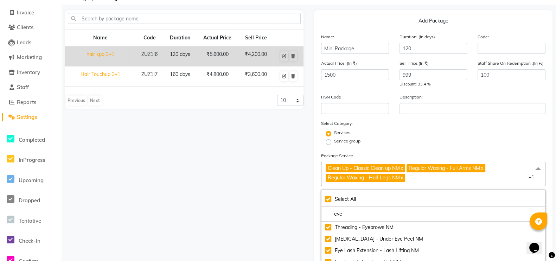
checkbox input "true"
click at [329, 198] on div "UnSelect All" at bounding box center [433, 198] width 217 height 7
checkbox input "false"
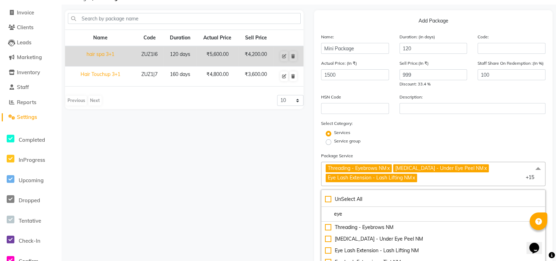
checkbox input "false"
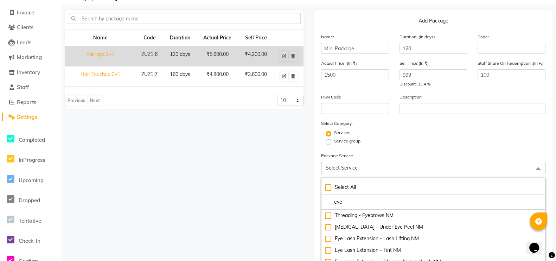
click at [349, 206] on input "eye" at bounding box center [433, 201] width 217 height 7
click at [366, 215] on div "Threading - Eyebrows NM" at bounding box center [433, 215] width 217 height 7
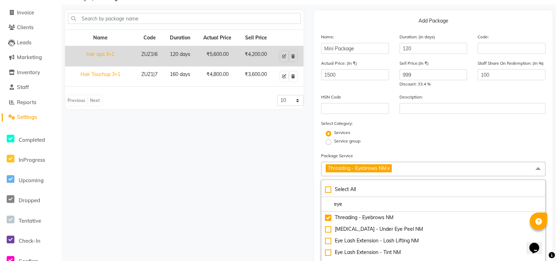
click at [349, 205] on input "eye" at bounding box center [433, 203] width 217 height 7
click at [376, 219] on div "Regular Waxing - Full Arms NM" at bounding box center [433, 217] width 217 height 7
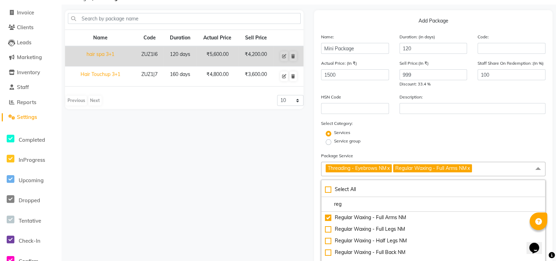
click at [346, 205] on input "reg" at bounding box center [433, 203] width 217 height 7
click at [406, 212] on li "half" at bounding box center [433, 204] width 224 height 15
click at [405, 220] on div "Regular Waxing - Half Legs NM" at bounding box center [433, 217] width 217 height 7
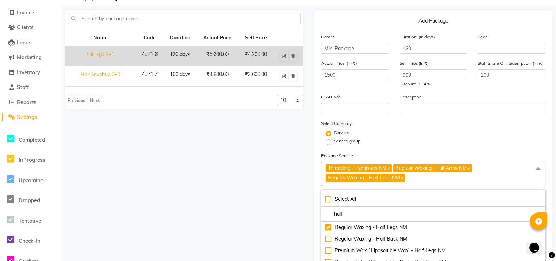
click at [348, 218] on input "half" at bounding box center [433, 213] width 217 height 7
click at [365, 228] on div "Clean Up - Classic Clean up NM" at bounding box center [433, 227] width 217 height 7
click at [536, 243] on icon "Chat widget" at bounding box center [534, 248] width 10 height 11
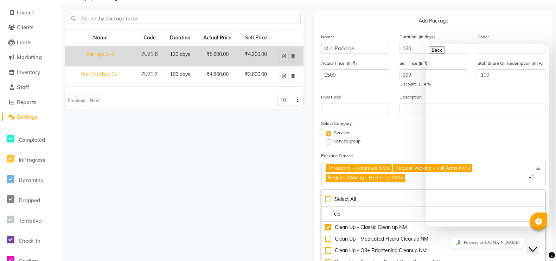
click at [243, 162] on div "Name Code Duration Actual Price Sell Price hair spa 3+1 ZUZ1I6 120 days ₹5,600.…" at bounding box center [184, 244] width 249 height 469
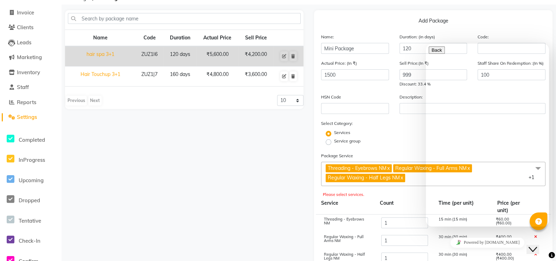
scroll to position [164, 0]
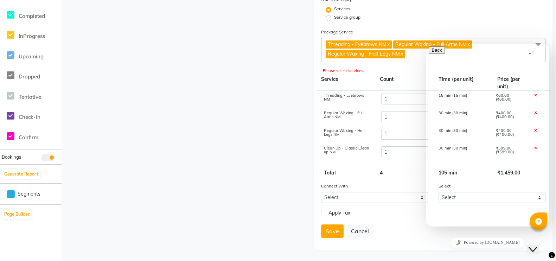
click at [336, 231] on button "Save" at bounding box center [332, 230] width 22 height 13
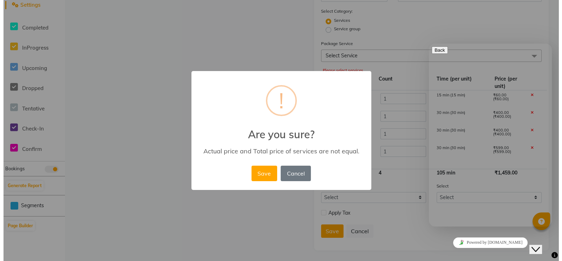
scroll to position [153, 0]
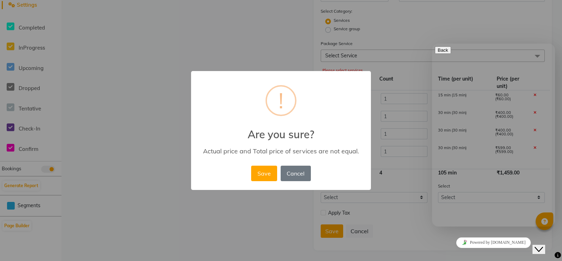
click at [262, 174] on button "Save" at bounding box center [264, 173] width 26 height 15
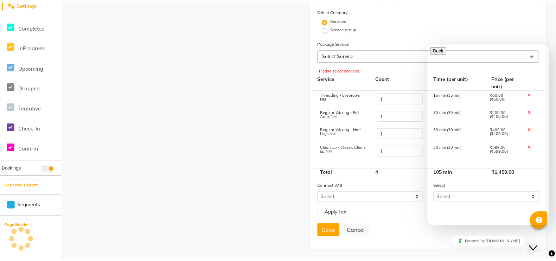
scroll to position [39, 0]
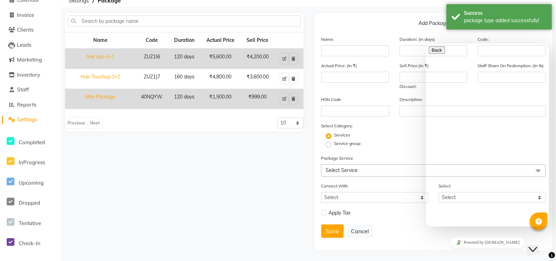
click at [248, 181] on div "Name Code Duration Actual Price Sell Price hair spa 3+1 ZUZ1I6 120 days ₹5,600.…" at bounding box center [184, 132] width 249 height 238
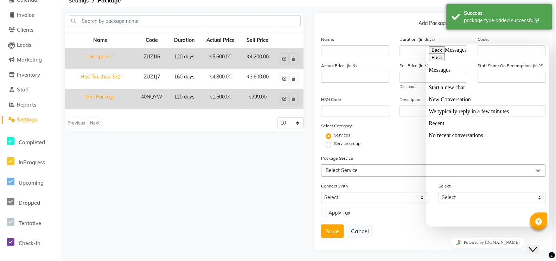
click at [436, 52] on button "Back" at bounding box center [436, 49] width 16 height 7
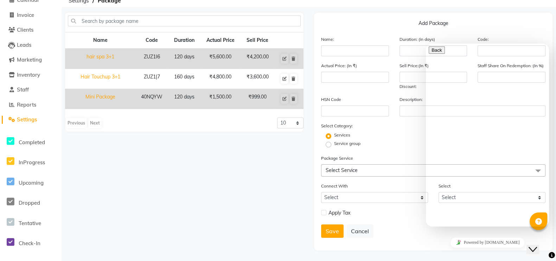
click at [535, 246] on icon "Close Chat This icon closes the chat window." at bounding box center [532, 249] width 8 height 8
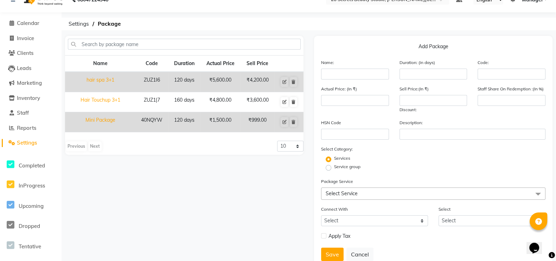
scroll to position [0, 0]
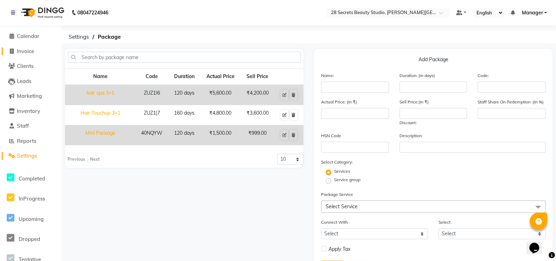
click at [13, 51] on span at bounding box center [11, 51] width 11 height 8
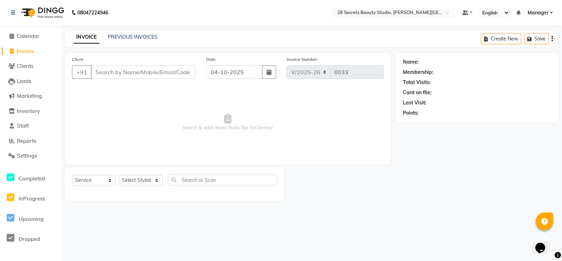
click at [276, 69] on button "button" at bounding box center [269, 71] width 14 height 13
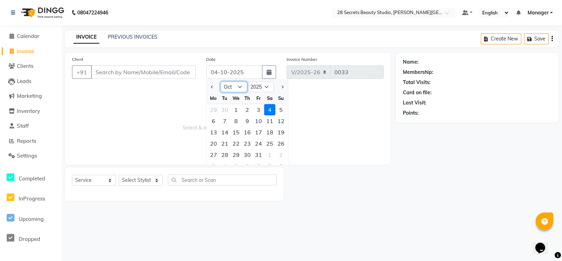
click at [239, 89] on select "Jan Feb Mar Apr May Jun [DATE] Aug Sep Oct Nov Dec" at bounding box center [234, 87] width 27 height 11
click at [221, 82] on select "Jan Feb Mar Apr May Jun [DATE] Aug Sep Oct Nov Dec" at bounding box center [234, 87] width 27 height 11
click at [246, 119] on div "7" at bounding box center [247, 120] width 11 height 11
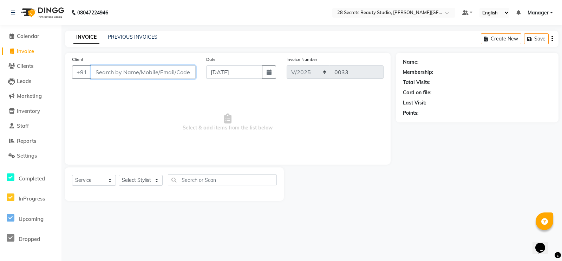
click at [143, 71] on input "Client" at bounding box center [143, 71] width 105 height 13
click at [150, 71] on input "Client" at bounding box center [143, 71] width 105 height 13
paste input "7767813146"
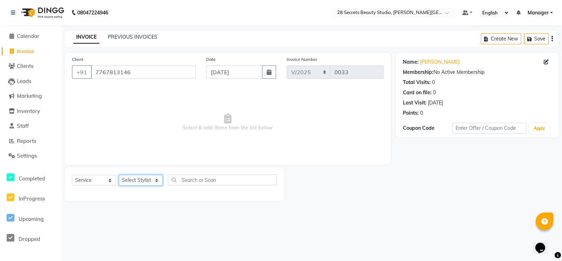
click at [158, 181] on select "Select Stylist [PERSON_NAME] Malaga [GEOGRAPHIC_DATA][PERSON_NAME] [PERSON_NAME…" at bounding box center [141, 180] width 44 height 11
click at [119, 175] on select "Select Stylist [PERSON_NAME] Malaga [GEOGRAPHIC_DATA][PERSON_NAME] [PERSON_NAME…" at bounding box center [141, 180] width 44 height 11
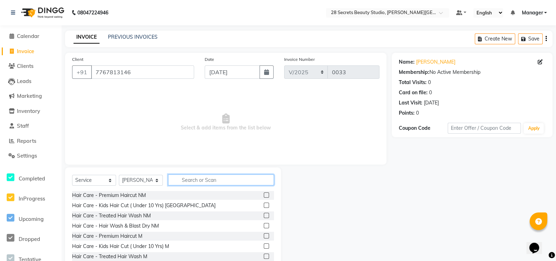
click at [183, 178] on input "text" at bounding box center [221, 179] width 106 height 11
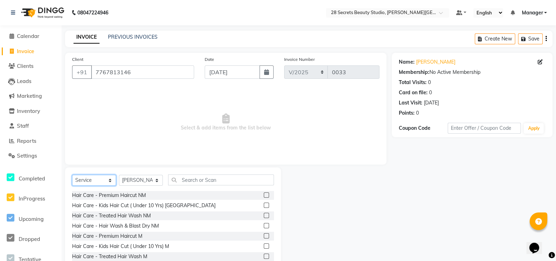
click at [109, 177] on select "Select Service Product Membership Package Voucher Prepaid Gift Card" at bounding box center [94, 180] width 44 height 11
click at [72, 175] on select "Select Service Product Membership Package Voucher Prepaid Gift Card" at bounding box center [94, 180] width 44 height 11
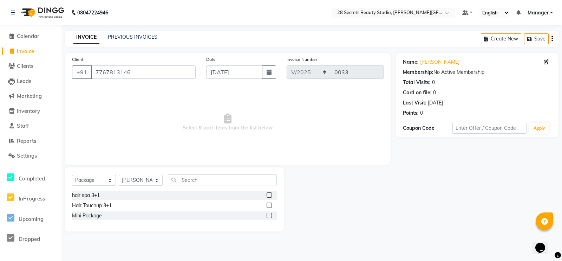
click at [271, 215] on label at bounding box center [269, 215] width 5 height 5
click at [271, 215] on input "checkbox" at bounding box center [269, 215] width 5 height 5
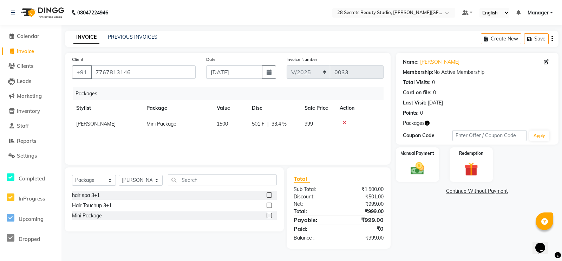
click at [423, 168] on img at bounding box center [418, 168] width 22 height 15
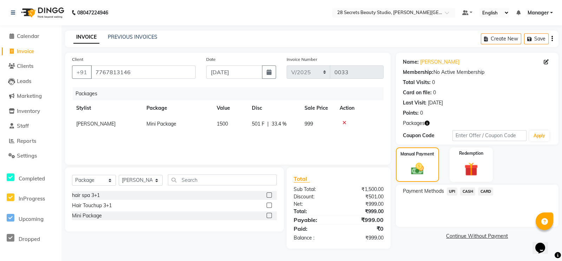
click at [453, 192] on span "UPI" at bounding box center [452, 191] width 11 height 8
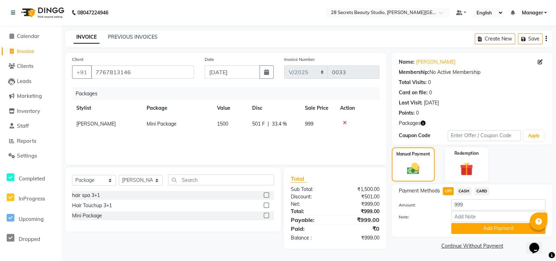
click at [471, 231] on button "Add Payment" at bounding box center [498, 228] width 94 height 11
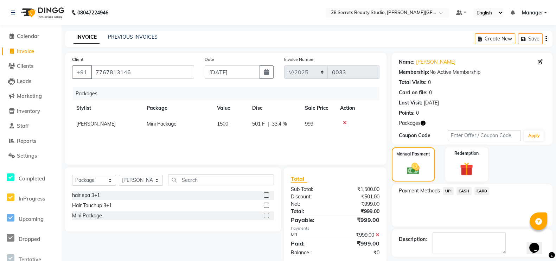
scroll to position [30, 0]
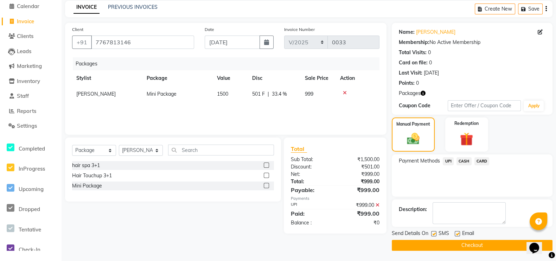
click at [434, 232] on label at bounding box center [433, 233] width 5 height 5
click at [434, 232] on input "checkbox" at bounding box center [433, 234] width 5 height 5
click at [454, 246] on button "Checkout" at bounding box center [472, 245] width 161 height 11
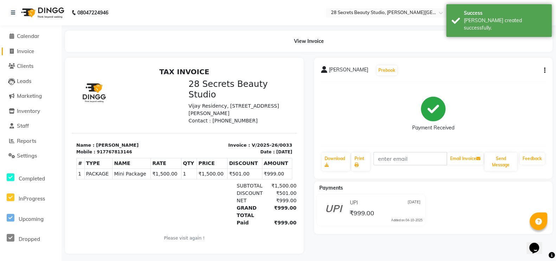
click at [10, 49] on icon at bounding box center [12, 51] width 4 height 5
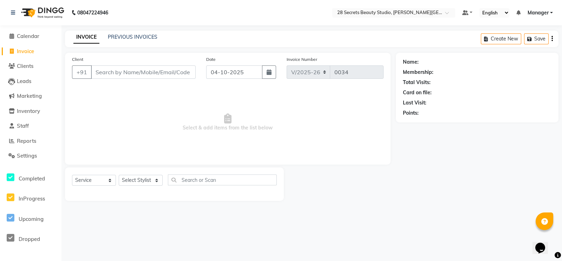
click at [270, 73] on icon "button" at bounding box center [269, 72] width 5 height 6
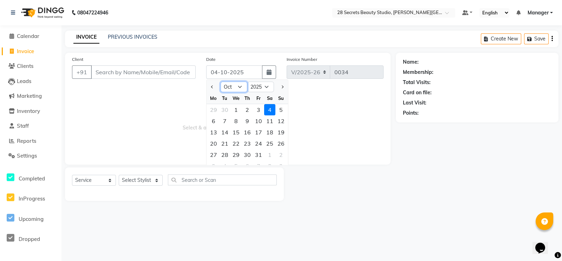
drag, startPoint x: 239, startPoint y: 86, endPoint x: 239, endPoint y: 91, distance: 5.3
click at [239, 86] on select "Jan Feb Mar Apr May Jun [DATE] Aug Sep Oct Nov Dec" at bounding box center [234, 87] width 27 height 11
click at [221, 82] on select "Jan Feb Mar Apr May Jun [DATE] Aug Sep Oct Nov Dec" at bounding box center [234, 87] width 27 height 11
click at [258, 120] on div "8" at bounding box center [258, 120] width 11 height 11
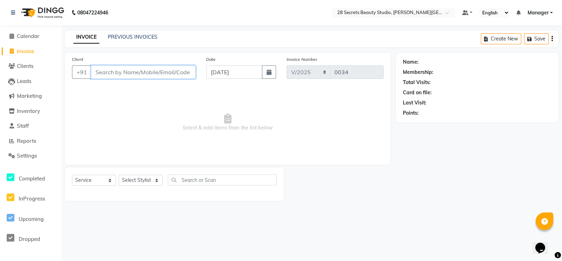
click at [114, 75] on input "Client" at bounding box center [143, 71] width 105 height 13
paste input "7798463336"
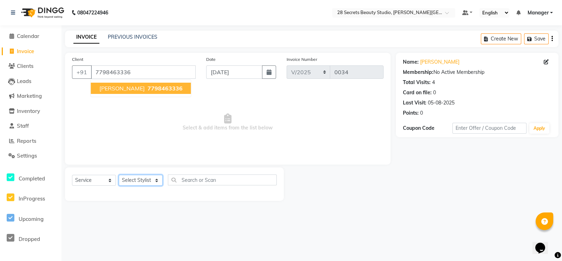
click at [159, 180] on select "Select Stylist [PERSON_NAME] Malaga [GEOGRAPHIC_DATA][PERSON_NAME] [PERSON_NAME…" at bounding box center [141, 180] width 44 height 11
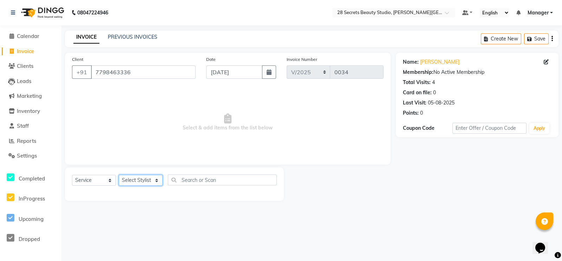
click at [158, 179] on select "Select Stylist [PERSON_NAME] Malaga [GEOGRAPHIC_DATA][PERSON_NAME] [PERSON_NAME…" at bounding box center [141, 180] width 44 height 11
click at [119, 175] on select "Select Stylist [PERSON_NAME] Malaga [GEOGRAPHIC_DATA][PERSON_NAME] [PERSON_NAME…" at bounding box center [141, 180] width 44 height 11
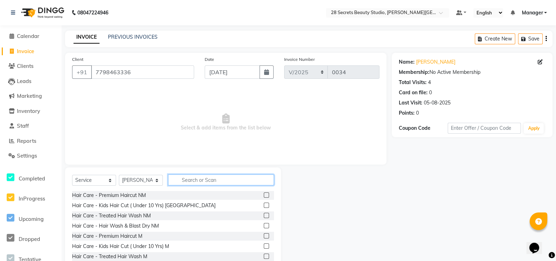
click at [206, 179] on input "text" at bounding box center [221, 179] width 106 height 11
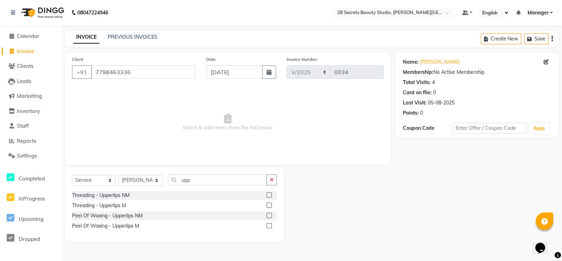
click at [269, 194] on label at bounding box center [269, 194] width 5 height 5
click at [269, 194] on input "checkbox" at bounding box center [269, 195] width 5 height 5
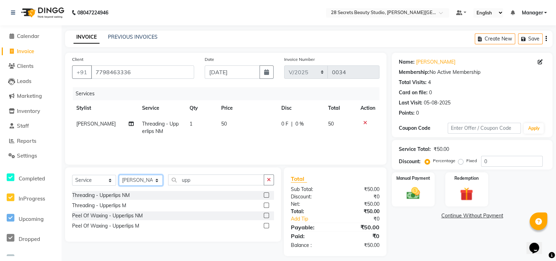
click at [159, 180] on select "Select Stylist [PERSON_NAME] Malaga [GEOGRAPHIC_DATA][PERSON_NAME] [PERSON_NAME…" at bounding box center [141, 180] width 44 height 11
click at [119, 175] on select "Select Stylist [PERSON_NAME] Malaga [GEOGRAPHIC_DATA][PERSON_NAME] [PERSON_NAME…" at bounding box center [141, 180] width 44 height 11
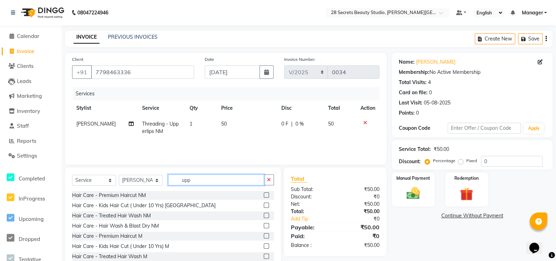
click at [200, 177] on input "upp" at bounding box center [216, 179] width 96 height 11
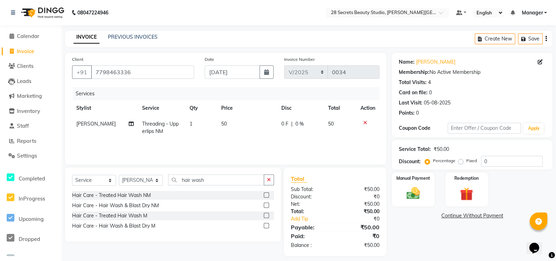
click at [266, 197] on label at bounding box center [266, 194] width 5 height 5
click at [266, 197] on input "checkbox" at bounding box center [266, 195] width 5 height 5
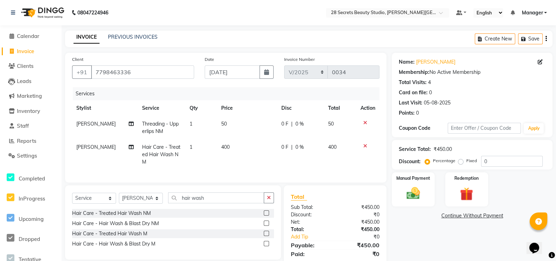
click at [222, 124] on span "50" at bounding box center [224, 124] width 6 height 6
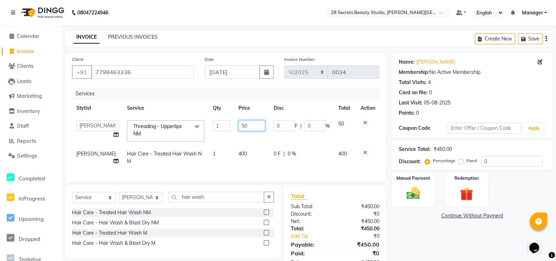
click at [242, 128] on input "50" at bounding box center [251, 125] width 26 height 11
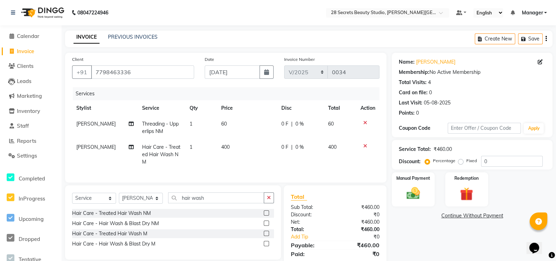
click at [238, 152] on td "400" at bounding box center [247, 154] width 60 height 31
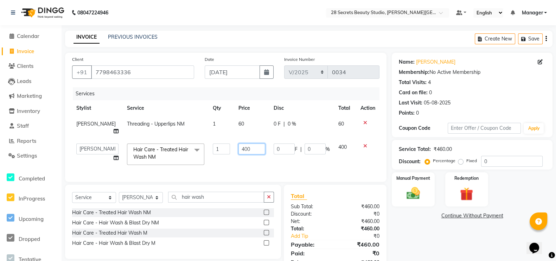
click at [256, 146] on input "400" at bounding box center [251, 148] width 26 height 11
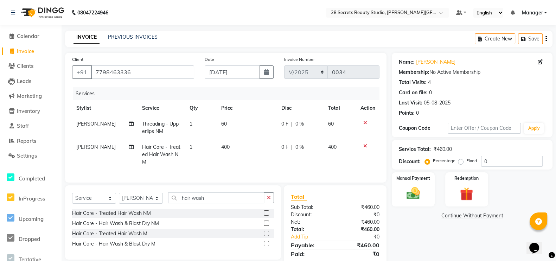
click at [226, 148] on span "400" at bounding box center [225, 147] width 8 height 6
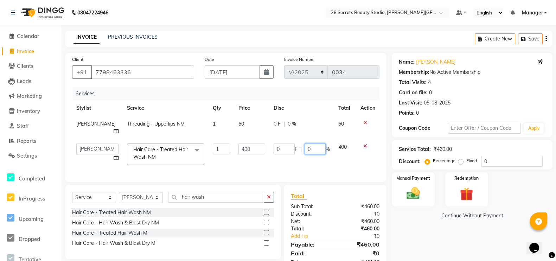
click at [318, 149] on input "0" at bounding box center [314, 148] width 21 height 11
click at [322, 165] on td "0 F | 50 %" at bounding box center [301, 154] width 65 height 30
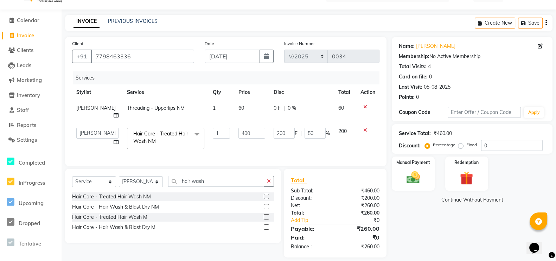
scroll to position [30, 0]
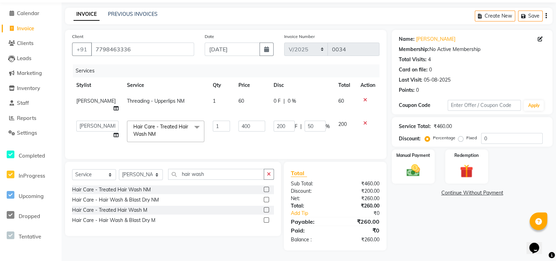
click at [421, 172] on div "Manual Payment" at bounding box center [413, 166] width 43 height 34
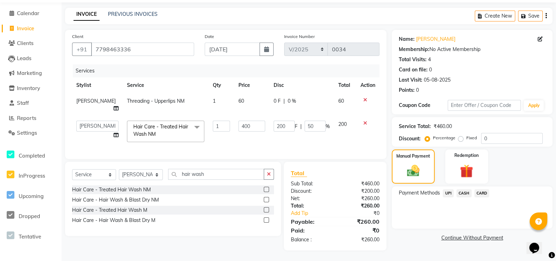
click at [446, 189] on span "UPI" at bounding box center [448, 193] width 11 height 8
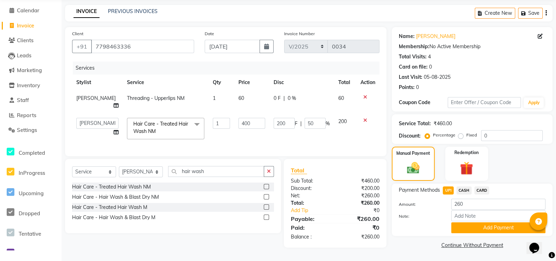
click at [488, 225] on button "Add Payment" at bounding box center [498, 227] width 94 height 11
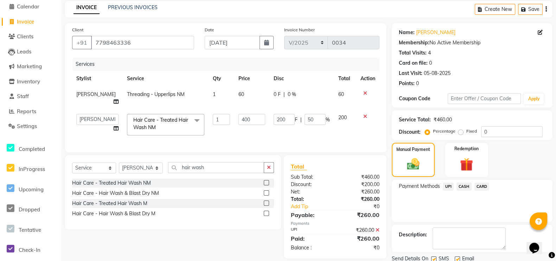
scroll to position [55, 0]
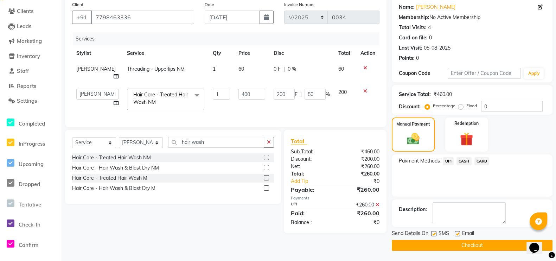
click at [432, 235] on label at bounding box center [433, 233] width 5 height 5
click at [432, 235] on input "checkbox" at bounding box center [433, 234] width 5 height 5
click at [446, 241] on button "Checkout" at bounding box center [472, 245] width 161 height 11
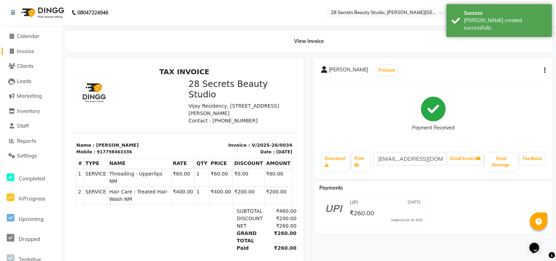
click at [13, 49] on icon at bounding box center [12, 51] width 4 height 5
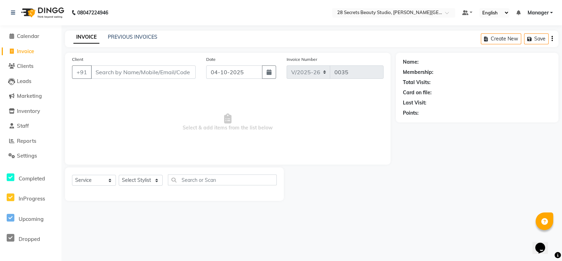
click at [269, 67] on button "button" at bounding box center [269, 71] width 14 height 13
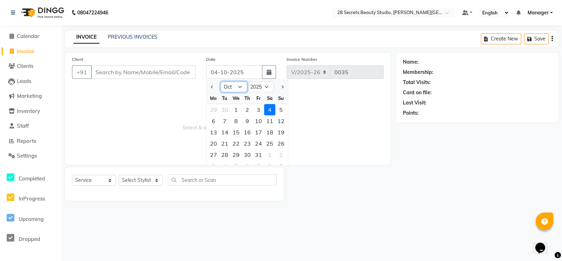
click at [239, 86] on select "Jan Feb Mar Apr May Jun [DATE] Aug Sep Oct Nov Dec" at bounding box center [234, 87] width 27 height 11
click at [221, 82] on select "Jan Feb Mar Apr May Jun [DATE] Aug Sep Oct Nov Dec" at bounding box center [234, 87] width 27 height 11
click at [259, 117] on div "8" at bounding box center [258, 120] width 11 height 11
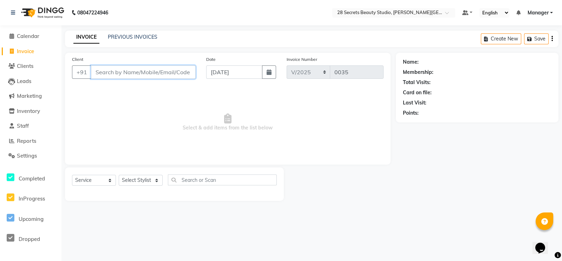
click at [151, 68] on input "Client" at bounding box center [143, 71] width 105 height 13
paste input "8308824026"
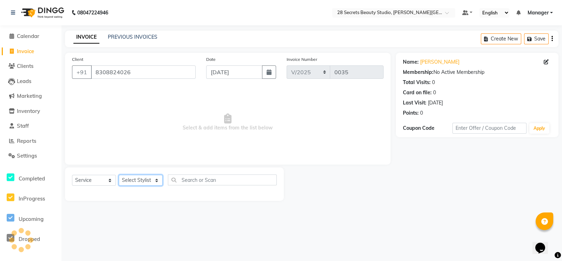
click at [158, 180] on select "Select Stylist [PERSON_NAME] Malaga [GEOGRAPHIC_DATA][PERSON_NAME] [PERSON_NAME…" at bounding box center [141, 180] width 44 height 11
click at [119, 175] on select "Select Stylist [PERSON_NAME] Malaga [GEOGRAPHIC_DATA][PERSON_NAME] [PERSON_NAME…" at bounding box center [141, 180] width 44 height 11
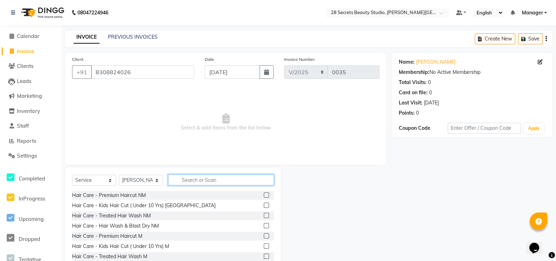
click at [182, 179] on input "text" at bounding box center [221, 179] width 106 height 11
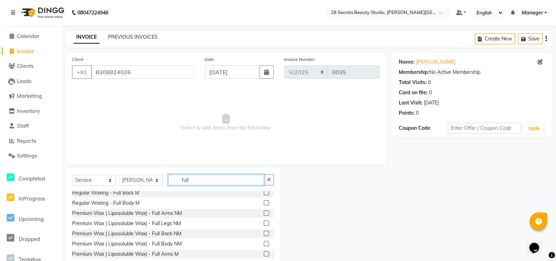
scroll to position [95, 0]
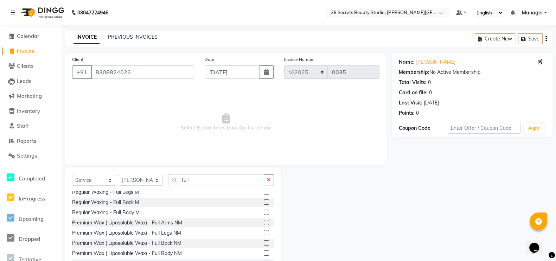
click at [264, 219] on div at bounding box center [269, 222] width 10 height 9
click at [264, 221] on label at bounding box center [266, 222] width 5 height 5
click at [264, 221] on input "checkbox" at bounding box center [266, 222] width 5 height 5
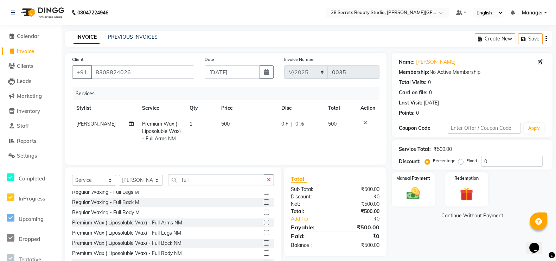
click at [264, 233] on label at bounding box center [266, 232] width 5 height 5
click at [264, 233] on input "checkbox" at bounding box center [266, 233] width 5 height 5
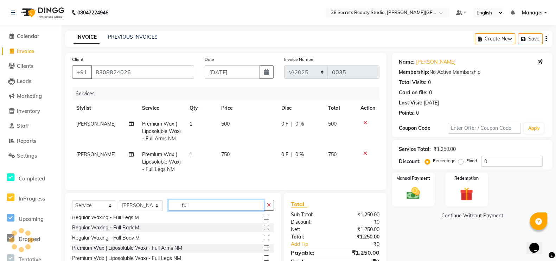
click at [200, 211] on input "full" at bounding box center [216, 205] width 96 height 11
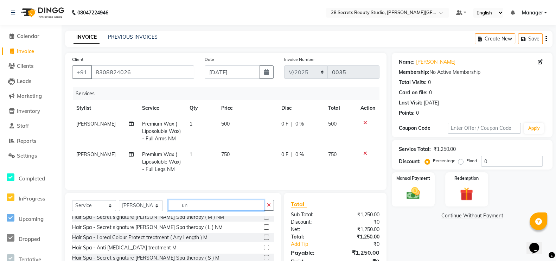
scroll to position [52, 0]
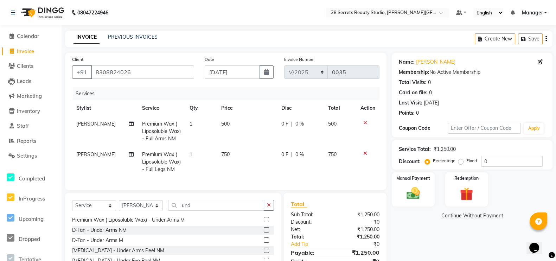
click at [264, 253] on label at bounding box center [266, 249] width 5 height 5
click at [264, 253] on input "checkbox" at bounding box center [266, 250] width 5 height 5
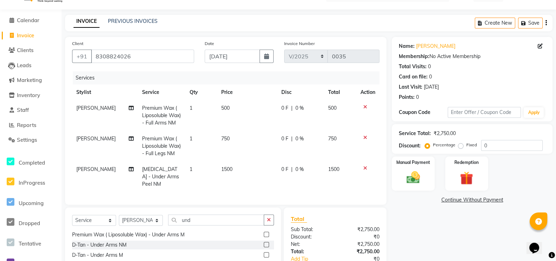
scroll to position [0, 0]
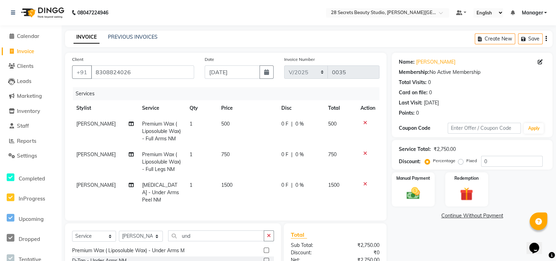
click at [299, 124] on span "0 %" at bounding box center [299, 123] width 8 height 7
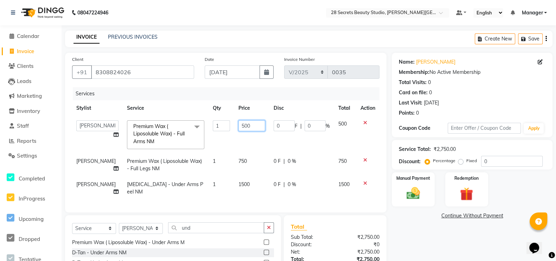
click at [244, 128] on input "500" at bounding box center [251, 125] width 26 height 11
click at [248, 127] on input "500" at bounding box center [251, 125] width 26 height 11
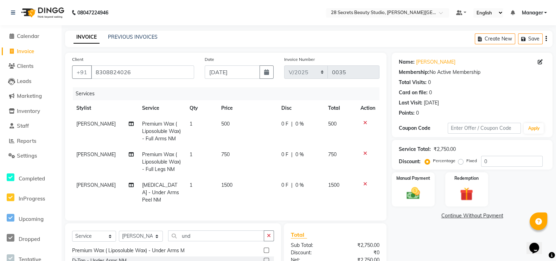
click at [365, 183] on icon at bounding box center [365, 183] width 4 height 5
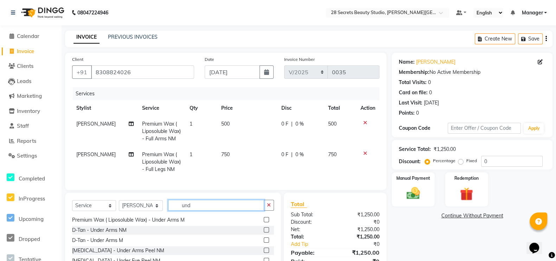
click at [207, 211] on input "und" at bounding box center [216, 205] width 96 height 11
click at [264, 232] on label at bounding box center [266, 229] width 5 height 5
click at [264, 232] on input "checkbox" at bounding box center [266, 230] width 5 height 5
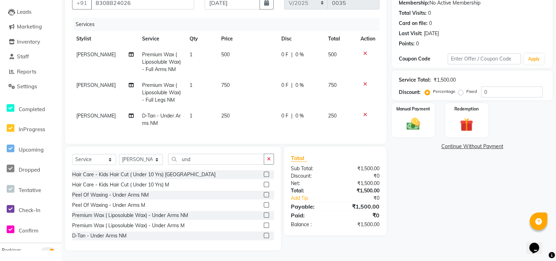
click at [264, 194] on label at bounding box center [266, 194] width 5 height 5
click at [264, 194] on input "checkbox" at bounding box center [266, 195] width 5 height 5
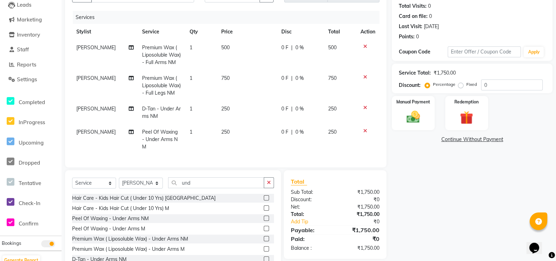
click at [362, 106] on div at bounding box center [367, 107] width 15 height 5
click at [365, 108] on icon at bounding box center [365, 107] width 4 height 5
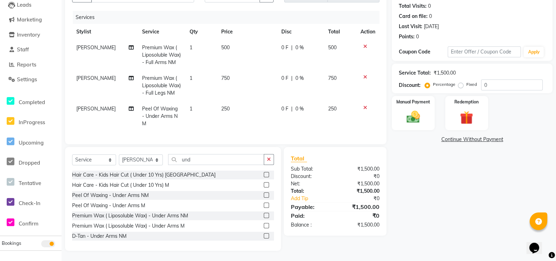
click at [224, 76] on span "750" at bounding box center [225, 78] width 8 height 6
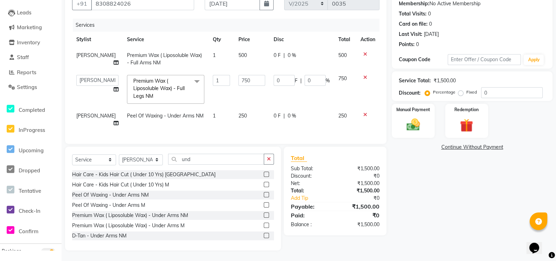
scroll to position [75, 0]
click at [244, 75] on input "750" at bounding box center [251, 80] width 26 height 11
click at [239, 47] on td "500" at bounding box center [251, 58] width 35 height 23
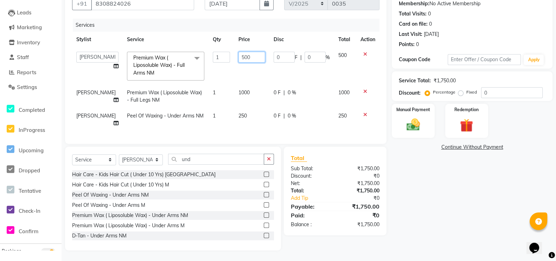
click at [248, 52] on input "500" at bounding box center [251, 57] width 26 height 11
click at [321, 117] on td "0 F | 0 %" at bounding box center [301, 119] width 65 height 23
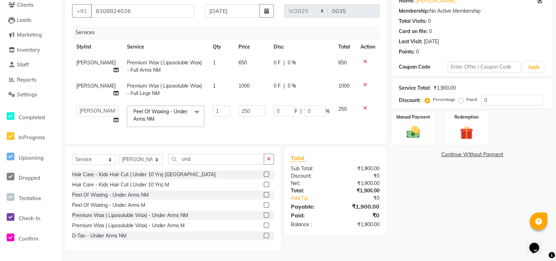
scroll to position [68, 0]
click at [414, 125] on img at bounding box center [412, 131] width 21 height 15
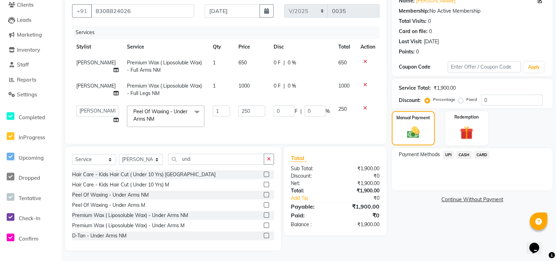
click at [448, 151] on span "UPI" at bounding box center [448, 155] width 11 height 8
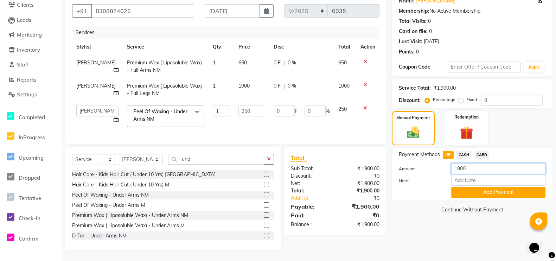
click at [469, 163] on input "1900" at bounding box center [498, 168] width 94 height 11
click at [491, 177] on input "Note:" at bounding box center [498, 180] width 94 height 11
click at [490, 187] on button "Add Payment" at bounding box center [498, 192] width 94 height 11
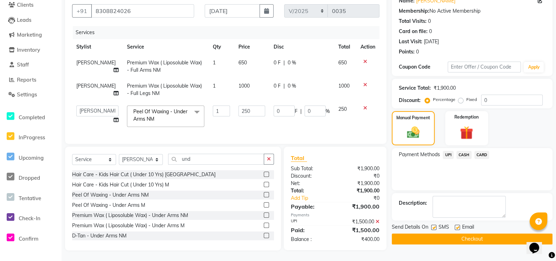
click at [462, 151] on span "CASH" at bounding box center [463, 155] width 15 height 8
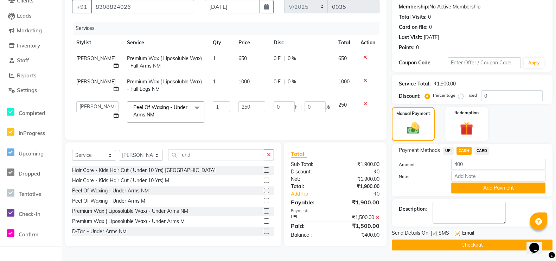
click at [483, 185] on button "Add Payment" at bounding box center [498, 187] width 94 height 11
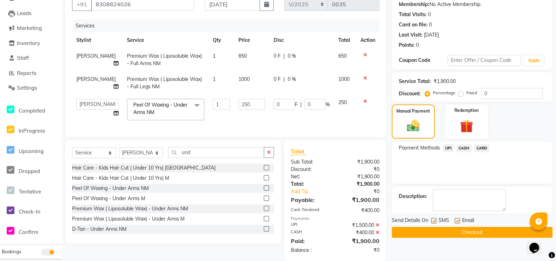
click at [434, 220] on label at bounding box center [433, 220] width 5 height 5
click at [434, 220] on input "checkbox" at bounding box center [433, 221] width 5 height 5
click at [448, 233] on button "Checkout" at bounding box center [472, 232] width 161 height 11
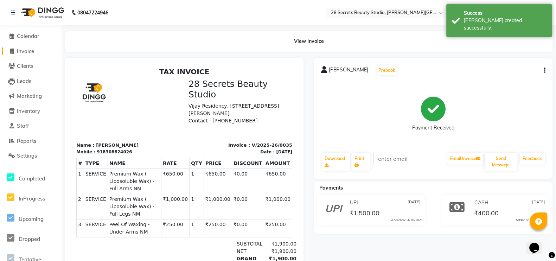
click at [11, 50] on icon at bounding box center [12, 51] width 4 height 5
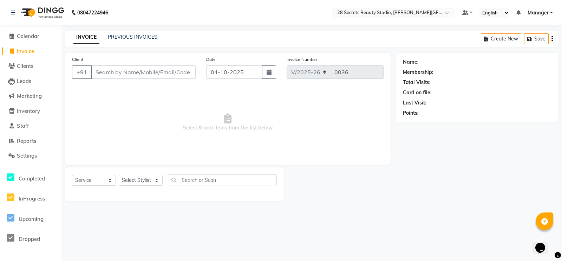
click at [267, 75] on icon "button" at bounding box center [269, 72] width 5 height 6
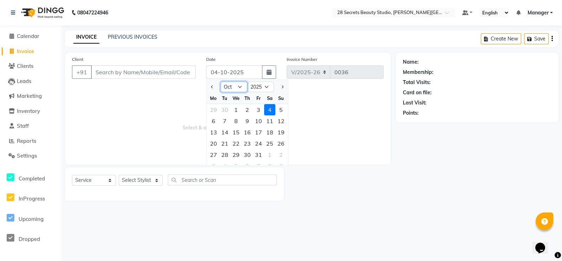
click at [242, 85] on select "Jan Feb Mar Apr May Jun [DATE] Aug Sep Oct Nov Dec" at bounding box center [234, 87] width 27 height 11
click at [221, 82] on select "Jan Feb Mar Apr May Jun [DATE] Aug Sep Oct Nov Dec" at bounding box center [234, 87] width 27 height 11
click at [228, 131] on div "12" at bounding box center [224, 132] width 11 height 11
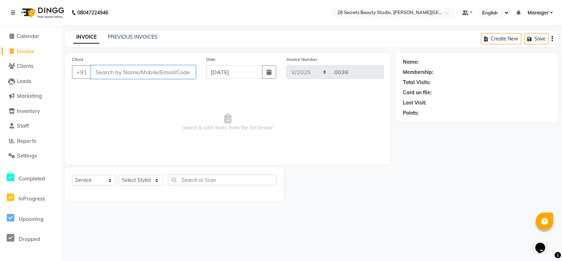
click at [156, 75] on input "Client" at bounding box center [143, 71] width 105 height 13
paste input "9552432432"
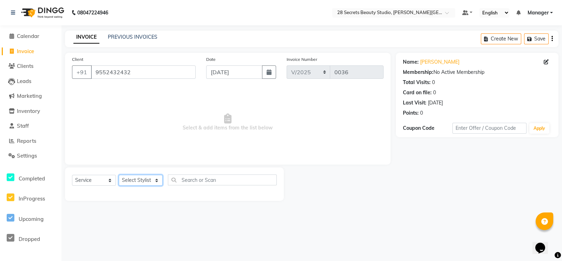
click at [156, 179] on select "Select Stylist [PERSON_NAME] Malaga [GEOGRAPHIC_DATA][PERSON_NAME] [PERSON_NAME…" at bounding box center [141, 180] width 44 height 11
click at [148, 180] on select "Select Stylist [PERSON_NAME] Malaga [GEOGRAPHIC_DATA][PERSON_NAME] [PERSON_NAME…" at bounding box center [141, 180] width 44 height 11
click at [119, 175] on select "Select Stylist [PERSON_NAME] Malaga [GEOGRAPHIC_DATA][PERSON_NAME] [PERSON_NAME…" at bounding box center [141, 180] width 44 height 11
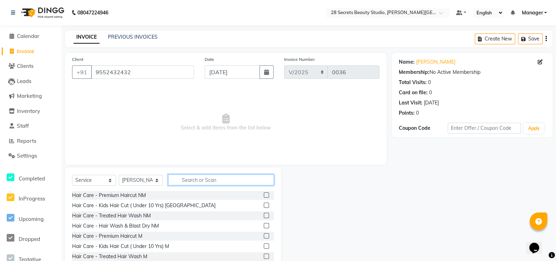
click at [196, 181] on input "text" at bounding box center [221, 179] width 106 height 11
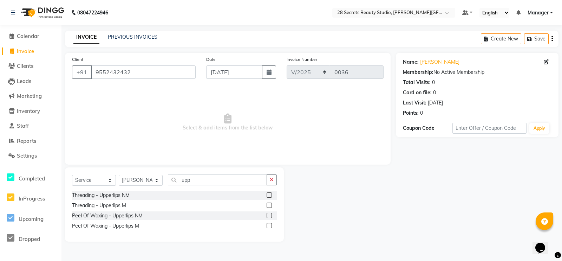
click at [270, 193] on label at bounding box center [269, 194] width 5 height 5
click at [270, 193] on input "checkbox" at bounding box center [269, 195] width 5 height 5
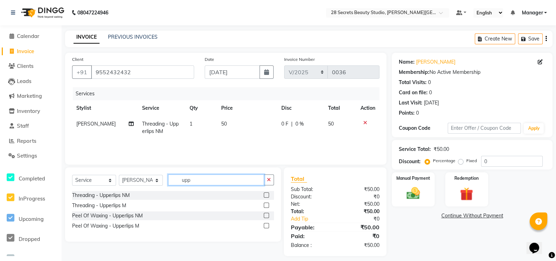
click at [220, 178] on input "upp" at bounding box center [216, 179] width 96 height 11
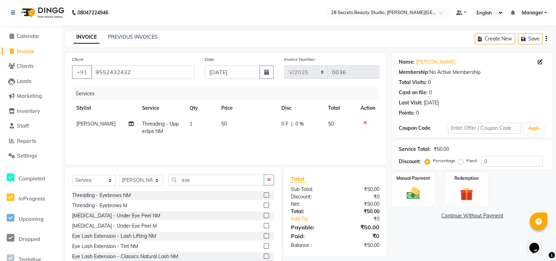
click at [264, 192] on label at bounding box center [266, 194] width 5 height 5
click at [264, 193] on input "checkbox" at bounding box center [266, 195] width 5 height 5
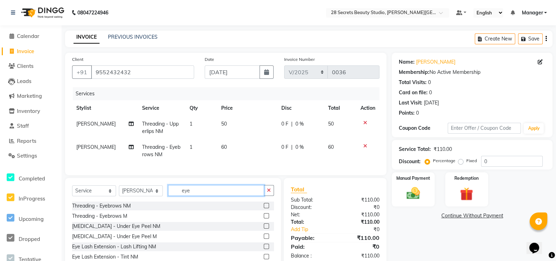
click at [215, 196] on input "eye" at bounding box center [216, 190] width 96 height 11
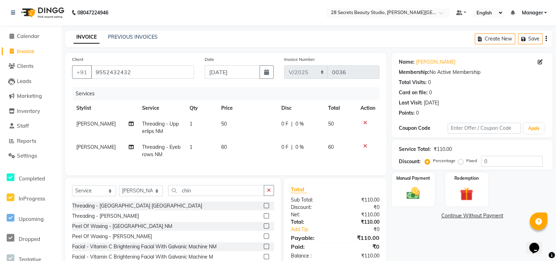
click at [264, 208] on label at bounding box center [266, 205] width 5 height 5
click at [264, 208] on input "checkbox" at bounding box center [266, 206] width 5 height 5
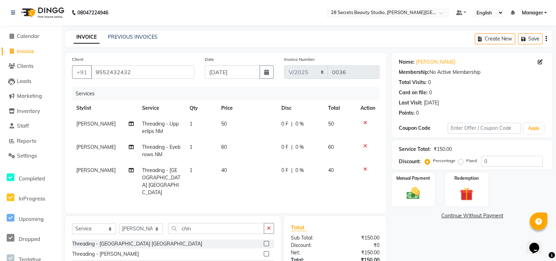
click at [224, 126] on span "50" at bounding box center [224, 124] width 6 height 6
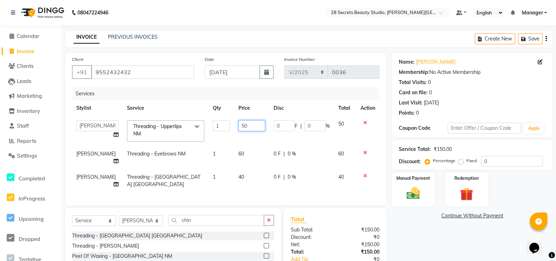
click at [241, 125] on input "50" at bounding box center [251, 125] width 26 height 11
click at [252, 186] on div "Services Stylist Service Qty Price Disc Total Action [PERSON_NAME] Malaga [PERS…" at bounding box center [225, 142] width 307 height 111
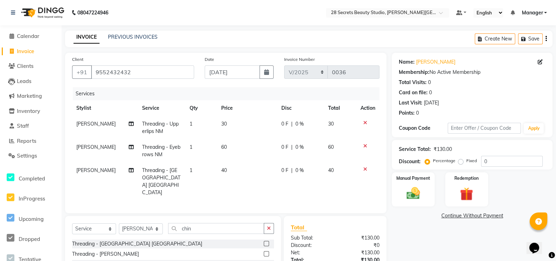
click at [222, 168] on span "40" at bounding box center [224, 170] width 6 height 6
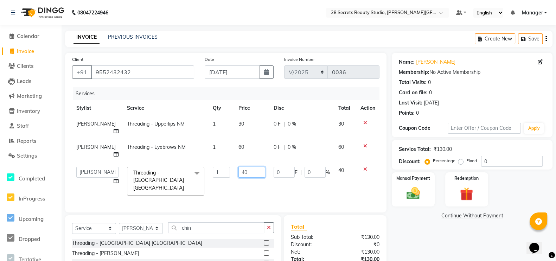
click at [248, 172] on input "40" at bounding box center [251, 172] width 26 height 11
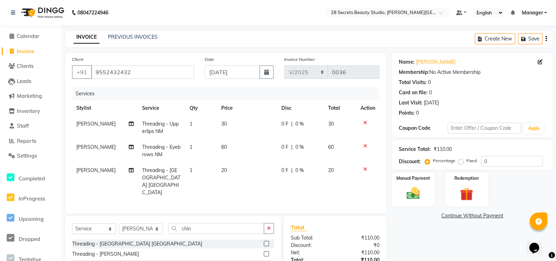
click at [279, 181] on td "0 F | 0 %" at bounding box center [300, 181] width 47 height 38
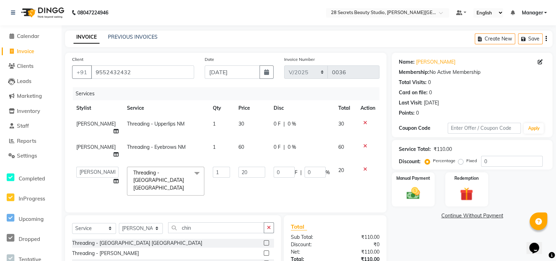
click at [428, 194] on div "Manual Payment" at bounding box center [413, 189] width 43 height 34
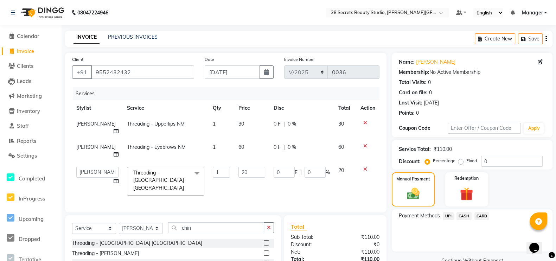
click at [450, 215] on span "UPI" at bounding box center [448, 216] width 11 height 8
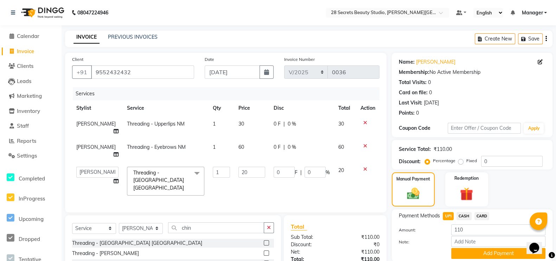
click at [473, 256] on button "Add Payment" at bounding box center [498, 253] width 94 height 11
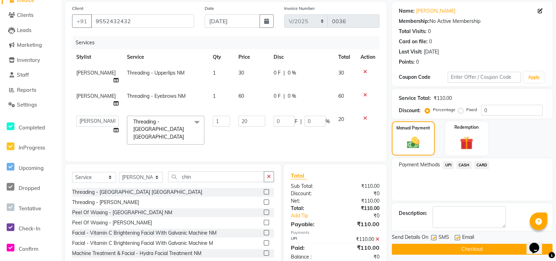
scroll to position [65, 0]
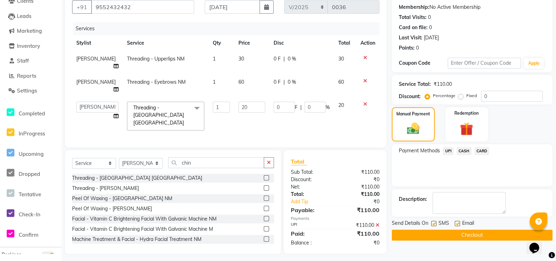
click at [432, 224] on label at bounding box center [433, 223] width 5 height 5
click at [432, 224] on input "checkbox" at bounding box center [433, 223] width 5 height 5
click at [434, 235] on button "Checkout" at bounding box center [472, 235] width 161 height 11
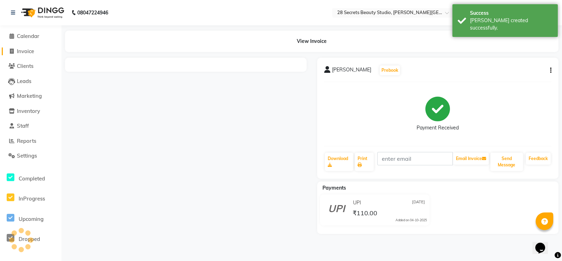
click at [12, 52] on icon at bounding box center [12, 51] width 4 height 5
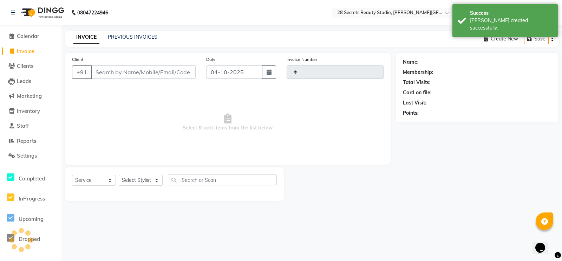
click at [108, 67] on input "Client" at bounding box center [143, 71] width 105 height 13
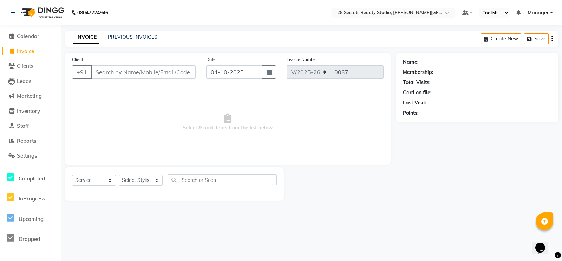
click at [269, 73] on icon "button" at bounding box center [269, 72] width 5 height 6
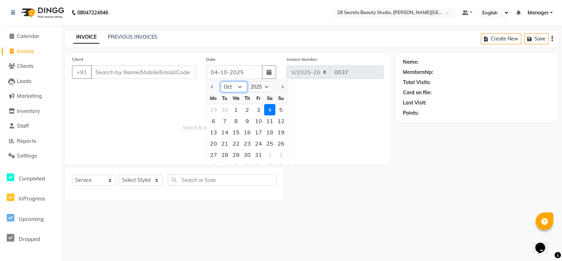
click at [243, 86] on select "Jan Feb Mar Apr May Jun [DATE] Aug Sep Oct Nov Dec" at bounding box center [234, 87] width 27 height 11
click at [221, 82] on select "Jan Feb Mar Apr May Jun [DATE] Aug Sep Oct Nov Dec" at bounding box center [234, 87] width 27 height 11
click at [234, 133] on div "13" at bounding box center [236, 132] width 11 height 11
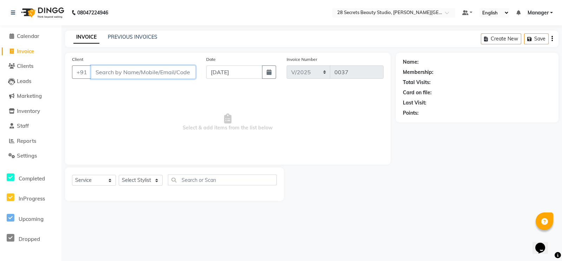
click at [108, 75] on input "Client" at bounding box center [143, 71] width 105 height 13
paste input "7798840011"
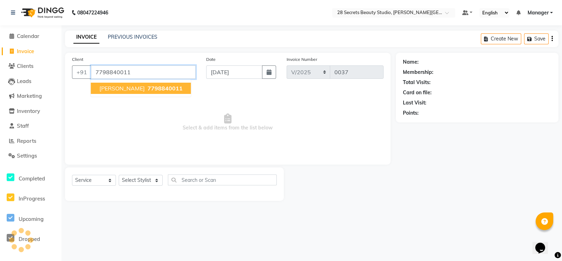
click at [122, 91] on span "[PERSON_NAME]" at bounding box center [121, 88] width 45 height 7
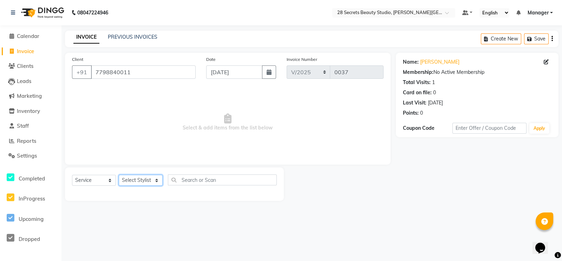
click at [158, 180] on select "Select Stylist [PERSON_NAME] Malaga [GEOGRAPHIC_DATA][PERSON_NAME] [PERSON_NAME…" at bounding box center [141, 180] width 44 height 11
click at [119, 175] on select "Select Stylist [PERSON_NAME] Malaga [GEOGRAPHIC_DATA][PERSON_NAME] [PERSON_NAME…" at bounding box center [141, 180] width 44 height 11
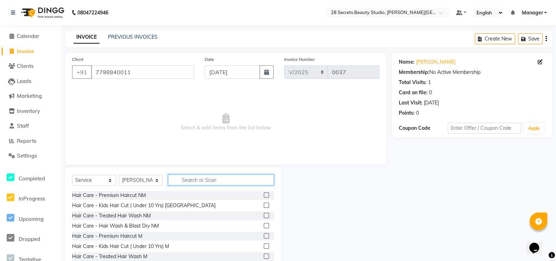
click at [181, 181] on input "text" at bounding box center [221, 179] width 106 height 11
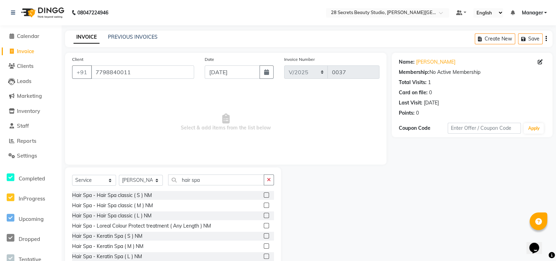
click at [264, 195] on label at bounding box center [266, 194] width 5 height 5
click at [264, 195] on input "checkbox" at bounding box center [266, 195] width 5 height 5
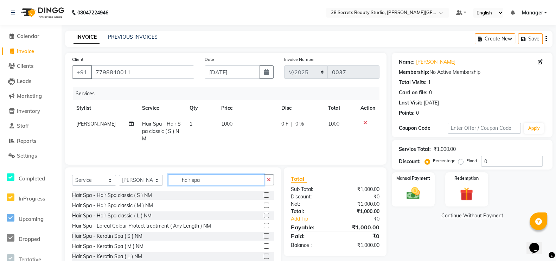
click at [217, 182] on input "hair spa" at bounding box center [216, 179] width 96 height 11
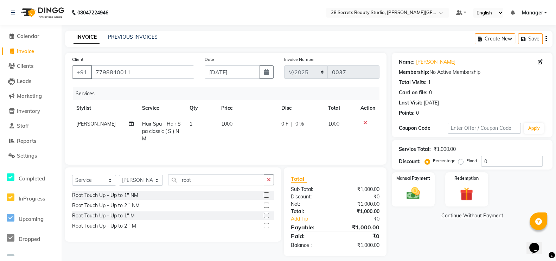
click at [267, 206] on label at bounding box center [266, 204] width 5 height 5
click at [267, 206] on input "checkbox" at bounding box center [266, 205] width 5 height 5
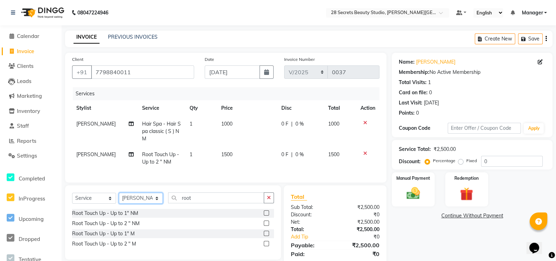
click at [155, 204] on select "Select Stylist [PERSON_NAME] Malaga [GEOGRAPHIC_DATA][PERSON_NAME] [PERSON_NAME…" at bounding box center [141, 198] width 44 height 11
click at [119, 200] on select "Select Stylist [PERSON_NAME] Malaga [GEOGRAPHIC_DATA][PERSON_NAME] [PERSON_NAME…" at bounding box center [141, 198] width 44 height 11
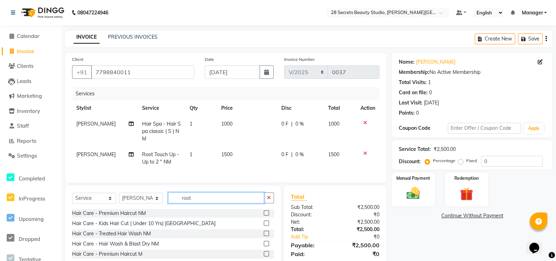
click at [207, 203] on input "root" at bounding box center [216, 197] width 96 height 11
click at [200, 203] on input "text" at bounding box center [221, 197] width 106 height 11
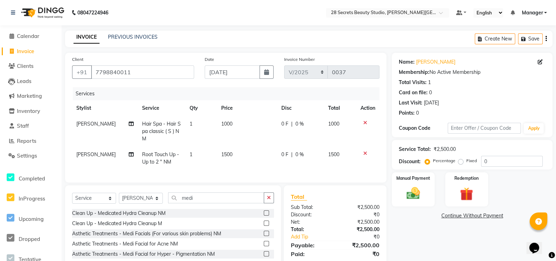
click at [264, 236] on label at bounding box center [266, 233] width 5 height 5
click at [264, 236] on input "checkbox" at bounding box center [266, 233] width 5 height 5
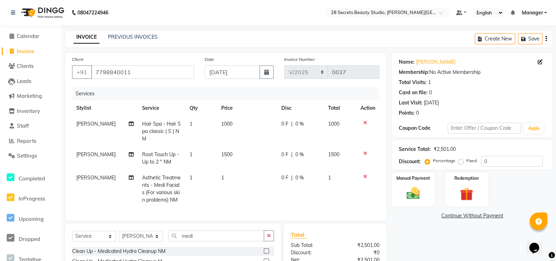
click at [363, 175] on icon at bounding box center [365, 176] width 4 height 5
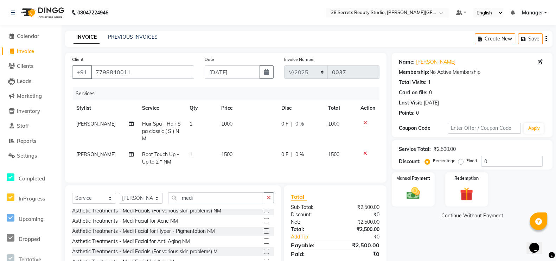
scroll to position [32, 0]
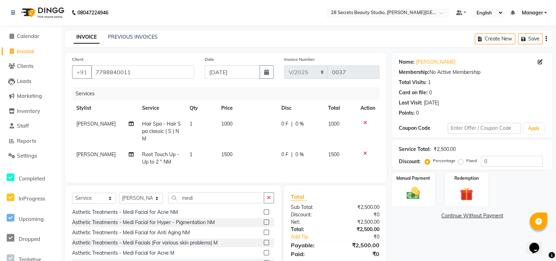
click at [264, 235] on label at bounding box center [266, 232] width 5 height 5
click at [264, 235] on input "checkbox" at bounding box center [266, 232] width 5 height 5
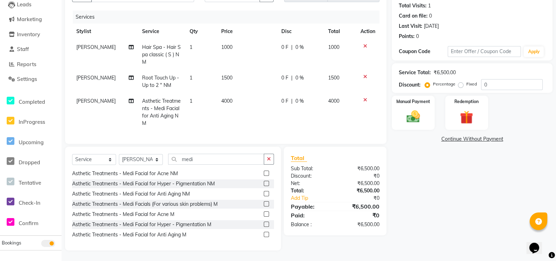
scroll to position [84, 0]
click at [364, 97] on icon at bounding box center [365, 99] width 4 height 5
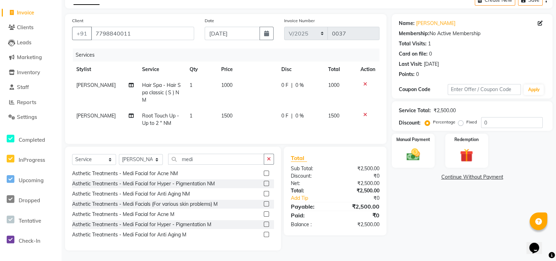
click at [264, 193] on label at bounding box center [266, 193] width 5 height 5
click at [264, 193] on input "checkbox" at bounding box center [266, 194] width 5 height 5
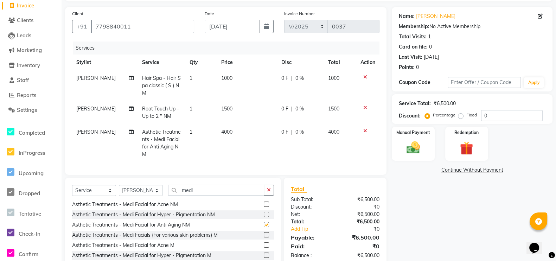
scroll to position [84, 0]
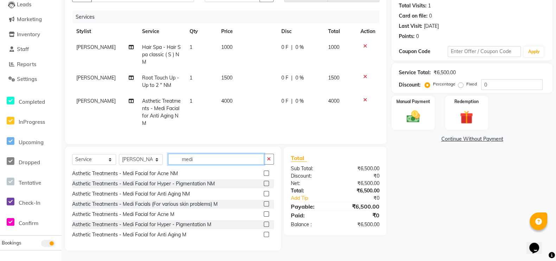
click at [204, 158] on input "medi" at bounding box center [216, 159] width 96 height 11
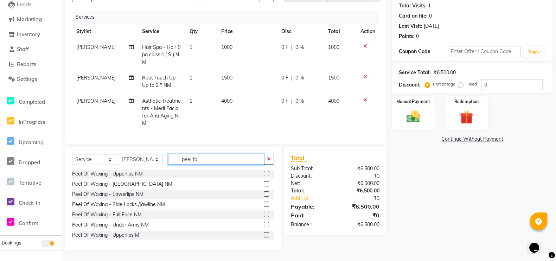
scroll to position [75, 0]
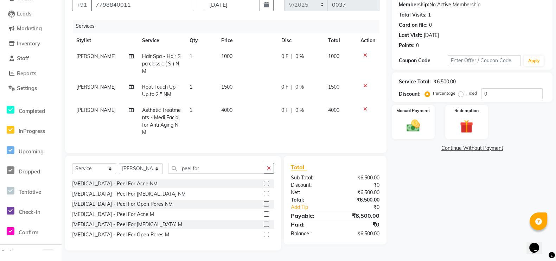
click at [265, 201] on label at bounding box center [266, 203] width 5 height 5
click at [265, 202] on input "checkbox" at bounding box center [266, 204] width 5 height 5
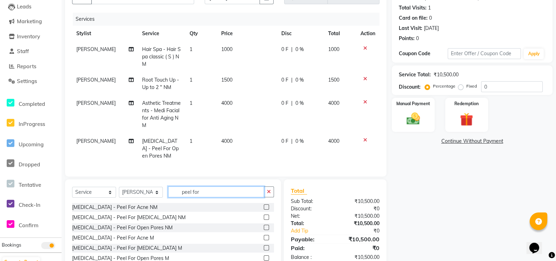
click at [202, 197] on input "peel for" at bounding box center [216, 191] width 96 height 11
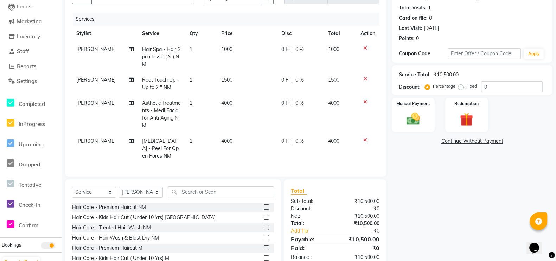
click at [189, 142] on span "1" at bounding box center [190, 141] width 3 height 6
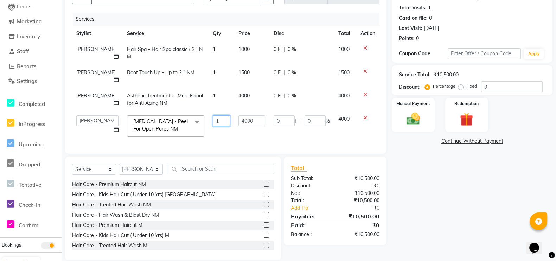
click at [213, 120] on input "1" at bounding box center [221, 120] width 17 height 11
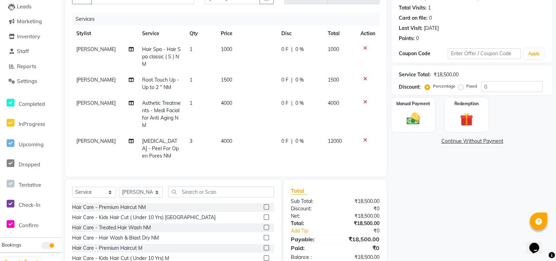
click at [212, 132] on tbody "[PERSON_NAME] Hair Spa - Hair Spa classic ( S ) NM 1 1000 0 F | 0 % 1000 [PERSO…" at bounding box center [225, 102] width 307 height 122
click at [185, 104] on td "1" at bounding box center [201, 114] width 32 height 38
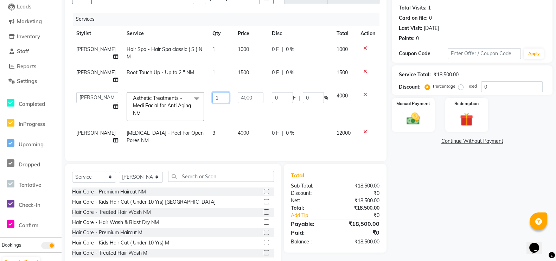
click at [212, 99] on input "1" at bounding box center [220, 97] width 17 height 11
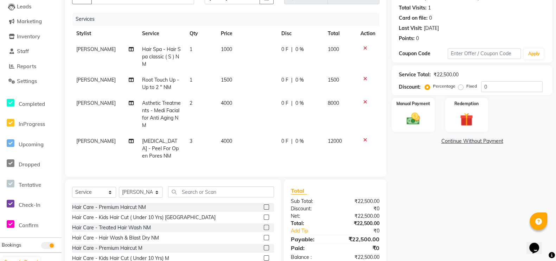
click at [213, 136] on td "3" at bounding box center [201, 148] width 32 height 31
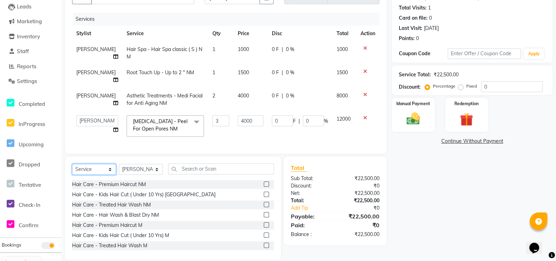
click at [108, 175] on select "Select Service Product Membership Package Voucher Prepaid Gift Card" at bounding box center [94, 169] width 44 height 11
click at [72, 170] on select "Select Service Product Membership Package Voucher Prepaid Gift Card" at bounding box center [94, 169] width 44 height 11
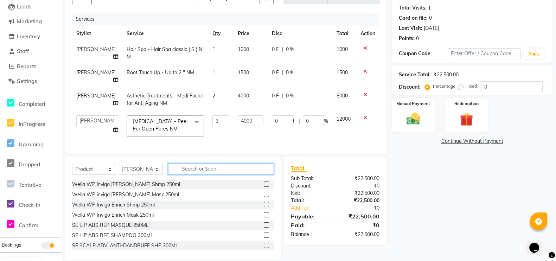
click at [187, 174] on input "text" at bounding box center [221, 168] width 106 height 11
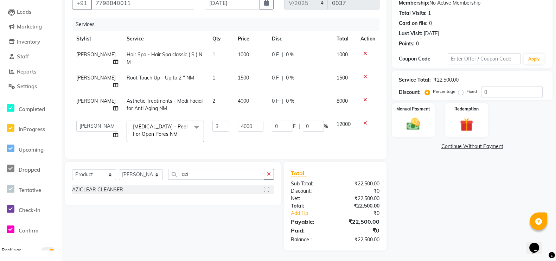
click at [266, 191] on label at bounding box center [266, 189] width 5 height 5
click at [266, 191] on input "checkbox" at bounding box center [266, 189] width 5 height 5
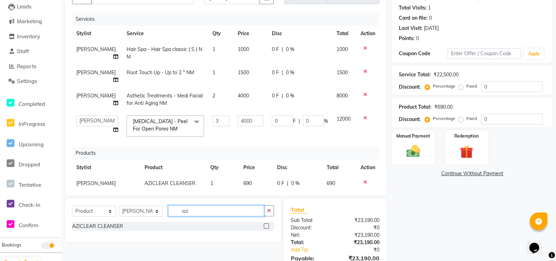
click at [196, 210] on input "azi" at bounding box center [216, 210] width 96 height 11
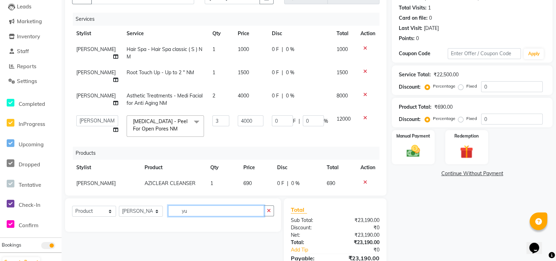
scroll to position [111, 0]
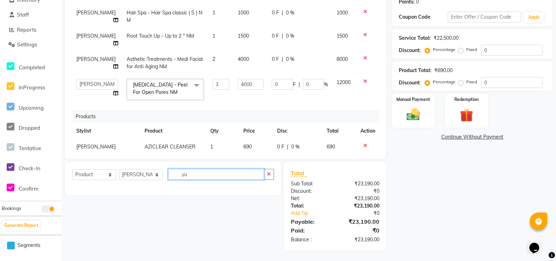
click at [213, 176] on input "yu" at bounding box center [216, 174] width 96 height 11
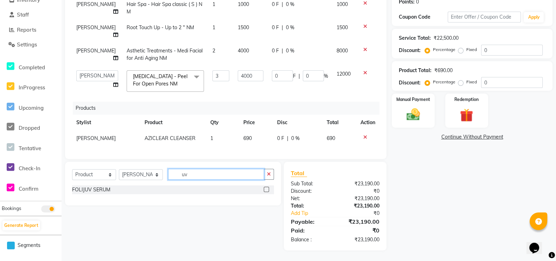
click at [190, 173] on input "uv" at bounding box center [216, 174] width 96 height 11
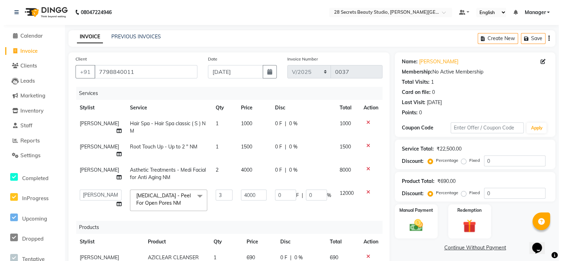
scroll to position [0, 0]
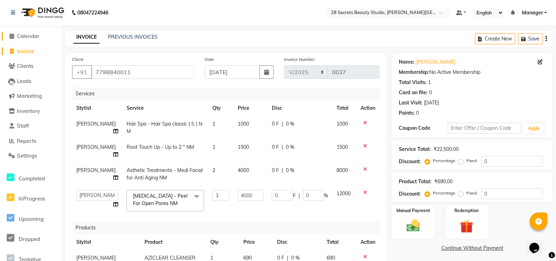
drag, startPoint x: 10, startPoint y: 38, endPoint x: 25, endPoint y: 54, distance: 21.9
click at [10, 37] on icon at bounding box center [11, 35] width 5 height 5
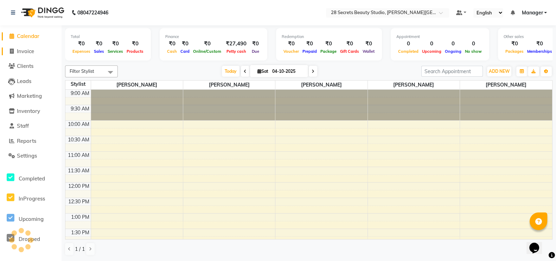
click at [10, 49] on icon at bounding box center [12, 51] width 4 height 5
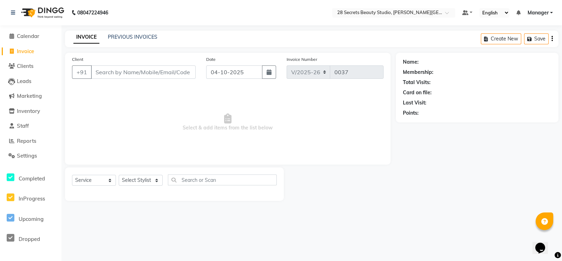
click at [271, 74] on icon "button" at bounding box center [269, 72] width 5 height 6
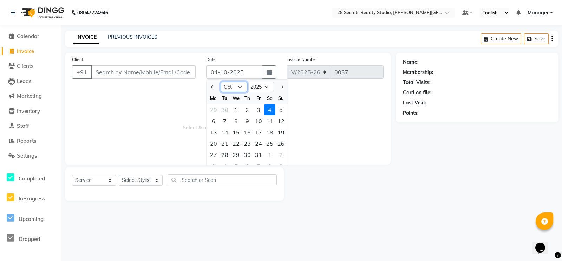
click at [244, 87] on select "Jan Feb Mar Apr May Jun [DATE] Aug Sep Oct Nov Dec" at bounding box center [234, 87] width 27 height 11
click at [221, 82] on select "Jan Feb Mar Apr May Jun [DATE] Aug Sep Oct Nov Dec" at bounding box center [234, 87] width 27 height 11
click at [238, 134] on div "13" at bounding box center [236, 132] width 11 height 11
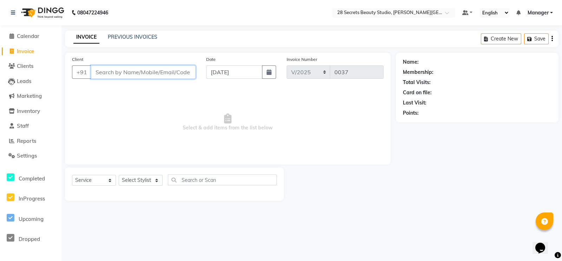
click at [168, 69] on input "Client" at bounding box center [143, 71] width 105 height 13
paste input "Uv Doux Silicone Sun"
click at [150, 71] on input "Uv Doux Silicone Sun" at bounding box center [125, 71] width 69 height 13
click at [160, 72] on input "Client" at bounding box center [143, 71] width 105 height 13
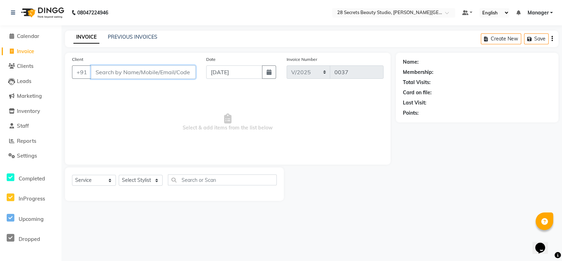
paste input "7798840011"
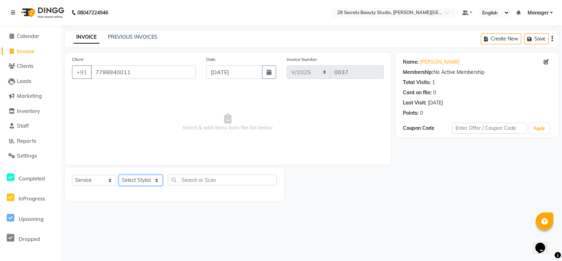
click at [154, 179] on select "Select Stylist [PERSON_NAME] Malaga [GEOGRAPHIC_DATA][PERSON_NAME] [PERSON_NAME…" at bounding box center [141, 180] width 44 height 11
click at [119, 175] on select "Select Stylist [PERSON_NAME] Malaga [GEOGRAPHIC_DATA][PERSON_NAME] [PERSON_NAME…" at bounding box center [141, 180] width 44 height 11
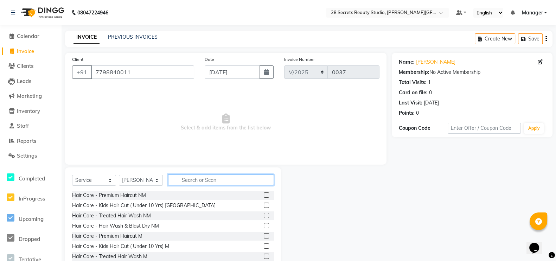
click at [197, 179] on input "text" at bounding box center [221, 179] width 106 height 11
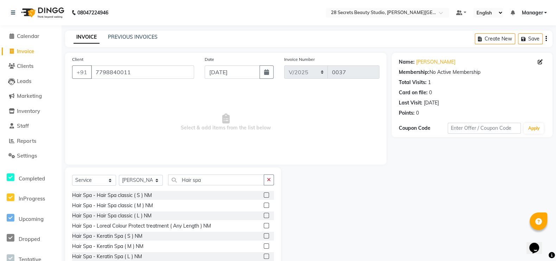
click at [264, 194] on label at bounding box center [266, 194] width 5 height 5
click at [264, 194] on input "checkbox" at bounding box center [266, 195] width 5 height 5
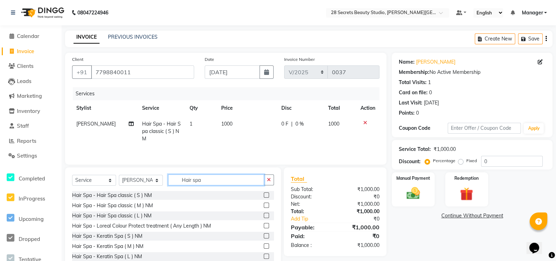
click at [215, 180] on input "Hair spa" at bounding box center [216, 179] width 96 height 11
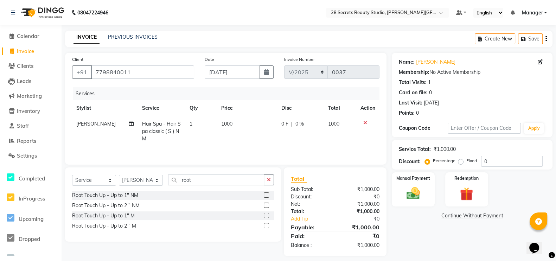
click at [267, 205] on label at bounding box center [266, 204] width 5 height 5
click at [267, 205] on input "checkbox" at bounding box center [266, 205] width 5 height 5
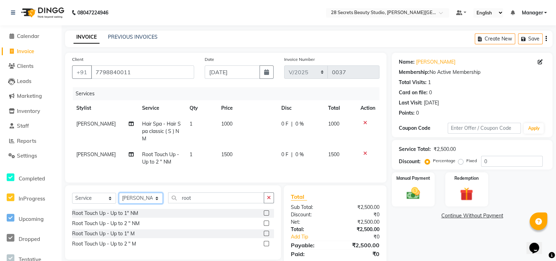
click at [156, 204] on select "Select Stylist [PERSON_NAME] Malaga [GEOGRAPHIC_DATA][PERSON_NAME] [PERSON_NAME…" at bounding box center [141, 198] width 44 height 11
click at [119, 200] on select "Select Stylist [PERSON_NAME] Malaga [GEOGRAPHIC_DATA][PERSON_NAME] [PERSON_NAME…" at bounding box center [141, 198] width 44 height 11
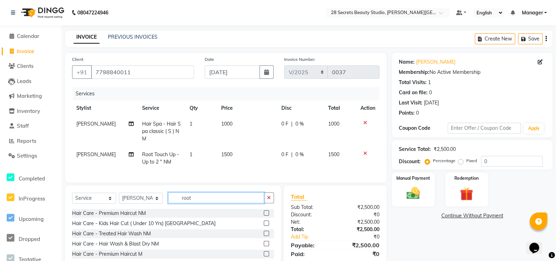
click at [218, 203] on input "root" at bounding box center [216, 197] width 96 height 11
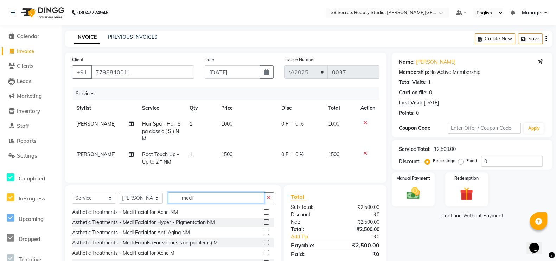
scroll to position [46, 0]
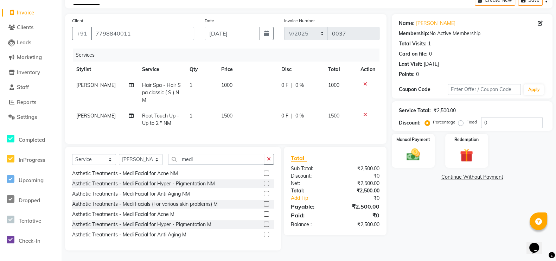
click at [264, 184] on label at bounding box center [266, 183] width 5 height 5
click at [264, 184] on input "checkbox" at bounding box center [266, 183] width 5 height 5
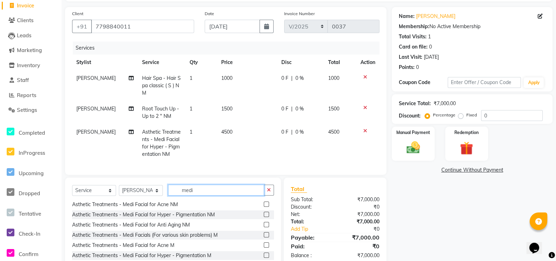
click at [197, 195] on input "medi" at bounding box center [216, 190] width 96 height 11
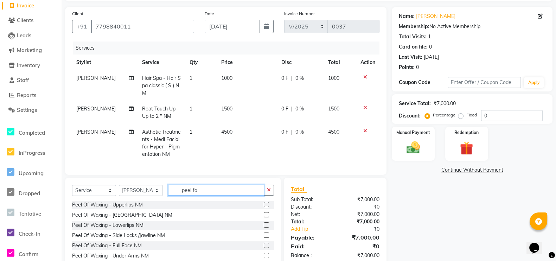
scroll to position [0, 0]
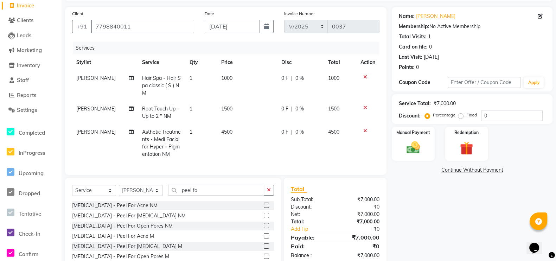
click at [267, 228] on label at bounding box center [266, 225] width 5 height 5
click at [267, 228] on input "checkbox" at bounding box center [266, 226] width 5 height 5
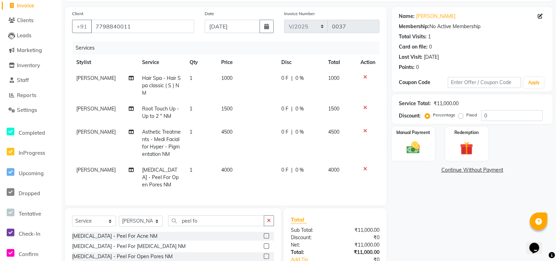
click at [192, 170] on td "1" at bounding box center [201, 177] width 32 height 31
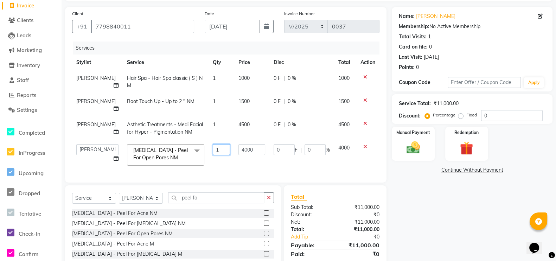
click at [216, 148] on input "1" at bounding box center [221, 149] width 17 height 11
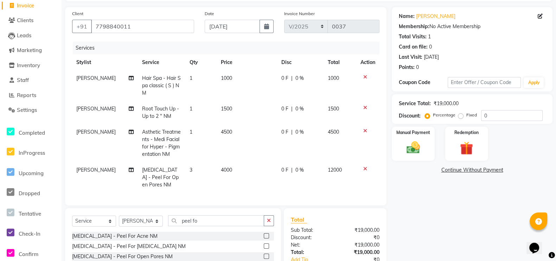
click at [204, 125] on td "1" at bounding box center [201, 143] width 32 height 38
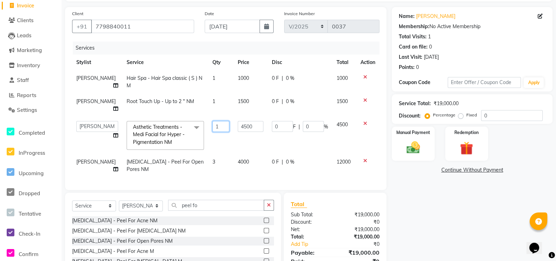
click at [212, 129] on input "1" at bounding box center [220, 126] width 17 height 11
click at [216, 172] on tr "[PERSON_NAME] [MEDICAL_DATA] - Peel For Open Pores NM 3 4000 0 F | 0 % 12000" at bounding box center [225, 165] width 307 height 23
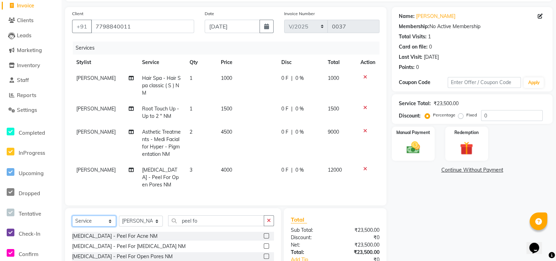
click at [110, 226] on select "Select Service Product Membership Package Voucher Prepaid Gift Card" at bounding box center [94, 220] width 44 height 11
click at [72, 222] on select "Select Service Product Membership Package Voucher Prepaid Gift Card" at bounding box center [94, 220] width 44 height 11
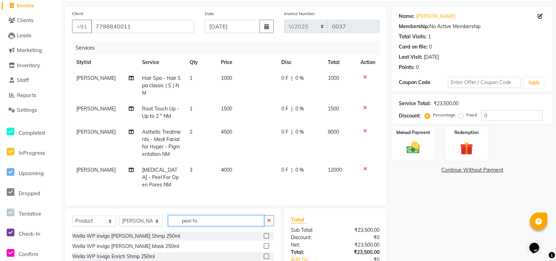
click at [192, 226] on input "peel fo" at bounding box center [216, 220] width 96 height 11
click at [206, 226] on input "peel fo" at bounding box center [216, 220] width 96 height 11
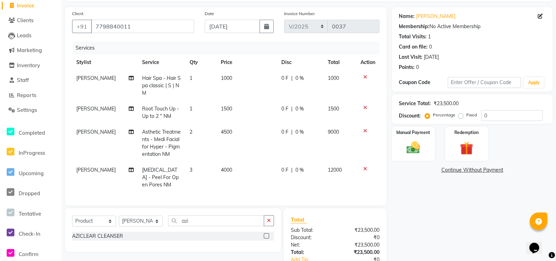
click at [269, 240] on div at bounding box center [269, 236] width 10 height 9
click at [264, 238] on label at bounding box center [266, 235] width 5 height 5
click at [264, 238] on input "checkbox" at bounding box center [266, 236] width 5 height 5
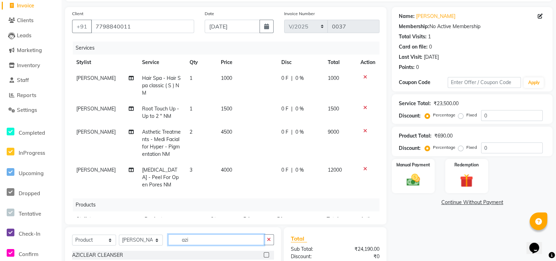
click at [220, 240] on input "azi" at bounding box center [216, 239] width 96 height 11
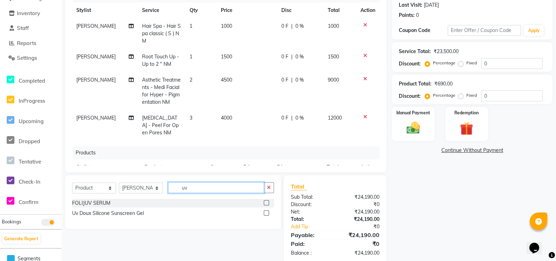
scroll to position [111, 0]
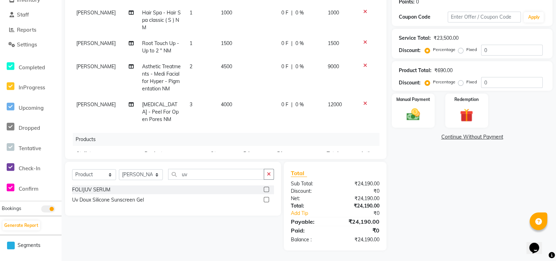
click at [267, 199] on label at bounding box center [266, 199] width 5 height 5
click at [267, 199] on input "checkbox" at bounding box center [266, 200] width 5 height 5
click at [226, 175] on input "uv" at bounding box center [216, 174] width 96 height 11
click at [267, 189] on label at bounding box center [266, 189] width 5 height 5
click at [267, 189] on input "checkbox" at bounding box center [266, 189] width 5 height 5
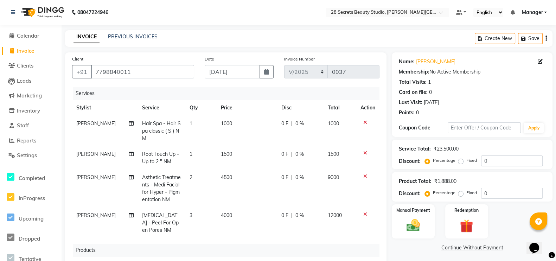
scroll to position [0, 0]
click at [221, 124] on span "1000" at bounding box center [226, 124] width 11 height 6
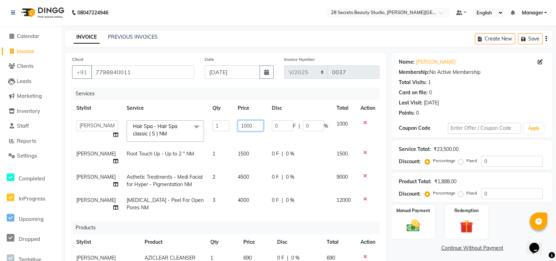
click at [250, 125] on input "1000" at bounding box center [251, 125] width 26 height 11
click at [235, 154] on td "1500" at bounding box center [250, 157] width 34 height 23
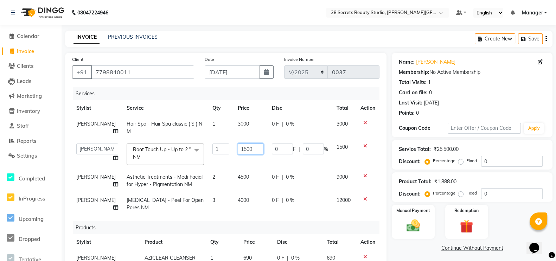
click at [244, 148] on input "1500" at bounding box center [251, 148] width 26 height 11
click at [233, 177] on td "4500" at bounding box center [250, 180] width 34 height 23
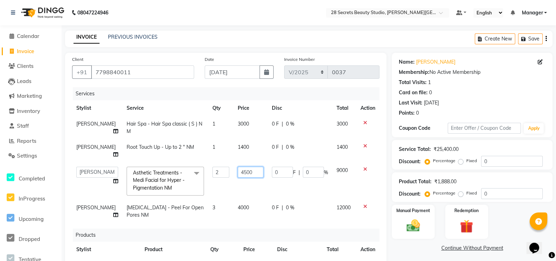
click at [246, 173] on input "4500" at bounding box center [251, 172] width 26 height 11
click at [278, 191] on td "0 F | 0 %" at bounding box center [299, 180] width 65 height 37
click at [238, 207] on span "4000" at bounding box center [243, 207] width 11 height 6
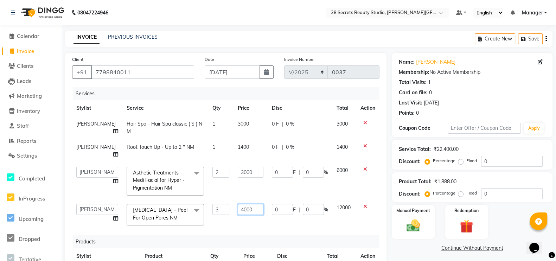
click at [249, 210] on input "4000" at bounding box center [251, 209] width 26 height 11
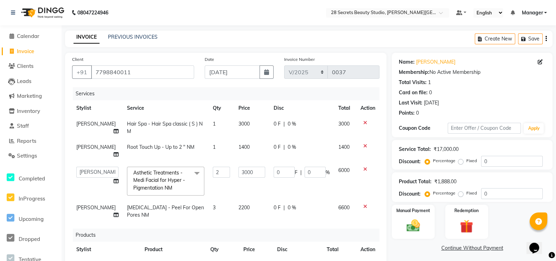
click at [269, 221] on td "0 F | 0 %" at bounding box center [301, 211] width 65 height 23
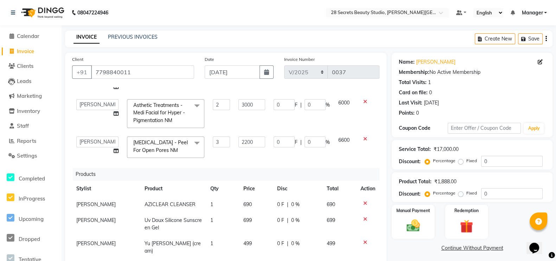
scroll to position [111, 0]
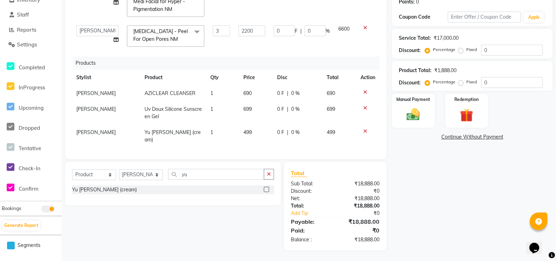
click at [243, 109] on span "699" at bounding box center [247, 109] width 8 height 6
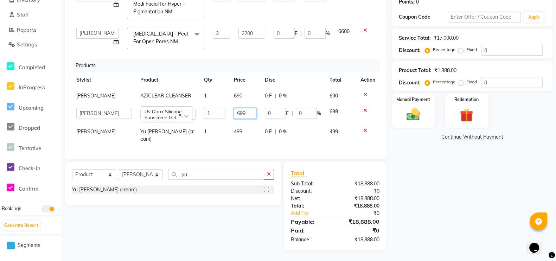
click at [234, 112] on input "699" at bounding box center [245, 113] width 22 height 11
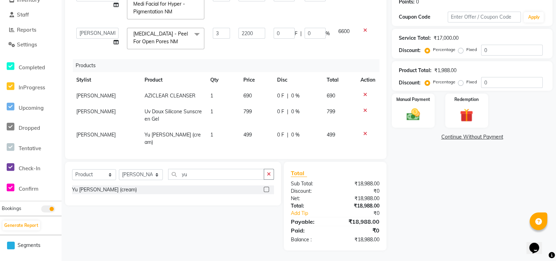
click at [297, 138] on td "0 F | 0 %" at bounding box center [298, 138] width 50 height 23
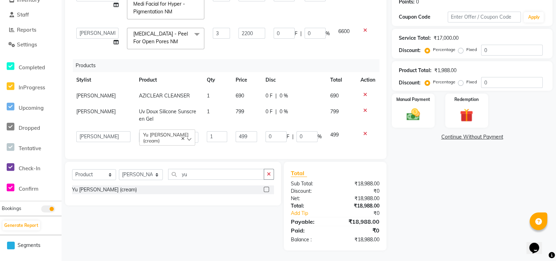
click at [253, 221] on div "Select Service Product Membership Package Voucher Prepaid Gift Card Select Styl…" at bounding box center [170, 206] width 221 height 89
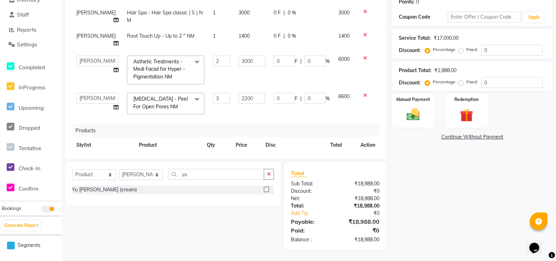
scroll to position [0, 0]
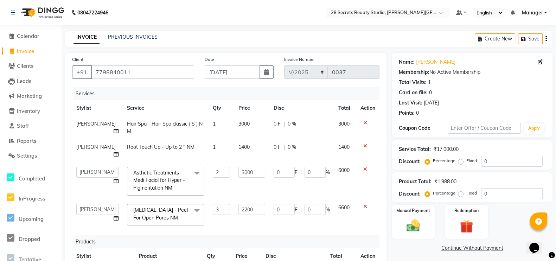
click at [288, 125] on span "0 %" at bounding box center [292, 123] width 8 height 7
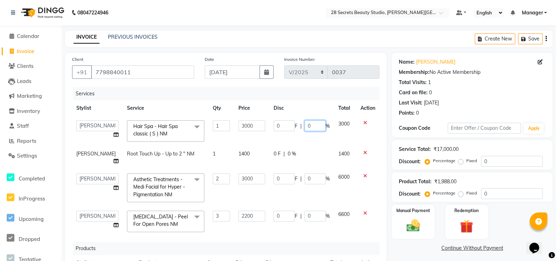
click at [304, 127] on input "0" at bounding box center [314, 125] width 21 height 11
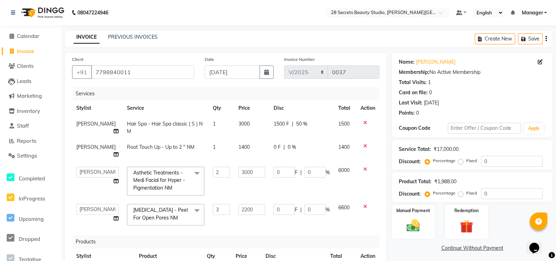
click at [325, 234] on div "Services Stylist Service Qty Price Disc Total Action [PERSON_NAME] Hair Spa - H…" at bounding box center [225, 175] width 307 height 176
click at [238, 123] on span "3000" at bounding box center [243, 124] width 11 height 6
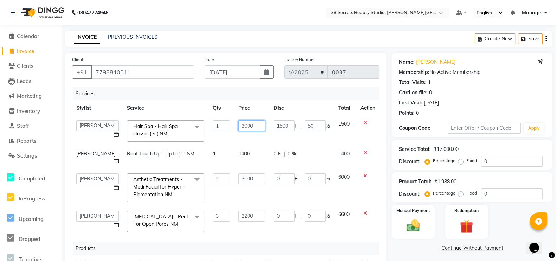
click at [252, 129] on input "3000" at bounding box center [251, 125] width 26 height 11
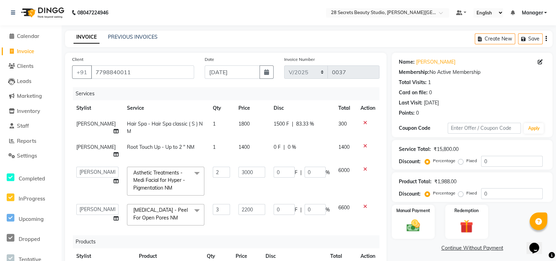
click at [299, 123] on span "83.33 %" at bounding box center [305, 123] width 18 height 7
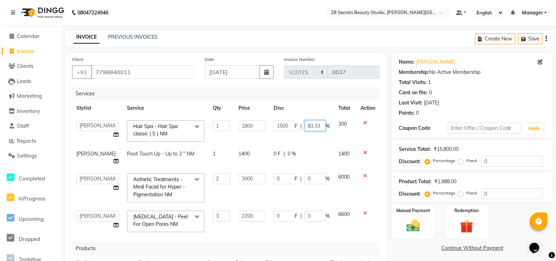
click at [316, 126] on input "83.33" at bounding box center [314, 125] width 21 height 11
click at [311, 155] on td "0 F | 0 %" at bounding box center [301, 157] width 65 height 23
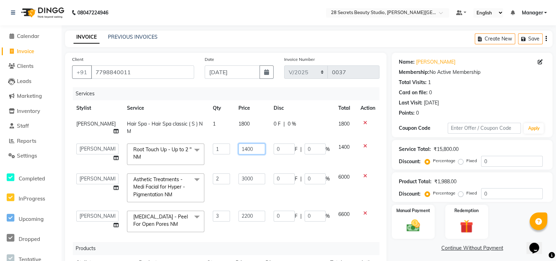
click at [242, 149] on input "1400" at bounding box center [251, 148] width 26 height 11
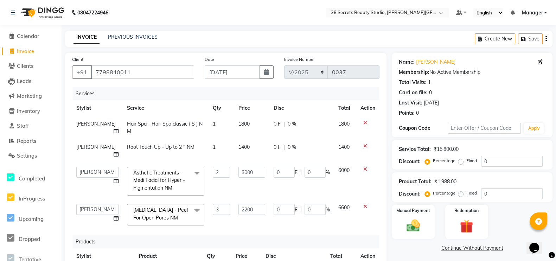
click at [306, 159] on td "0 F | 0 %" at bounding box center [301, 150] width 65 height 23
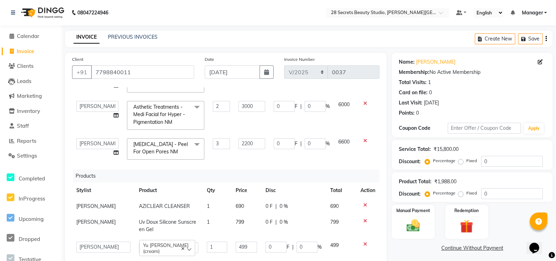
click at [410, 219] on img at bounding box center [412, 225] width 21 height 15
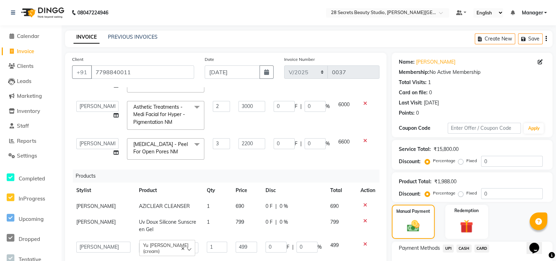
click at [448, 247] on span "UPI" at bounding box center [448, 248] width 11 height 8
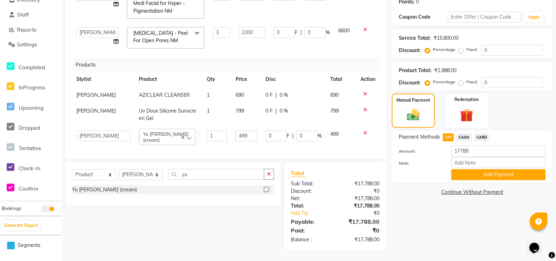
click at [489, 176] on button "Add Payment" at bounding box center [498, 174] width 94 height 11
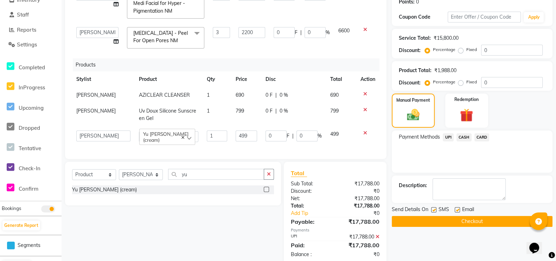
click at [434, 207] on label at bounding box center [433, 209] width 5 height 5
click at [434, 208] on input "checkbox" at bounding box center [433, 210] width 5 height 5
click at [444, 220] on button "Checkout" at bounding box center [472, 221] width 161 height 11
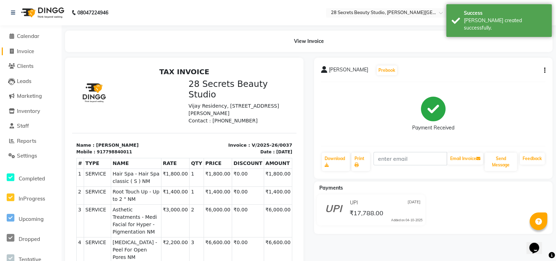
click at [13, 50] on icon at bounding box center [12, 51] width 4 height 5
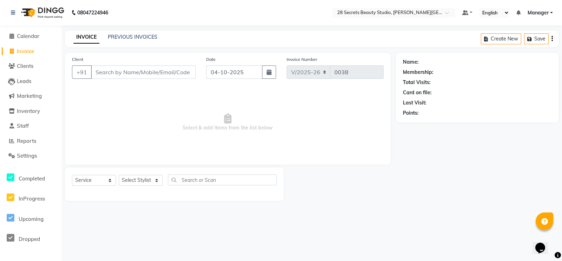
click at [265, 74] on button "button" at bounding box center [269, 71] width 14 height 13
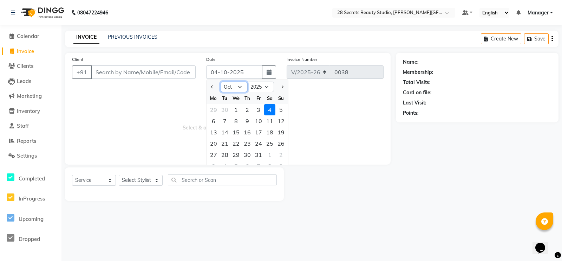
click at [237, 85] on select "Jan Feb Mar Apr May Jun [DATE] Aug Sep Oct Nov Dec" at bounding box center [234, 87] width 27 height 11
click at [221, 82] on select "Jan Feb Mar Apr May Jun [DATE] Aug Sep Oct Nov Dec" at bounding box center [234, 87] width 27 height 11
click at [248, 134] on div "14" at bounding box center [247, 132] width 11 height 11
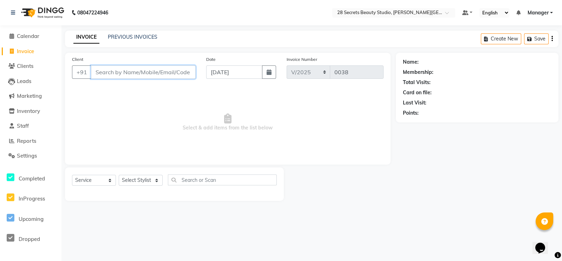
click at [144, 72] on input "Client" at bounding box center [143, 71] width 105 height 13
paste input "8605179003"
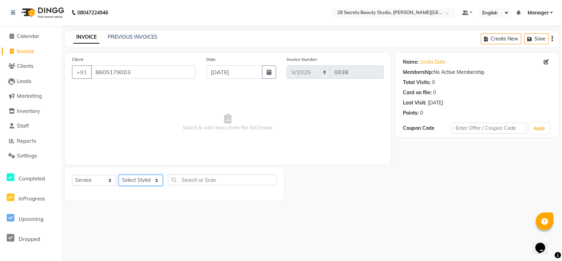
click at [157, 183] on select "Select Stylist [PERSON_NAME] Malaga [GEOGRAPHIC_DATA][PERSON_NAME] [PERSON_NAME…" at bounding box center [141, 180] width 44 height 11
click at [119, 175] on select "Select Stylist [PERSON_NAME] Malaga [GEOGRAPHIC_DATA][PERSON_NAME] [PERSON_NAME…" at bounding box center [141, 180] width 44 height 11
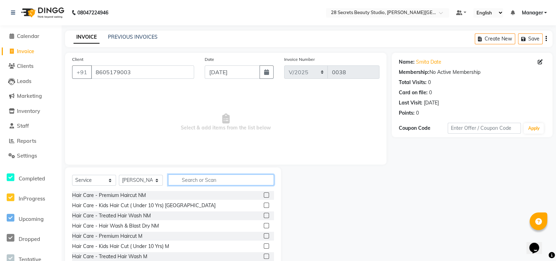
click at [197, 180] on input "text" at bounding box center [221, 179] width 106 height 11
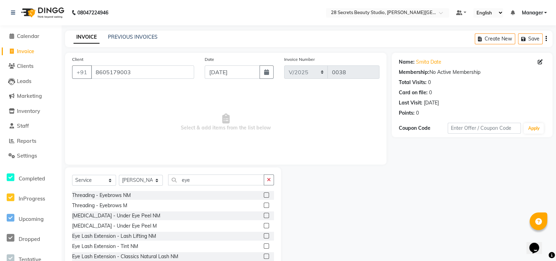
click at [264, 196] on label at bounding box center [266, 194] width 5 height 5
click at [264, 196] on input "checkbox" at bounding box center [266, 195] width 5 height 5
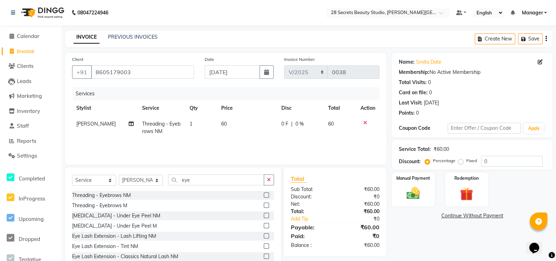
click at [423, 185] on div "Manual Payment" at bounding box center [413, 189] width 43 height 34
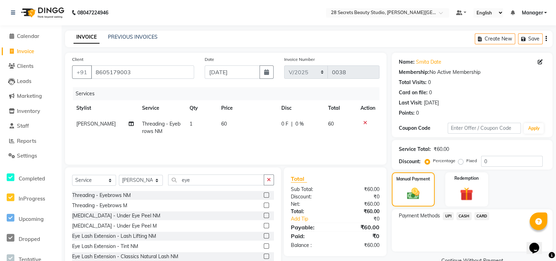
click at [462, 217] on span "CASH" at bounding box center [463, 216] width 15 height 8
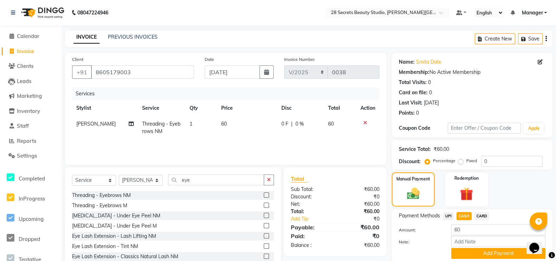
click at [473, 254] on button "Add Payment" at bounding box center [498, 253] width 94 height 11
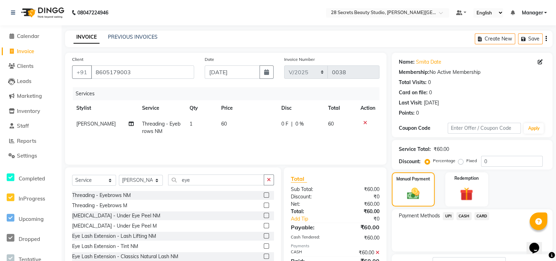
scroll to position [55, 0]
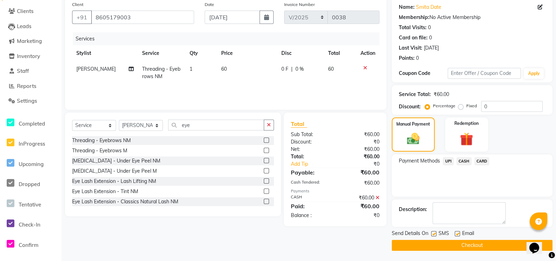
drag, startPoint x: 435, startPoint y: 232, endPoint x: 437, endPoint y: 242, distance: 10.3
click at [435, 233] on label at bounding box center [433, 233] width 5 height 5
click at [435, 233] on input "checkbox" at bounding box center [433, 234] width 5 height 5
click at [439, 243] on button "Checkout" at bounding box center [472, 245] width 161 height 11
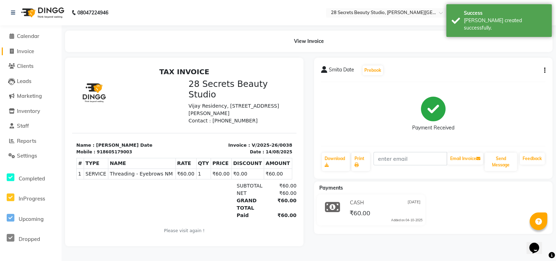
click at [8, 52] on span at bounding box center [11, 51] width 11 height 8
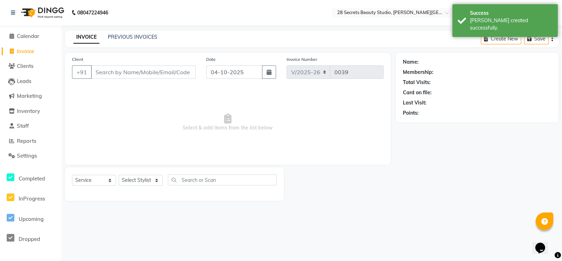
click at [117, 70] on input "Client" at bounding box center [143, 71] width 105 height 13
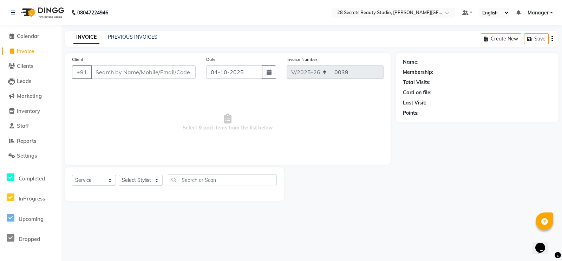
click at [269, 74] on icon "button" at bounding box center [269, 72] width 5 height 6
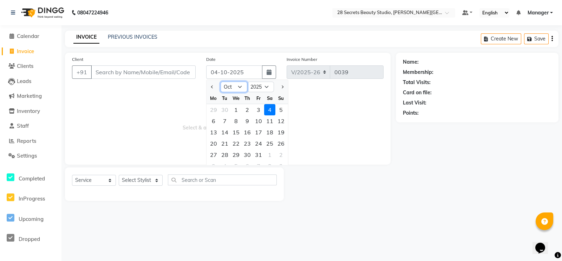
click at [242, 88] on select "Jan Feb Mar Apr May Jun [DATE] Aug Sep Oct Nov Dec" at bounding box center [234, 87] width 27 height 11
click at [221, 82] on select "Jan Feb Mar Apr May Jun [DATE] Aug Sep Oct Nov Dec" at bounding box center [234, 87] width 27 height 11
click at [262, 132] on div "15" at bounding box center [258, 132] width 11 height 11
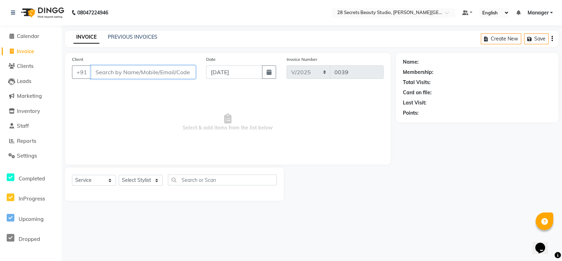
click at [143, 70] on input "Client" at bounding box center [143, 71] width 105 height 13
paste input "8888953183"
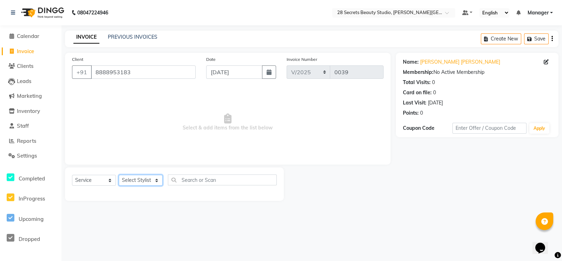
click at [157, 180] on select "Select Stylist [PERSON_NAME] Malaga [GEOGRAPHIC_DATA][PERSON_NAME] [PERSON_NAME…" at bounding box center [141, 180] width 44 height 11
click at [119, 175] on select "Select Stylist [PERSON_NAME] Malaga [GEOGRAPHIC_DATA][PERSON_NAME] [PERSON_NAME…" at bounding box center [141, 180] width 44 height 11
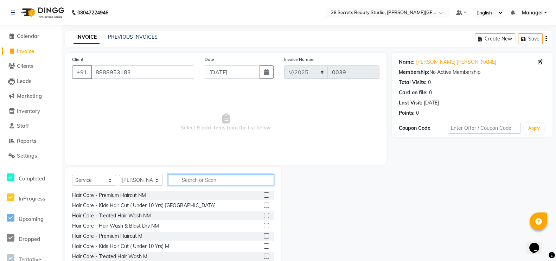
click at [180, 179] on input "text" at bounding box center [221, 179] width 106 height 11
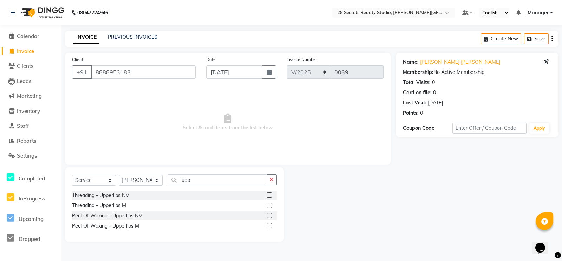
click at [268, 215] on label at bounding box center [269, 215] width 5 height 5
click at [268, 215] on input "checkbox" at bounding box center [269, 215] width 5 height 5
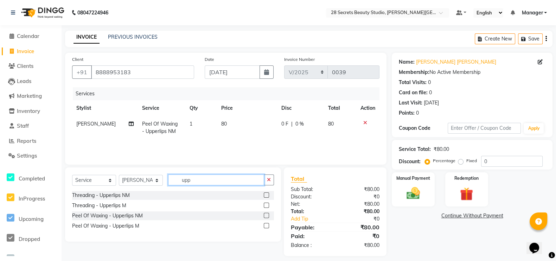
click at [221, 178] on input "upp" at bounding box center [216, 179] width 96 height 11
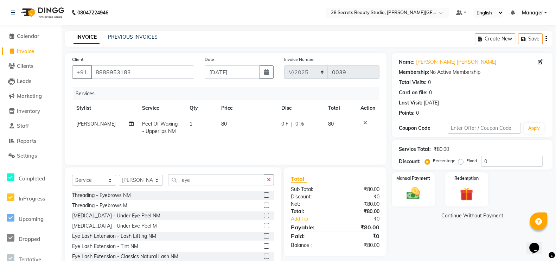
click at [264, 194] on label at bounding box center [266, 194] width 5 height 5
click at [264, 194] on input "checkbox" at bounding box center [266, 195] width 5 height 5
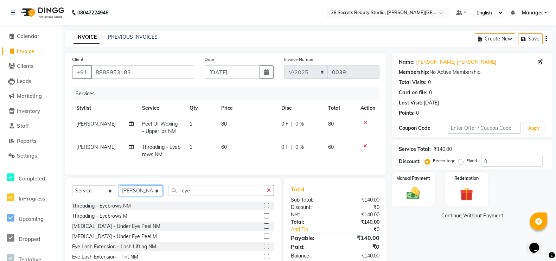
click at [156, 194] on select "Select Stylist [PERSON_NAME] Malaga [GEOGRAPHIC_DATA][PERSON_NAME] [PERSON_NAME…" at bounding box center [141, 190] width 44 height 11
click at [119, 192] on select "Select Stylist [PERSON_NAME] Malaga [GEOGRAPHIC_DATA][PERSON_NAME] [PERSON_NAME…" at bounding box center [141, 190] width 44 height 11
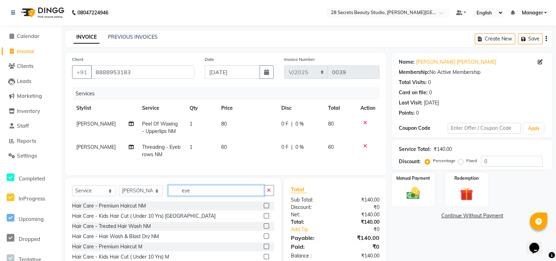
click at [202, 196] on input "eye" at bounding box center [216, 190] width 96 height 11
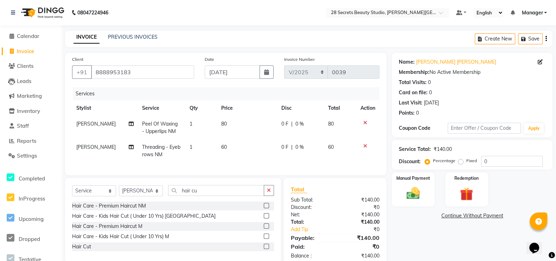
click at [267, 208] on label at bounding box center [266, 205] width 5 height 5
click at [267, 208] on input "checkbox" at bounding box center [266, 206] width 5 height 5
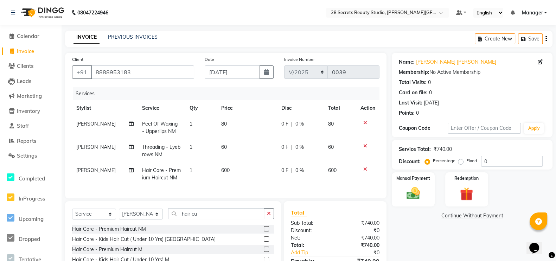
click at [223, 121] on span "80" at bounding box center [224, 124] width 6 height 6
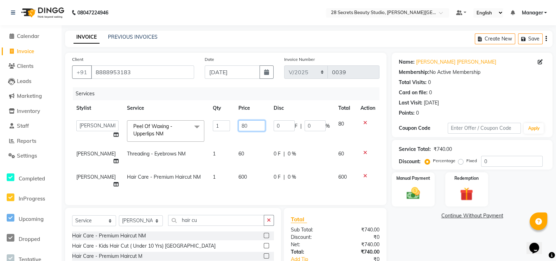
click at [247, 129] on input "80" at bounding box center [251, 125] width 26 height 11
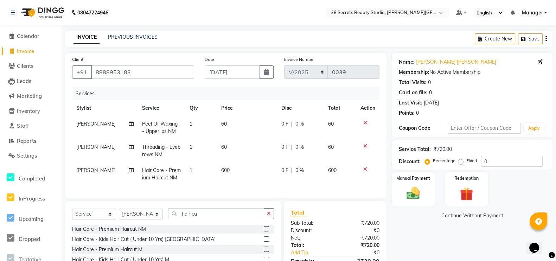
click at [234, 176] on td "600" at bounding box center [247, 173] width 60 height 23
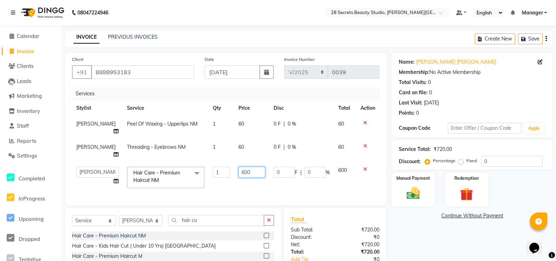
click at [244, 173] on input "600" at bounding box center [251, 172] width 26 height 11
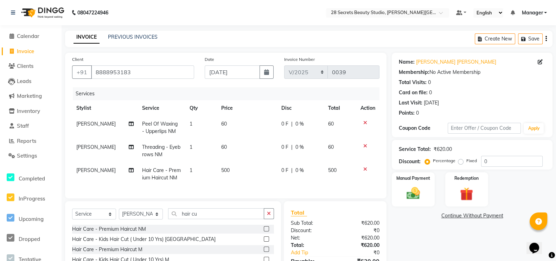
click at [271, 183] on tr "[PERSON_NAME] Hair Care - Premium Haircut NM 1 500 0 F | 0 % 500" at bounding box center [225, 173] width 307 height 23
click at [425, 183] on div "Manual Payment" at bounding box center [413, 189] width 43 height 34
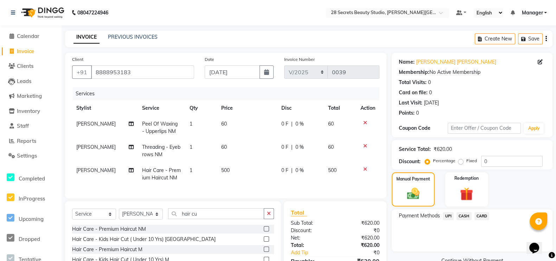
click at [450, 216] on span "UPI" at bounding box center [448, 216] width 11 height 8
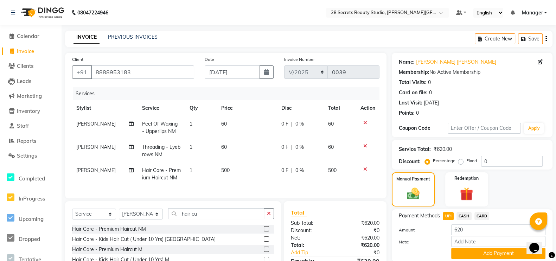
click at [489, 253] on button "Add Payment" at bounding box center [498, 253] width 94 height 11
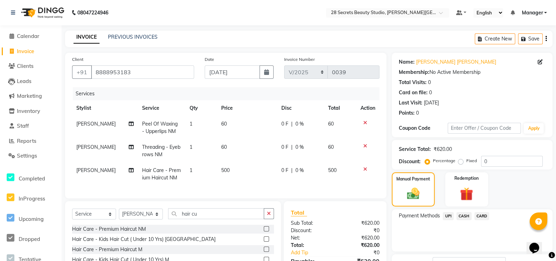
scroll to position [61, 0]
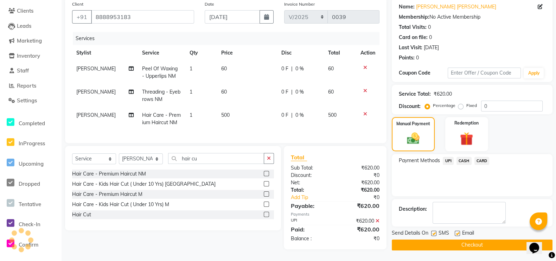
click at [432, 231] on label at bounding box center [433, 233] width 5 height 5
click at [432, 231] on input "checkbox" at bounding box center [433, 233] width 5 height 5
click at [437, 239] on button "Checkout" at bounding box center [472, 244] width 161 height 11
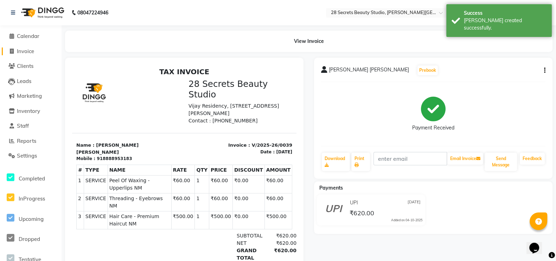
click at [11, 49] on icon at bounding box center [12, 51] width 4 height 5
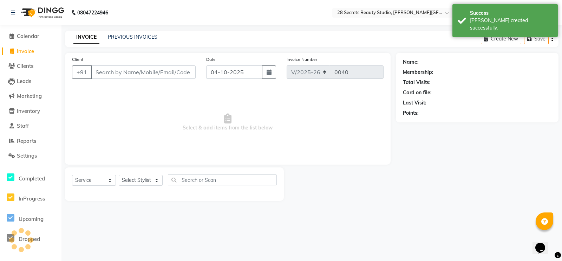
click at [186, 69] on input "Client" at bounding box center [143, 71] width 105 height 13
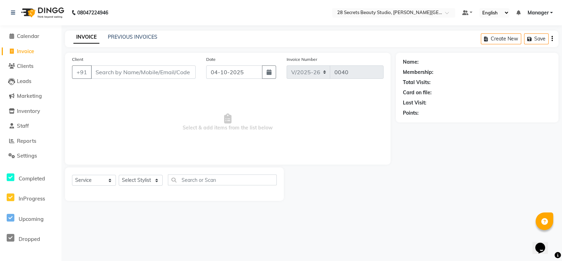
click at [273, 74] on button "button" at bounding box center [269, 71] width 14 height 13
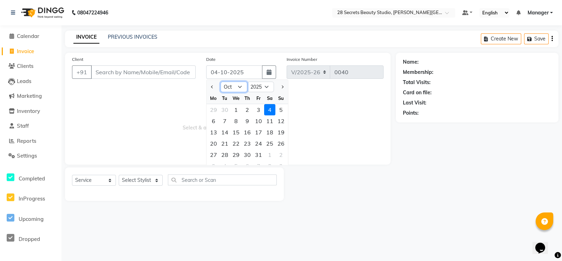
drag, startPoint x: 239, startPoint y: 85, endPoint x: 239, endPoint y: 90, distance: 5.3
click at [239, 85] on select "Jan Feb Mar Apr May Jun [DATE] Aug Sep Oct Nov Dec" at bounding box center [234, 87] width 27 height 11
click at [221, 82] on select "Jan Feb Mar Apr May Jun [DATE] Aug Sep Oct Nov Dec" at bounding box center [234, 87] width 27 height 11
click at [258, 132] on div "15" at bounding box center [258, 132] width 11 height 11
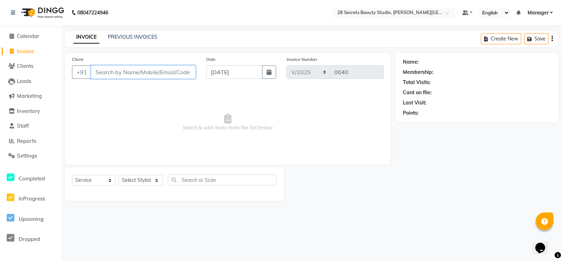
click at [127, 70] on input "Client" at bounding box center [143, 71] width 105 height 13
paste input "8999959186"
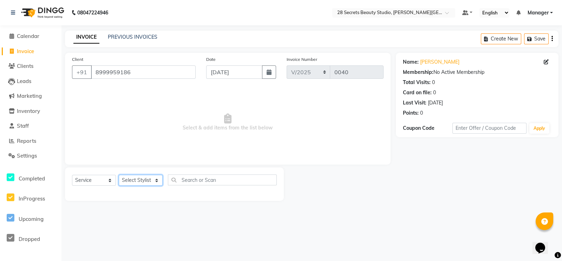
click at [161, 183] on select "Select Stylist [PERSON_NAME] Malaga [GEOGRAPHIC_DATA][PERSON_NAME] [PERSON_NAME…" at bounding box center [141, 180] width 44 height 11
click at [157, 179] on select "Select Stylist [PERSON_NAME] Malaga [GEOGRAPHIC_DATA][PERSON_NAME] [PERSON_NAME…" at bounding box center [141, 180] width 44 height 11
click at [119, 175] on select "Select Stylist [PERSON_NAME] Malaga [GEOGRAPHIC_DATA][PERSON_NAME] [PERSON_NAME…" at bounding box center [141, 180] width 44 height 11
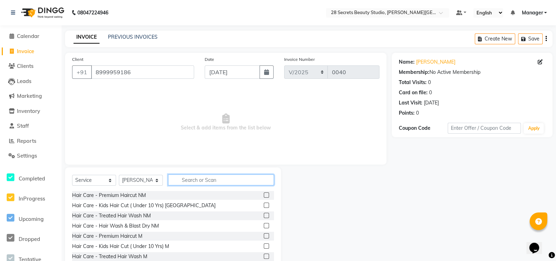
click at [192, 182] on input "text" at bounding box center [221, 179] width 106 height 11
click at [264, 194] on label at bounding box center [266, 194] width 5 height 5
click at [264, 194] on input "checkbox" at bounding box center [266, 195] width 5 height 5
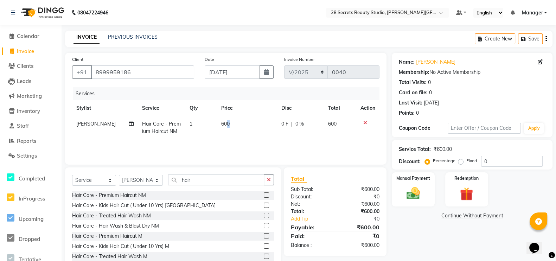
click at [226, 124] on span "600" at bounding box center [225, 124] width 8 height 6
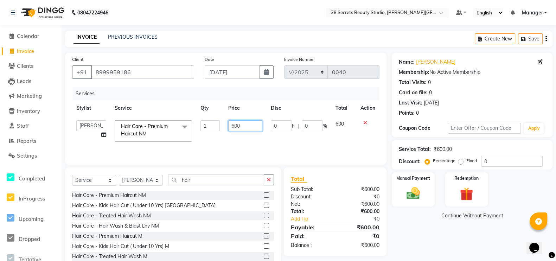
click at [245, 129] on input "600" at bounding box center [245, 125] width 34 height 11
click at [291, 146] on div "Services Stylist Service Qty Price Disc Total Action [PERSON_NAME] Malaga [PERS…" at bounding box center [225, 122] width 307 height 70
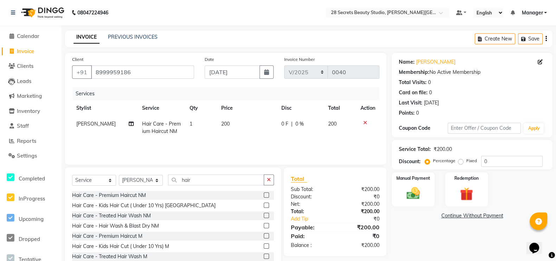
click at [425, 193] on div "Manual Payment" at bounding box center [413, 189] width 43 height 34
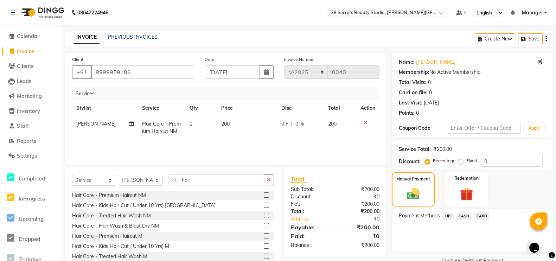
click at [447, 213] on span "UPI" at bounding box center [448, 216] width 11 height 8
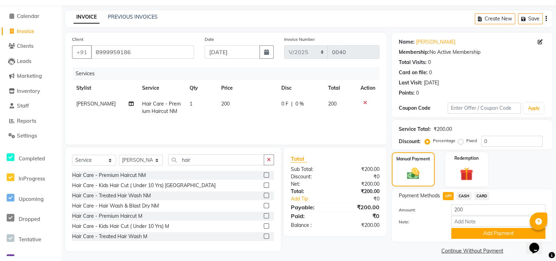
scroll to position [26, 0]
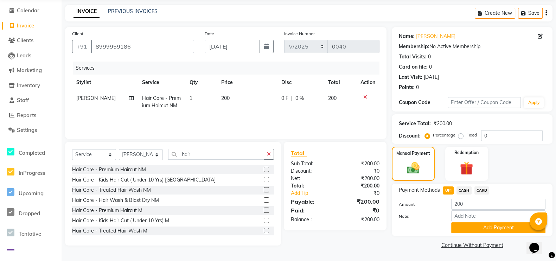
click at [482, 224] on button "Add Payment" at bounding box center [498, 227] width 94 height 11
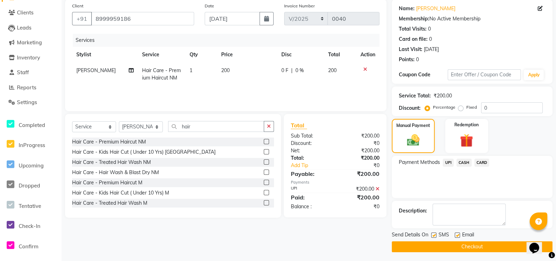
scroll to position [55, 0]
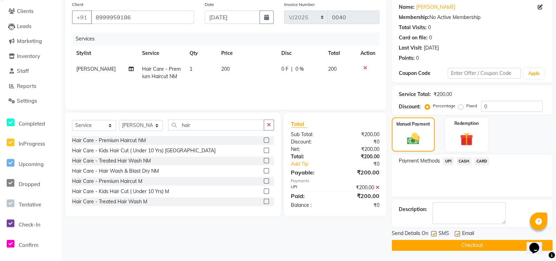
click at [433, 232] on label at bounding box center [433, 233] width 5 height 5
click at [433, 232] on input "checkbox" at bounding box center [433, 234] width 5 height 5
click at [439, 243] on button "Checkout" at bounding box center [472, 245] width 161 height 11
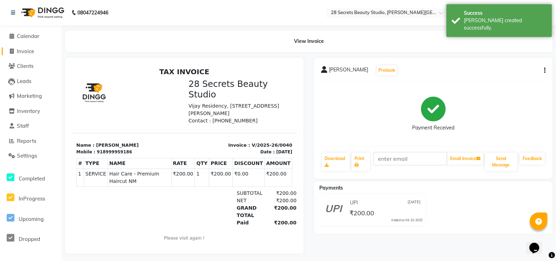
click at [14, 51] on span at bounding box center [11, 51] width 11 height 8
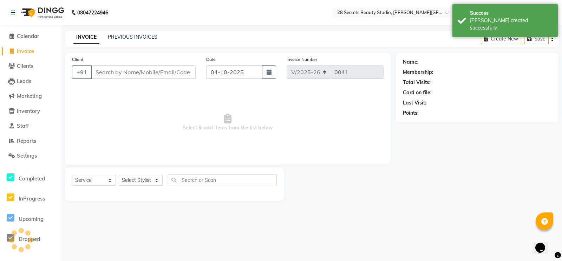
click at [138, 74] on input "Client" at bounding box center [143, 71] width 105 height 13
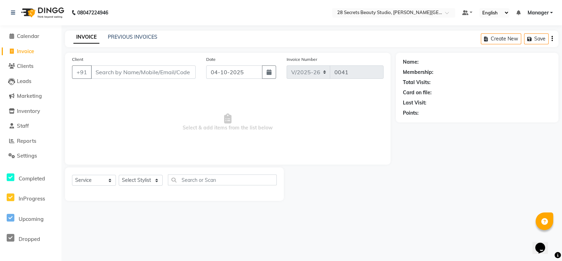
click at [266, 71] on button "button" at bounding box center [269, 71] width 14 height 13
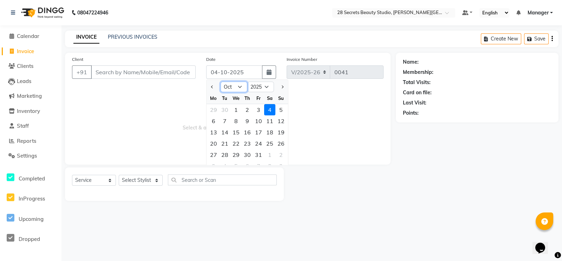
click at [241, 86] on select "Jan Feb Mar Apr May Jun [DATE] Aug Sep Oct Nov Dec" at bounding box center [234, 87] width 27 height 11
click at [221, 82] on select "Jan Feb Mar Apr May Jun [DATE] Aug Sep Oct Nov Dec" at bounding box center [234, 87] width 27 height 11
click at [271, 134] on div "16" at bounding box center [269, 132] width 11 height 11
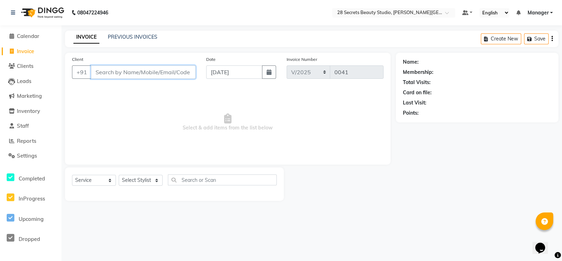
click at [158, 71] on input "Client" at bounding box center [143, 71] width 105 height 13
paste input "9370095313"
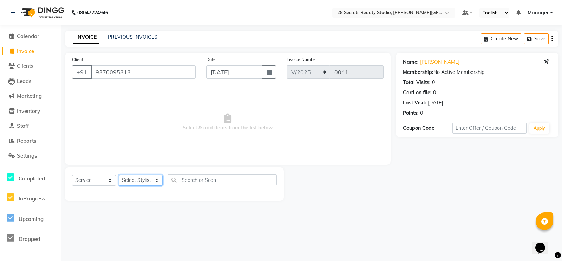
click at [157, 181] on select "Select Stylist [PERSON_NAME] Malaga [GEOGRAPHIC_DATA][PERSON_NAME] [PERSON_NAME…" at bounding box center [141, 180] width 44 height 11
click at [119, 175] on select "Select Stylist [PERSON_NAME] Malaga [GEOGRAPHIC_DATA][PERSON_NAME] [PERSON_NAME…" at bounding box center [141, 180] width 44 height 11
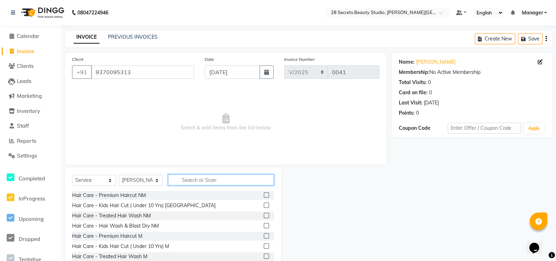
click at [181, 183] on input "text" at bounding box center [221, 179] width 106 height 11
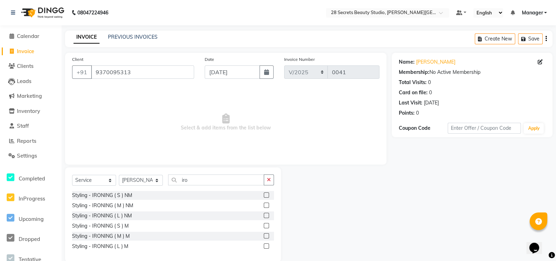
click at [267, 196] on label at bounding box center [266, 194] width 5 height 5
click at [267, 196] on input "checkbox" at bounding box center [266, 195] width 5 height 5
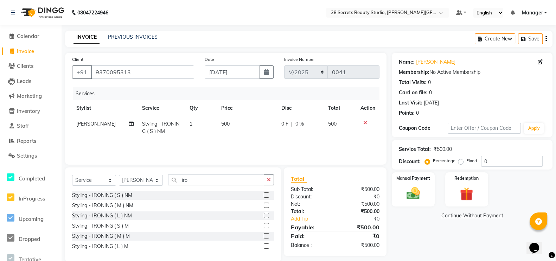
click at [221, 125] on span "500" at bounding box center [225, 124] width 8 height 6
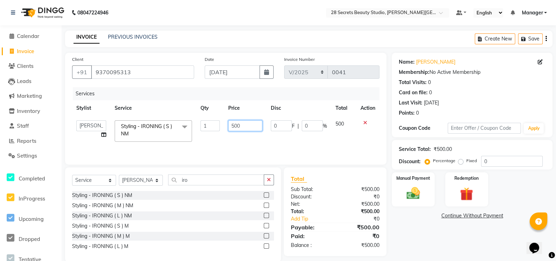
click at [234, 129] on input "500" at bounding box center [245, 125] width 34 height 11
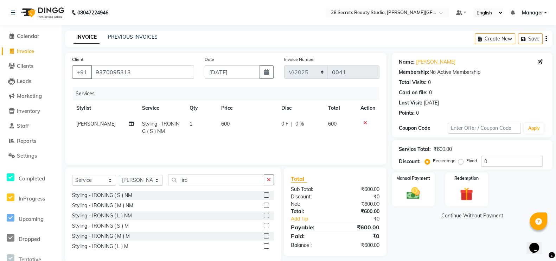
click at [278, 140] on div "Services Stylist Service Qty Price Disc Total Action [PERSON_NAME] Styling - IR…" at bounding box center [225, 122] width 307 height 70
click at [421, 178] on label "Manual Payment" at bounding box center [413, 178] width 34 height 6
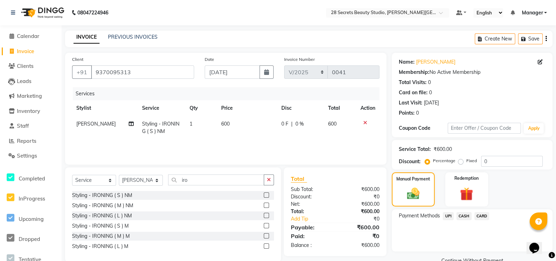
click at [464, 217] on span "CASH" at bounding box center [463, 216] width 15 height 8
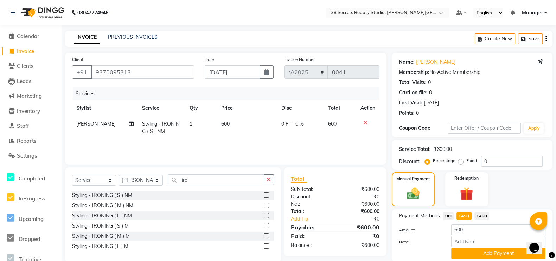
click at [488, 254] on button "Add Payment" at bounding box center [498, 253] width 94 height 11
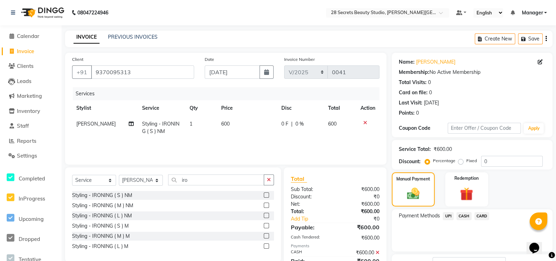
scroll to position [55, 0]
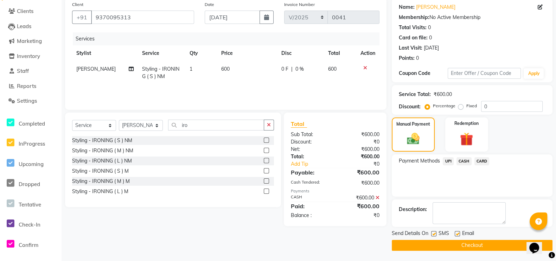
click at [434, 233] on label at bounding box center [433, 233] width 5 height 5
click at [434, 233] on input "checkbox" at bounding box center [433, 234] width 5 height 5
click at [440, 244] on button "Checkout" at bounding box center [472, 245] width 161 height 11
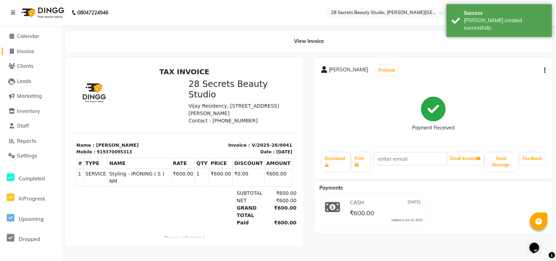
click at [12, 50] on icon at bounding box center [12, 51] width 4 height 5
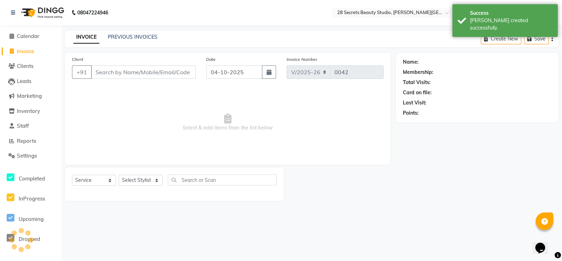
click at [122, 75] on input "Client" at bounding box center [143, 71] width 105 height 13
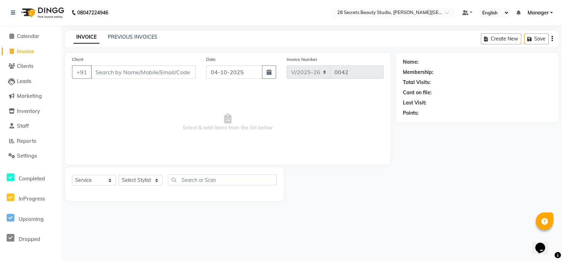
click at [268, 72] on icon "button" at bounding box center [269, 72] width 5 height 6
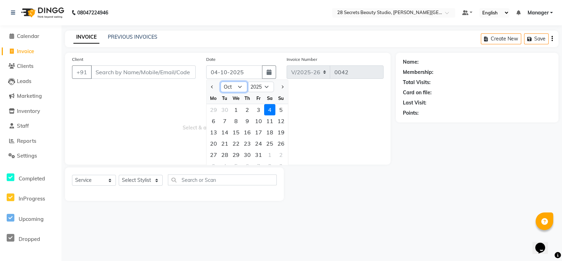
click at [241, 83] on select "Jan Feb Mar Apr May Jun [DATE] Aug Sep Oct Nov Dec" at bounding box center [234, 87] width 27 height 11
click at [221, 82] on select "Jan Feb Mar Apr May Jun [DATE] Aug Sep Oct Nov Dec" at bounding box center [234, 87] width 27 height 11
click at [283, 133] on div "17" at bounding box center [281, 132] width 11 height 11
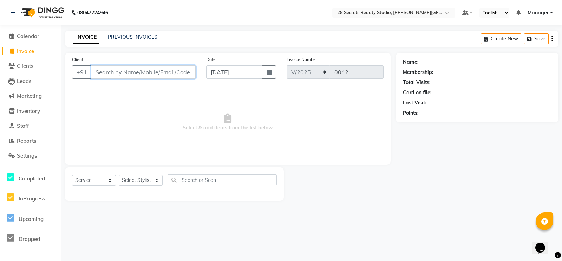
click at [176, 73] on input "Client" at bounding box center [143, 71] width 105 height 13
paste input "9175131621"
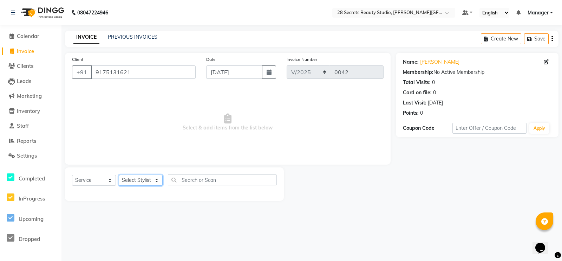
click at [147, 181] on select "Select Stylist [PERSON_NAME] Malaga [GEOGRAPHIC_DATA][PERSON_NAME] [PERSON_NAME…" at bounding box center [141, 180] width 44 height 11
click at [119, 175] on select "Select Stylist [PERSON_NAME] Malaga [GEOGRAPHIC_DATA][PERSON_NAME] [PERSON_NAME…" at bounding box center [141, 180] width 44 height 11
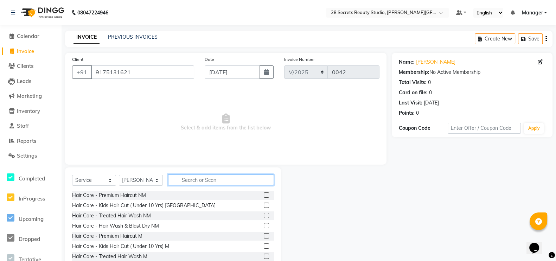
click at [174, 182] on input "text" at bounding box center [221, 179] width 106 height 11
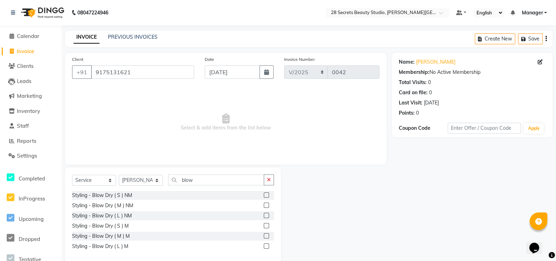
click at [266, 194] on label at bounding box center [266, 194] width 5 height 5
click at [266, 194] on input "checkbox" at bounding box center [266, 195] width 5 height 5
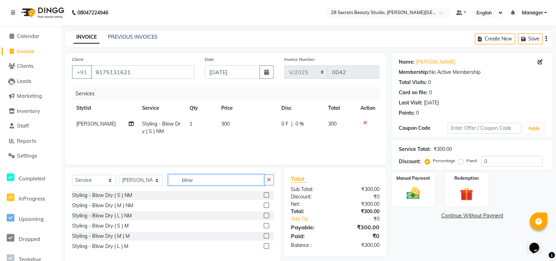
click at [220, 181] on input "blow" at bounding box center [216, 179] width 96 height 11
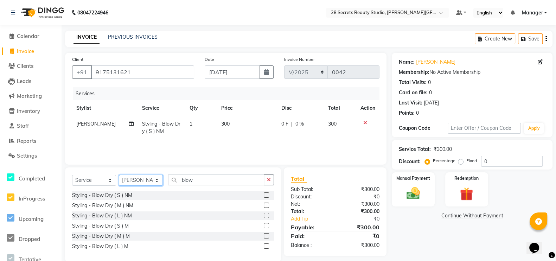
click at [153, 180] on select "Select Stylist [PERSON_NAME] Malaga [GEOGRAPHIC_DATA][PERSON_NAME] [PERSON_NAME…" at bounding box center [141, 180] width 44 height 11
click at [119, 175] on select "Select Stylist [PERSON_NAME] Malaga [GEOGRAPHIC_DATA][PERSON_NAME] [PERSON_NAME…" at bounding box center [141, 180] width 44 height 11
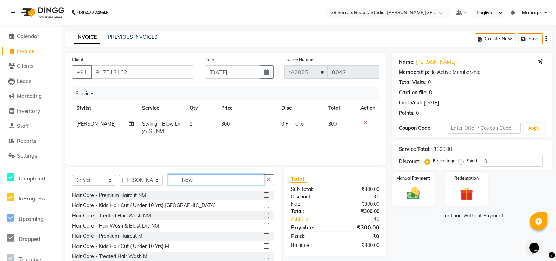
click at [216, 180] on input "blow" at bounding box center [216, 179] width 96 height 11
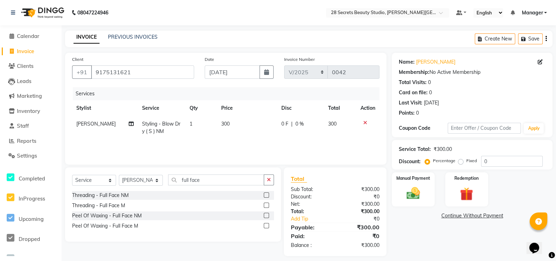
click at [266, 215] on label at bounding box center [266, 215] width 5 height 5
click at [266, 215] on input "checkbox" at bounding box center [266, 215] width 5 height 5
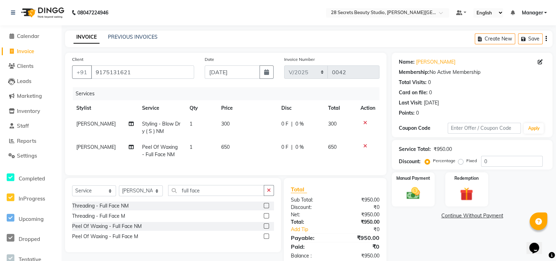
click at [426, 190] on div "Manual Payment" at bounding box center [413, 189] width 43 height 34
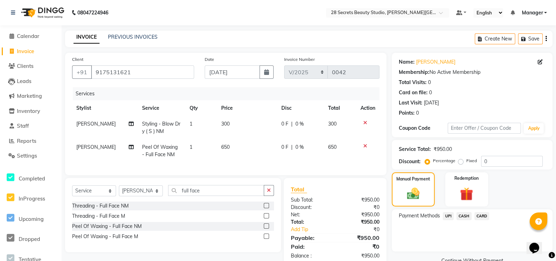
click at [448, 218] on span "UPI" at bounding box center [448, 216] width 11 height 8
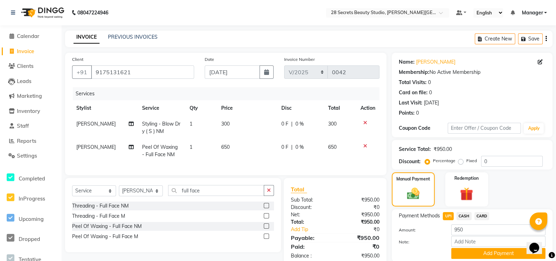
click at [489, 254] on button "Add Payment" at bounding box center [498, 253] width 94 height 11
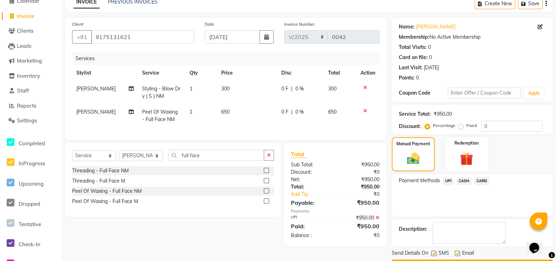
scroll to position [55, 0]
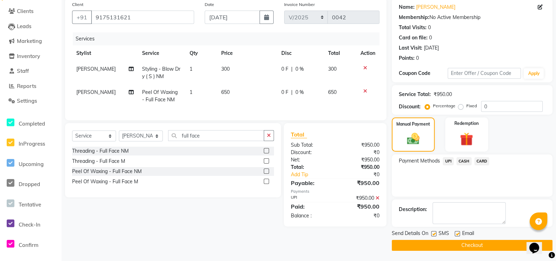
click at [439, 231] on span "SMS" at bounding box center [443, 234] width 11 height 9
click at [432, 232] on label at bounding box center [433, 233] width 5 height 5
click at [432, 232] on input "checkbox" at bounding box center [433, 234] width 5 height 5
click at [437, 243] on button "Checkout" at bounding box center [472, 245] width 161 height 11
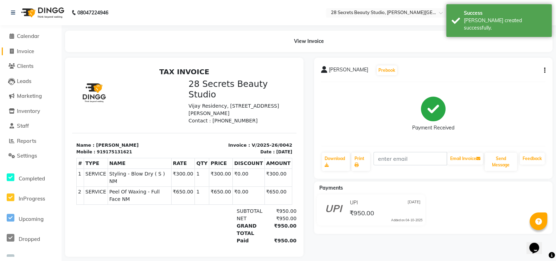
click at [12, 49] on icon at bounding box center [12, 51] width 4 height 5
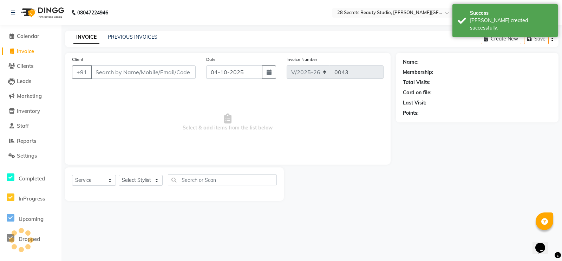
click at [105, 73] on input "Client" at bounding box center [143, 71] width 105 height 13
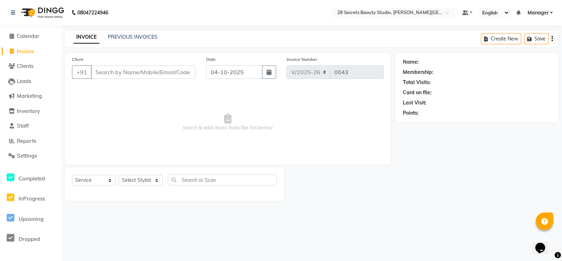
click at [270, 69] on icon "button" at bounding box center [269, 72] width 5 height 6
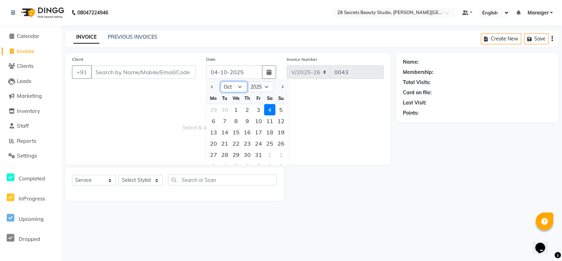
click at [241, 84] on select "Jan Feb Mar Apr May Jun [DATE] Aug Sep Oct Nov Dec" at bounding box center [234, 87] width 27 height 11
click at [221, 82] on select "Jan Feb Mar Apr May Jun [DATE] Aug Sep Oct Nov Dec" at bounding box center [234, 87] width 27 height 11
click at [278, 133] on div "17" at bounding box center [281, 132] width 11 height 11
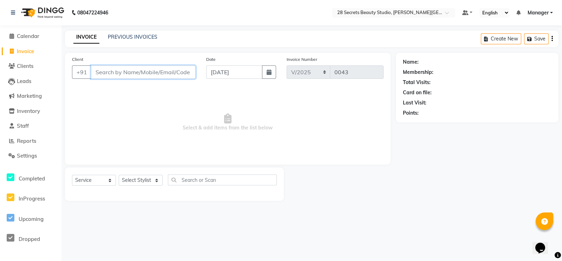
click at [143, 76] on input "Client" at bounding box center [143, 71] width 105 height 13
paste input "9380517832"
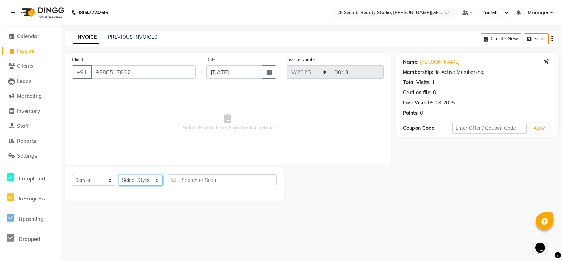
click at [137, 177] on select "Select Stylist [PERSON_NAME] Malaga [GEOGRAPHIC_DATA][PERSON_NAME] [PERSON_NAME…" at bounding box center [141, 180] width 44 height 11
click at [119, 175] on select "Select Stylist [PERSON_NAME] Malaga [GEOGRAPHIC_DATA][PERSON_NAME] [PERSON_NAME…" at bounding box center [141, 180] width 44 height 11
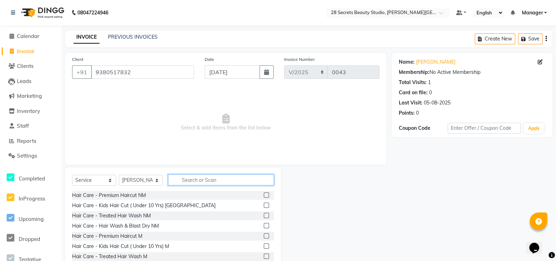
click at [186, 181] on input "text" at bounding box center [221, 179] width 106 height 11
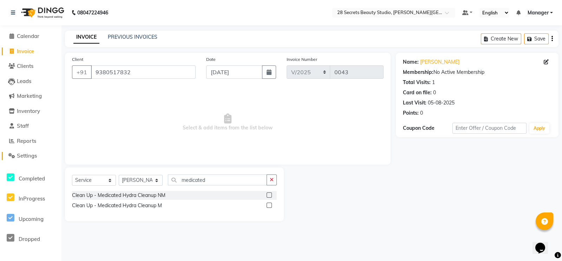
click at [11, 154] on icon at bounding box center [11, 155] width 7 height 5
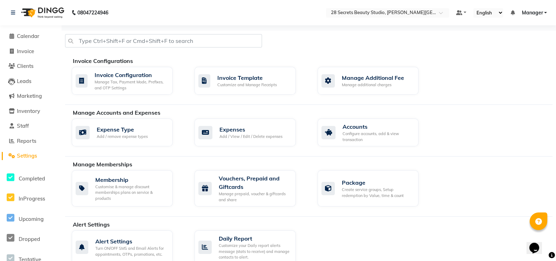
scroll to position [190, 0]
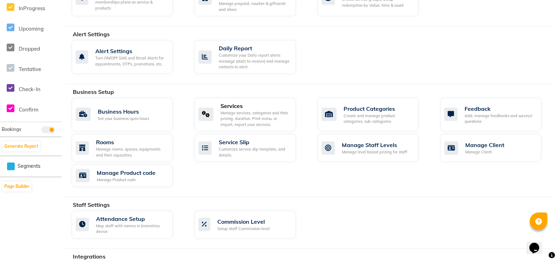
click at [250, 111] on div "Manage services, categories and their pricing, duration. Print menu, or import,…" at bounding box center [254, 119] width 69 height 18
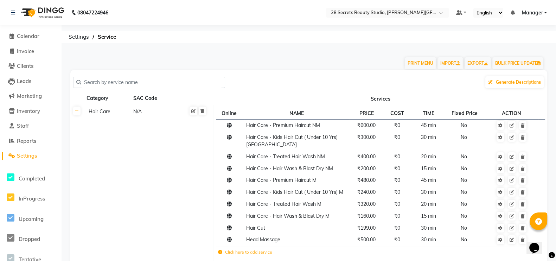
click at [106, 83] on input "text" at bounding box center [151, 82] width 141 height 11
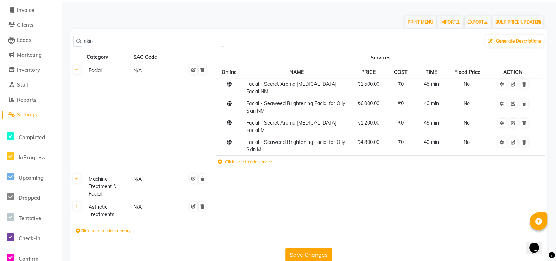
scroll to position [55, 0]
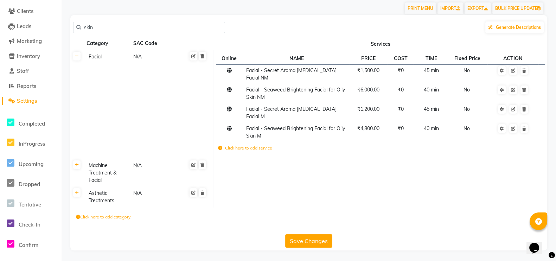
click at [9, 102] on icon at bounding box center [11, 100] width 7 height 5
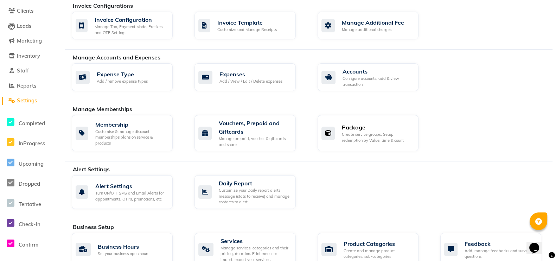
click at [350, 127] on div "Package" at bounding box center [377, 127] width 71 height 8
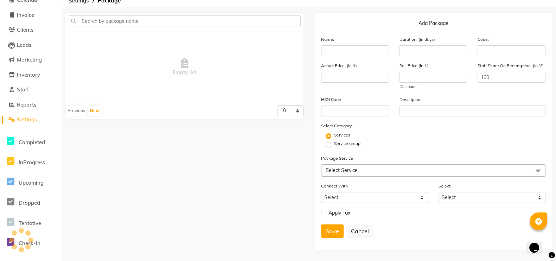
scroll to position [39, 0]
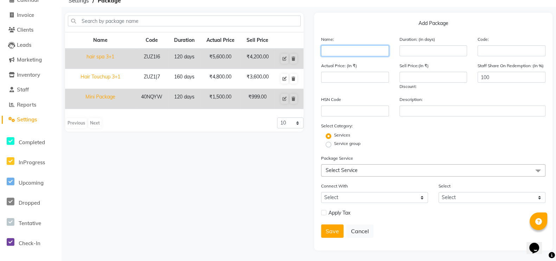
click at [337, 49] on input "text" at bounding box center [355, 50] width 68 height 11
click at [325, 46] on input "text" at bounding box center [355, 50] width 68 height 11
paste input "Medicated Scalp Treatmet"
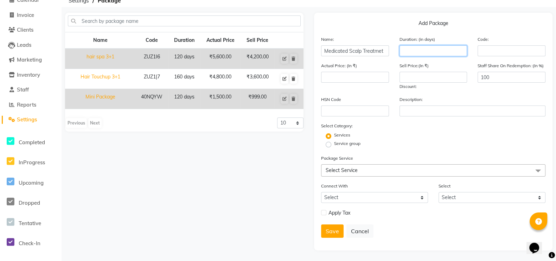
click at [405, 46] on input "number" at bounding box center [433, 50] width 68 height 11
click at [331, 75] on input "number" at bounding box center [355, 77] width 68 height 11
click at [431, 48] on input "90" at bounding box center [433, 50] width 68 height 11
click at [332, 78] on input "number" at bounding box center [355, 77] width 68 height 11
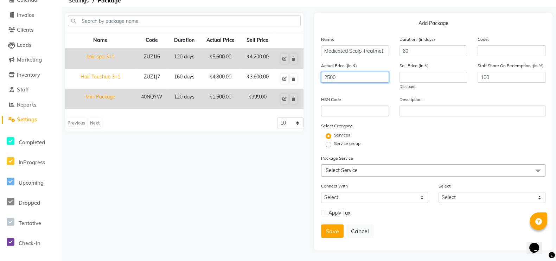
click at [370, 78] on input "2500" at bounding box center [355, 77] width 68 height 11
click at [355, 75] on input "2500" at bounding box center [355, 77] width 68 height 11
click at [424, 76] on input "number" at bounding box center [433, 77] width 68 height 11
click at [374, 168] on span "Select Service" at bounding box center [433, 170] width 224 height 12
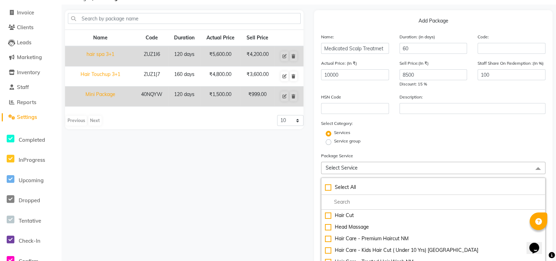
click at [344, 206] on input "multiselect-search" at bounding box center [433, 201] width 217 height 7
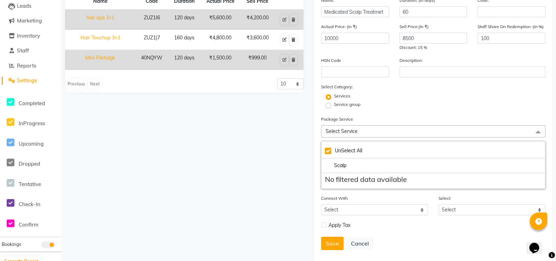
scroll to position [90, 0]
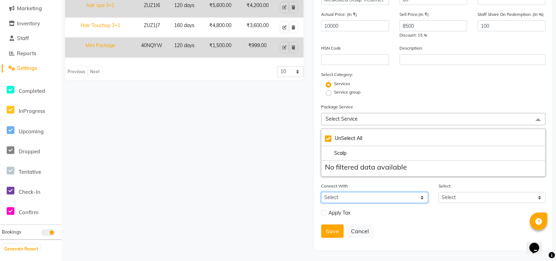
click at [405, 197] on select "Select Membership Prepaid Voucher" at bounding box center [374, 197] width 107 height 11
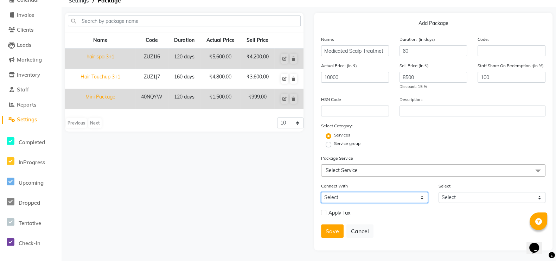
scroll to position [39, 0]
drag, startPoint x: 450, startPoint y: 212, endPoint x: 456, endPoint y: 200, distance: 12.9
click at [450, 212] on div "Apply Tax" at bounding box center [433, 213] width 235 height 10
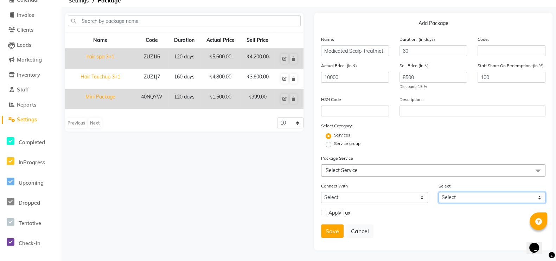
click at [458, 197] on select "Select" at bounding box center [491, 197] width 107 height 11
click at [427, 235] on div "Save Cancel" at bounding box center [433, 230] width 224 height 13
click at [335, 231] on button "Save" at bounding box center [332, 230] width 22 height 13
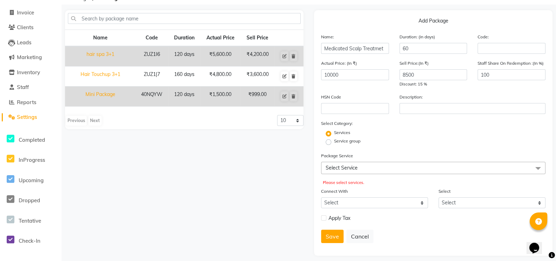
click at [361, 169] on span "Select Service" at bounding box center [433, 168] width 224 height 12
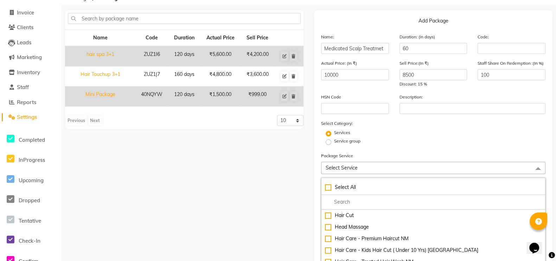
click at [356, 230] on div "Head Massage" at bounding box center [433, 226] width 217 height 7
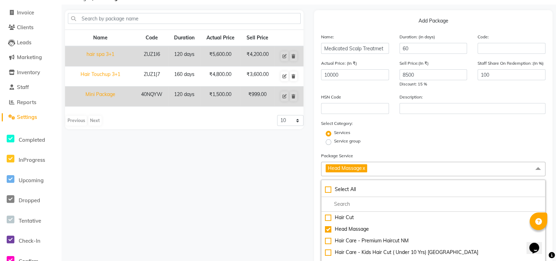
click at [233, 207] on div "Name Code Duration Actual Price Sell Price hair spa 3+1 ZUZ1I6 120 days ₹5,600.…" at bounding box center [184, 239] width 249 height 459
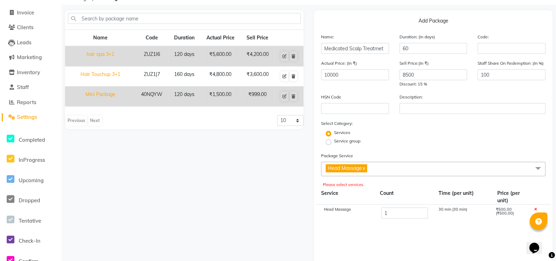
click at [168, 185] on div "Name Code Duration Actual Price Sell Price hair spa 3+1 ZUZ1I6 120 days ₹5,600.…" at bounding box center [184, 187] width 249 height 354
click at [9, 116] on icon at bounding box center [11, 116] width 7 height 5
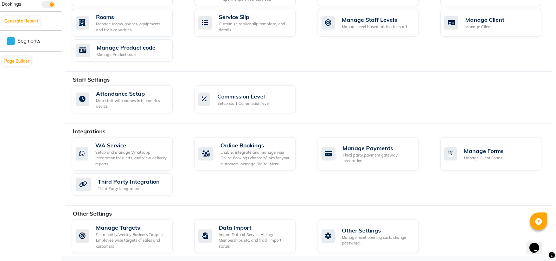
scroll to position [125, 0]
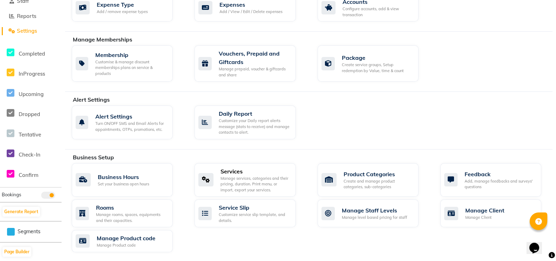
click at [265, 176] on div "Manage services, categories and their pricing, duration. Print menu, or import,…" at bounding box center [254, 184] width 69 height 18
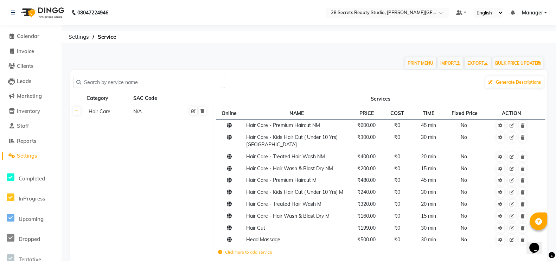
scroll to position [190, 0]
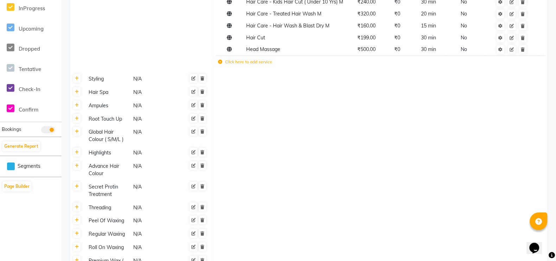
click at [245, 59] on label "Click here to add service" at bounding box center [245, 62] width 54 height 6
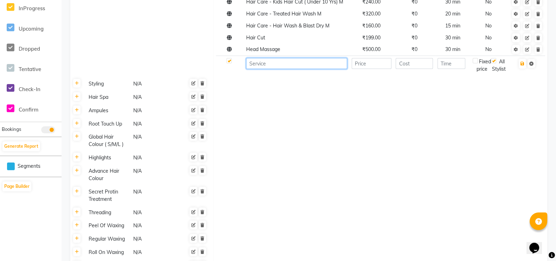
click at [299, 60] on input at bounding box center [296, 63] width 101 height 11
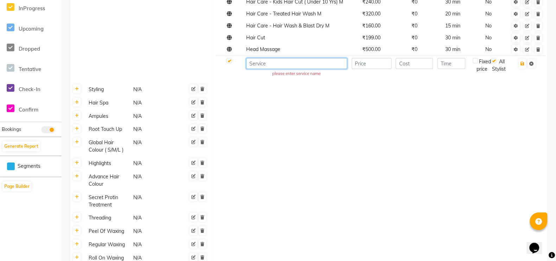
click at [286, 58] on input at bounding box center [296, 63] width 101 height 11
paste input "Medicated Scalp Treatmet"
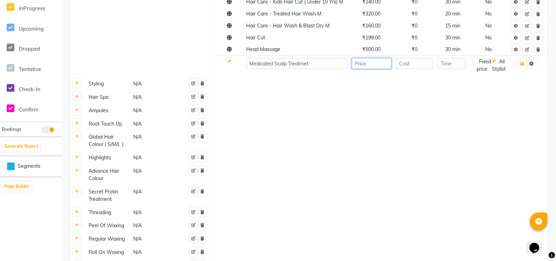
click at [370, 59] on input "number" at bounding box center [371, 63] width 40 height 11
click at [420, 62] on input "number" at bounding box center [413, 63] width 37 height 11
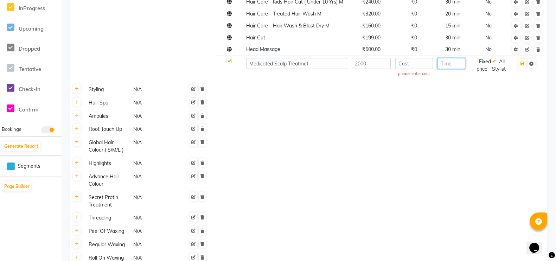
click at [448, 58] on input "number" at bounding box center [451, 63] width 28 height 11
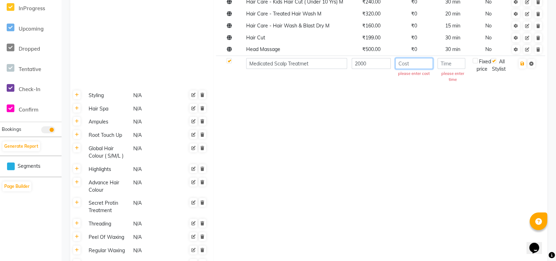
click at [418, 60] on input "number" at bounding box center [414, 63] width 38 height 11
click at [443, 58] on input "number" at bounding box center [451, 63] width 28 height 11
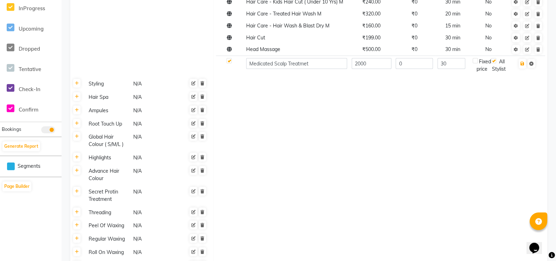
click at [442, 79] on td at bounding box center [380, 83] width 334 height 13
click at [523, 62] on icon "button" at bounding box center [522, 64] width 4 height 4
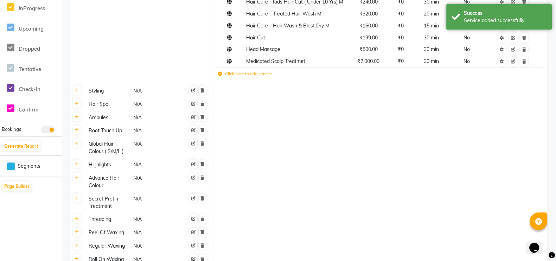
scroll to position [0, 0]
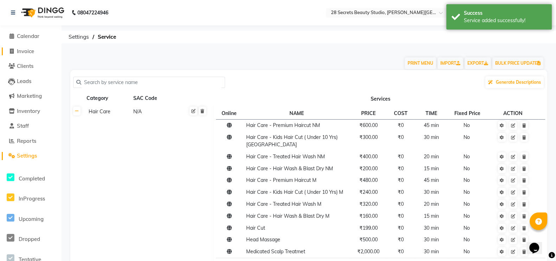
click at [11, 50] on icon at bounding box center [12, 51] width 4 height 5
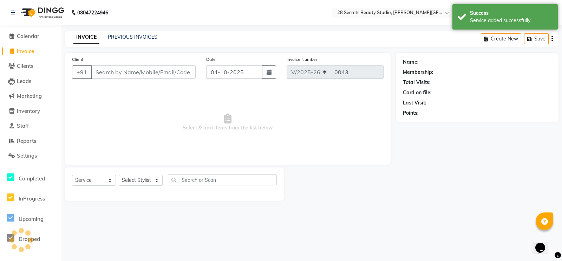
click at [148, 72] on input "Client" at bounding box center [143, 71] width 105 height 13
click at [277, 73] on div "Date [DATE]" at bounding box center [241, 70] width 80 height 29
click at [274, 71] on button "button" at bounding box center [269, 71] width 14 height 13
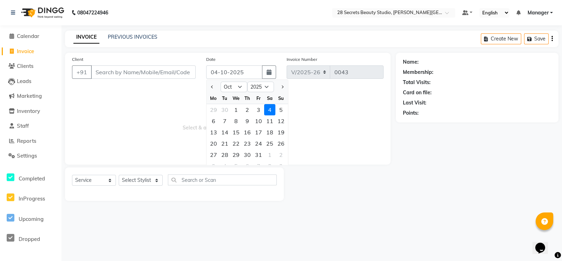
click at [274, 71] on button "button" at bounding box center [269, 71] width 14 height 13
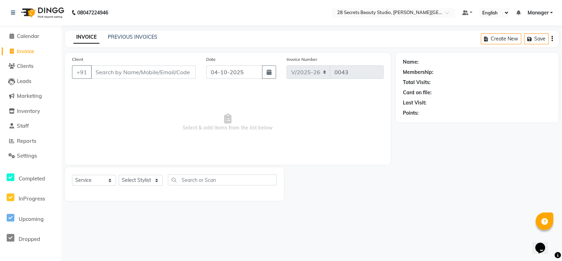
click at [268, 72] on icon "button" at bounding box center [269, 72] width 5 height 6
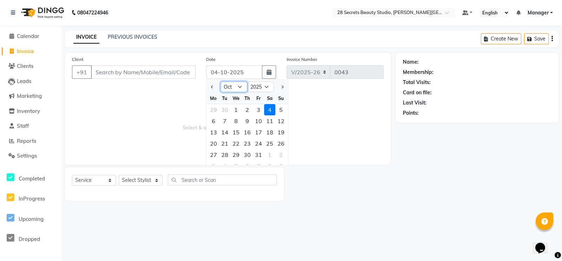
click at [243, 86] on select "Jan Feb Mar Apr May Jun [DATE] Aug Sep Oct Nov Dec" at bounding box center [234, 87] width 27 height 11
click at [221, 82] on select "Jan Feb Mar Apr May Jun [DATE] Aug Sep Oct Nov Dec" at bounding box center [234, 87] width 27 height 11
click at [285, 132] on div "17" at bounding box center [281, 132] width 11 height 11
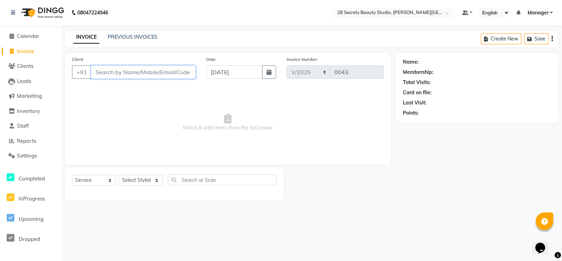
click at [139, 73] on input "Client" at bounding box center [143, 71] width 105 height 13
click at [138, 69] on input "Client" at bounding box center [143, 71] width 105 height 13
paste input "9380517832"
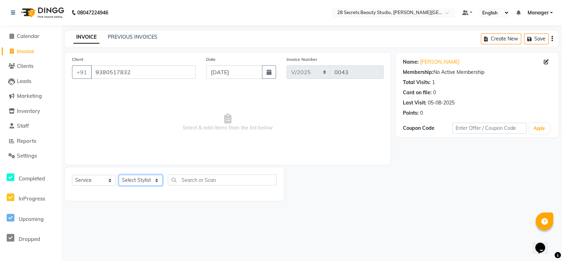
click at [160, 180] on select "Select Stylist [PERSON_NAME] Malaga [GEOGRAPHIC_DATA][PERSON_NAME] [PERSON_NAME…" at bounding box center [141, 180] width 44 height 11
click at [119, 175] on select "Select Stylist [PERSON_NAME] Malaga [GEOGRAPHIC_DATA][PERSON_NAME] [PERSON_NAME…" at bounding box center [141, 180] width 44 height 11
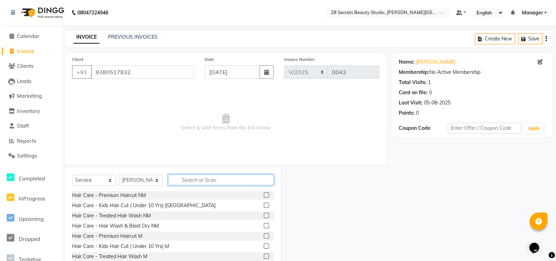
click at [189, 180] on input "text" at bounding box center [221, 179] width 106 height 11
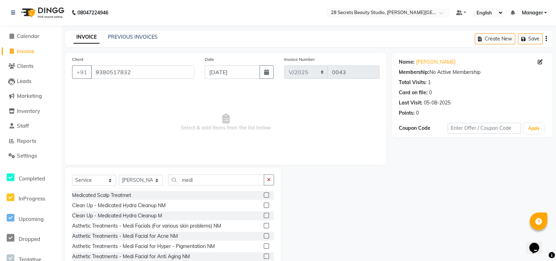
click at [264, 195] on label at bounding box center [266, 194] width 5 height 5
click at [264, 195] on input "checkbox" at bounding box center [266, 195] width 5 height 5
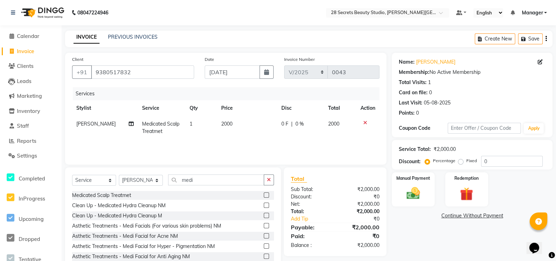
click at [189, 125] on span "1" at bounding box center [190, 124] width 3 height 6
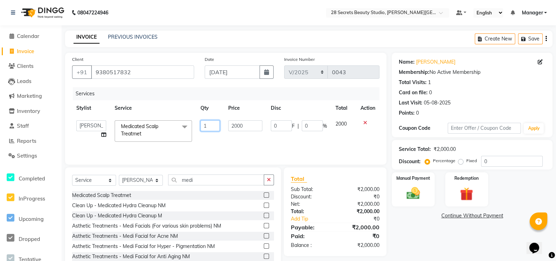
click at [209, 126] on input "1" at bounding box center [209, 125] width 19 height 11
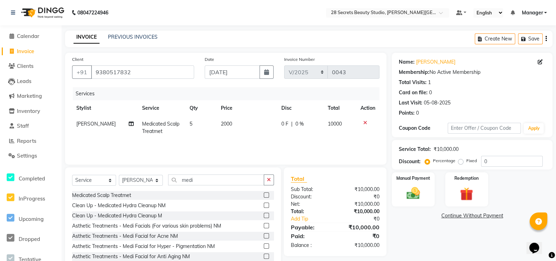
click at [241, 138] on td "2000" at bounding box center [247, 127] width 60 height 23
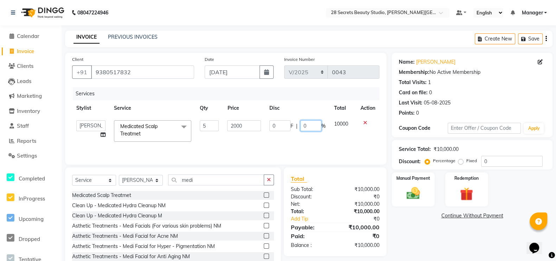
click at [306, 128] on input "0" at bounding box center [310, 125] width 21 height 11
click at [312, 136] on td "0 F | 20 %" at bounding box center [297, 131] width 65 height 30
click at [311, 124] on input "20" at bounding box center [312, 125] width 21 height 11
click at [283, 140] on div "Services Stylist Service Qty Price Disc Total Action [PERSON_NAME] Malaga [PERS…" at bounding box center [225, 122] width 307 height 70
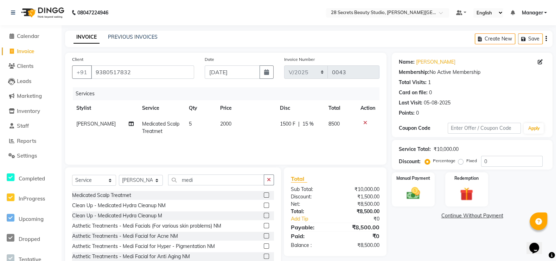
click at [418, 183] on div "Manual Payment" at bounding box center [413, 189] width 43 height 34
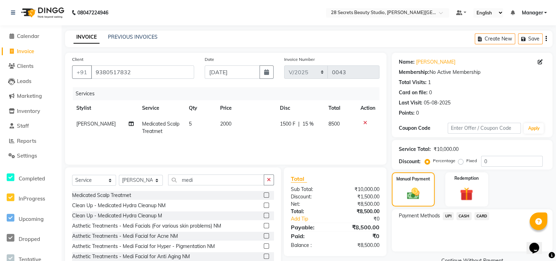
click at [448, 214] on span "UPI" at bounding box center [448, 216] width 11 height 8
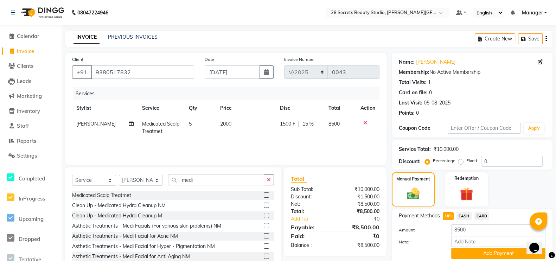
click at [477, 254] on button "Add Payment" at bounding box center [498, 253] width 94 height 11
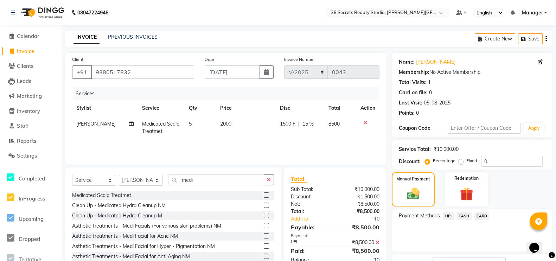
scroll to position [55, 0]
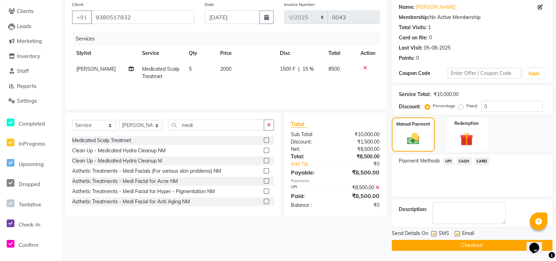
click at [433, 235] on label at bounding box center [433, 233] width 5 height 5
click at [433, 235] on input "checkbox" at bounding box center [433, 234] width 5 height 5
click at [440, 240] on button "Checkout" at bounding box center [472, 245] width 161 height 11
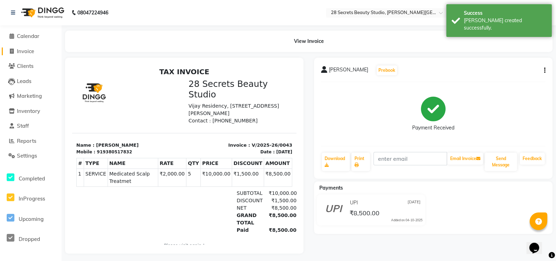
click at [11, 52] on icon at bounding box center [12, 51] width 4 height 5
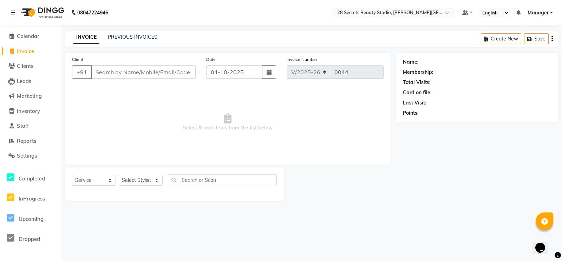
click at [273, 72] on button "button" at bounding box center [269, 71] width 14 height 13
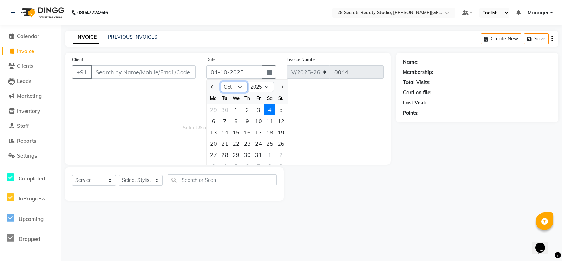
click at [242, 85] on select "Jan Feb Mar Apr May Jun [DATE] Aug Sep Oct Nov Dec" at bounding box center [234, 87] width 27 height 11
click at [221, 82] on select "Jan Feb Mar Apr May Jun [DATE] Aug Sep Oct Nov Dec" at bounding box center [234, 87] width 27 height 11
click at [216, 141] on div "18" at bounding box center [213, 143] width 11 height 11
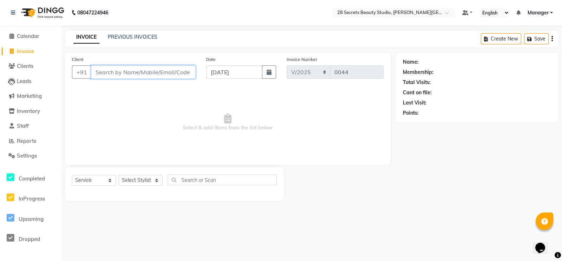
click at [179, 71] on input "Client" at bounding box center [143, 71] width 105 height 13
paste input "9822916649"
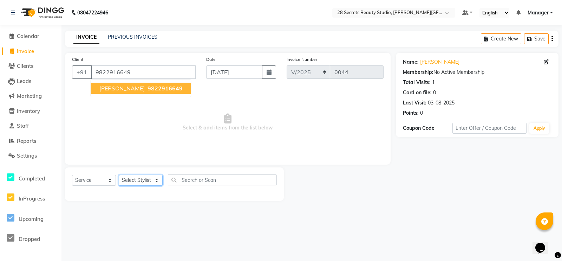
click at [157, 182] on select "Select Stylist [PERSON_NAME] Malaga [GEOGRAPHIC_DATA][PERSON_NAME] [PERSON_NAME…" at bounding box center [141, 180] width 44 height 11
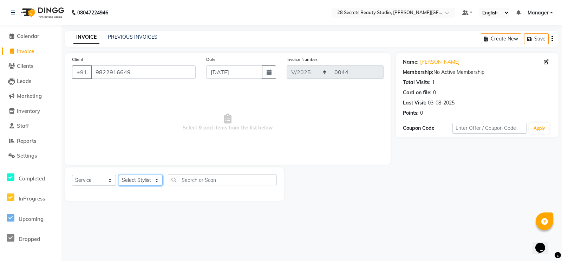
click at [157, 182] on select "Select Stylist [PERSON_NAME] Malaga [GEOGRAPHIC_DATA][PERSON_NAME] [PERSON_NAME…" at bounding box center [141, 180] width 44 height 11
click at [119, 175] on select "Select Stylist [PERSON_NAME] Malaga [GEOGRAPHIC_DATA][PERSON_NAME] [PERSON_NAME…" at bounding box center [141, 180] width 44 height 11
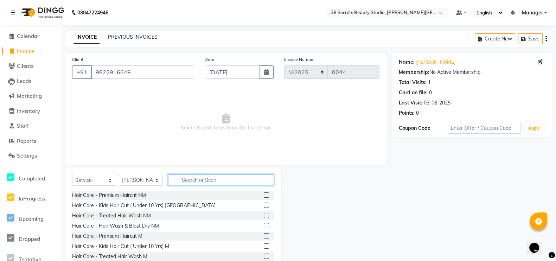
click at [176, 181] on input "text" at bounding box center [221, 179] width 106 height 11
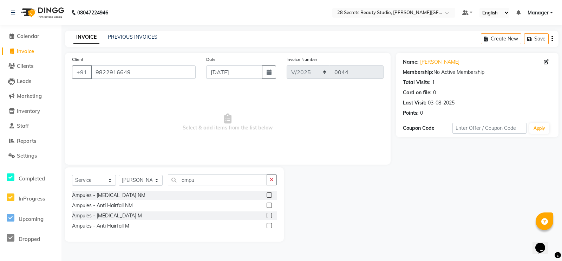
click at [270, 194] on label at bounding box center [269, 194] width 5 height 5
click at [270, 194] on input "checkbox" at bounding box center [269, 195] width 5 height 5
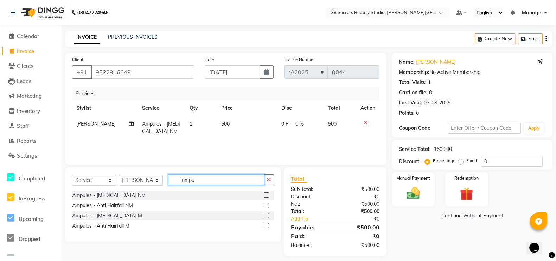
click at [218, 177] on input "ampu" at bounding box center [216, 179] width 96 height 11
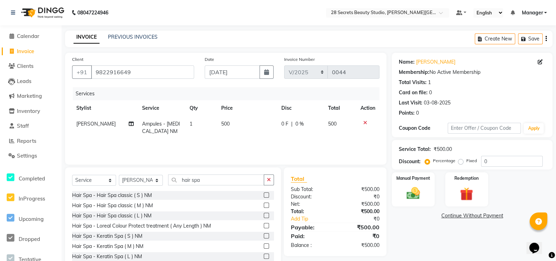
click at [264, 194] on label at bounding box center [266, 194] width 5 height 5
click at [264, 194] on input "checkbox" at bounding box center [266, 195] width 5 height 5
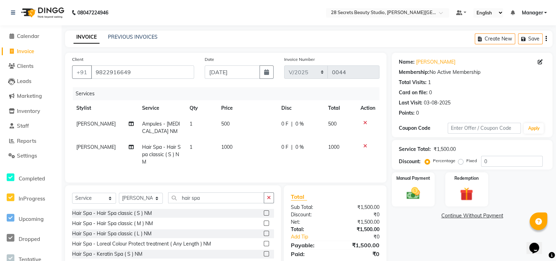
click at [228, 147] on span "1000" at bounding box center [226, 147] width 11 height 6
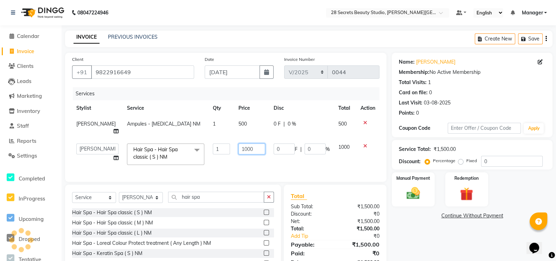
click at [248, 150] on input "1000" at bounding box center [251, 148] width 26 height 11
click at [303, 168] on td "0 F | 0 %" at bounding box center [301, 154] width 65 height 30
click at [422, 186] on img at bounding box center [412, 193] width 21 height 15
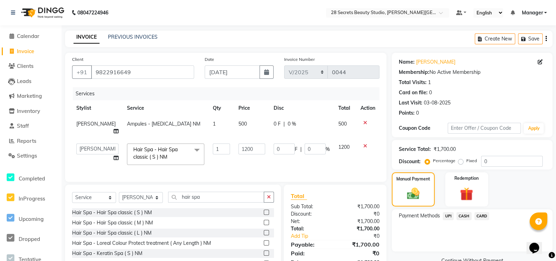
click at [463, 213] on span "CASH" at bounding box center [463, 216] width 15 height 8
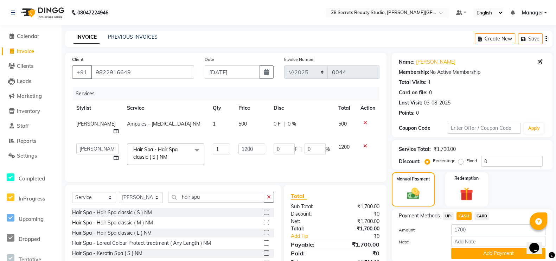
click at [478, 254] on button "Add Payment" at bounding box center [498, 253] width 94 height 11
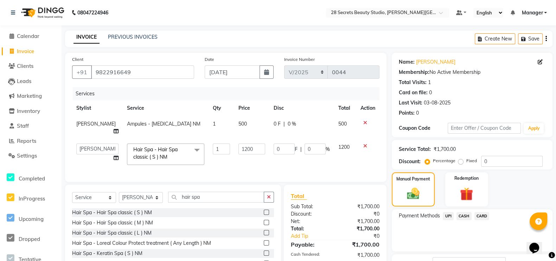
scroll to position [55, 0]
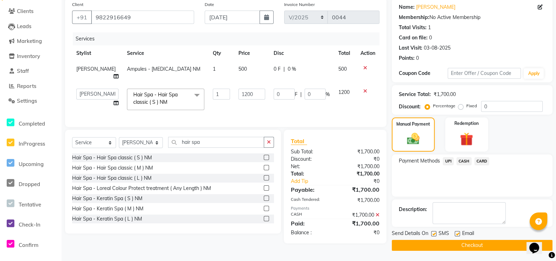
click at [433, 232] on label at bounding box center [433, 233] width 5 height 5
click at [433, 232] on input "checkbox" at bounding box center [433, 234] width 5 height 5
click at [434, 244] on button "Checkout" at bounding box center [472, 245] width 161 height 11
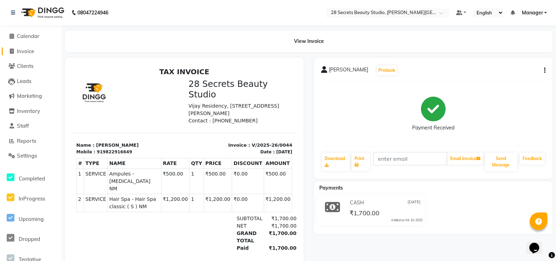
click at [13, 50] on icon at bounding box center [12, 51] width 4 height 5
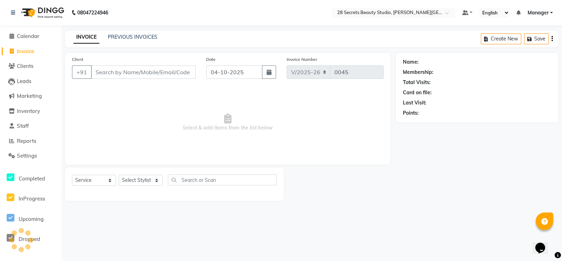
click at [269, 73] on icon "button" at bounding box center [269, 72] width 5 height 6
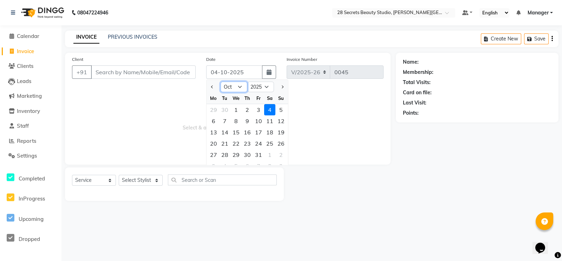
click at [239, 86] on select "Jan Feb Mar Apr May Jun [DATE] Aug Sep Oct Nov Dec" at bounding box center [234, 87] width 27 height 11
click at [221, 82] on select "Jan Feb Mar Apr May Jun [DATE] Aug Sep Oct Nov Dec" at bounding box center [234, 87] width 27 height 11
click at [226, 142] on div "19" at bounding box center [224, 143] width 11 height 11
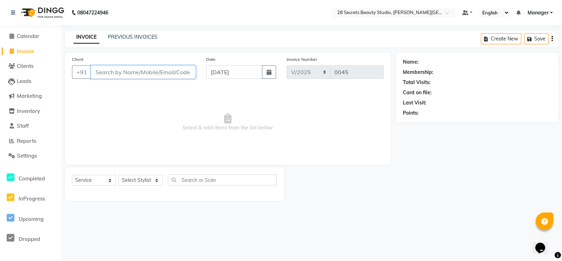
click at [138, 74] on input "Client" at bounding box center [143, 71] width 105 height 13
paste input "8452094406"
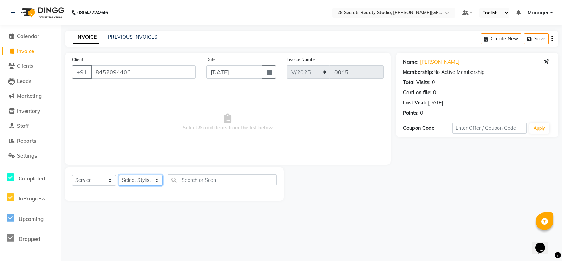
click at [155, 180] on select "Select Stylist [PERSON_NAME] Malaga [GEOGRAPHIC_DATA][PERSON_NAME] [PERSON_NAME…" at bounding box center [141, 180] width 44 height 11
click at [119, 175] on select "Select Stylist [PERSON_NAME] Malaga [GEOGRAPHIC_DATA][PERSON_NAME] [PERSON_NAME…" at bounding box center [141, 180] width 44 height 11
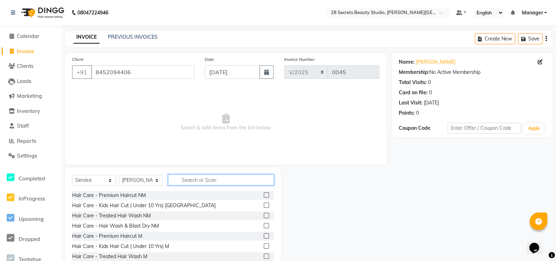
click at [189, 180] on input "text" at bounding box center [221, 179] width 106 height 11
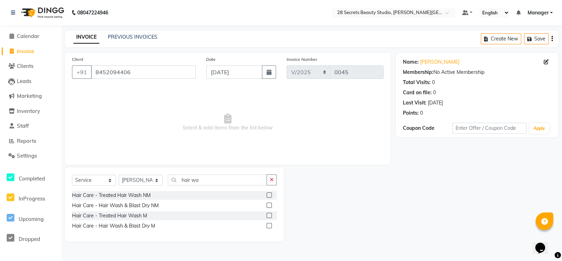
click at [272, 194] on div at bounding box center [272, 195] width 10 height 9
click at [268, 194] on label at bounding box center [269, 194] width 5 height 5
click at [268, 194] on input "checkbox" at bounding box center [269, 195] width 5 height 5
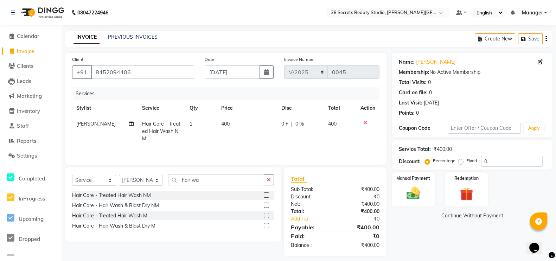
click at [265, 206] on label at bounding box center [266, 204] width 5 height 5
click at [265, 206] on input "checkbox" at bounding box center [266, 205] width 5 height 5
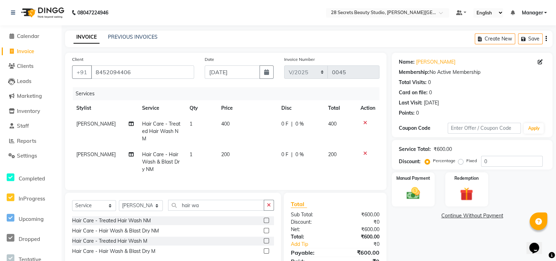
click at [366, 153] on icon at bounding box center [365, 153] width 4 height 5
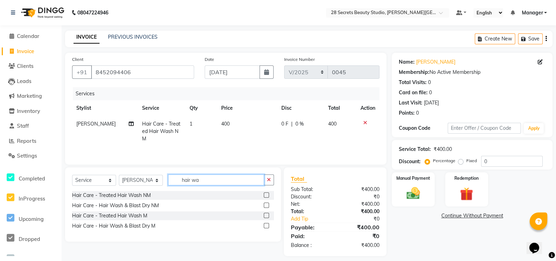
click at [207, 180] on input "hair wa" at bounding box center [216, 179] width 96 height 11
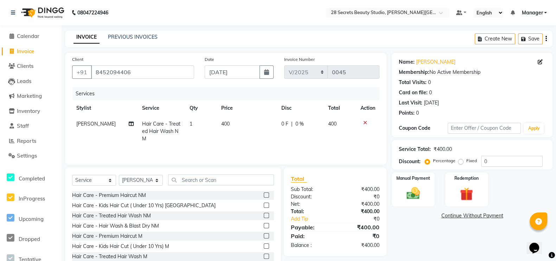
click at [366, 121] on div at bounding box center [367, 122] width 15 height 5
click at [363, 121] on icon at bounding box center [365, 122] width 4 height 5
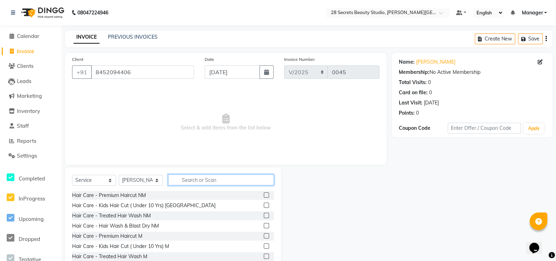
click at [182, 179] on input "text" at bounding box center [221, 179] width 106 height 11
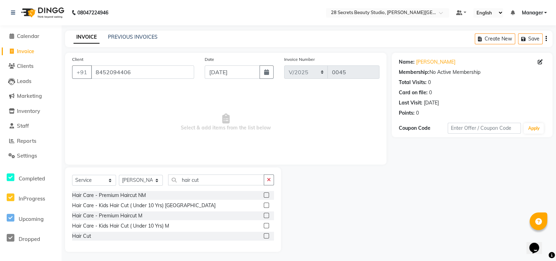
click at [267, 196] on label at bounding box center [266, 194] width 5 height 5
click at [267, 196] on input "checkbox" at bounding box center [266, 195] width 5 height 5
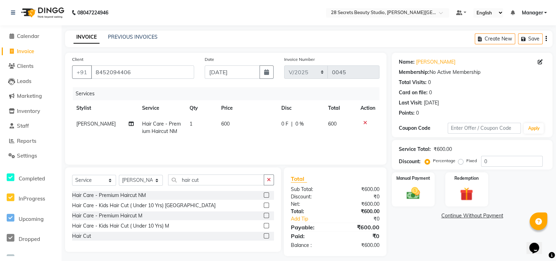
click at [265, 205] on label at bounding box center [266, 204] width 5 height 5
click at [265, 205] on input "checkbox" at bounding box center [266, 205] width 5 height 5
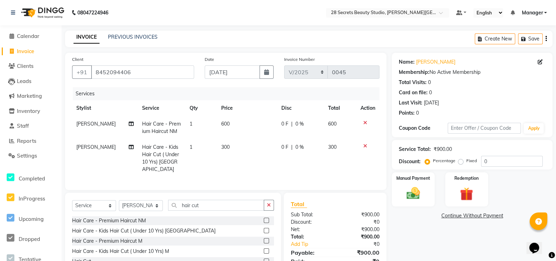
click at [363, 145] on icon at bounding box center [365, 145] width 4 height 5
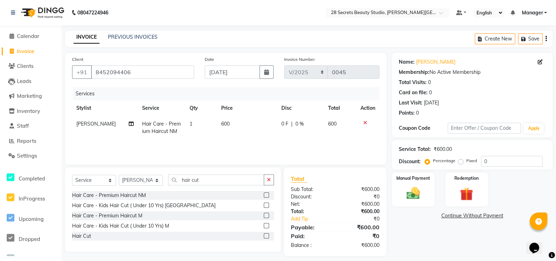
click at [267, 215] on label at bounding box center [266, 215] width 5 height 5
click at [267, 215] on input "checkbox" at bounding box center [266, 215] width 5 height 5
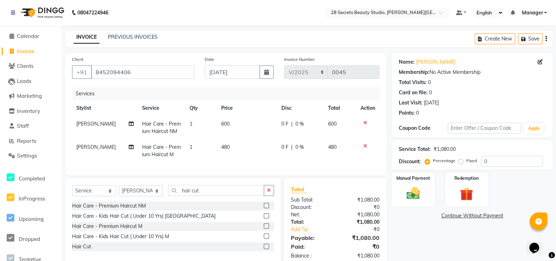
click at [266, 249] on label at bounding box center [266, 246] width 5 height 5
click at [266, 249] on input "checkbox" at bounding box center [266, 246] width 5 height 5
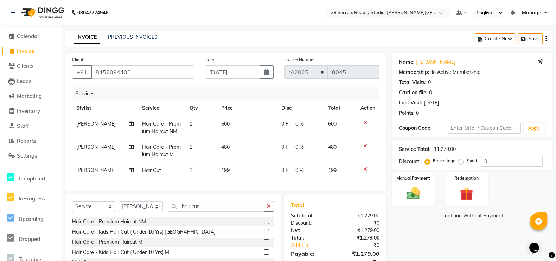
click at [225, 147] on span "480" at bounding box center [225, 147] width 8 height 6
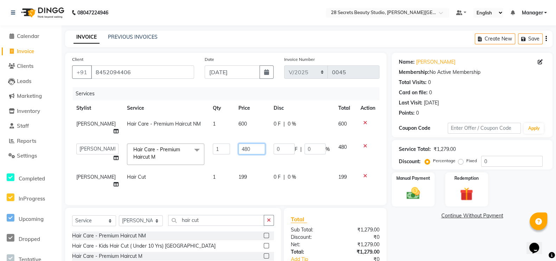
click at [242, 148] on input "480" at bounding box center [251, 148] width 26 height 11
click at [263, 191] on div "Client [PHONE_NUMBER] Date [DATE] Invoice Number V/2025 V/[PHONE_NUMBER] Servic…" at bounding box center [225, 129] width 321 height 152
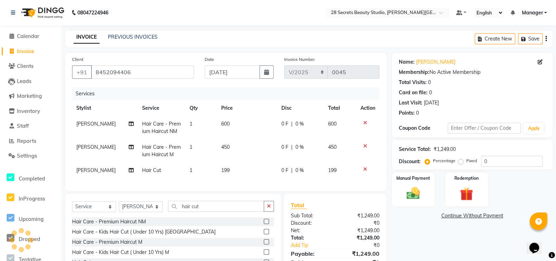
click at [400, 181] on div "Manual Payment" at bounding box center [413, 189] width 43 height 34
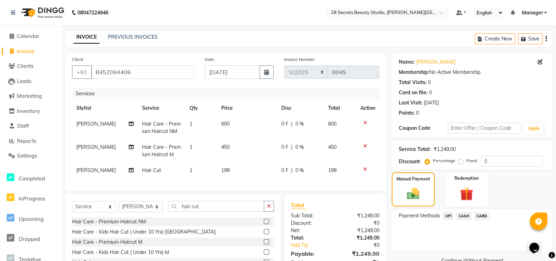
click at [461, 215] on span "CASH" at bounding box center [463, 216] width 15 height 8
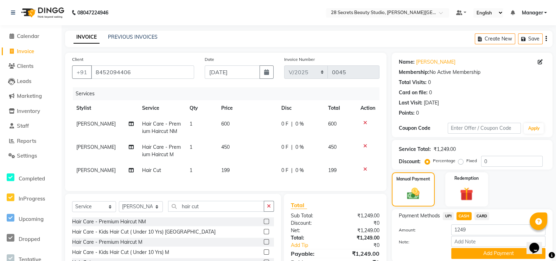
click at [482, 253] on button "Add Payment" at bounding box center [498, 253] width 94 height 11
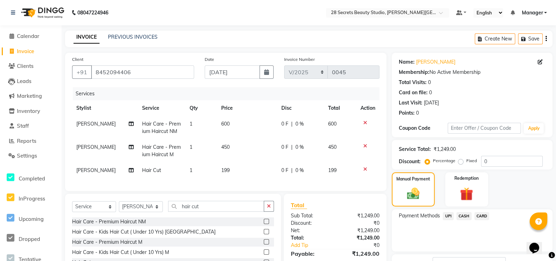
scroll to position [64, 0]
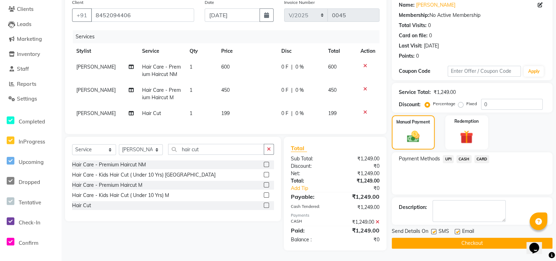
click at [434, 227] on div "SMS" at bounding box center [443, 231] width 24 height 9
click at [433, 229] on label at bounding box center [433, 231] width 5 height 5
click at [433, 230] on input "checkbox" at bounding box center [433, 232] width 5 height 5
click at [440, 238] on button "Checkout" at bounding box center [472, 243] width 161 height 11
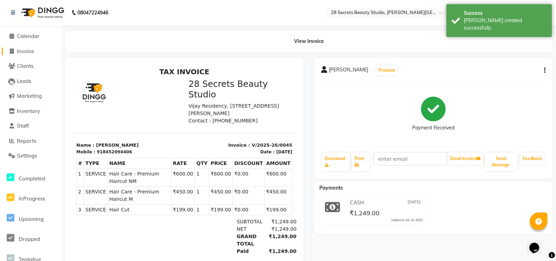
click at [10, 51] on icon at bounding box center [12, 51] width 4 height 5
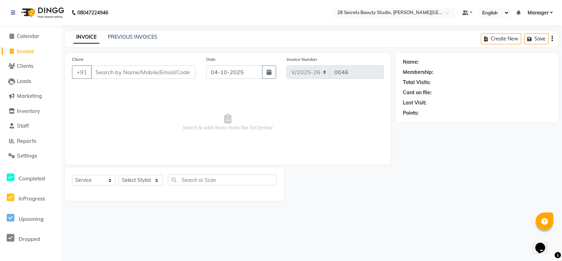
click at [267, 72] on icon "button" at bounding box center [269, 72] width 5 height 6
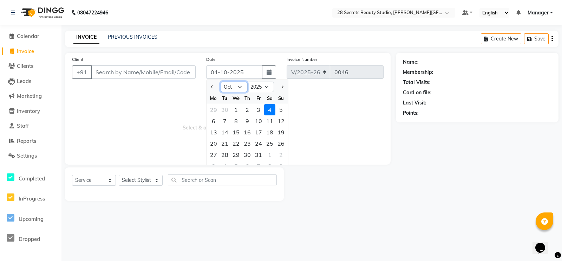
click at [234, 85] on select "Jan Feb Mar Apr May Jun [DATE] Aug Sep Oct Nov Dec" at bounding box center [234, 87] width 27 height 11
click at [221, 82] on select "Jan Feb Mar Apr May Jun [DATE] Aug Sep Oct Nov Dec" at bounding box center [234, 87] width 27 height 11
click at [237, 142] on div "20" at bounding box center [236, 143] width 11 height 11
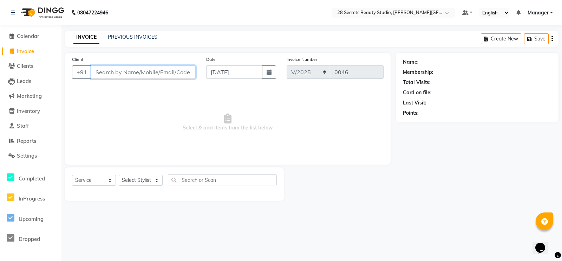
click at [150, 72] on input "Client" at bounding box center [143, 71] width 105 height 13
paste input "9823897565"
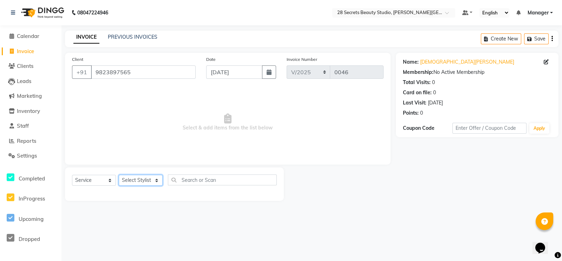
click at [157, 179] on select "Select Stylist [PERSON_NAME] Malaga [GEOGRAPHIC_DATA][PERSON_NAME] [PERSON_NAME…" at bounding box center [141, 180] width 44 height 11
click at [119, 175] on select "Select Stylist [PERSON_NAME] Malaga [GEOGRAPHIC_DATA][PERSON_NAME] [PERSON_NAME…" at bounding box center [141, 180] width 44 height 11
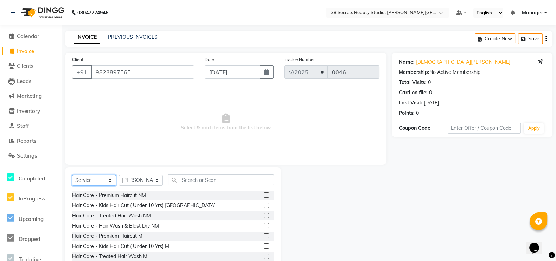
click at [109, 180] on select "Select Service Product Membership Package Voucher Prepaid Gift Card" at bounding box center [94, 180] width 44 height 11
click at [72, 175] on select "Select Service Product Membership Package Voucher Prepaid Gift Card" at bounding box center [94, 180] width 44 height 11
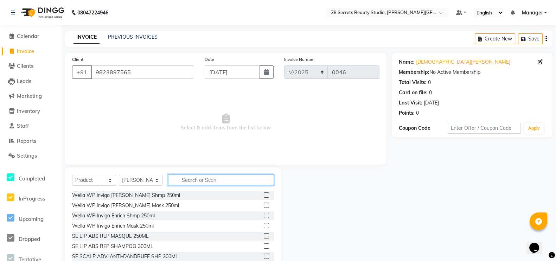
click at [188, 178] on input "text" at bounding box center [221, 179] width 106 height 11
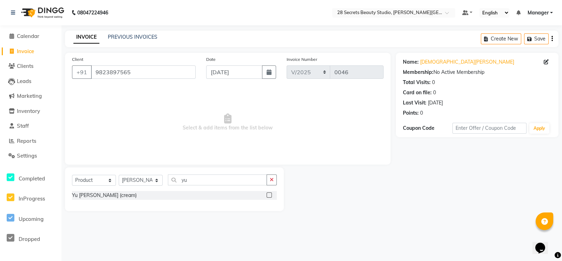
click at [270, 193] on label at bounding box center [269, 194] width 5 height 5
click at [270, 193] on input "checkbox" at bounding box center [269, 195] width 5 height 5
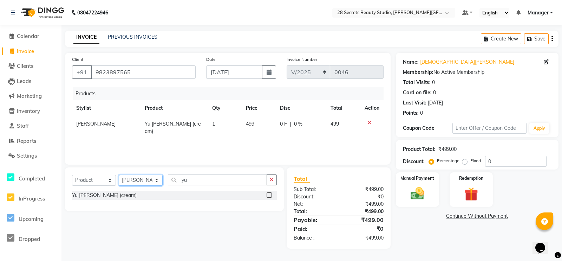
click at [156, 180] on select "Select Stylist [PERSON_NAME] Malaga [GEOGRAPHIC_DATA][PERSON_NAME] [PERSON_NAME…" at bounding box center [141, 180] width 44 height 11
click at [119, 175] on select "Select Stylist [PERSON_NAME] Malaga [GEOGRAPHIC_DATA][PERSON_NAME] [PERSON_NAME…" at bounding box center [141, 180] width 44 height 11
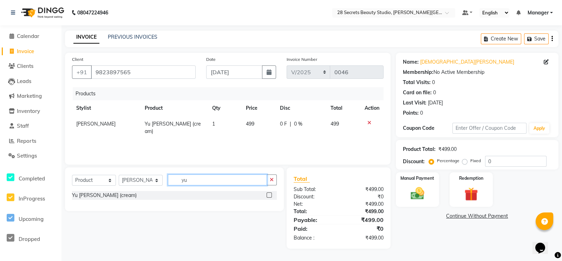
click at [193, 178] on input "yu" at bounding box center [217, 179] width 99 height 11
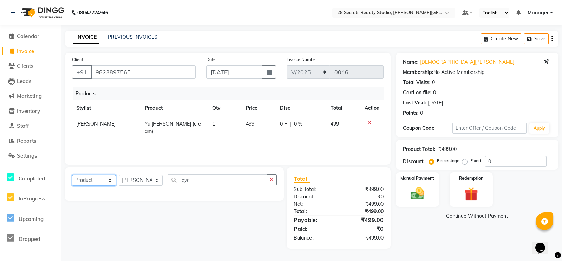
click at [111, 178] on select "Select Service Product Membership Package Voucher Prepaid Gift Card" at bounding box center [94, 180] width 44 height 11
click at [72, 175] on select "Select Service Product Membership Package Voucher Prepaid Gift Card" at bounding box center [94, 180] width 44 height 11
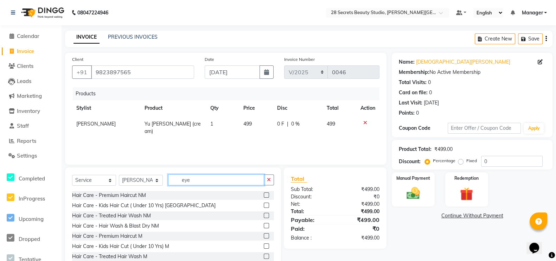
click at [194, 177] on input "eye" at bounding box center [216, 179] width 96 height 11
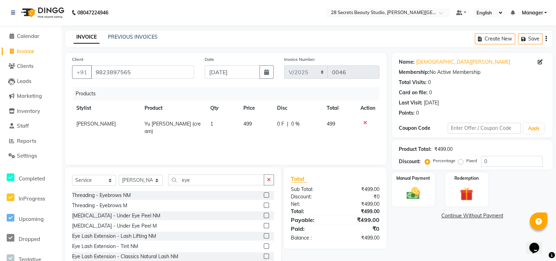
click at [264, 194] on label at bounding box center [266, 194] width 5 height 5
click at [264, 194] on input "checkbox" at bounding box center [266, 195] width 5 height 5
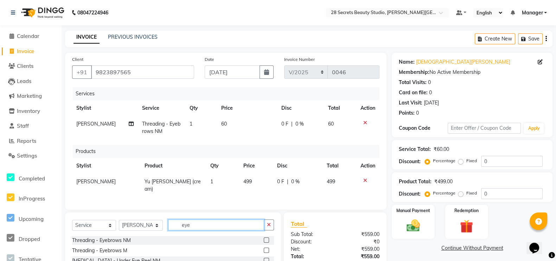
click at [214, 224] on input "eye" at bounding box center [216, 224] width 96 height 11
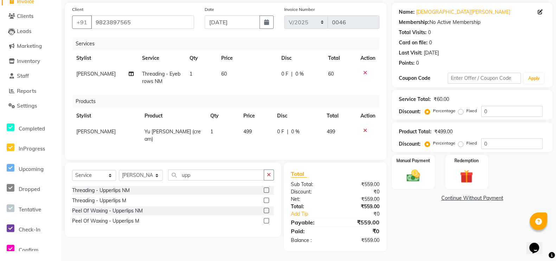
click at [268, 209] on label at bounding box center [266, 210] width 5 height 5
click at [268, 209] on input "checkbox" at bounding box center [266, 210] width 5 height 5
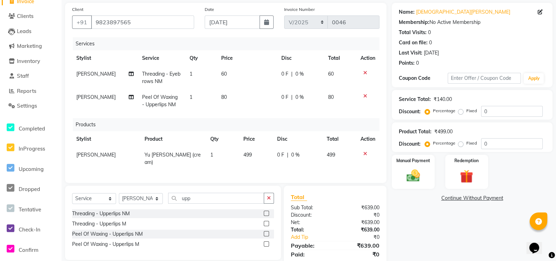
click at [222, 99] on span "80" at bounding box center [224, 97] width 6 height 6
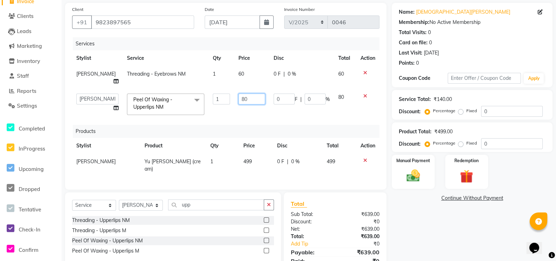
click at [242, 97] on input "80" at bounding box center [251, 98] width 26 height 11
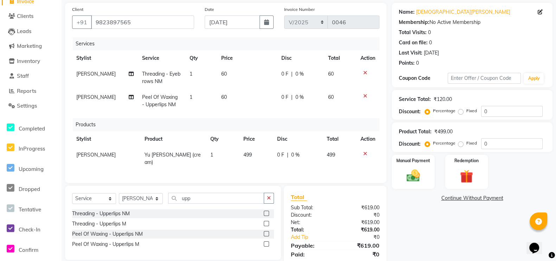
click at [337, 201] on div "Total Sub Total: ₹619.00 Discount: ₹0 Net: ₹619.00 Total: ₹619.00 Add Tip ₹0 Pa…" at bounding box center [335, 230] width 89 height 75
click at [418, 162] on label "Manual Payment" at bounding box center [413, 160] width 34 height 6
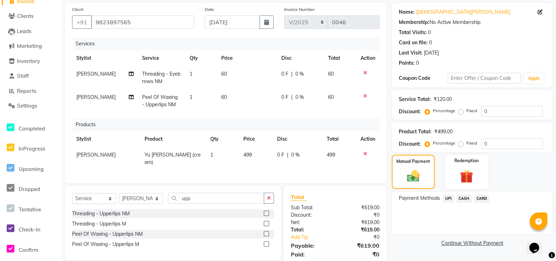
click at [468, 197] on span "CASH" at bounding box center [463, 198] width 15 height 8
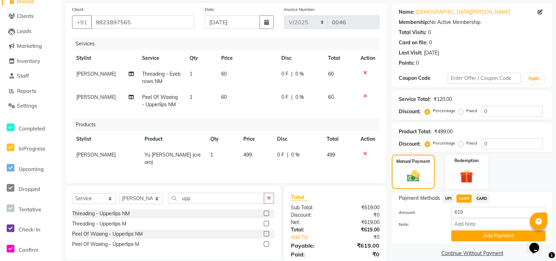
click at [488, 238] on button "Add Payment" at bounding box center [498, 235] width 94 height 11
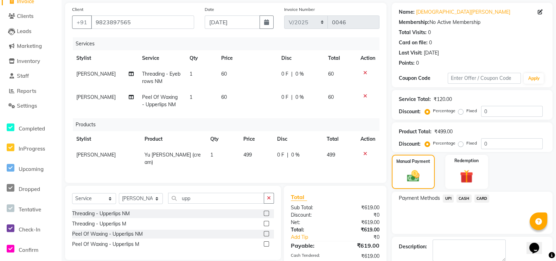
scroll to position [98, 0]
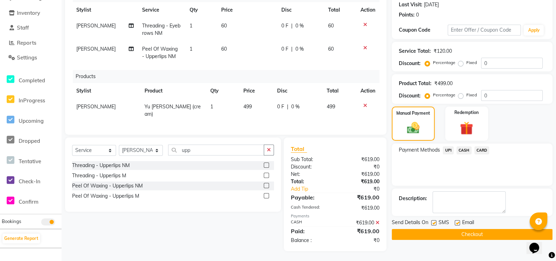
click at [431, 220] on label at bounding box center [433, 222] width 5 height 5
click at [431, 221] on input "checkbox" at bounding box center [433, 223] width 5 height 5
click at [437, 234] on button "Checkout" at bounding box center [472, 234] width 161 height 11
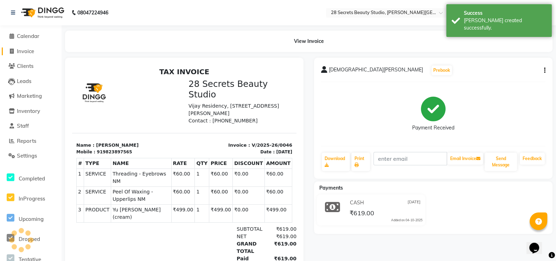
click at [10, 51] on icon at bounding box center [12, 51] width 4 height 5
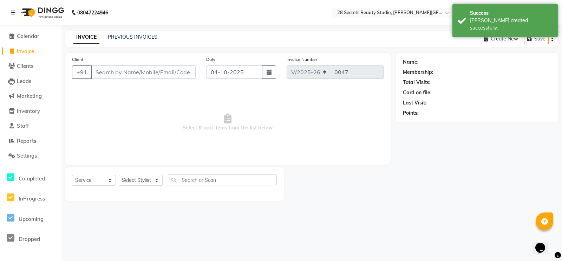
click at [113, 75] on input "Client" at bounding box center [143, 71] width 105 height 13
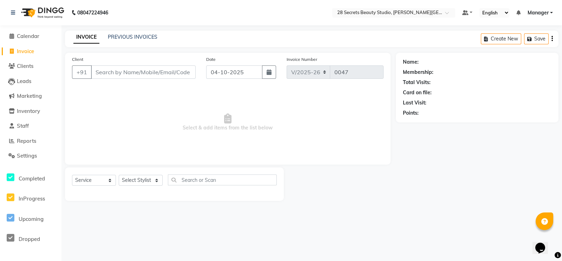
click at [271, 70] on icon "button" at bounding box center [269, 72] width 5 height 6
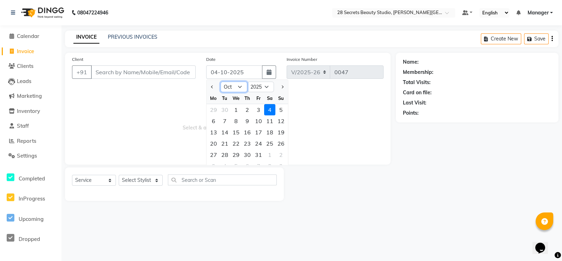
click at [239, 85] on select "Jan Feb Mar Apr May Jun [DATE] Aug Sep Oct Nov Dec" at bounding box center [234, 87] width 27 height 11
click at [221, 82] on select "Jan Feb Mar Apr May Jun [DATE] Aug Sep Oct Nov Dec" at bounding box center [234, 87] width 27 height 11
click at [244, 144] on div "21" at bounding box center [247, 143] width 11 height 11
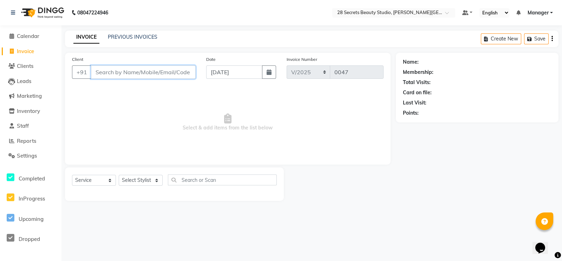
click at [155, 73] on input "Client" at bounding box center [143, 71] width 105 height 13
paste input "7350238500"
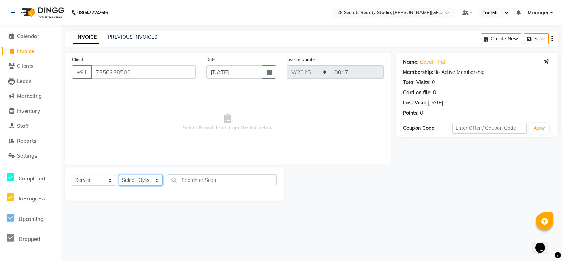
click at [158, 180] on select "Select Stylist [PERSON_NAME] Malaga [GEOGRAPHIC_DATA][PERSON_NAME] [PERSON_NAME…" at bounding box center [141, 180] width 44 height 11
click at [119, 175] on select "Select Stylist [PERSON_NAME] Malaga [GEOGRAPHIC_DATA][PERSON_NAME] [PERSON_NAME…" at bounding box center [141, 180] width 44 height 11
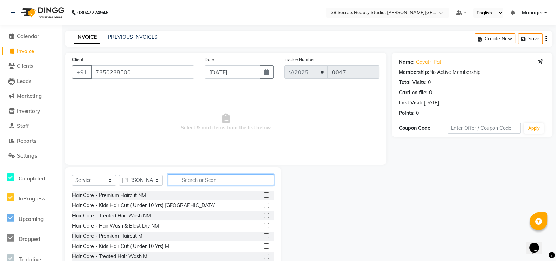
click at [192, 183] on input "text" at bounding box center [221, 179] width 106 height 11
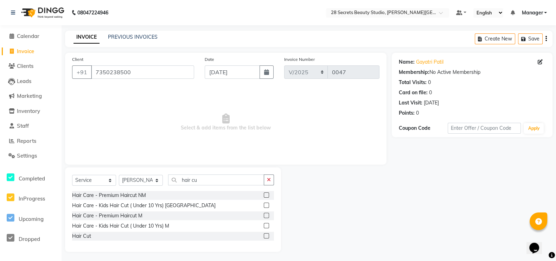
click at [266, 193] on label at bounding box center [266, 194] width 5 height 5
click at [266, 193] on input "checkbox" at bounding box center [266, 195] width 5 height 5
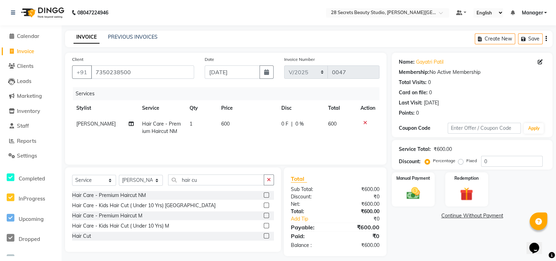
click at [419, 188] on img at bounding box center [412, 193] width 21 height 15
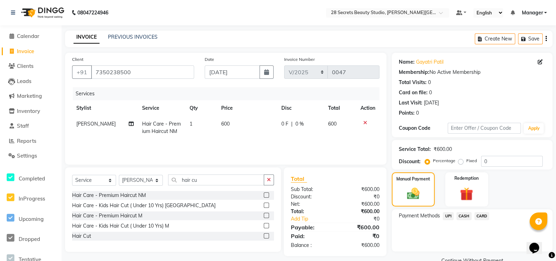
click at [447, 212] on span "UPI" at bounding box center [448, 216] width 11 height 8
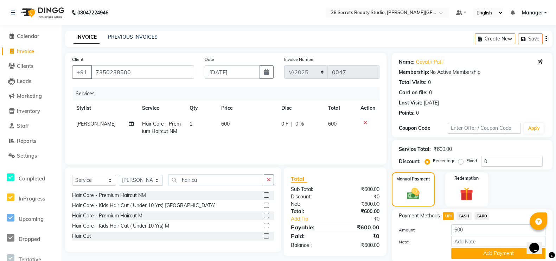
click at [469, 253] on button "Add Payment" at bounding box center [498, 253] width 94 height 11
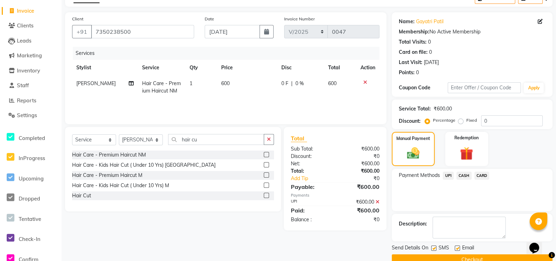
scroll to position [55, 0]
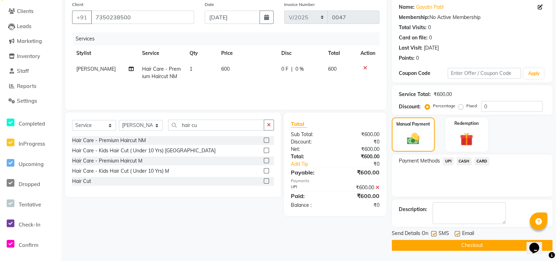
click at [435, 233] on label at bounding box center [433, 233] width 5 height 5
click at [435, 233] on input "checkbox" at bounding box center [433, 234] width 5 height 5
click at [433, 242] on button "Checkout" at bounding box center [472, 245] width 161 height 11
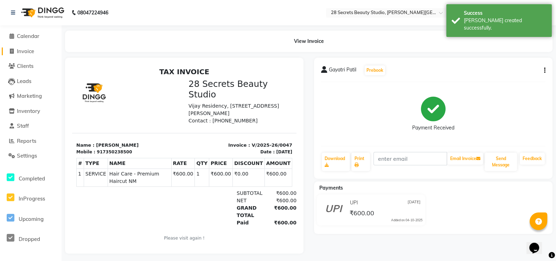
click at [10, 49] on icon at bounding box center [12, 51] width 4 height 5
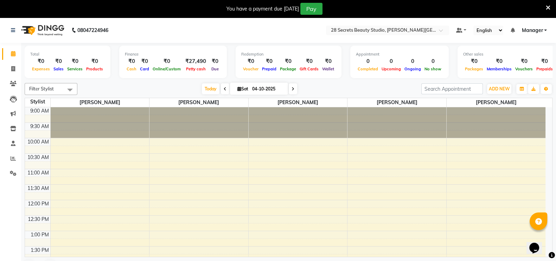
click at [10, 30] on div "08047224946" at bounding box center [60, 30] width 108 height 20
click at [9, 170] on span at bounding box center [13, 173] width 12 height 8
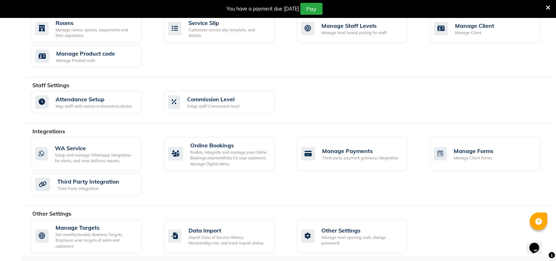
scroll to position [131, 0]
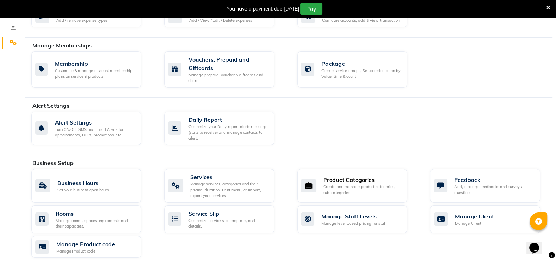
click at [350, 177] on div "Product Categories" at bounding box center [362, 179] width 78 height 8
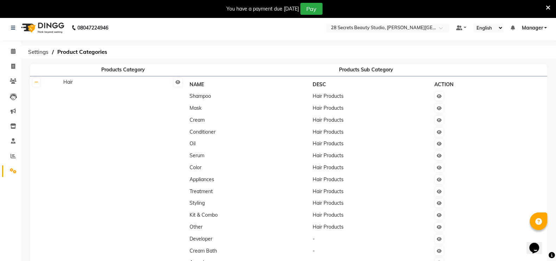
scroll to position [193, 0]
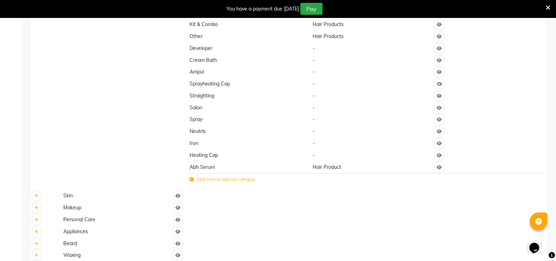
click at [253, 180] on label "Click here to add sub category" at bounding box center [221, 179] width 65 height 6
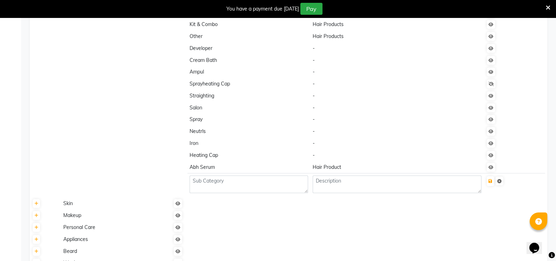
click at [74, 209] on td "Skin" at bounding box center [123, 204] width 124 height 12
click at [37, 206] on icon at bounding box center [36, 203] width 4 height 4
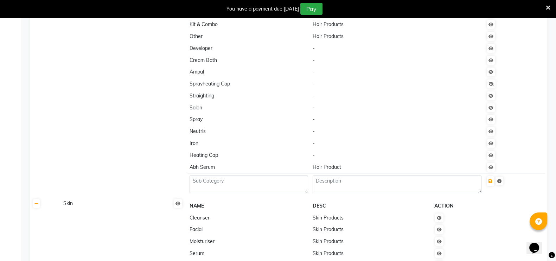
click at [141, 170] on td "Hair" at bounding box center [123, 41] width 124 height 312
click at [548, 7] on icon at bounding box center [548, 8] width 5 height 6
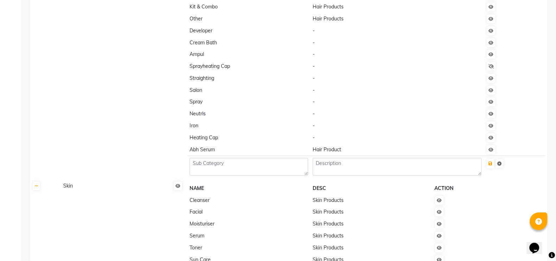
scroll to position [0, 0]
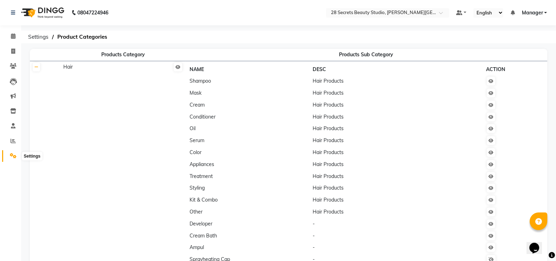
click at [11, 155] on icon at bounding box center [13, 155] width 7 height 5
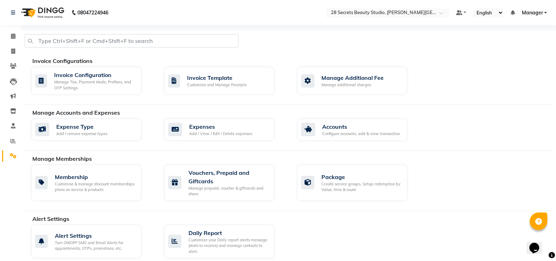
scroll to position [190, 0]
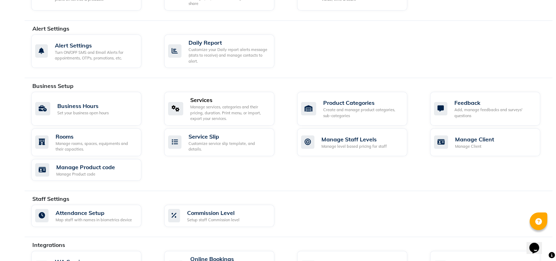
click at [236, 109] on div "Manage services, categories and their pricing, duration. Print menu, or import,…" at bounding box center [229, 113] width 78 height 18
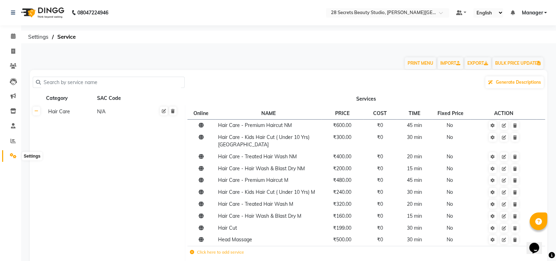
click at [10, 155] on icon at bounding box center [13, 155] width 7 height 5
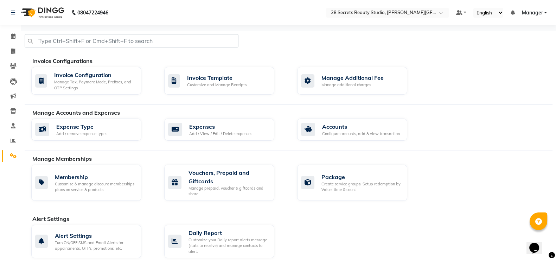
scroll to position [190, 0]
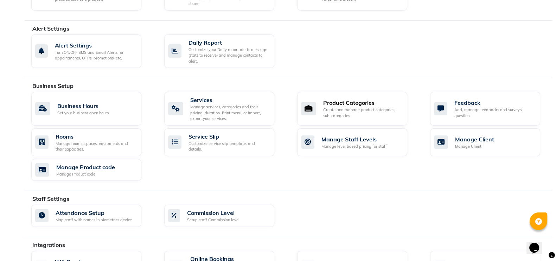
click at [336, 101] on div "Product Categories" at bounding box center [362, 102] width 78 height 8
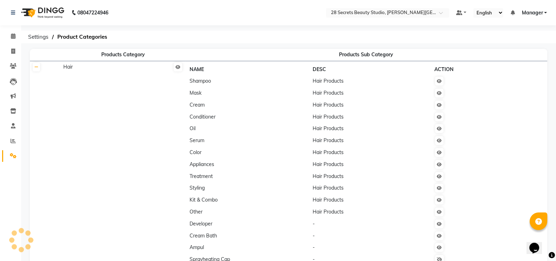
click at [85, 36] on span "Product Categories" at bounding box center [82, 37] width 57 height 13
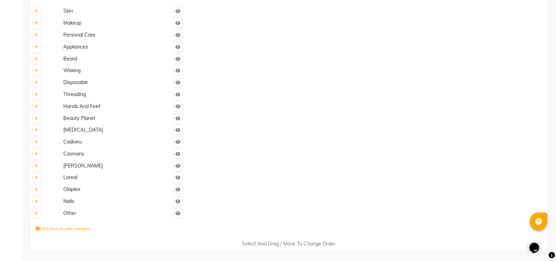
scroll to position [175, 0]
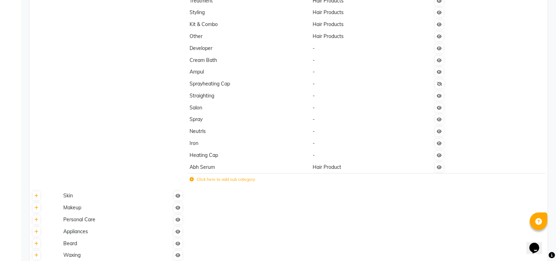
click at [75, 202] on td "Skin" at bounding box center [123, 196] width 124 height 12
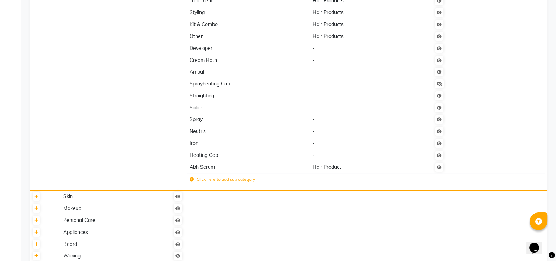
click at [209, 182] on label "Click here to add sub category" at bounding box center [221, 179] width 65 height 6
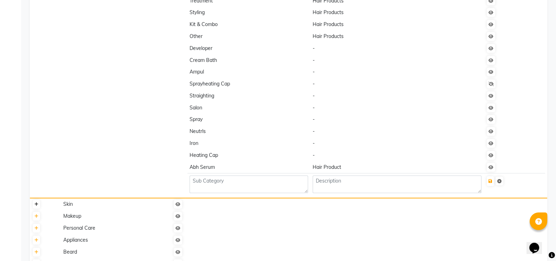
click at [36, 206] on icon at bounding box center [36, 204] width 4 height 4
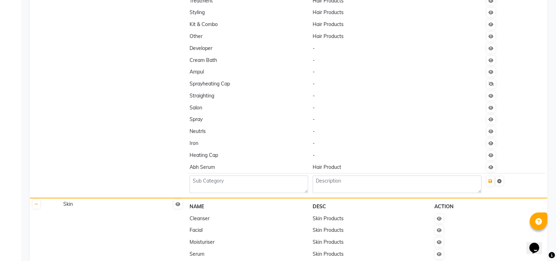
click at [501, 183] on icon at bounding box center [499, 181] width 4 height 4
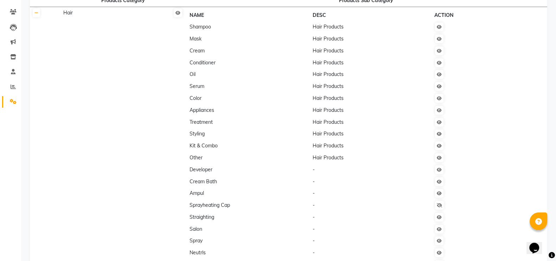
scroll to position [0, 0]
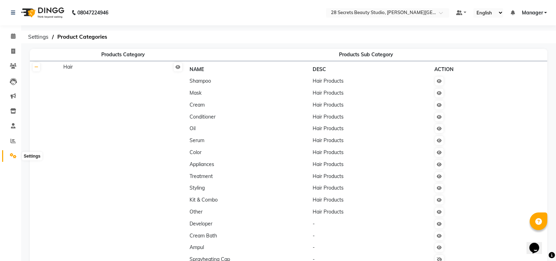
click at [12, 153] on icon at bounding box center [13, 155] width 7 height 5
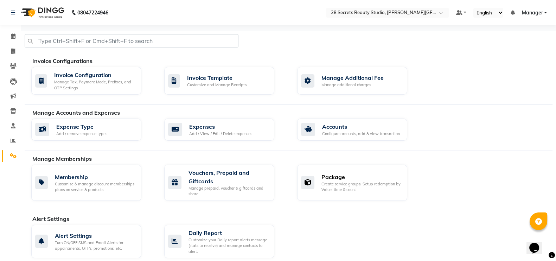
click at [332, 178] on div "Package" at bounding box center [361, 177] width 80 height 8
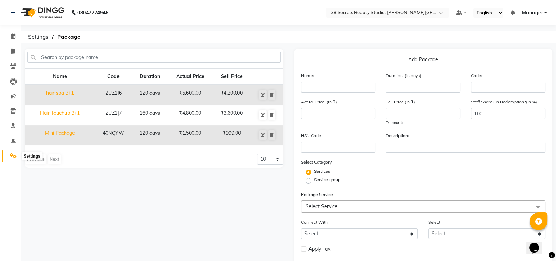
click at [11, 156] on icon at bounding box center [13, 155] width 7 height 5
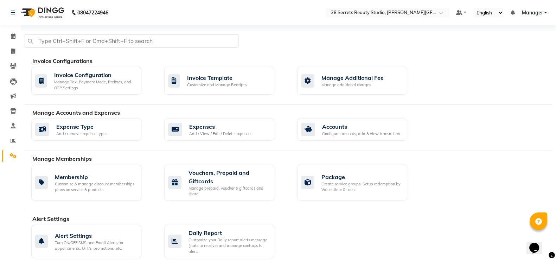
scroll to position [190, 0]
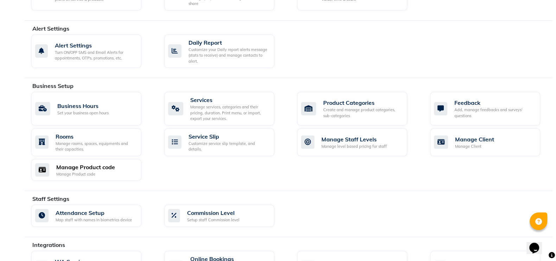
click at [98, 166] on div "Manage Product code" at bounding box center [85, 167] width 59 height 8
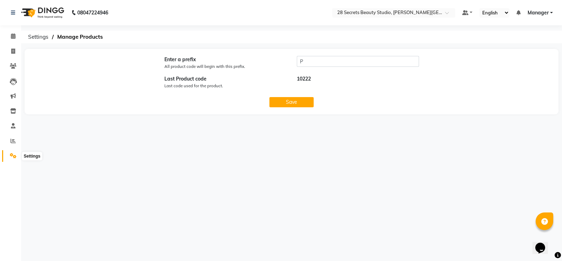
click at [12, 155] on icon at bounding box center [13, 155] width 7 height 5
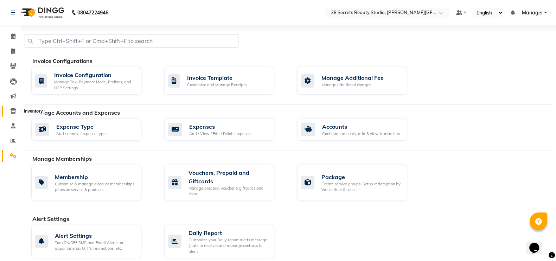
click at [12, 111] on icon at bounding box center [13, 110] width 6 height 5
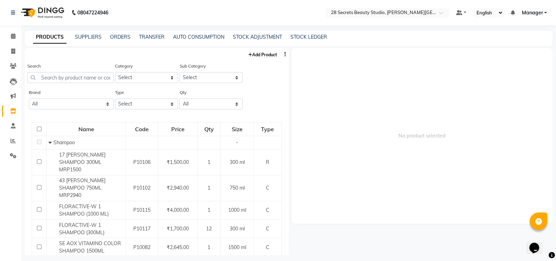
click at [257, 52] on link "Add Product" at bounding box center [262, 54] width 32 height 9
select select "true"
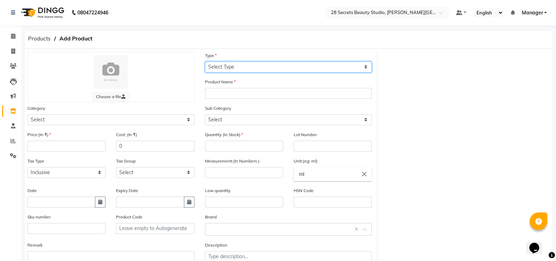
click at [231, 67] on select "Select Type Both Retail Consumable" at bounding box center [288, 67] width 167 height 11
select select "R"
click at [205, 62] on select "Select Type Both Retail Consumable" at bounding box center [288, 67] width 167 height 11
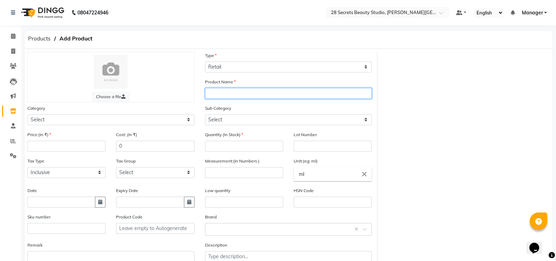
click at [219, 94] on input "text" at bounding box center [288, 93] width 167 height 11
click at [245, 91] on input "text" at bounding box center [288, 93] width 167 height 11
paste input "Yu [PERSON_NAME] (cream)"
type input "Yu [PERSON_NAME] (cream)"
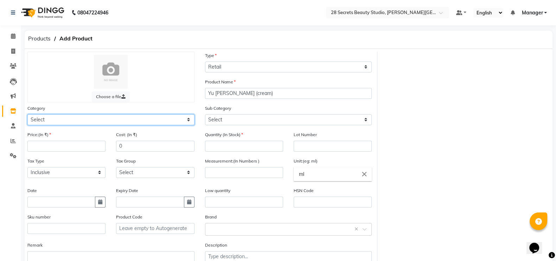
click at [179, 121] on select "Select Hair Skin Makeup Personal Care Appliances Beard Waxing Disposable Thread…" at bounding box center [110, 119] width 167 height 11
select select "1835301150"
click at [27, 115] on select "Select Hair Skin Makeup Personal Care Appliances Beard Waxing Disposable Thread…" at bounding box center [110, 119] width 167 height 11
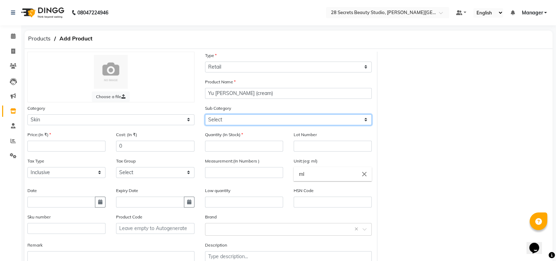
click at [302, 120] on select "Select Cleanser Facial Moisturiser Serum Toner Sun Care Masks Lip Care Eye Care…" at bounding box center [288, 119] width 167 height 11
select select "1835301153"
click at [205, 115] on select "Select Cleanser Facial Moisturiser Serum Toner Sun Care Masks Lip Care Eye Care…" at bounding box center [288, 119] width 167 height 11
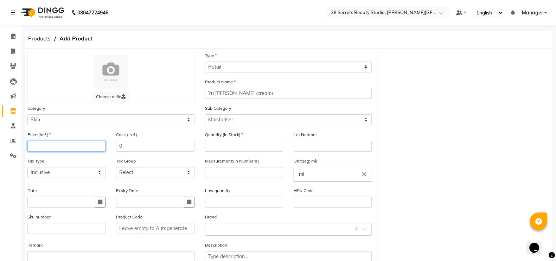
click at [46, 145] on input "number" at bounding box center [66, 146] width 78 height 11
type input "499"
click at [218, 144] on input "number" at bounding box center [244, 146] width 78 height 11
click at [230, 175] on input "number" at bounding box center [244, 172] width 78 height 11
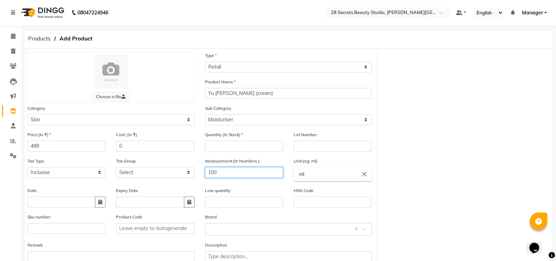
type input "100"
click at [306, 176] on input "ml" at bounding box center [332, 174] width 78 height 14
type input "m"
click at [310, 207] on link "g ms" at bounding box center [332, 208] width 78 height 18
type input "gms"
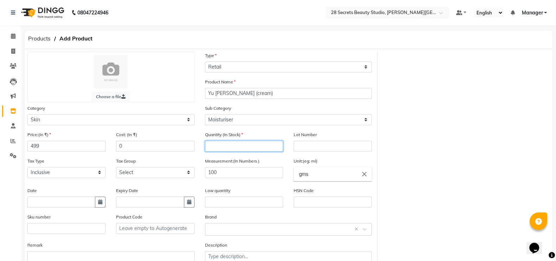
click at [237, 147] on input "number" at bounding box center [244, 146] width 78 height 11
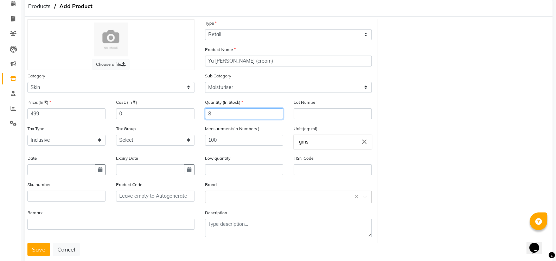
scroll to position [51, 0]
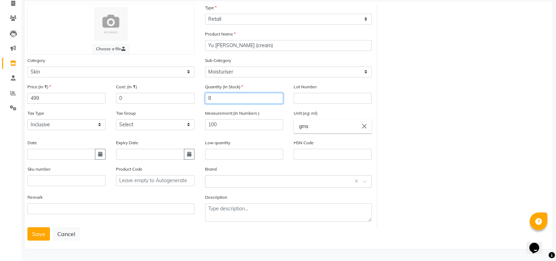
type input "8"
click at [46, 231] on button "Save" at bounding box center [38, 233] width 22 height 13
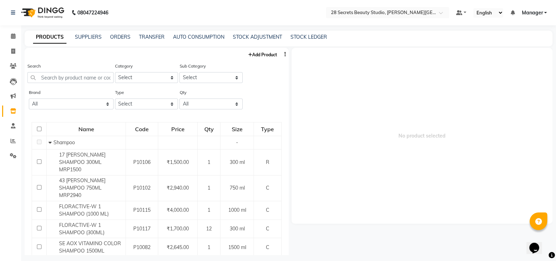
click at [247, 54] on link "Add Product" at bounding box center [262, 54] width 32 height 9
select select "true"
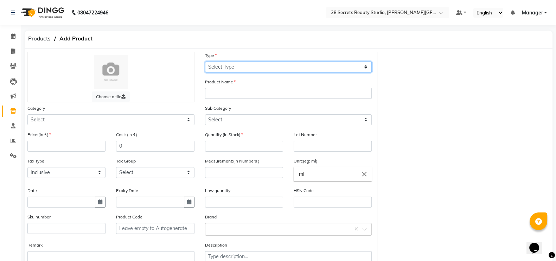
click at [241, 66] on select "Select Type Both Retail Consumable" at bounding box center [288, 67] width 167 height 11
select select "R"
click at [205, 62] on select "Select Type Both Retail Consumable" at bounding box center [288, 67] width 167 height 11
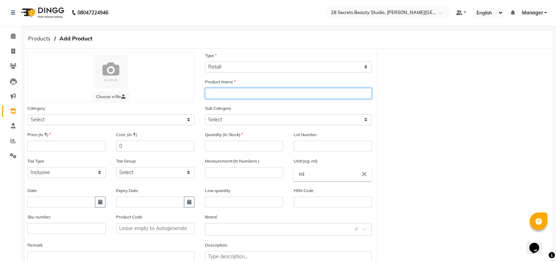
click at [242, 93] on input "text" at bounding box center [288, 93] width 167 height 11
paste input "Uv Doux Silicone Sunscreen Gel"
type input "Uv Doux Silicone Sunscreen Gel"
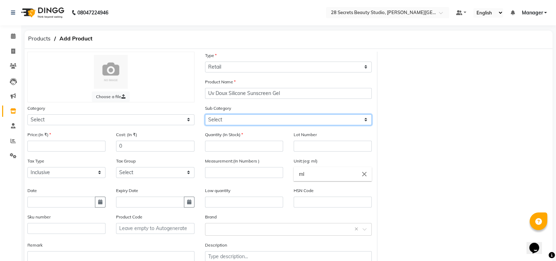
click at [225, 119] on select "Select" at bounding box center [288, 119] width 167 height 11
click at [337, 120] on select "Select" at bounding box center [288, 119] width 167 height 11
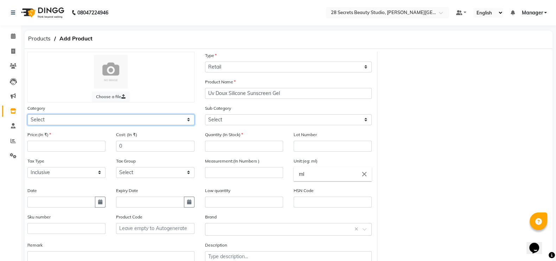
click at [147, 119] on select "Select Hair Skin Makeup Personal Care Appliances Beard Waxing Disposable Thread…" at bounding box center [110, 119] width 167 height 11
select select "1835301150"
click at [27, 115] on select "Select Hair Skin Makeup Personal Care Appliances Beard Waxing Disposable Thread…" at bounding box center [110, 119] width 167 height 11
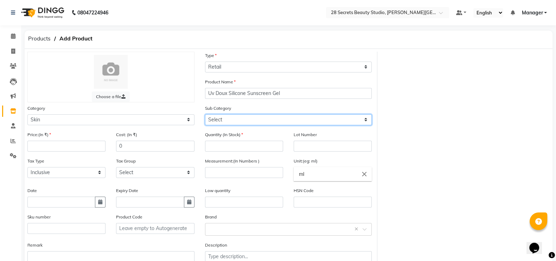
click at [246, 118] on select "Select Cleanser Facial Moisturiser Serum Toner Sun Care Masks Lip Care Eye Care…" at bounding box center [288, 119] width 167 height 11
select select "1835301156"
click at [205, 115] on select "Select Cleanser Facial Moisturiser Serum Toner Sun Care Masks Lip Care Eye Care…" at bounding box center [288, 119] width 167 height 11
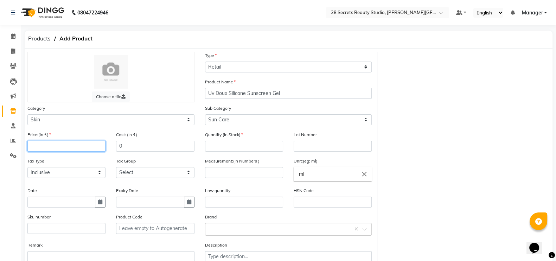
click at [79, 148] on input "number" at bounding box center [66, 146] width 78 height 11
type input "699"
click at [223, 148] on input "number" at bounding box center [244, 146] width 78 height 11
type input "3"
click at [228, 177] on input "number" at bounding box center [244, 172] width 78 height 11
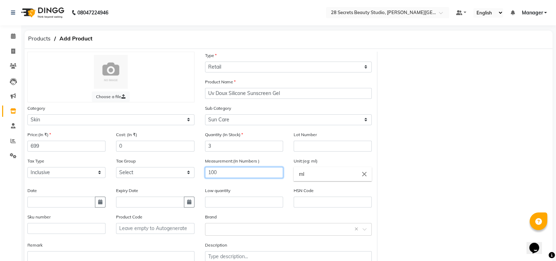
type input "100"
click at [315, 175] on input "ml" at bounding box center [332, 174] width 78 height 14
click at [319, 176] on input "ml" at bounding box center [332, 174] width 78 height 14
type input "m"
click at [315, 208] on link "gms" at bounding box center [332, 204] width 78 height 18
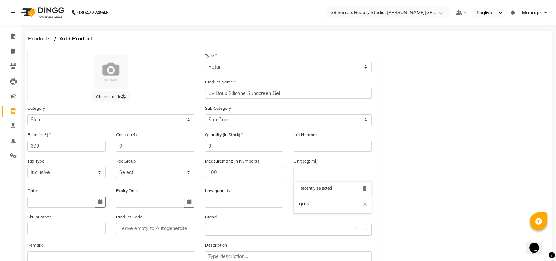
type input "gms"
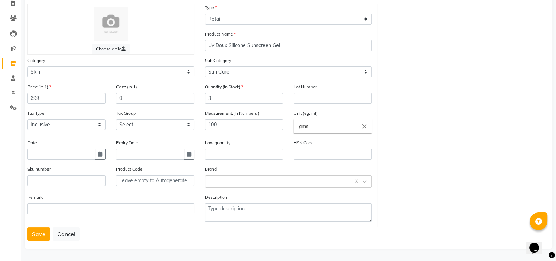
click at [38, 232] on button "Save" at bounding box center [38, 233] width 22 height 13
